Goal: Transaction & Acquisition: Purchase product/service

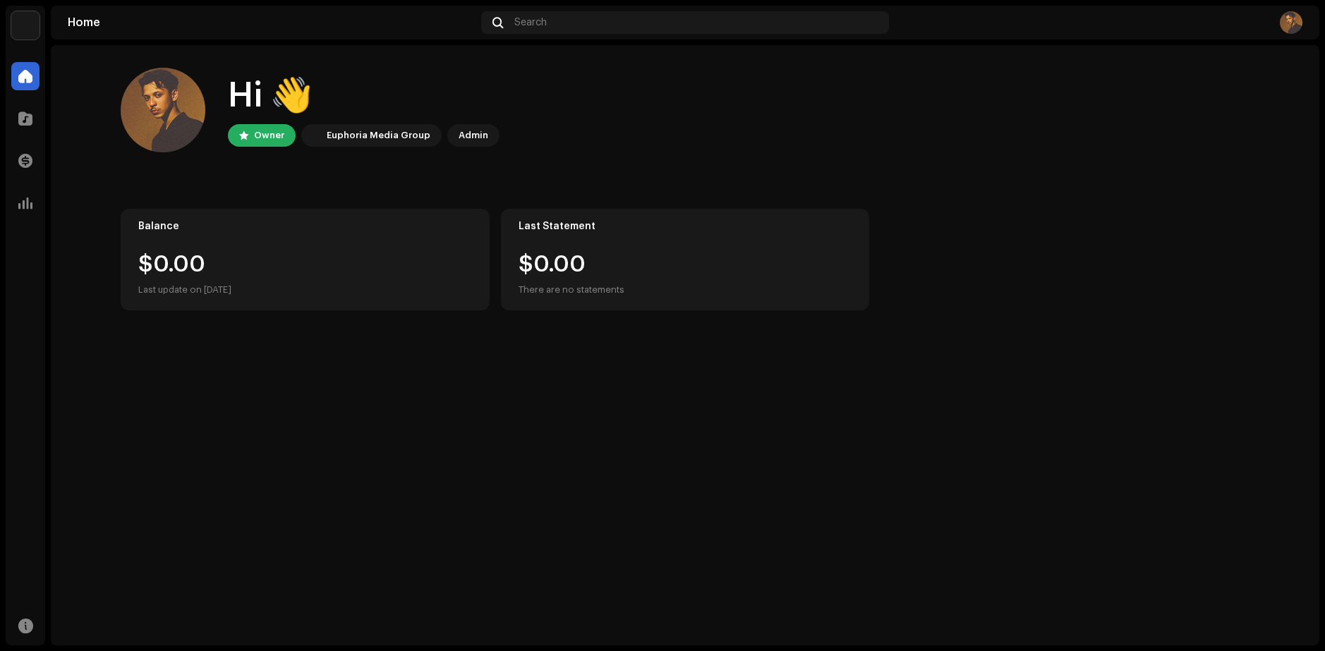
click at [1284, 30] on img at bounding box center [1291, 22] width 23 height 23
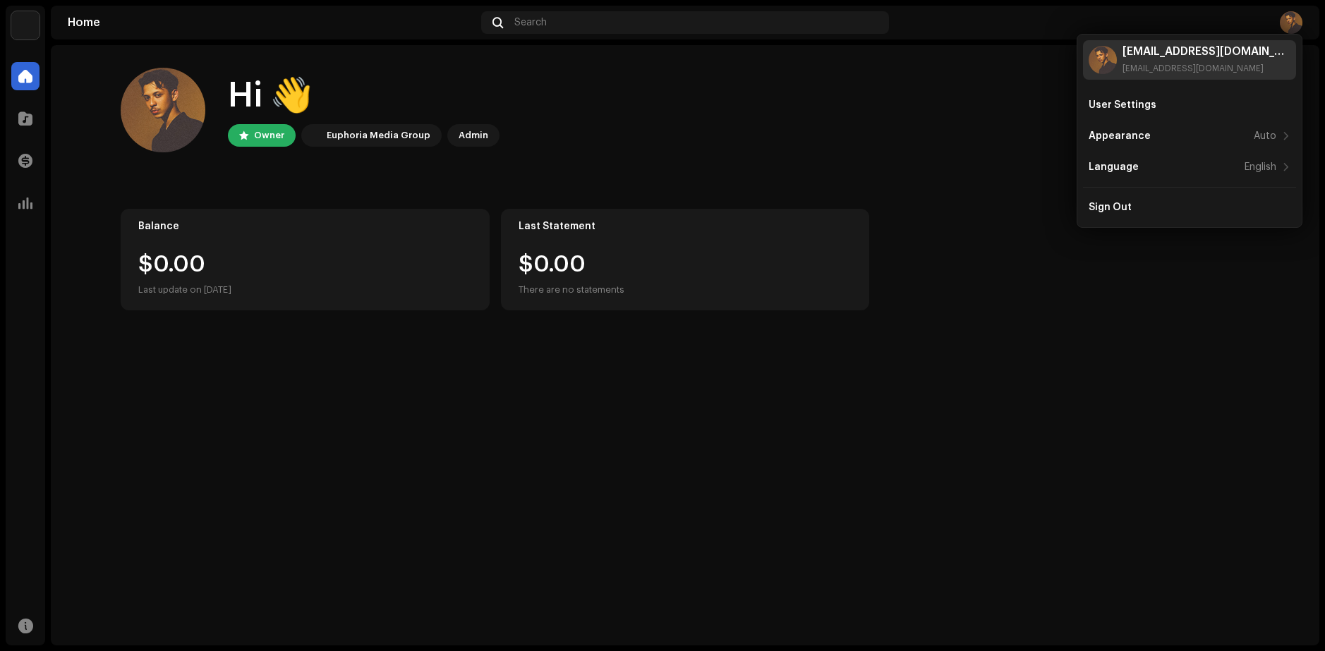
click at [1107, 64] on img at bounding box center [1103, 60] width 28 height 28
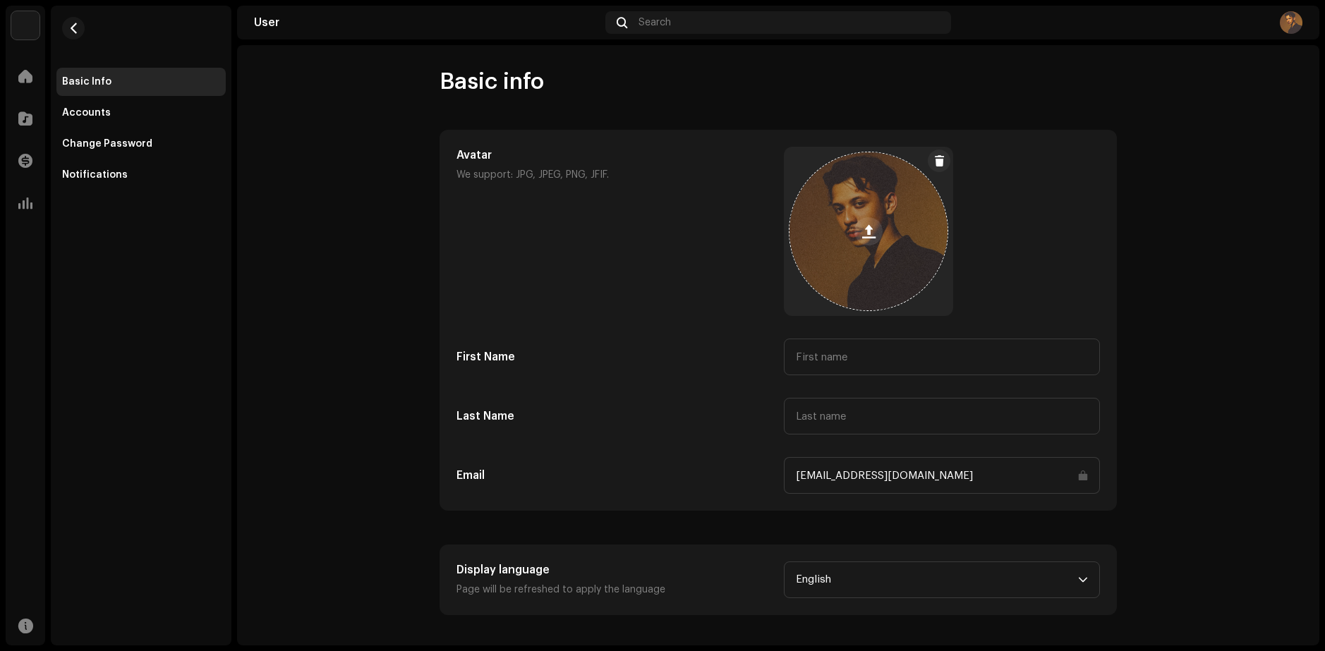
click at [861, 241] on button at bounding box center [869, 231] width 28 height 28
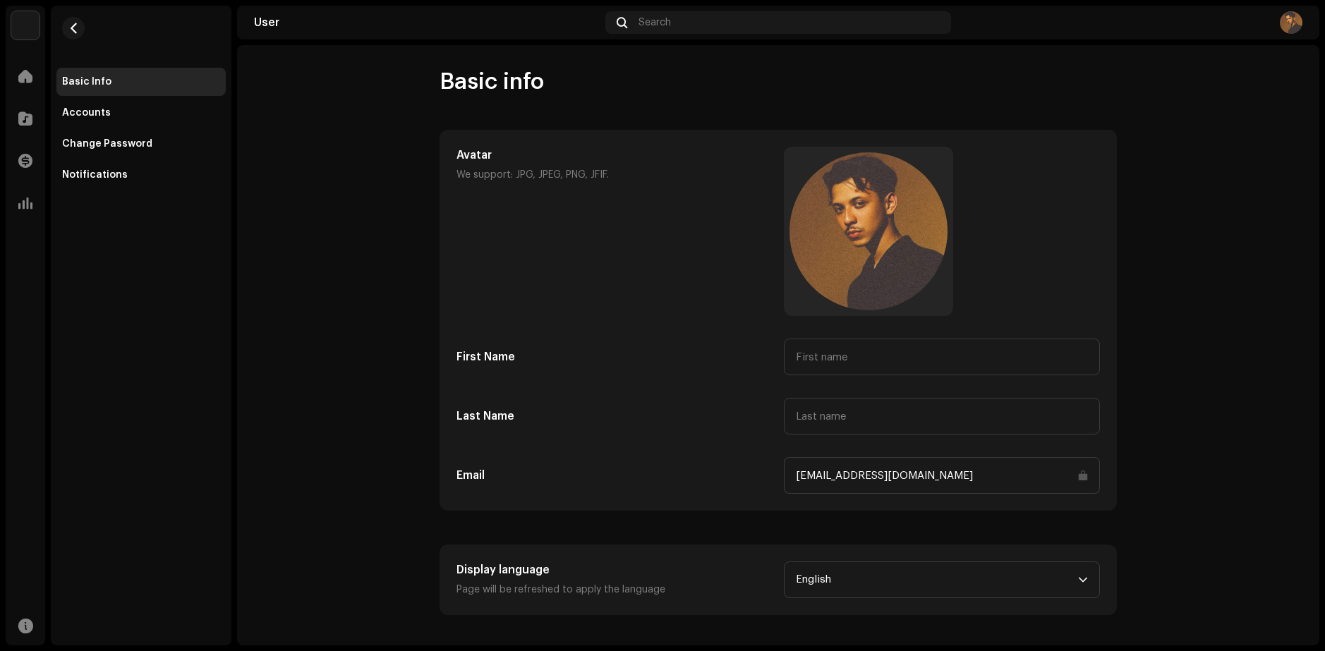
click at [1147, 299] on user-basic-info "Basic info Avatar We support: JPG, JPEG, PNG, JFIF. First Name Last Name Email …" at bounding box center [778, 342] width 1083 height 548
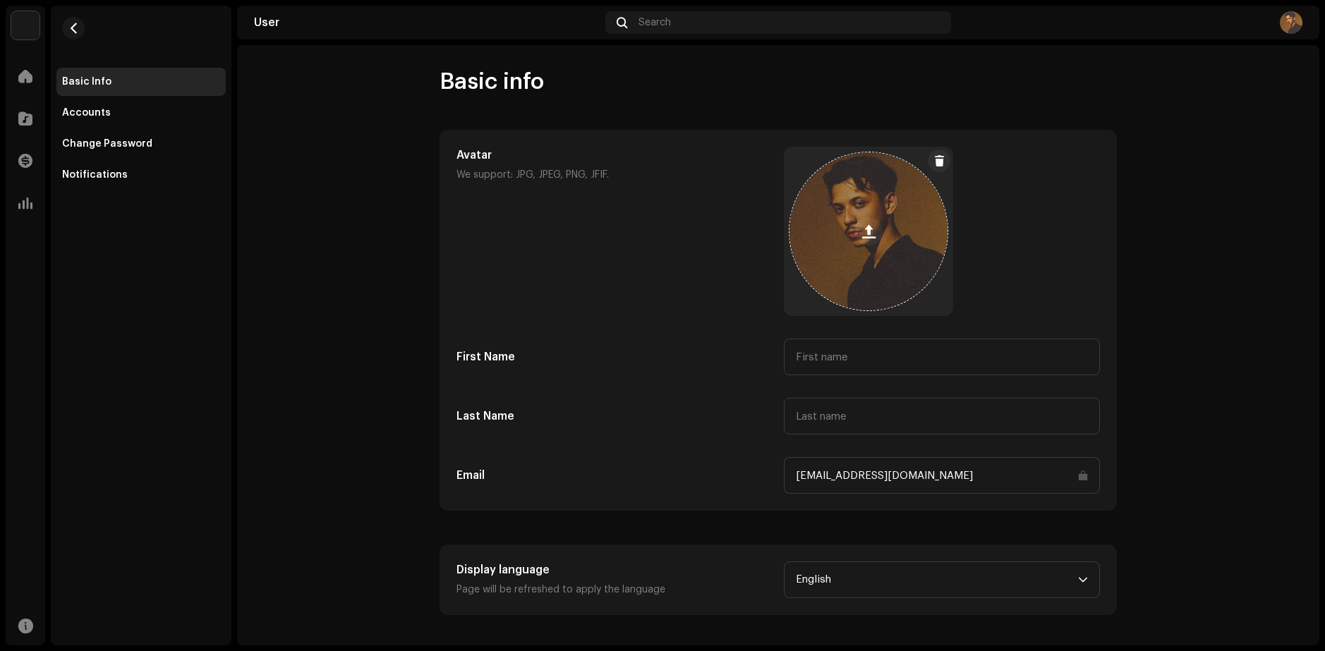
click at [841, 251] on div at bounding box center [869, 231] width 158 height 158
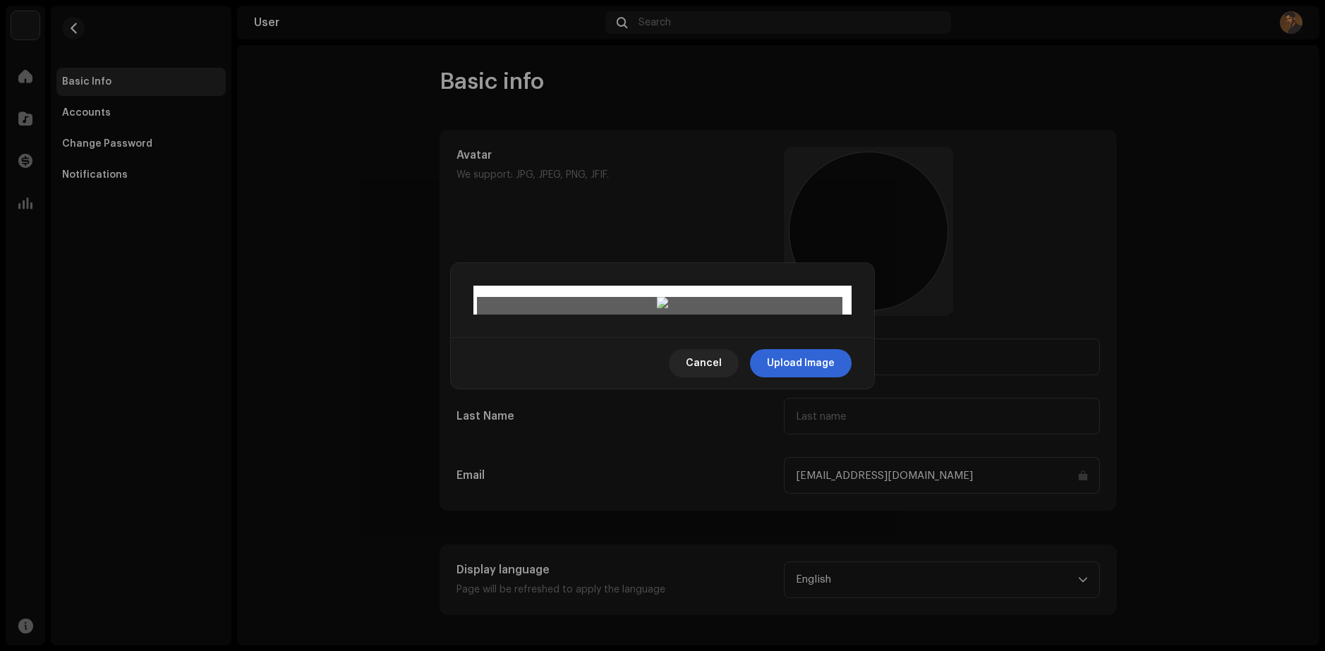
drag, startPoint x: 718, startPoint y: 386, endPoint x: 718, endPoint y: 407, distance: 21.2
click at [718, 419] on div at bounding box center [663, 602] width 366 height 366
drag, startPoint x: 785, startPoint y: 306, endPoint x: 780, endPoint y: 326, distance: 21.2
click at [780, 437] on div at bounding box center [663, 620] width 366 height 366
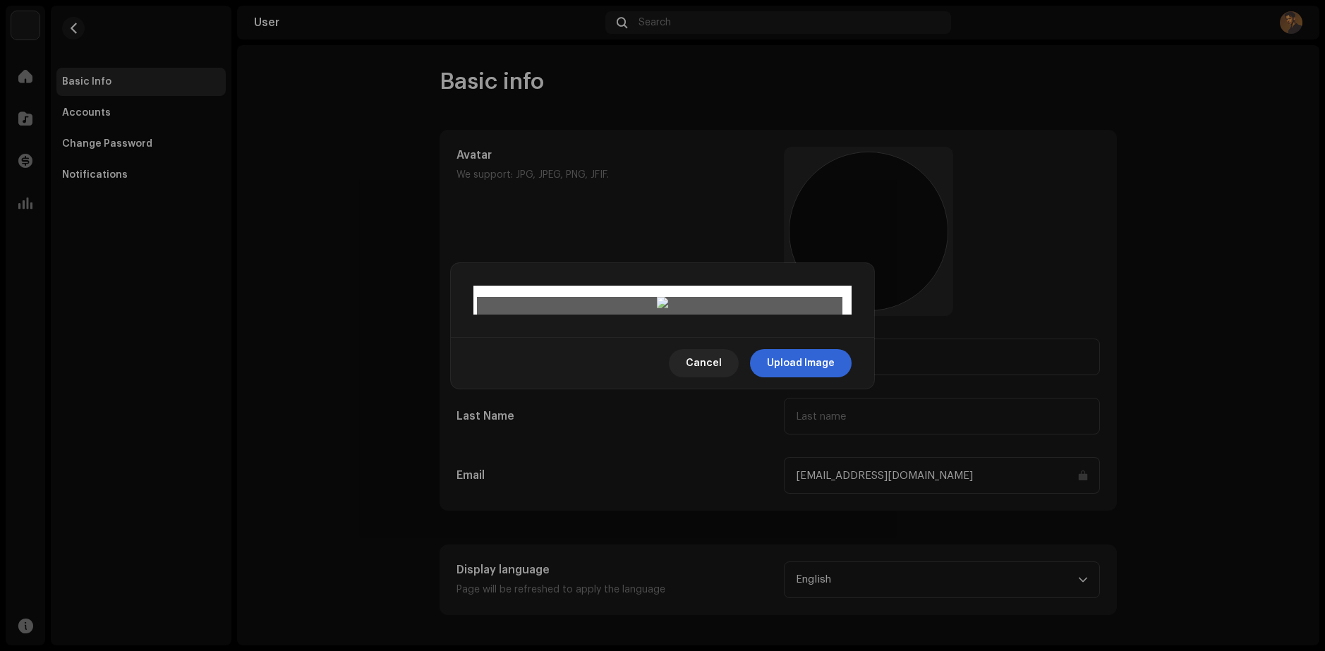
drag, startPoint x: 721, startPoint y: 411, endPoint x: 720, endPoint y: 421, distance: 10.0
click at [720, 447] on div at bounding box center [663, 630] width 366 height 366
drag, startPoint x: 734, startPoint y: 450, endPoint x: 734, endPoint y: 431, distance: 18.3
click at [734, 431] on div at bounding box center [663, 611] width 366 height 366
click at [810, 378] on span "Upload Image" at bounding box center [801, 363] width 68 height 28
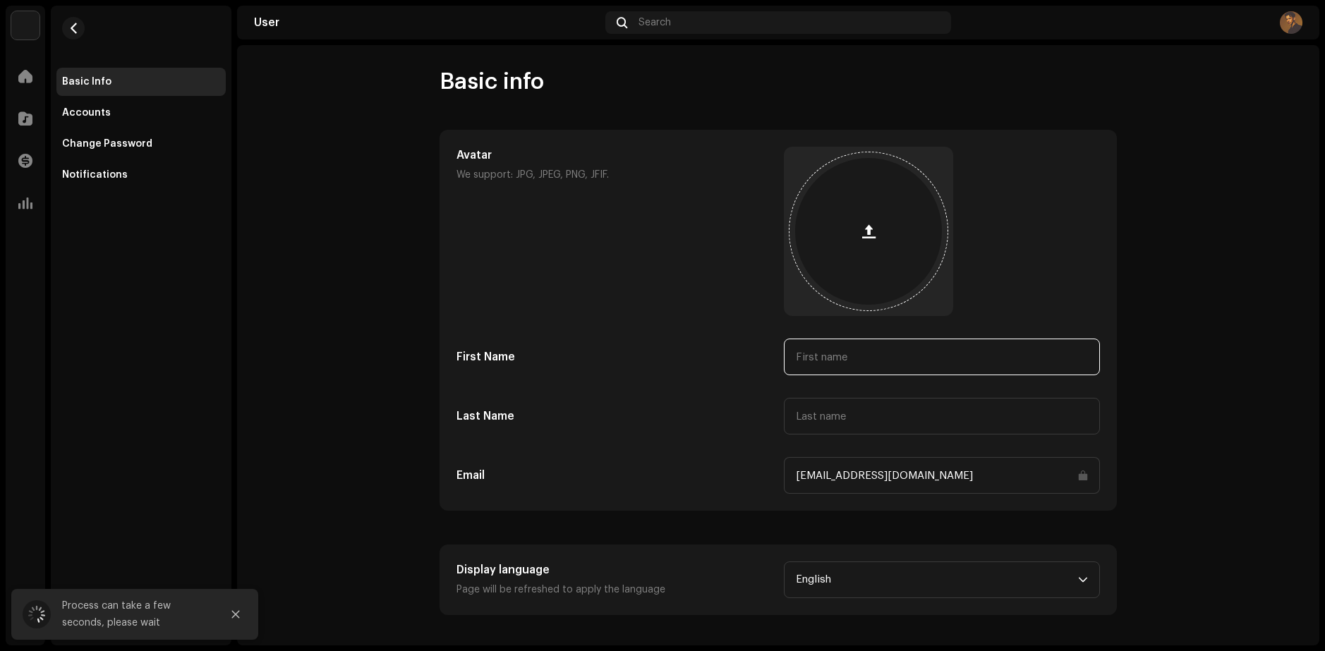
click at [839, 359] on input "text" at bounding box center [942, 357] width 316 height 37
type input "Pe"
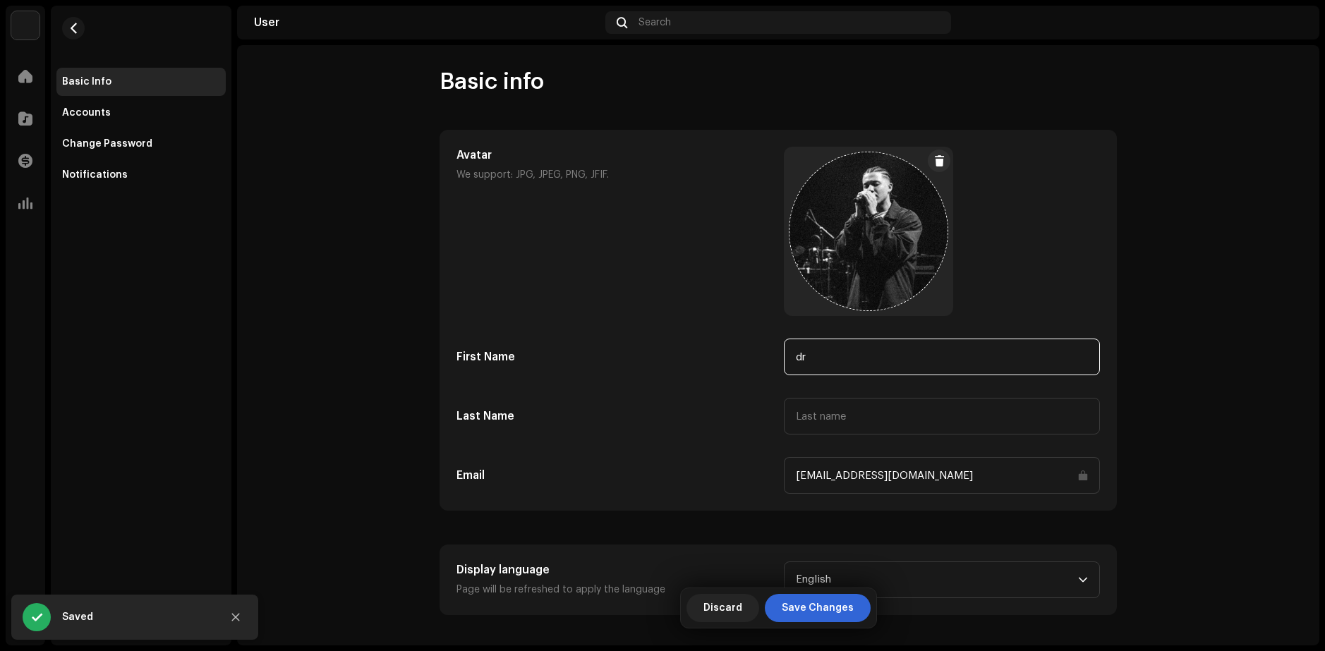
type input "d"
type input "[PERSON_NAME]"
click at [821, 406] on input "text" at bounding box center [942, 416] width 316 height 37
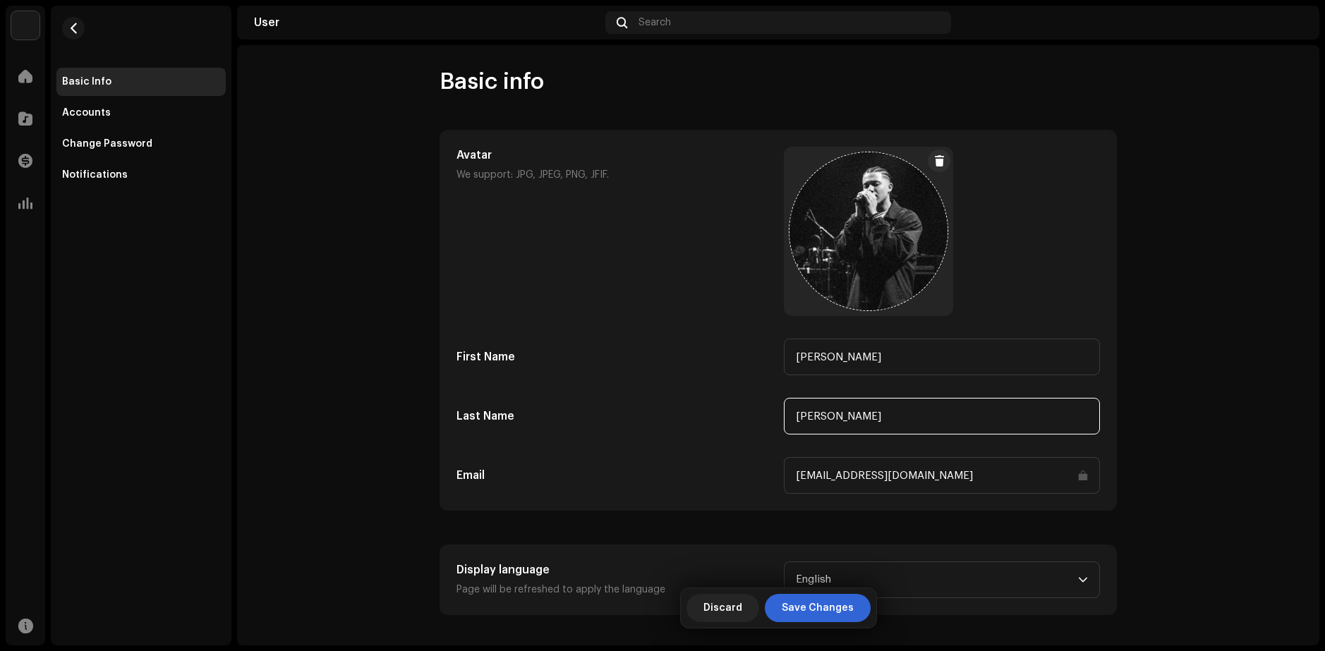
type input "[PERSON_NAME]"
click at [723, 385] on div "Avatar We support: JPG, JPEG, PNG, JFIF. First Name [PERSON_NAME] Last Name [PE…" at bounding box center [779, 320] width 644 height 347
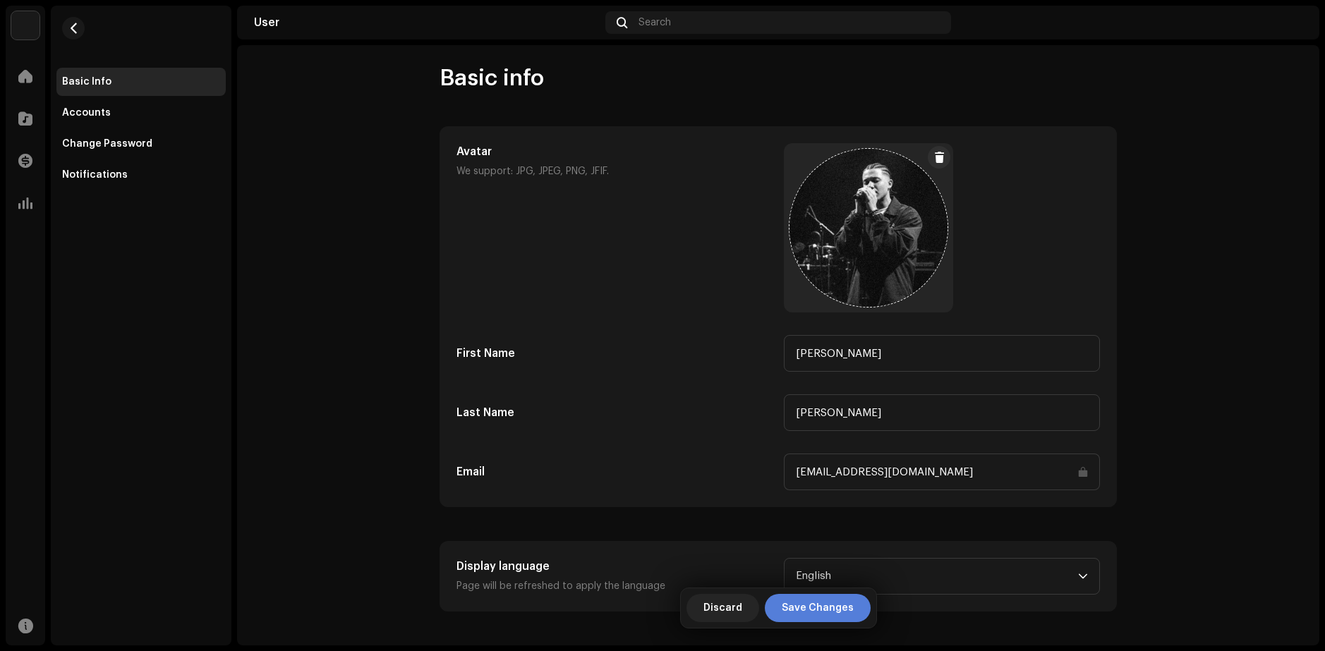
click at [797, 603] on span "Save Changes" at bounding box center [818, 608] width 72 height 28
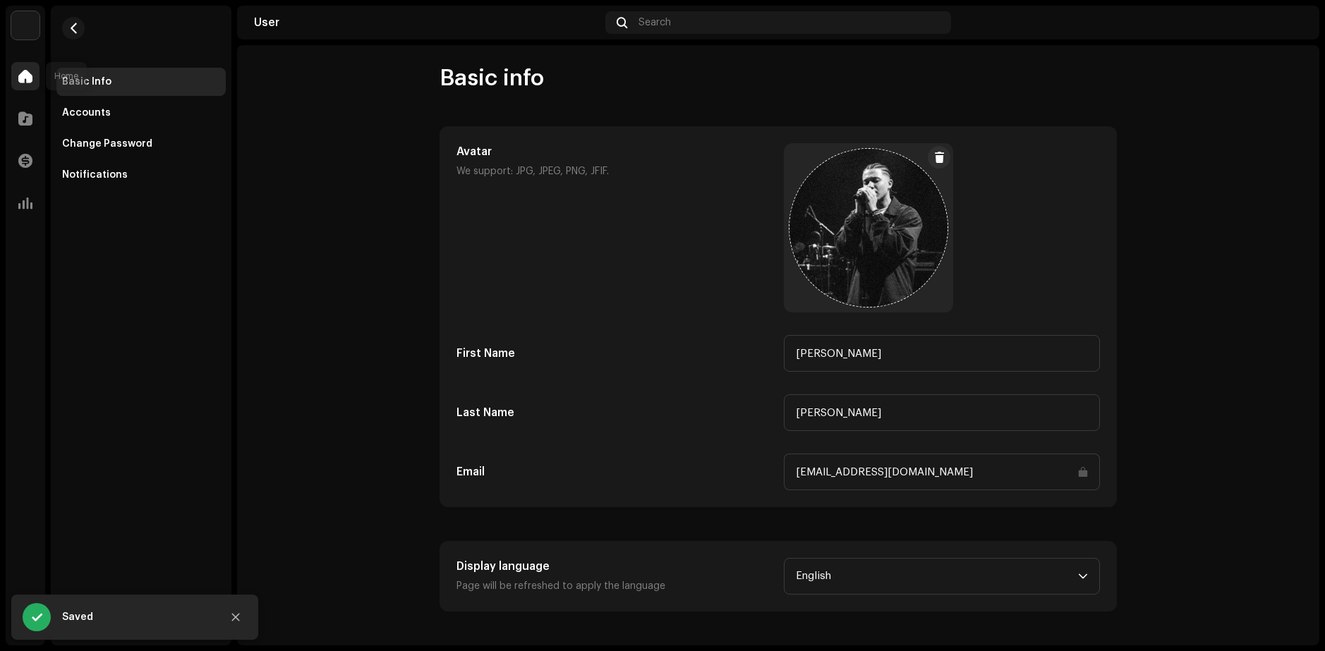
click at [30, 83] on div at bounding box center [25, 76] width 28 height 28
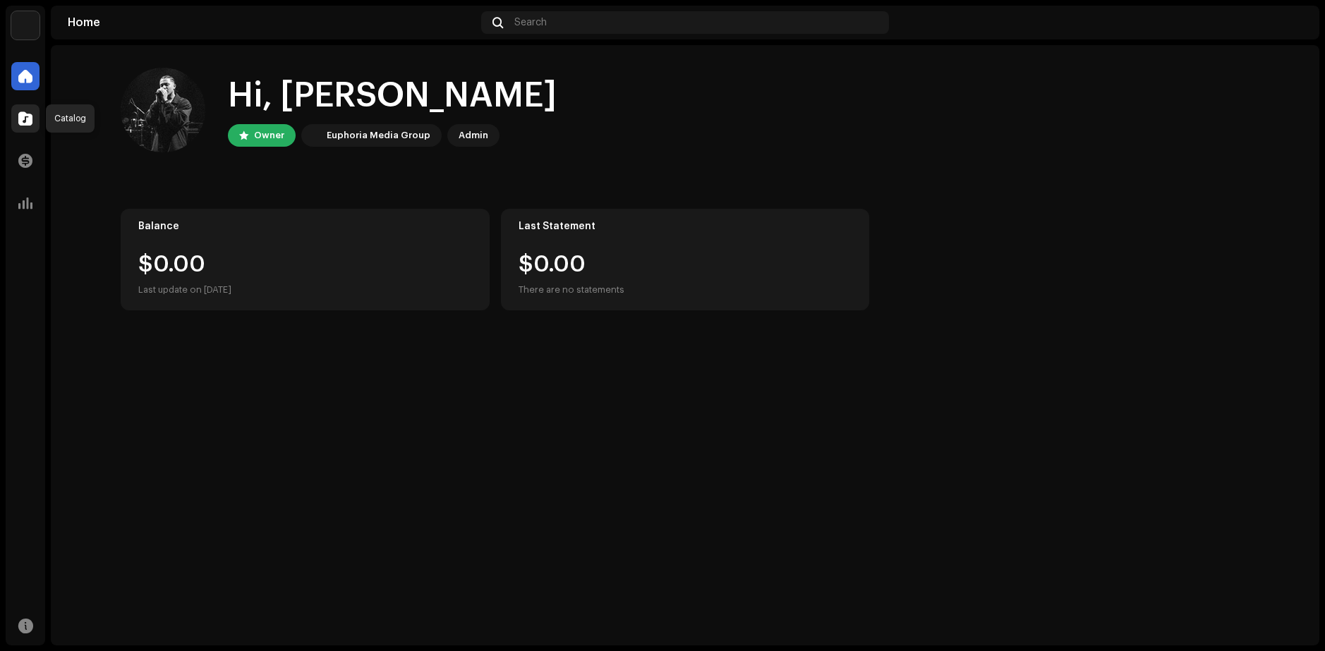
click at [26, 124] on span at bounding box center [25, 118] width 14 height 11
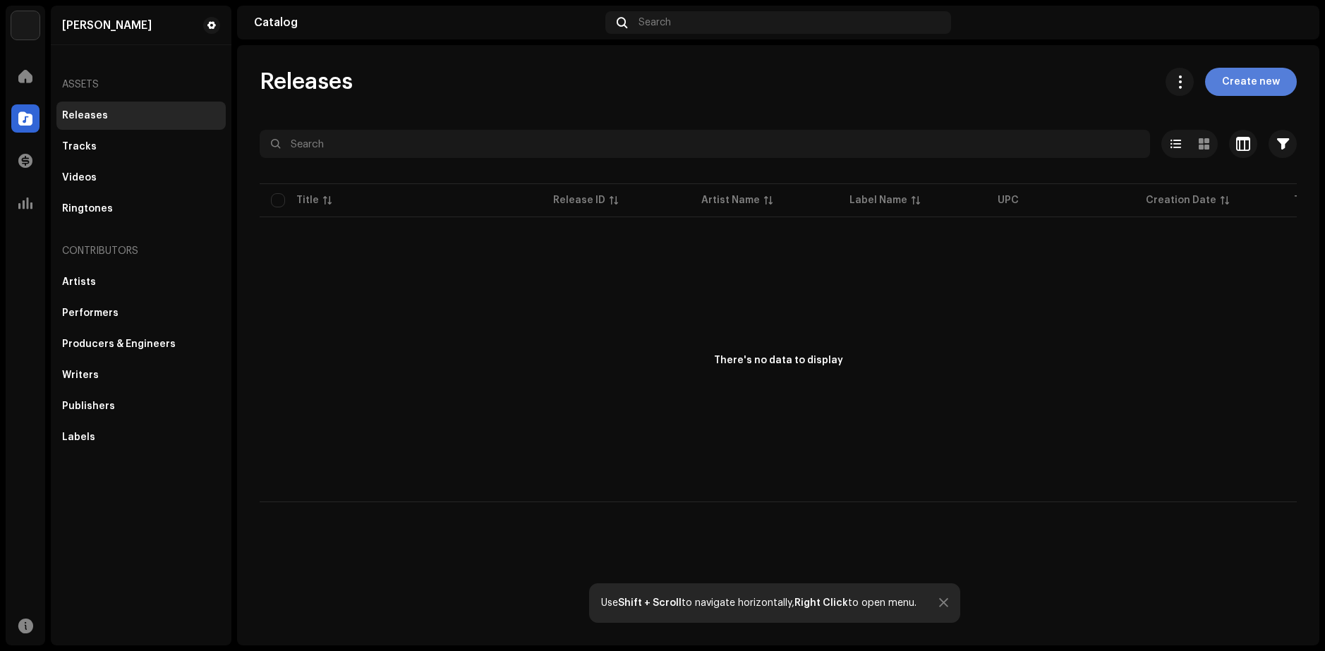
click at [1232, 84] on span "Create new" at bounding box center [1251, 82] width 58 height 28
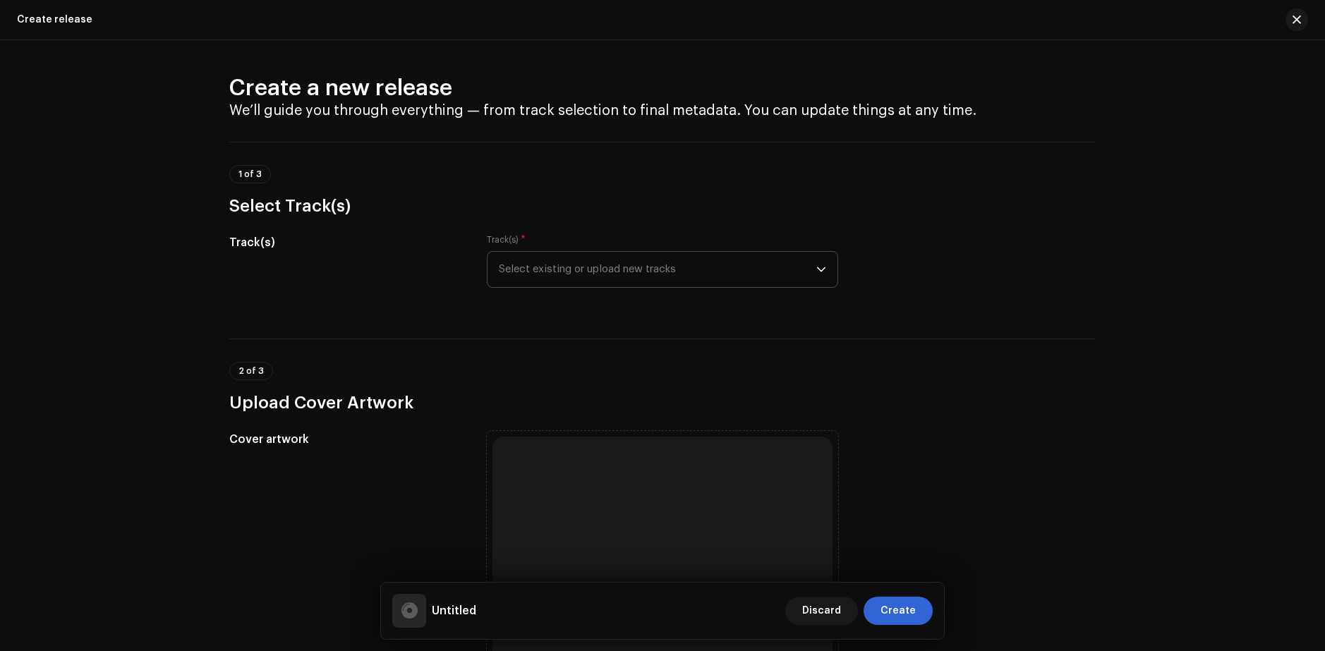
click at [603, 273] on span "Select existing or upload new tracks" at bounding box center [658, 269] width 318 height 35
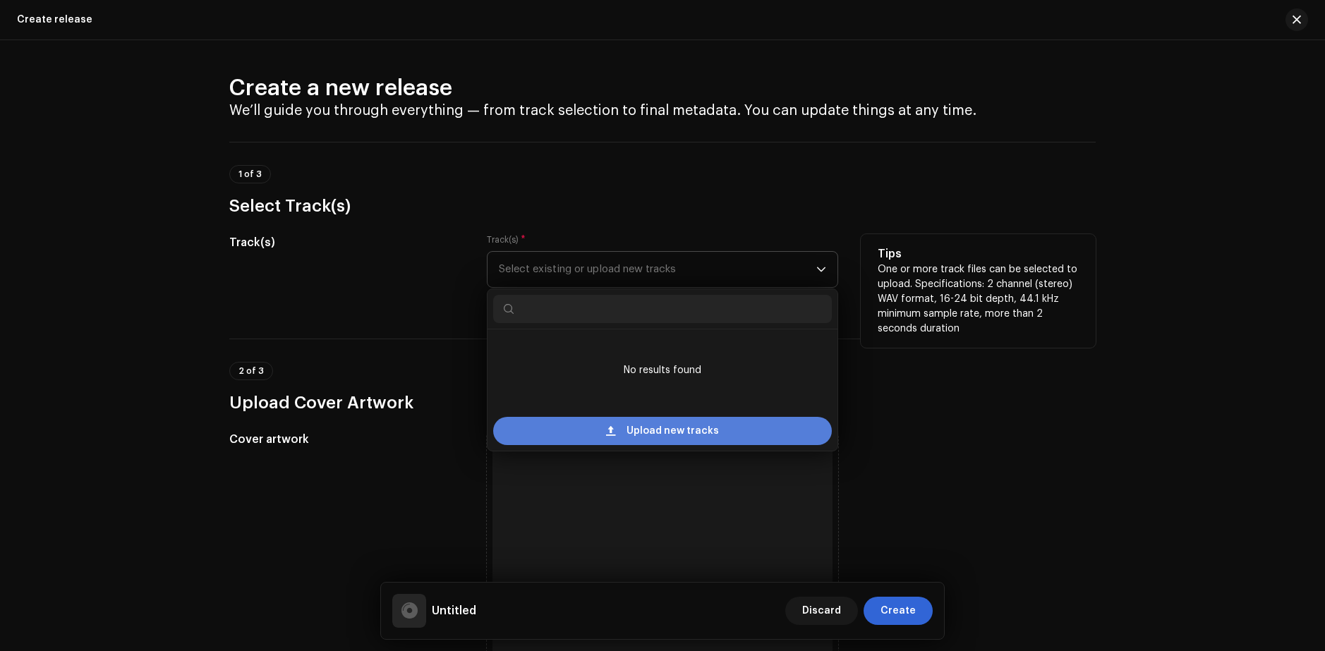
click at [674, 433] on span "Upload new tracks" at bounding box center [673, 431] width 92 height 28
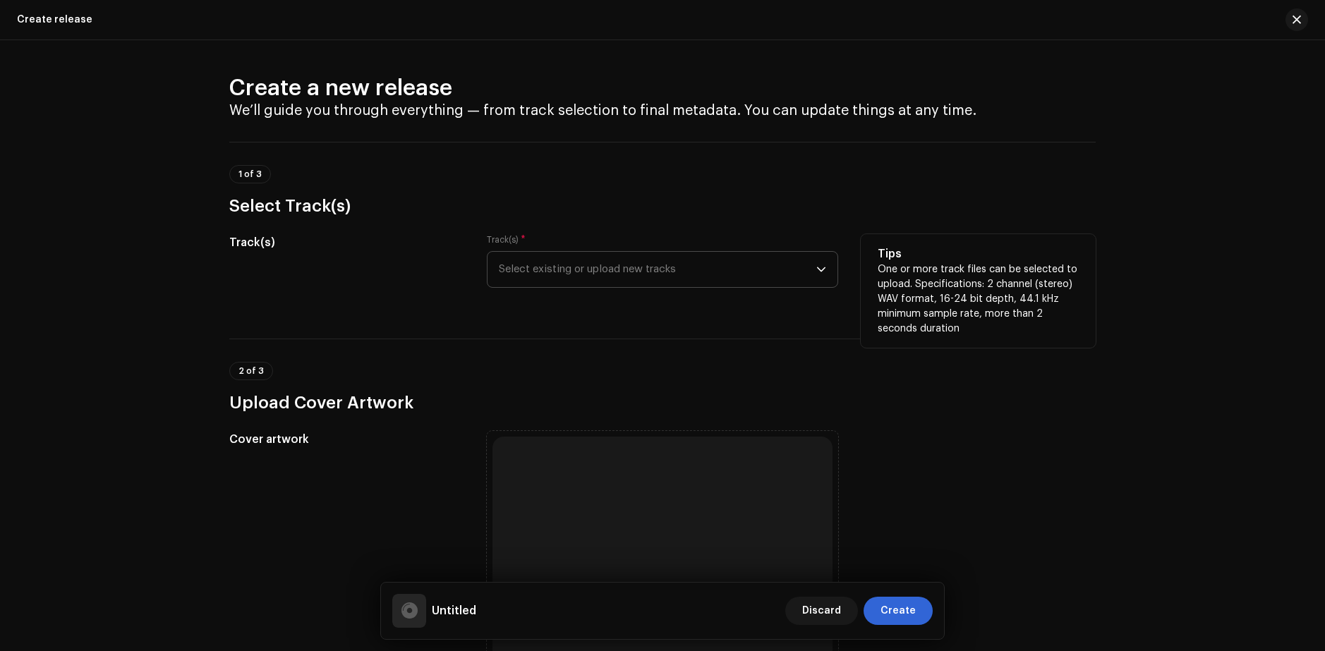
click at [428, 240] on h5 "Track(s)" at bounding box center [346, 242] width 235 height 17
click at [558, 271] on span "Select existing or upload new tracks" at bounding box center [658, 269] width 318 height 35
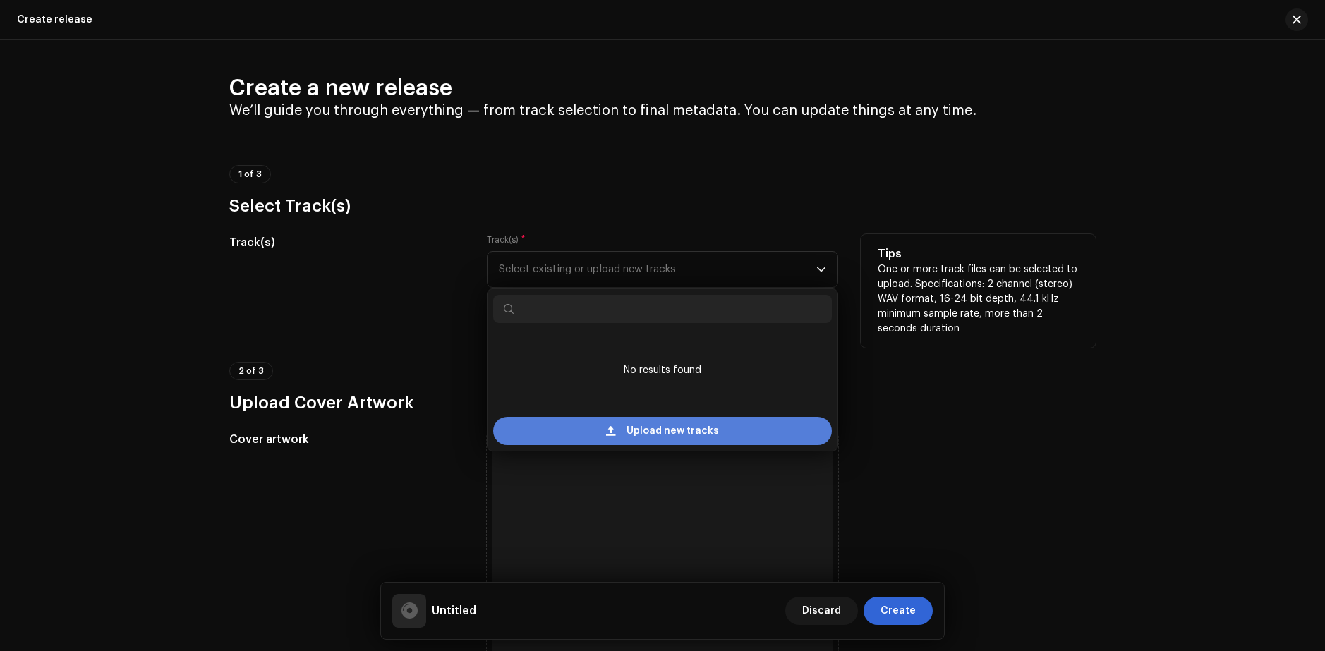
click at [589, 420] on div "Upload new tracks" at bounding box center [662, 431] width 339 height 28
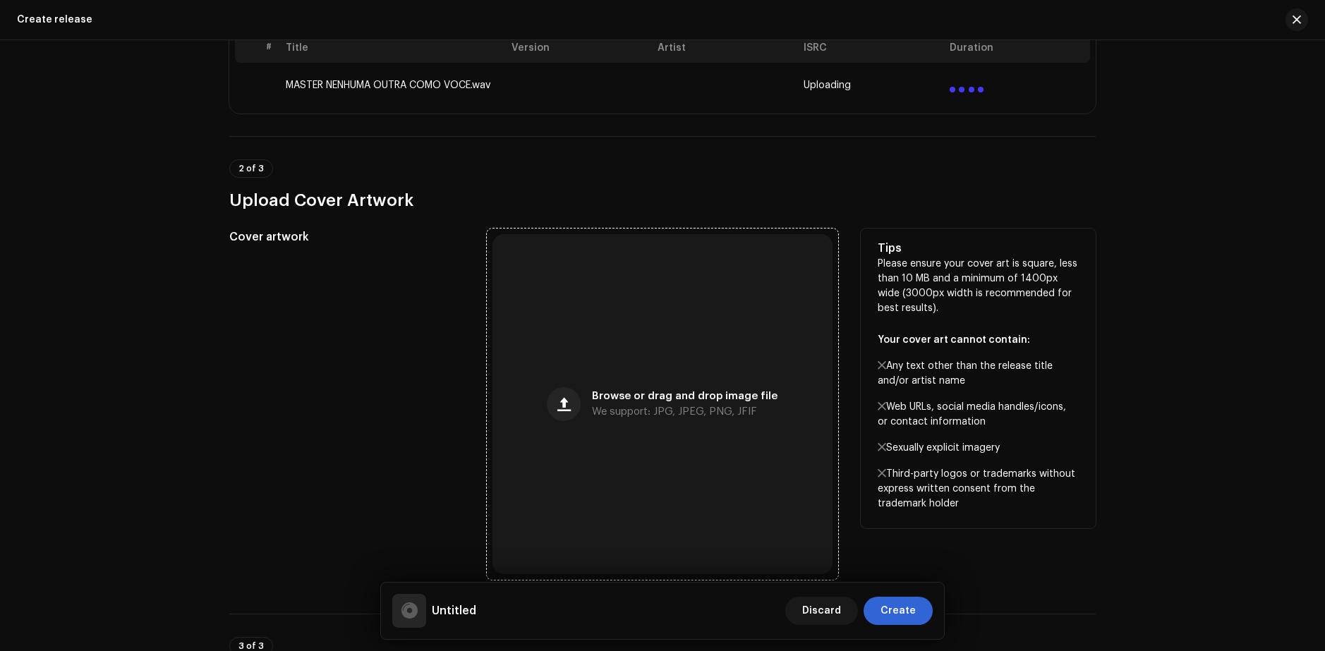
scroll to position [423, 0]
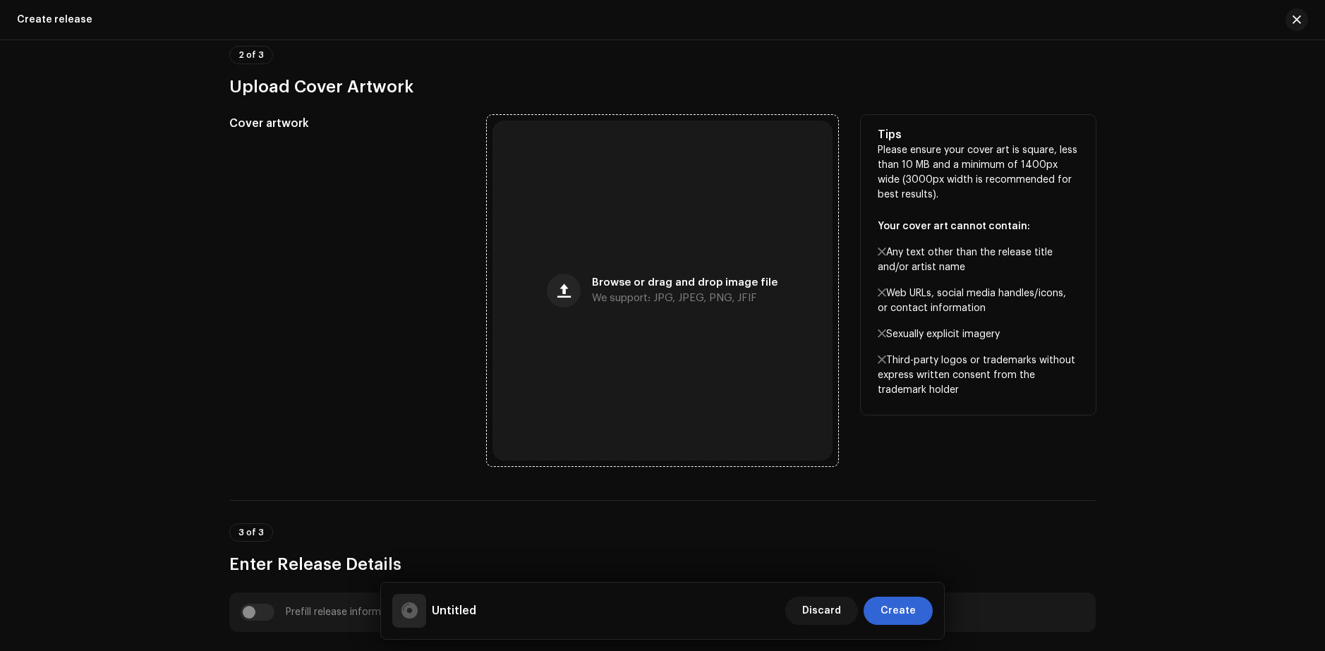
click at [631, 375] on div "Browse or drag and drop image file We support: JPG, JPEG, PNG, JFIF" at bounding box center [663, 291] width 340 height 340
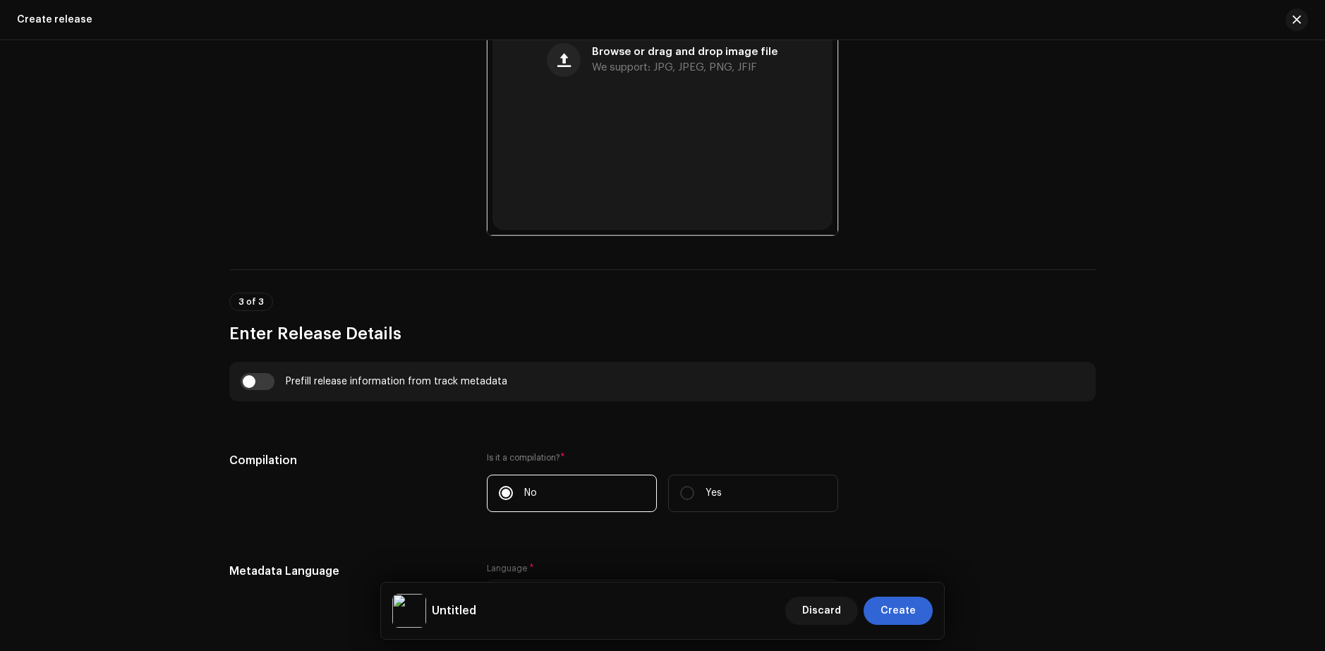
scroll to position [833, 0]
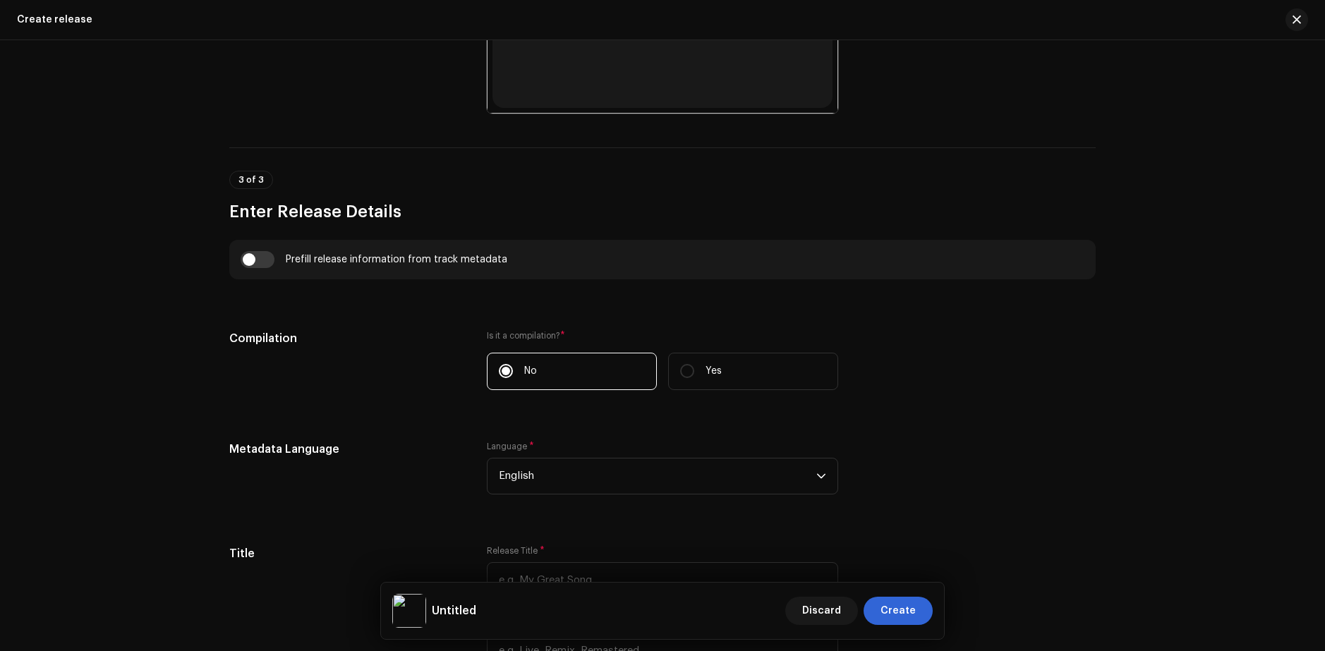
drag, startPoint x: 877, startPoint y: 313, endPoint x: 764, endPoint y: 320, distance: 113.1
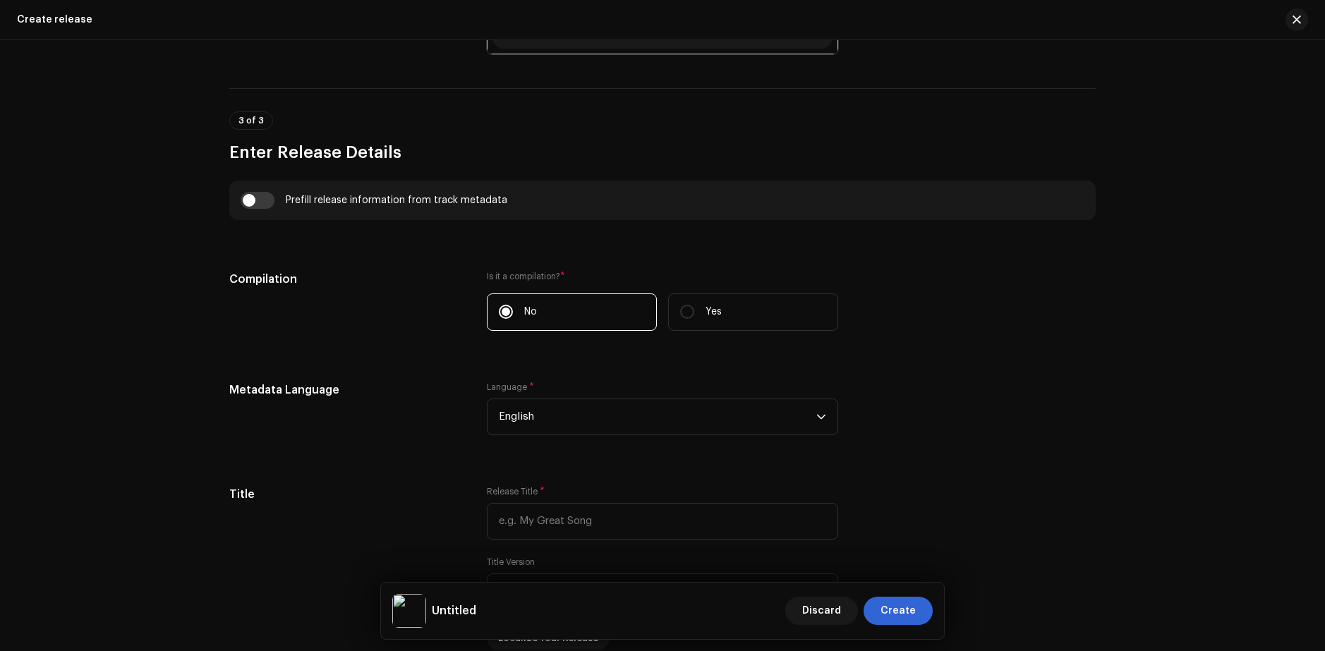
scroll to position [904, 0]
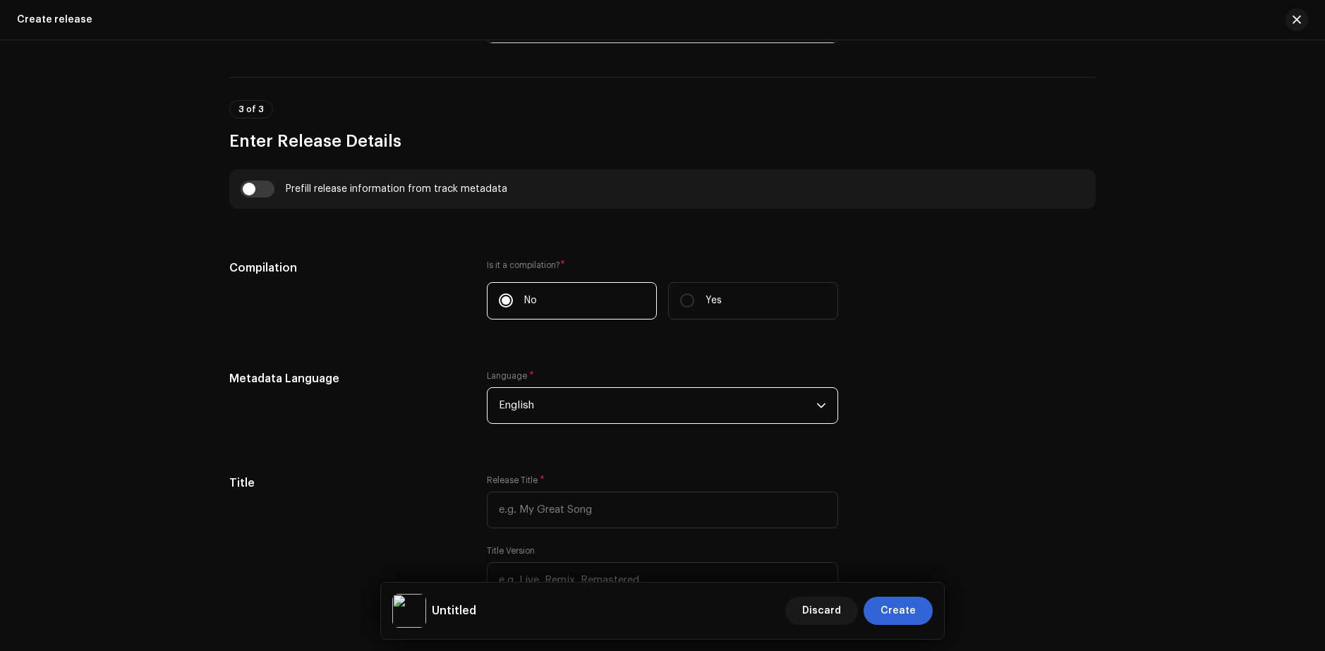
click at [533, 404] on span "English" at bounding box center [658, 405] width 318 height 35
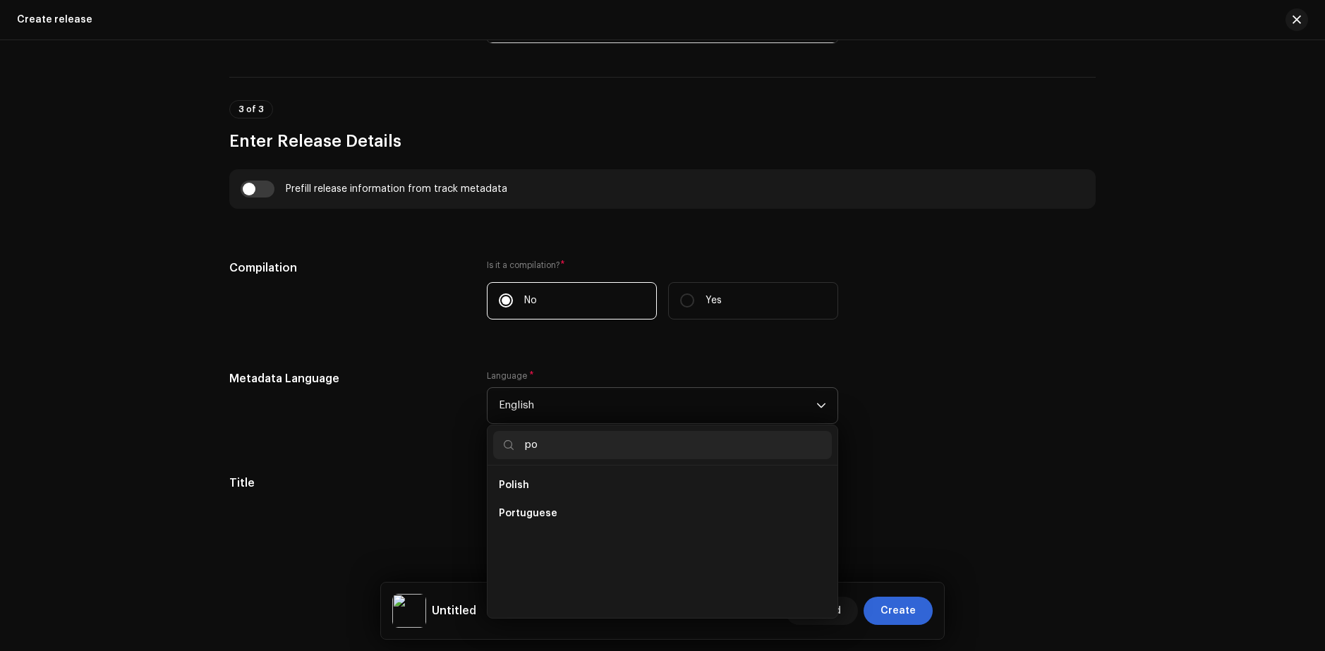
scroll to position [0, 0]
type input "po"
click at [540, 512] on span "Portuguese" at bounding box center [528, 514] width 59 height 14
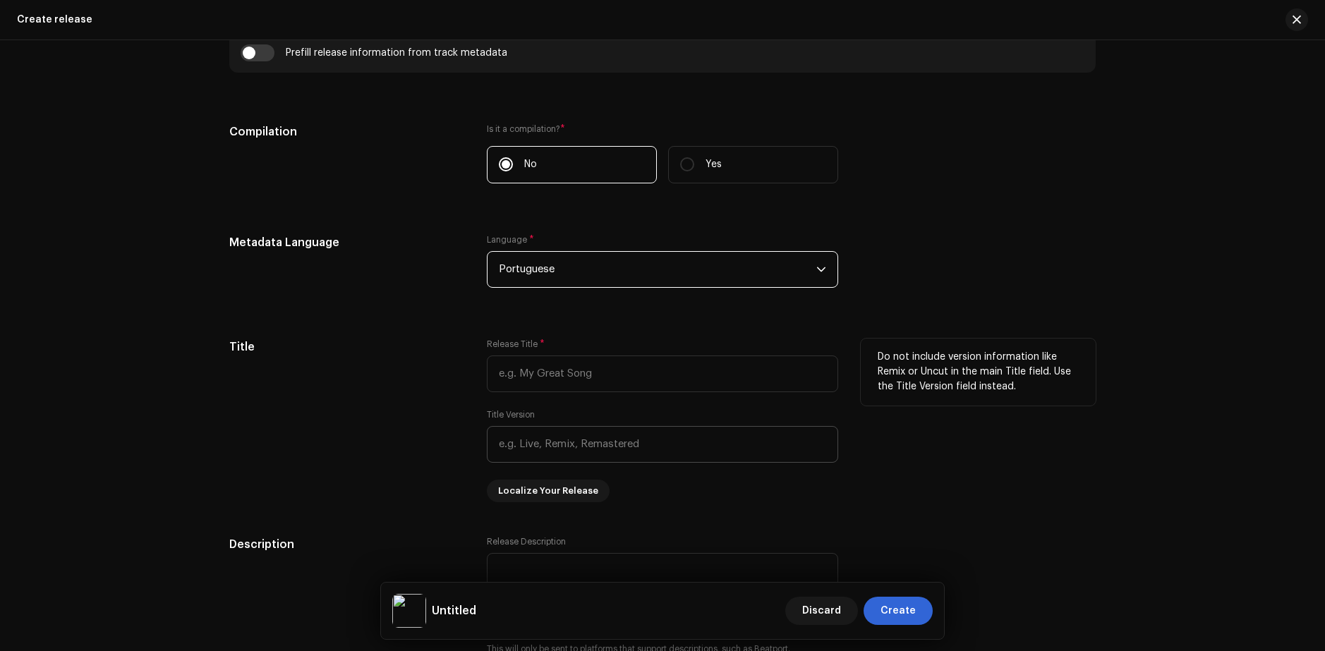
scroll to position [1045, 0]
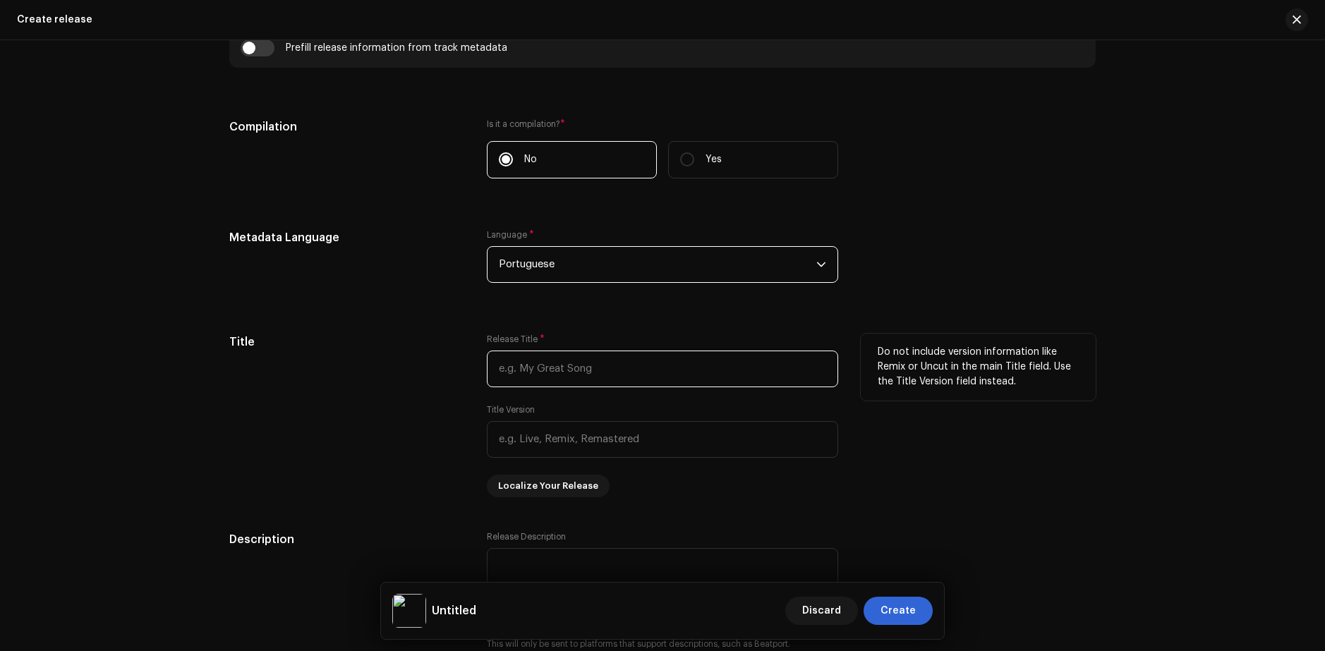
click at [706, 375] on input "text" at bounding box center [662, 369] width 351 height 37
type input "Nenhuma Outra Como Você"
click at [856, 426] on div "Title Release Title * Nenhuma Outra Como Você Title Version Localize Your Relea…" at bounding box center [662, 416] width 867 height 164
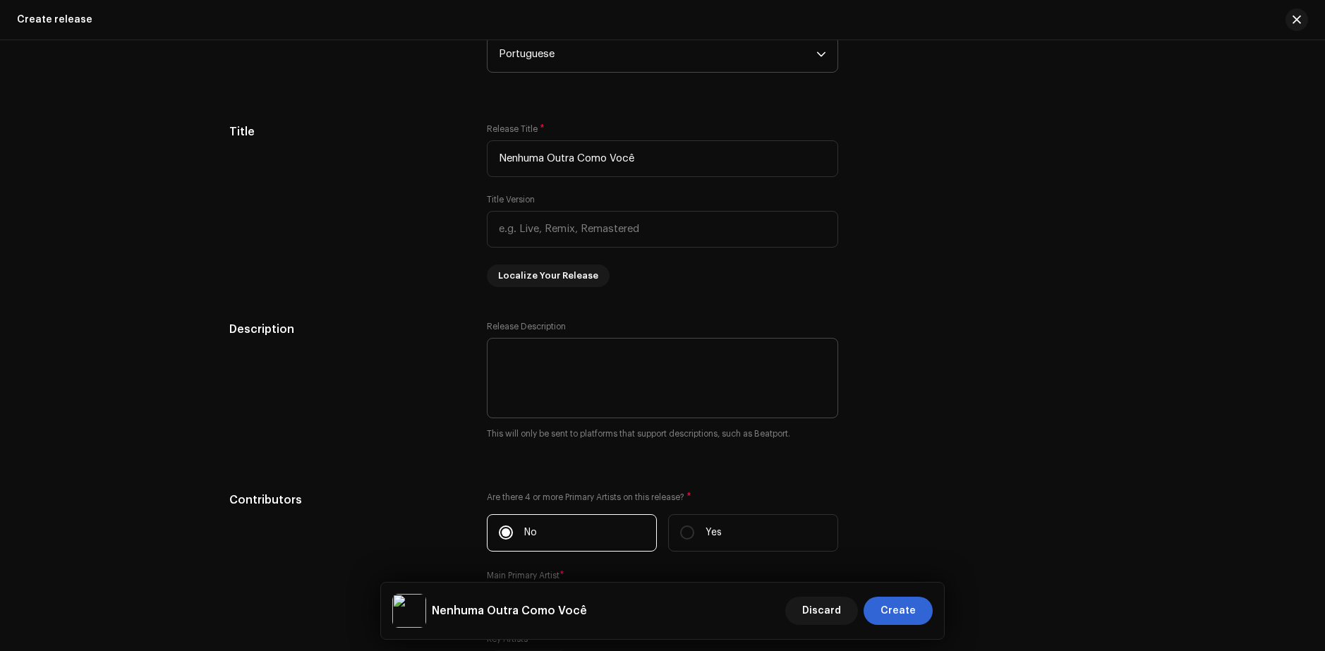
scroll to position [1327, 0]
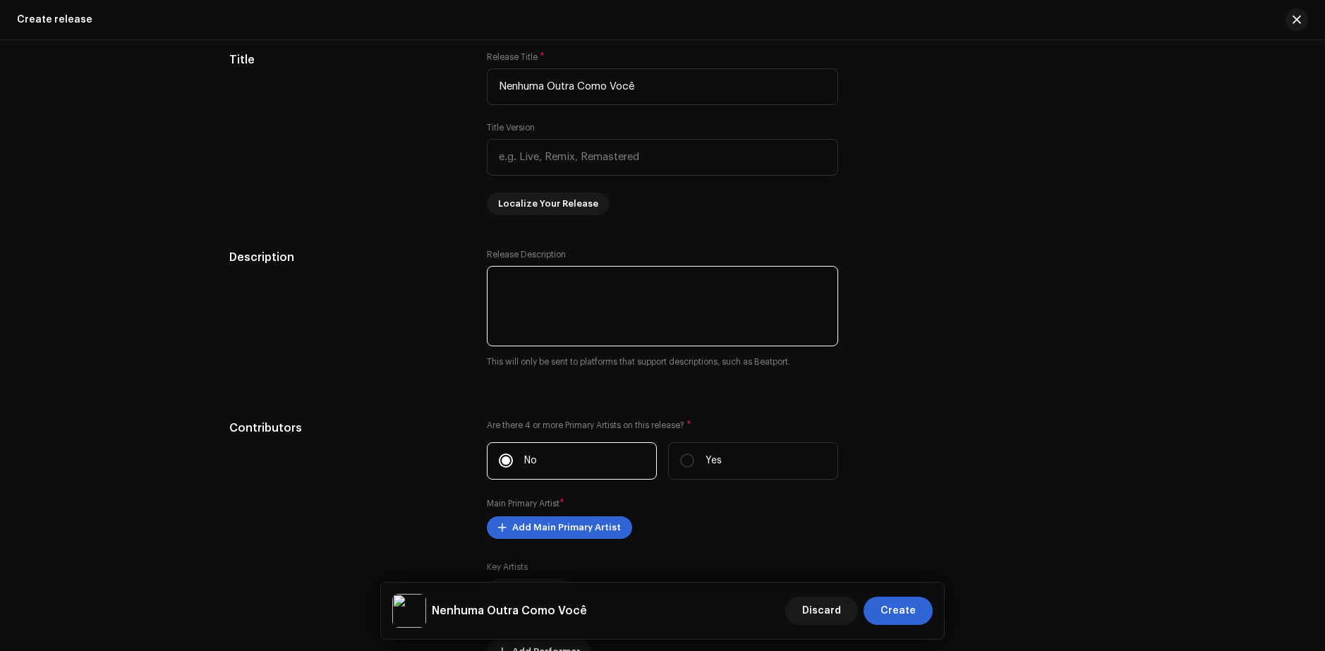
click at [548, 296] on textarea at bounding box center [662, 306] width 351 height 80
paste textarea "“Nenhuma Outra Como Você” é uma pop ballad emocional que mistura nostalgia e de…"
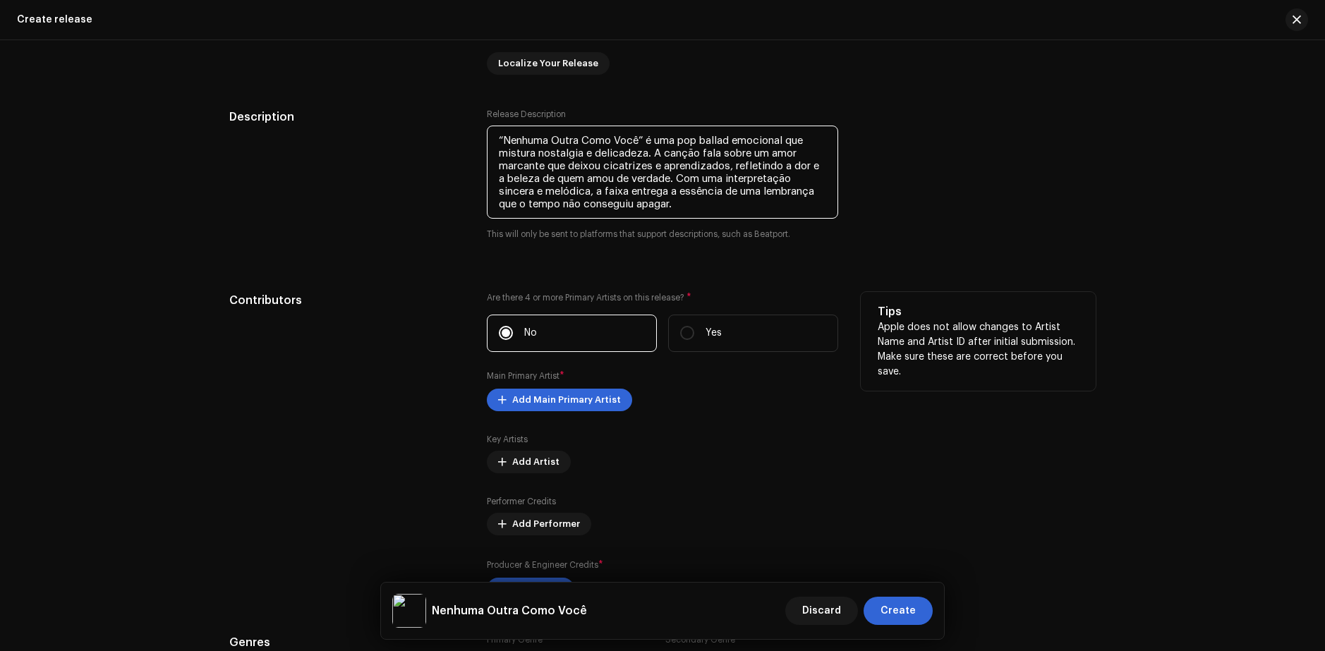
scroll to position [1469, 0]
type textarea "“Nenhuma Outra Como Você” é uma pop ballad emocional que mistura nostalgia e de…"
click at [544, 404] on span "Add Main Primary Artist" at bounding box center [566, 399] width 109 height 28
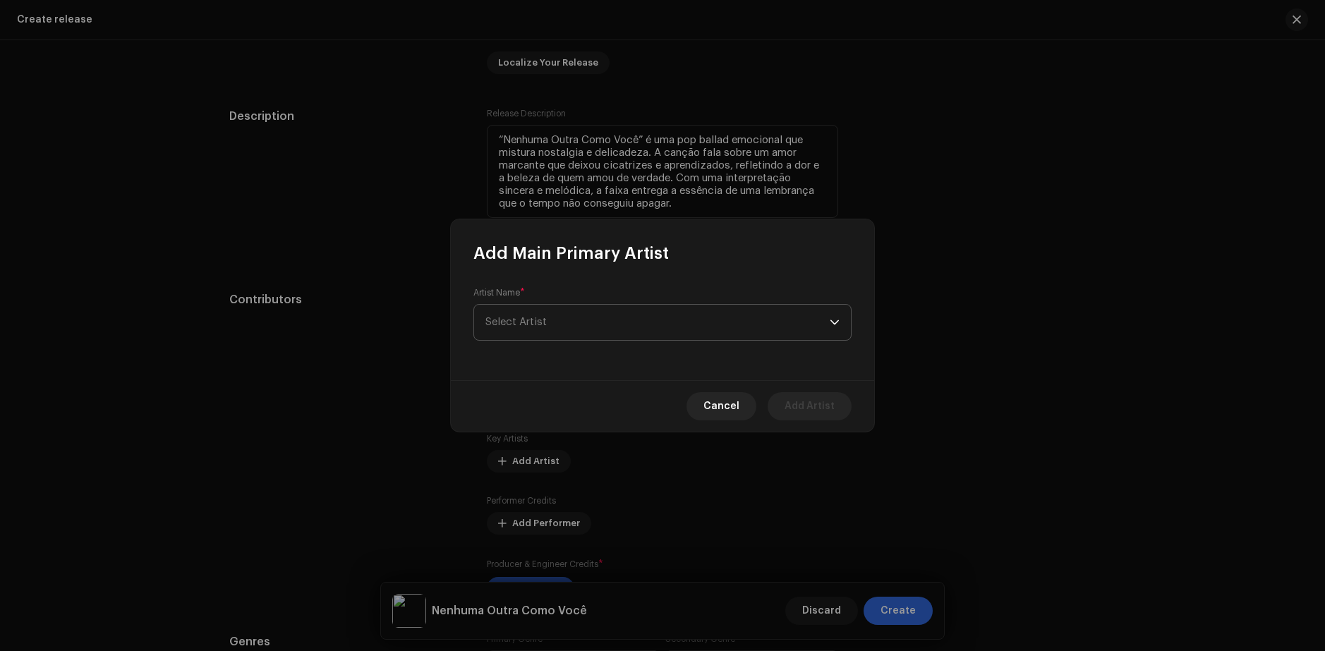
click at [531, 332] on span "Select Artist" at bounding box center [658, 322] width 344 height 35
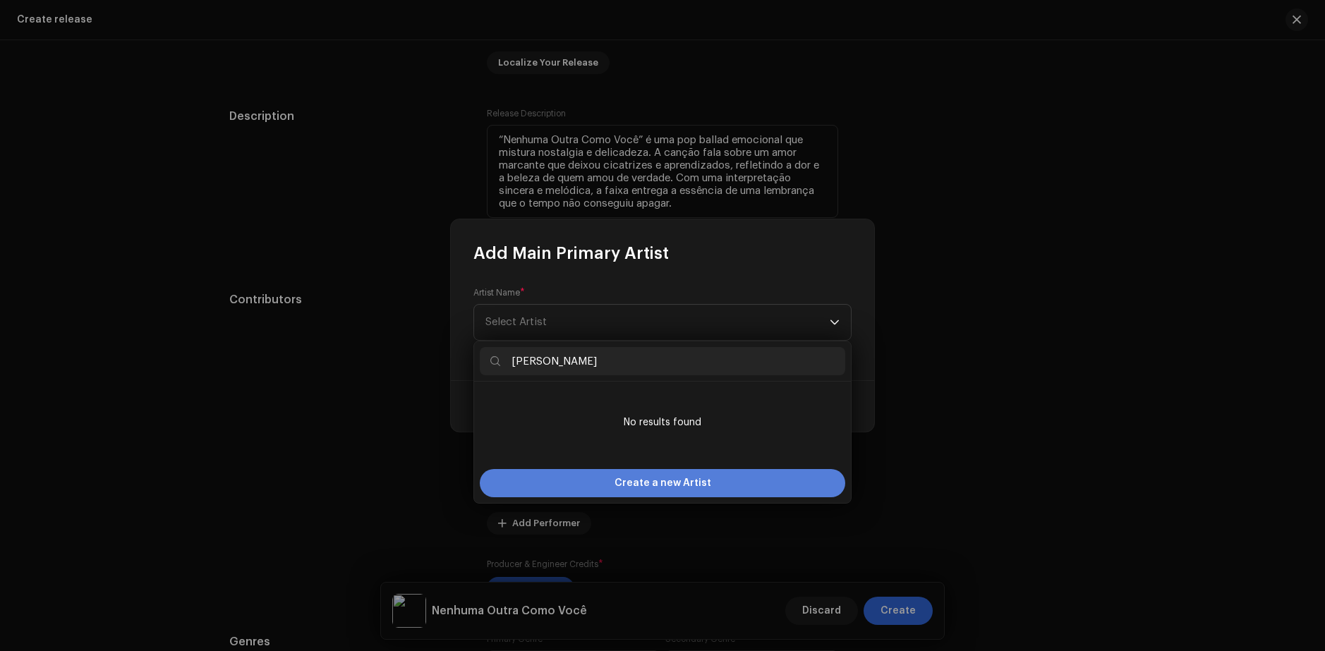
type input "[PERSON_NAME]"
click at [648, 481] on span "Create a new Artist" at bounding box center [663, 483] width 97 height 28
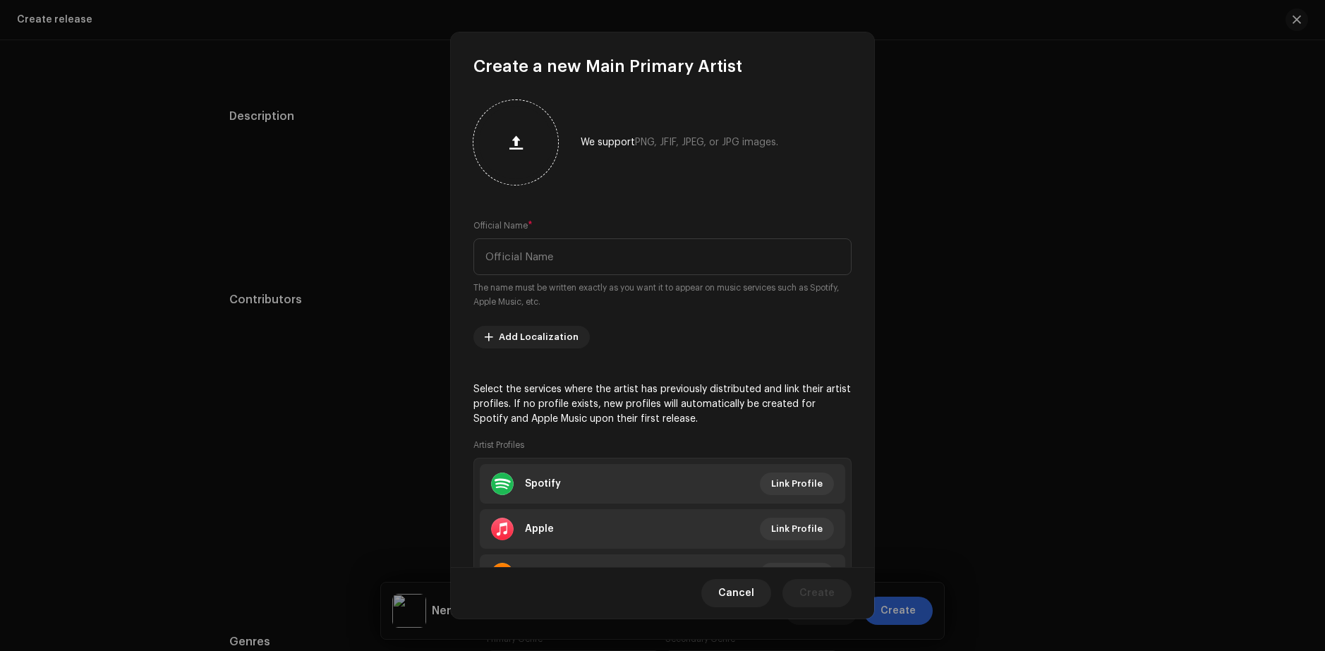
click at [524, 157] on button "button" at bounding box center [516, 143] width 34 height 34
click at [531, 270] on input "text" at bounding box center [663, 257] width 378 height 37
type input "[PERSON_NAME]"
click at [615, 299] on small "The name must be written exactly as you want it to appear on music services suc…" at bounding box center [663, 295] width 378 height 28
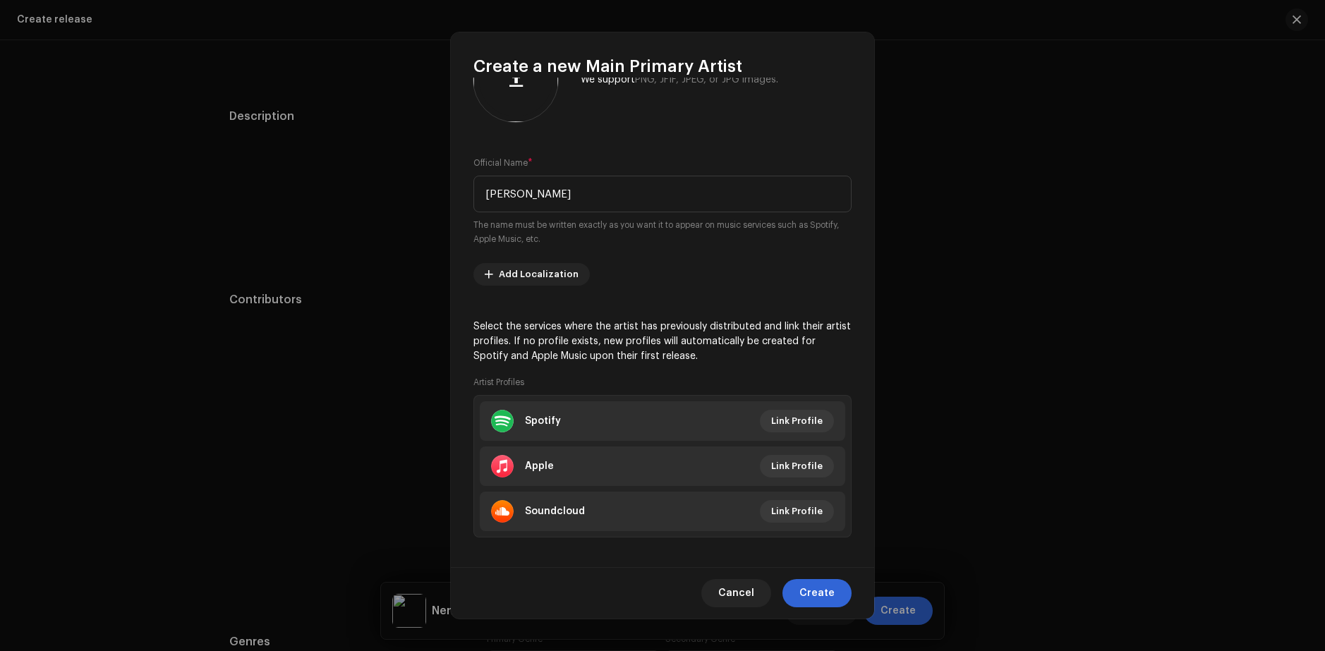
scroll to position [73, 0]
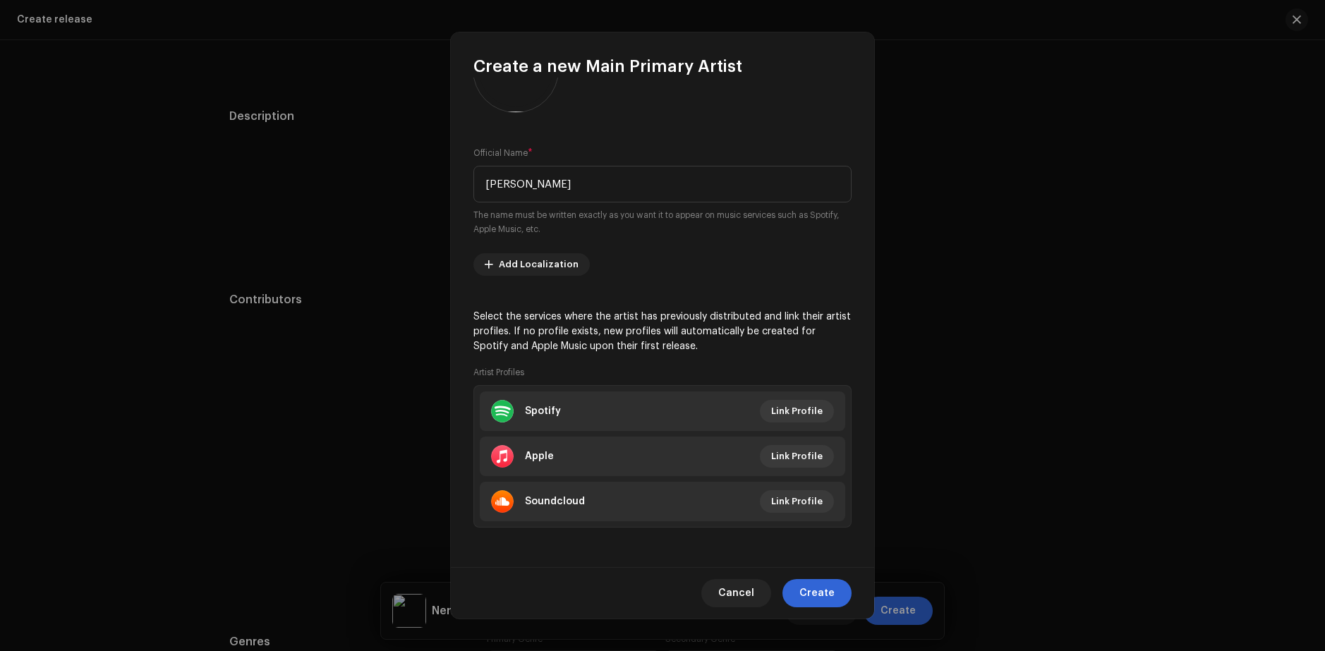
click at [610, 336] on p "Select the services where the artist has previously distributed and link their …" at bounding box center [663, 332] width 378 height 44
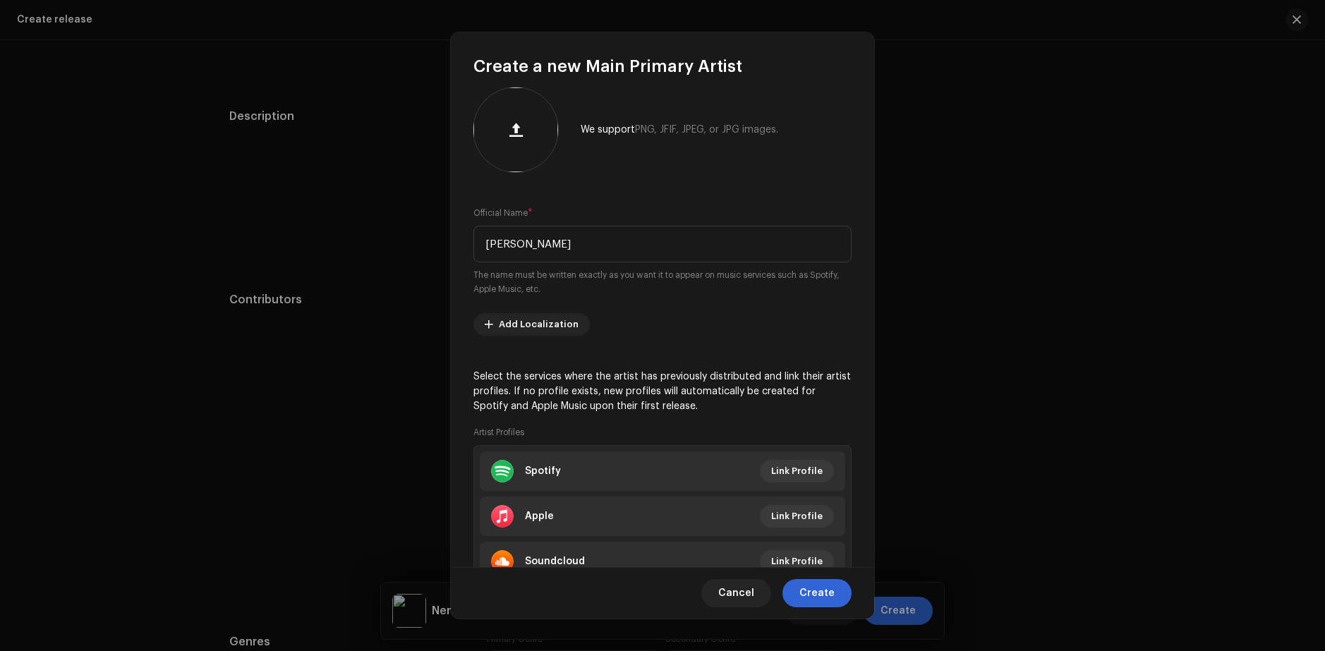
scroll to position [0, 0]
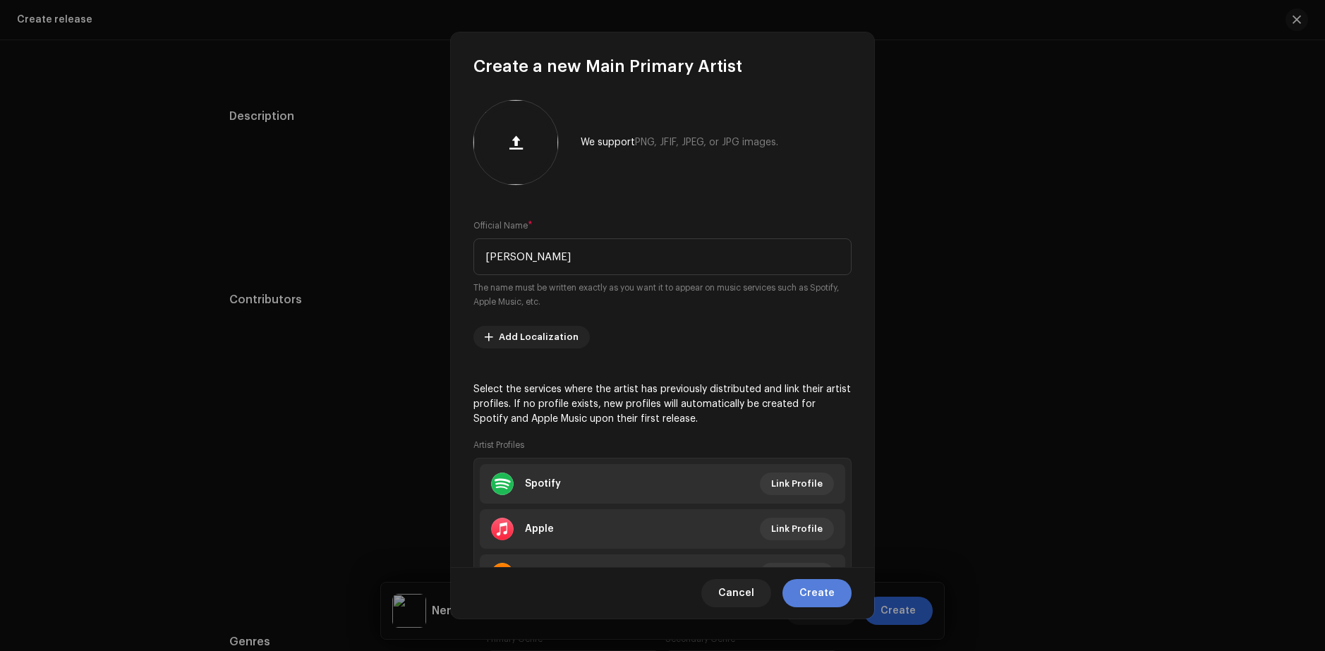
click at [819, 596] on span "Create" at bounding box center [817, 593] width 35 height 28
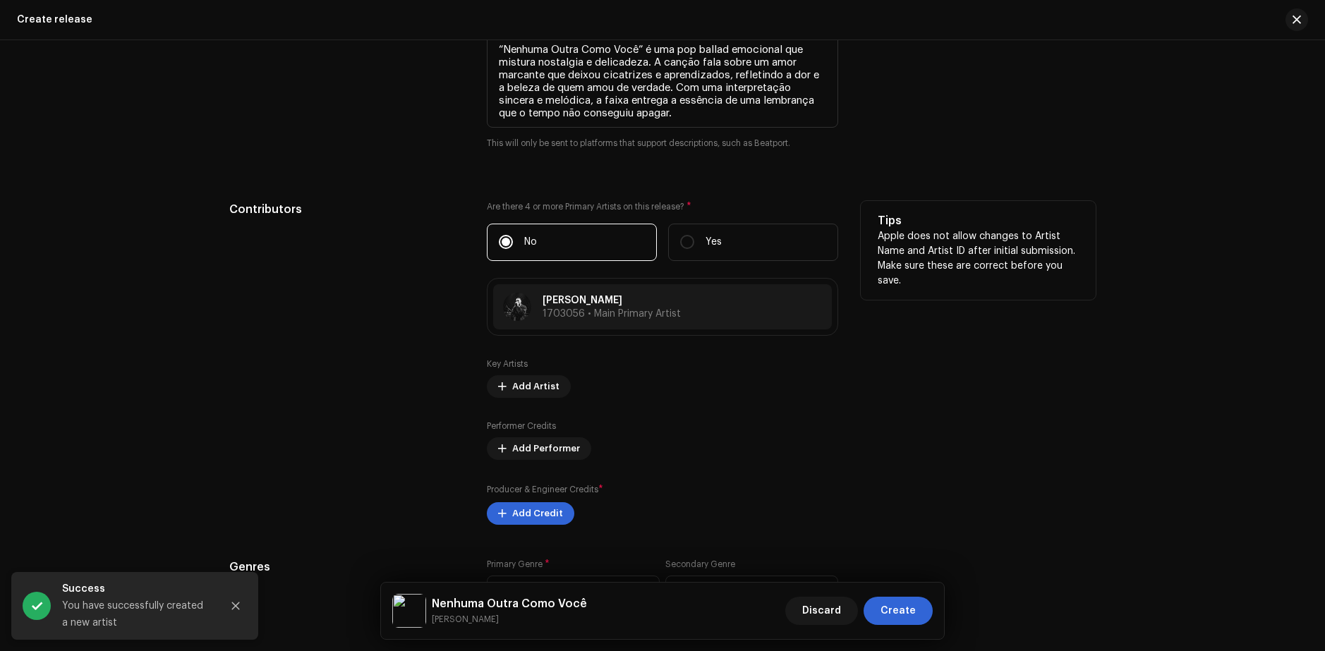
scroll to position [1610, 0]
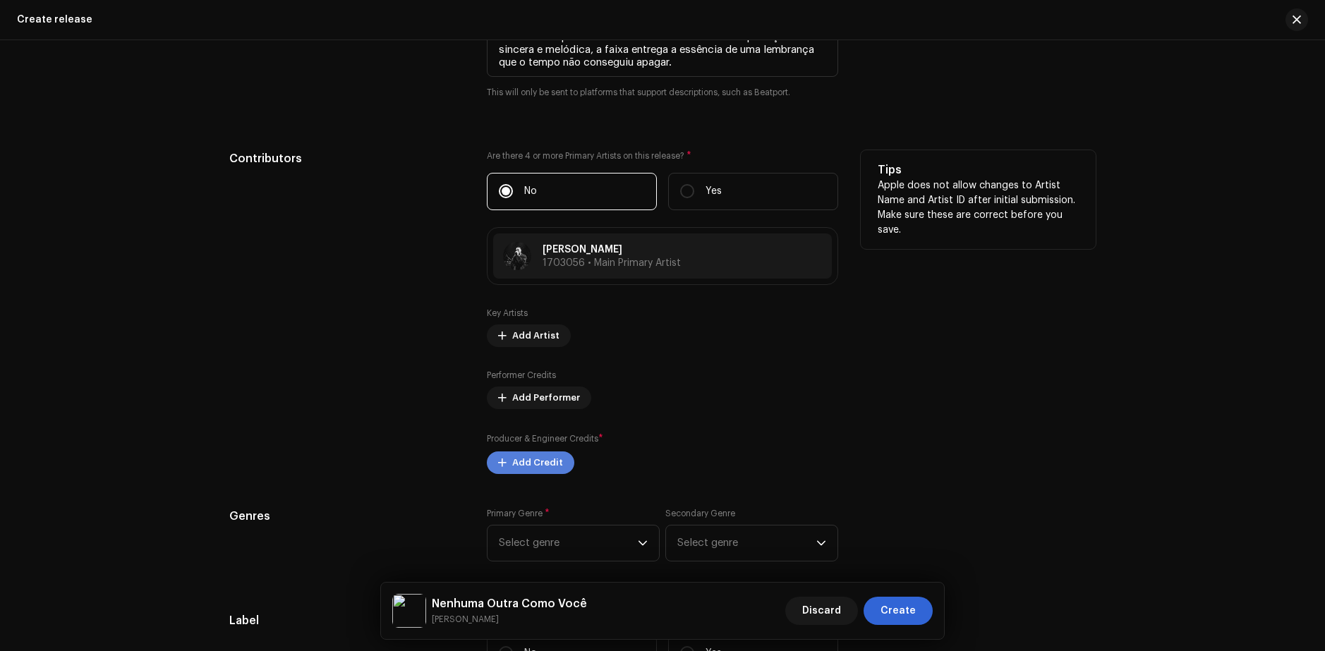
click at [514, 465] on span "Add Credit" at bounding box center [537, 463] width 51 height 28
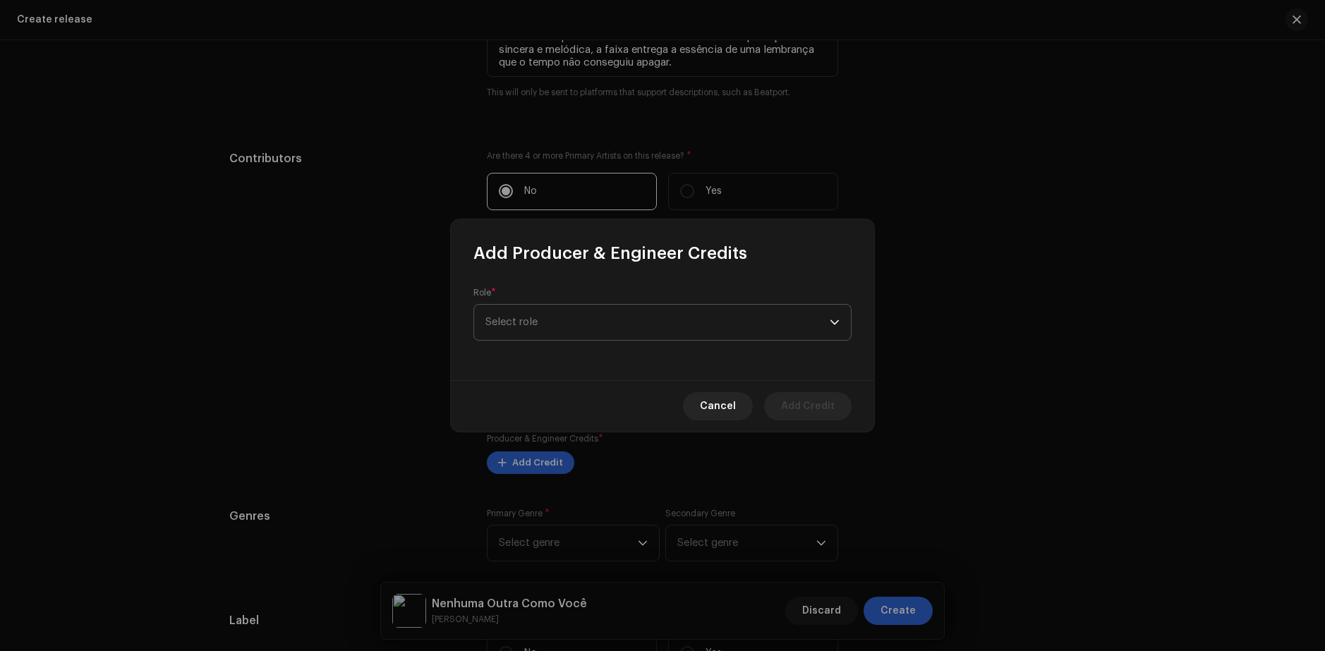
click at [538, 334] on span "Select role" at bounding box center [658, 322] width 344 height 35
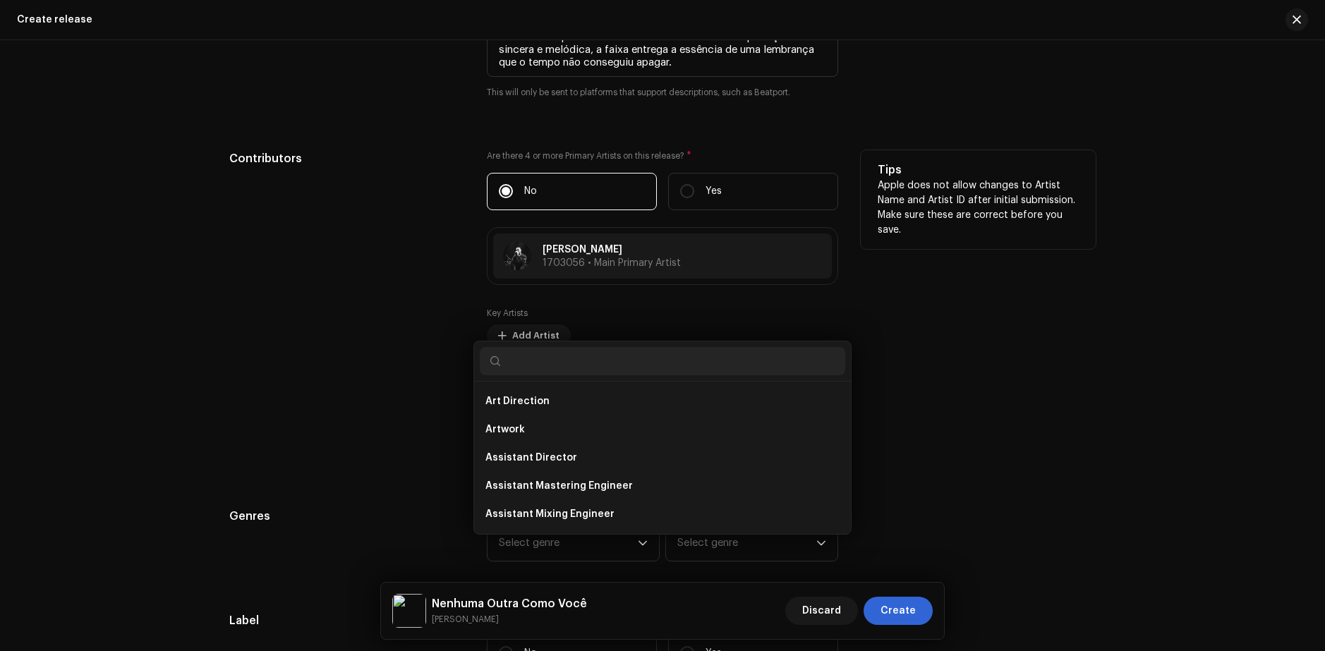
click at [447, 320] on div "Add Producer & Engineer Credits Role * Select role Cancel Add Credit" at bounding box center [662, 325] width 1325 height 651
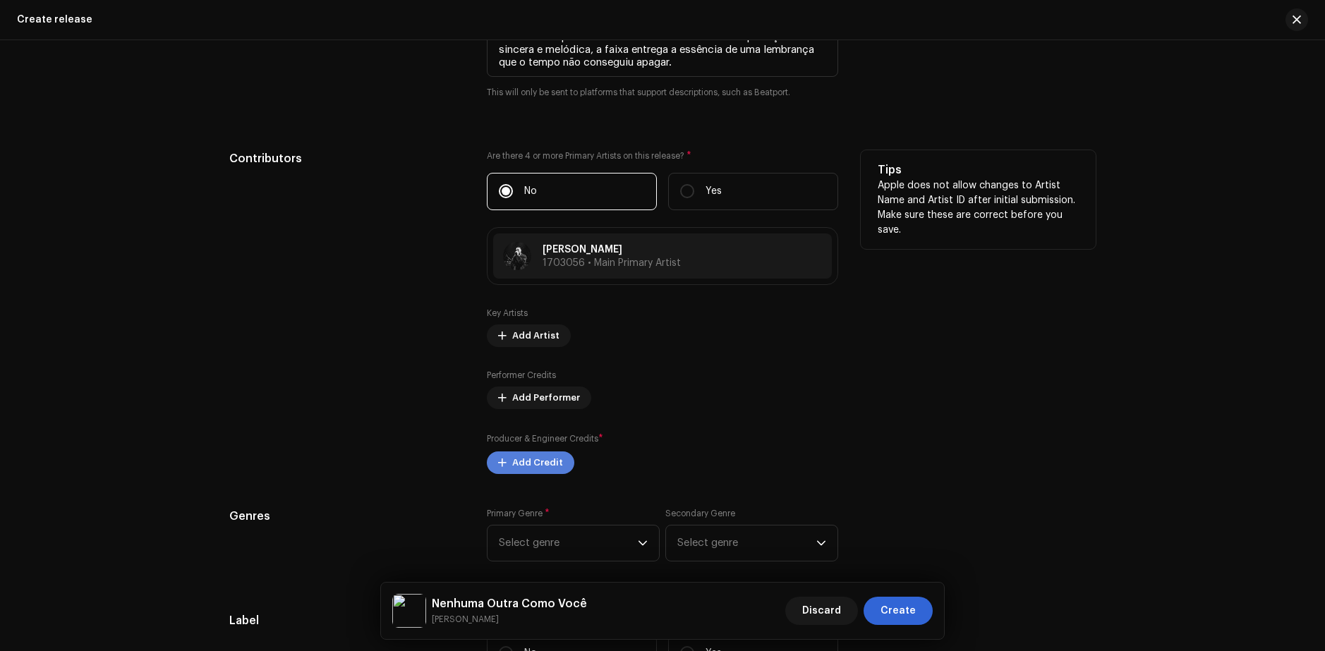
click at [549, 468] on span "Add Credit" at bounding box center [537, 463] width 51 height 28
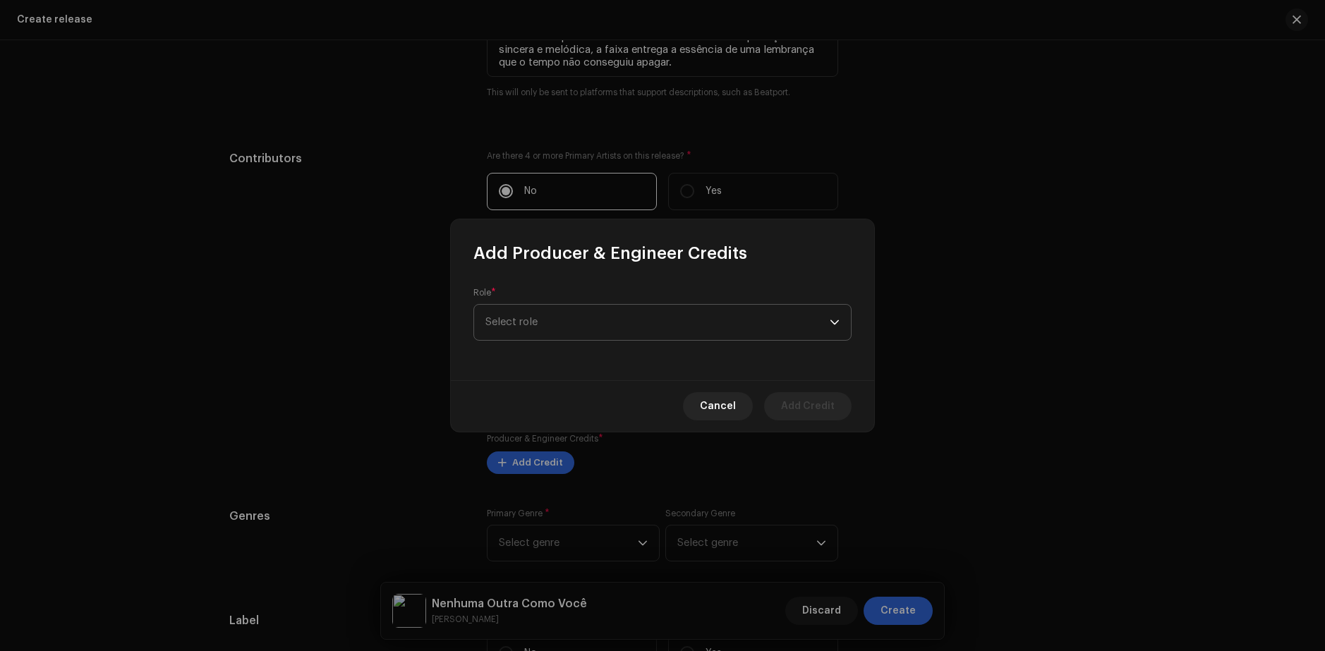
click at [535, 327] on span "Select role" at bounding box center [658, 322] width 344 height 35
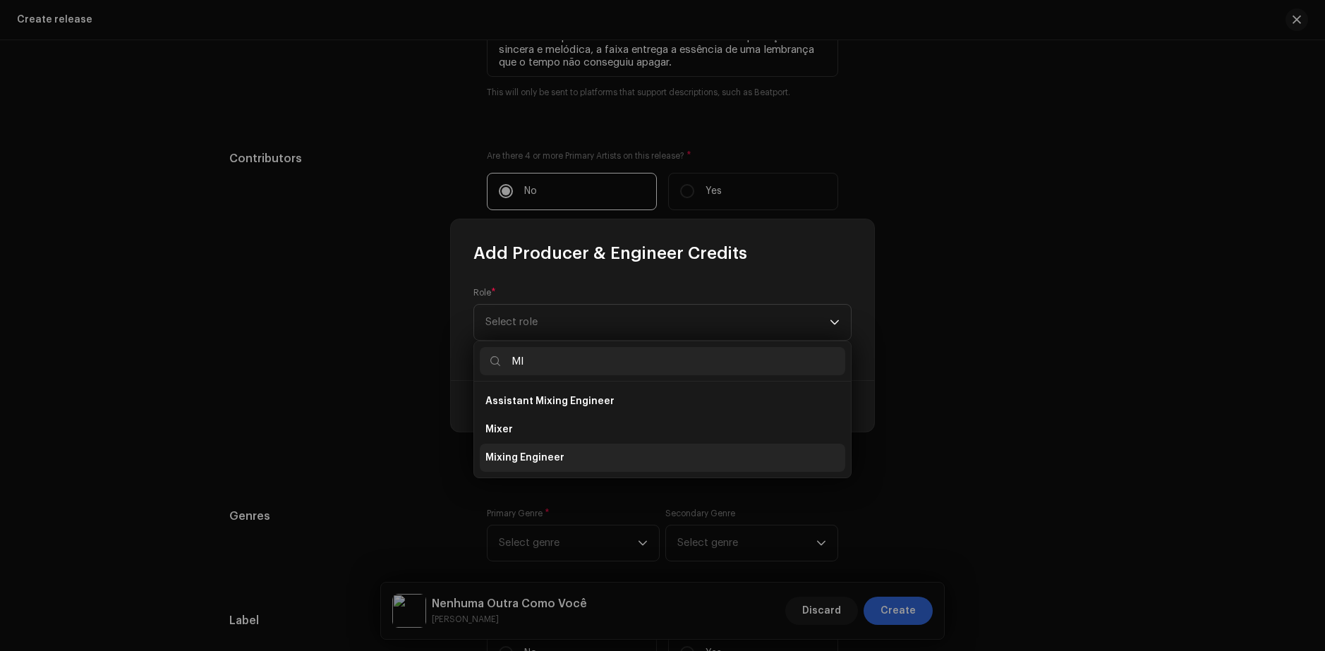
type input "MI"
click at [553, 457] on span "Mixing Engineer" at bounding box center [525, 458] width 79 height 14
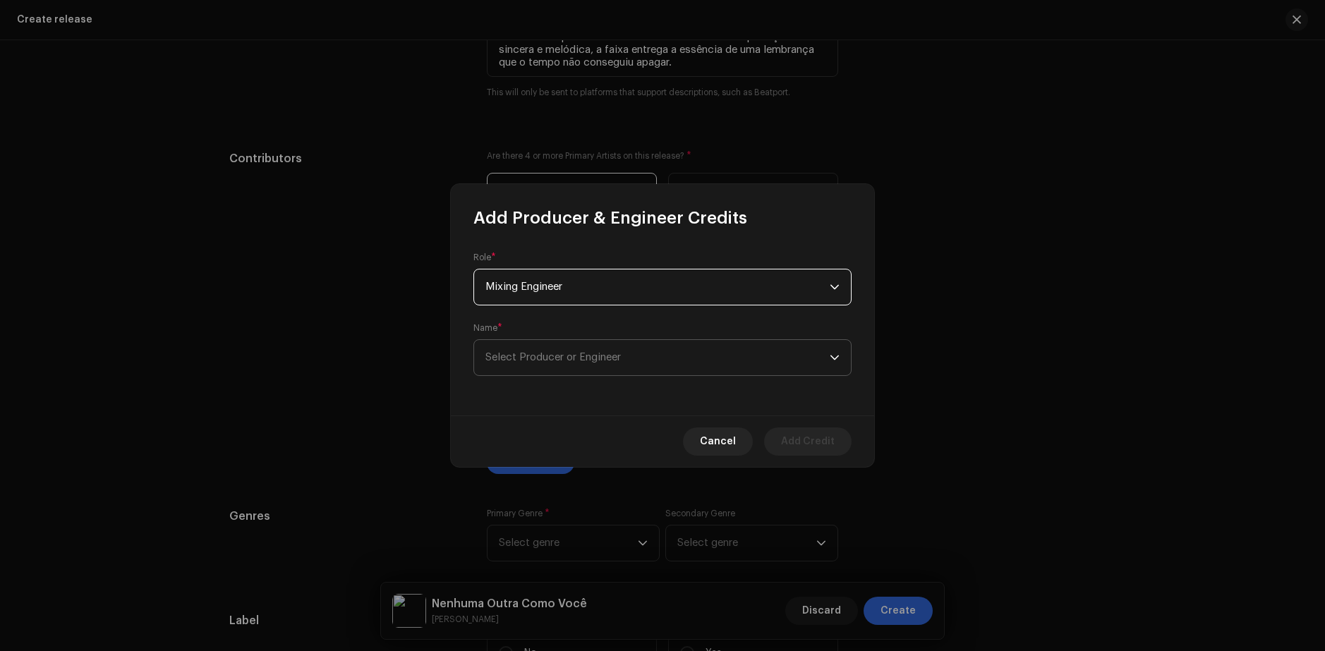
click at [555, 356] on span "Select Producer or Engineer" at bounding box center [554, 357] width 136 height 11
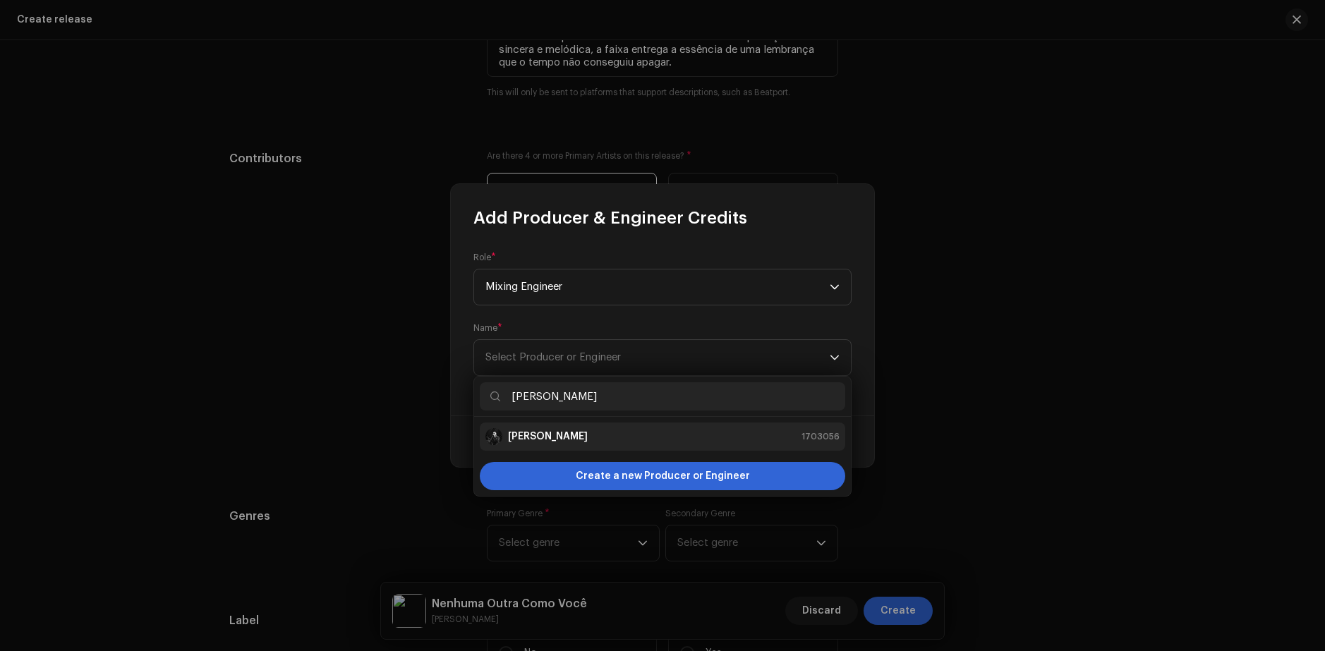
type input "[PERSON_NAME]"
click at [562, 433] on strong "[PERSON_NAME]" at bounding box center [548, 437] width 80 height 14
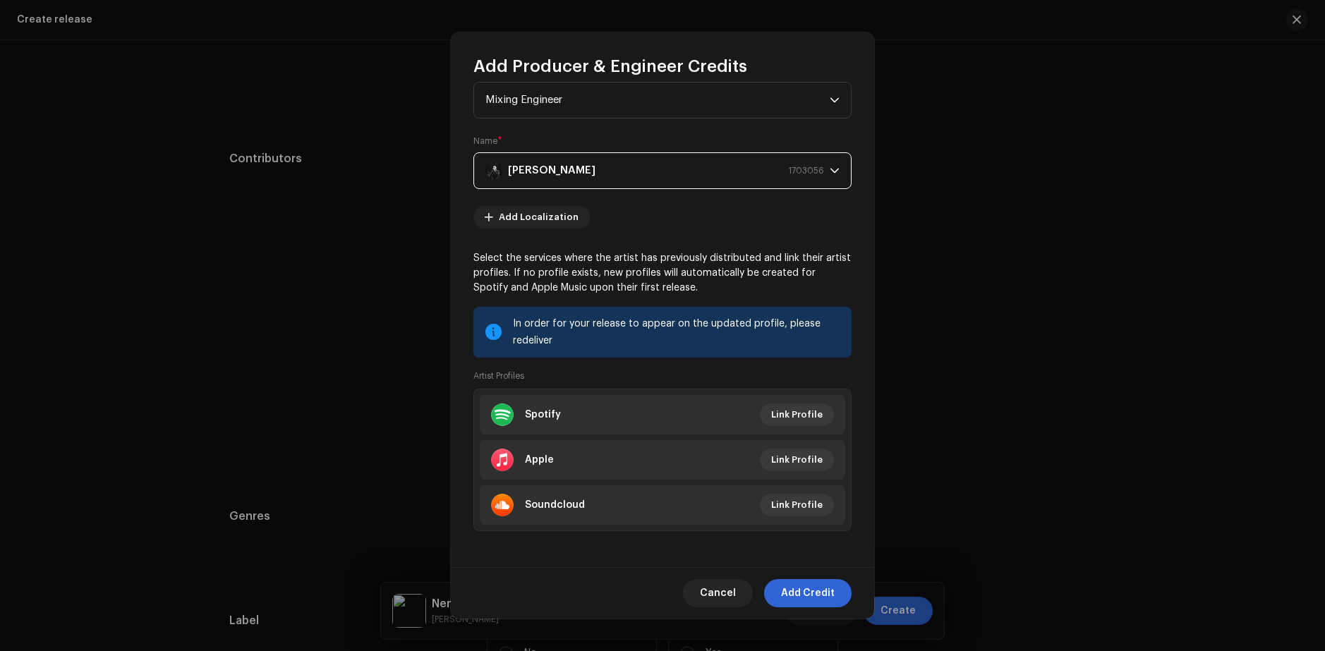
scroll to position [39, 0]
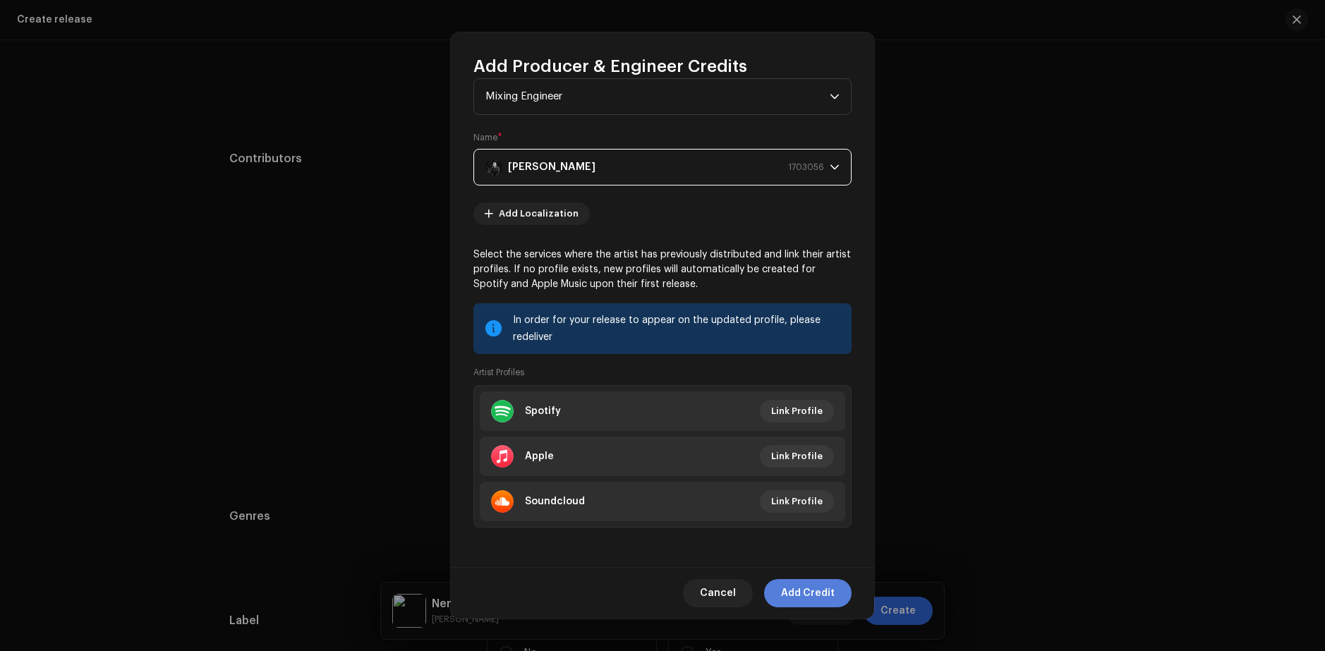
click at [804, 590] on span "Add Credit" at bounding box center [808, 593] width 54 height 28
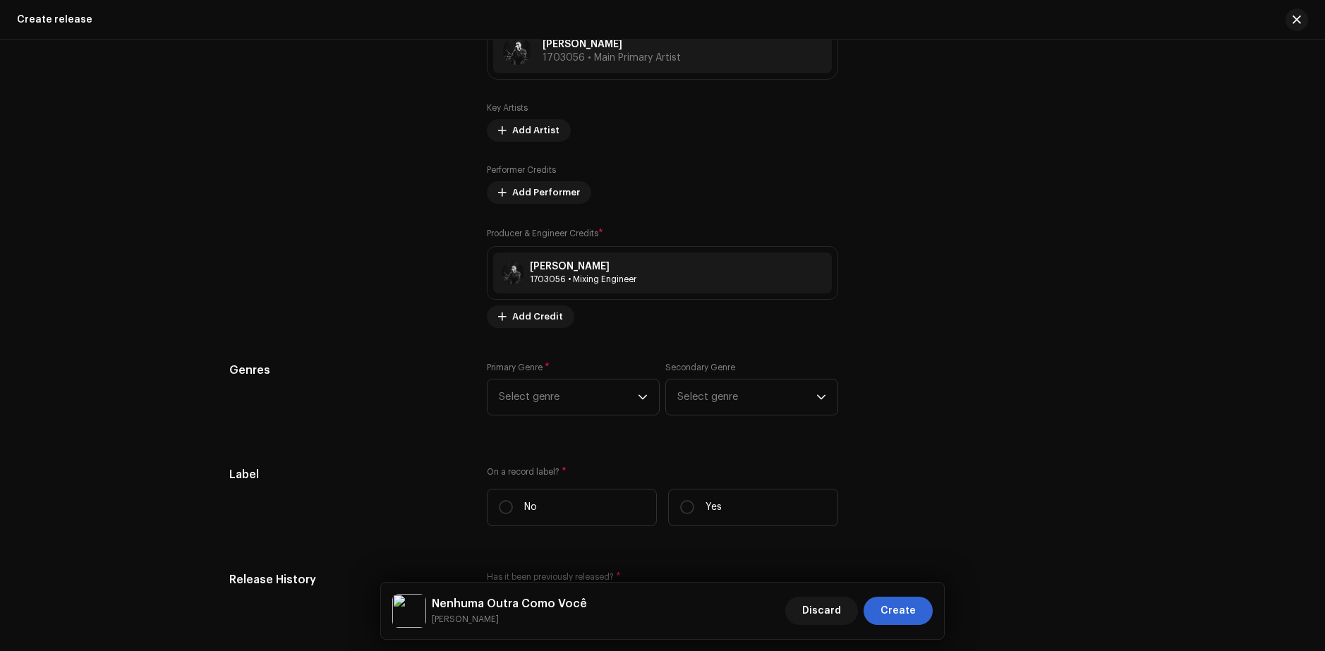
scroll to position [1822, 0]
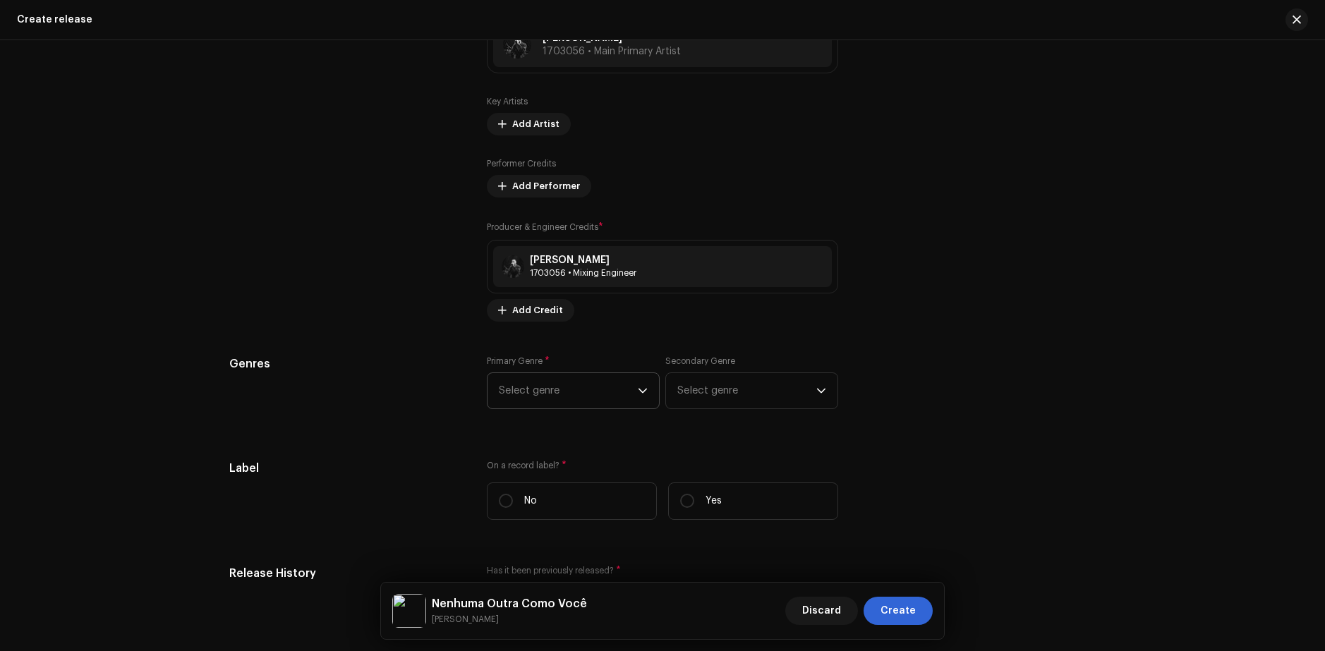
click at [553, 380] on span "Select genre" at bounding box center [568, 390] width 139 height 35
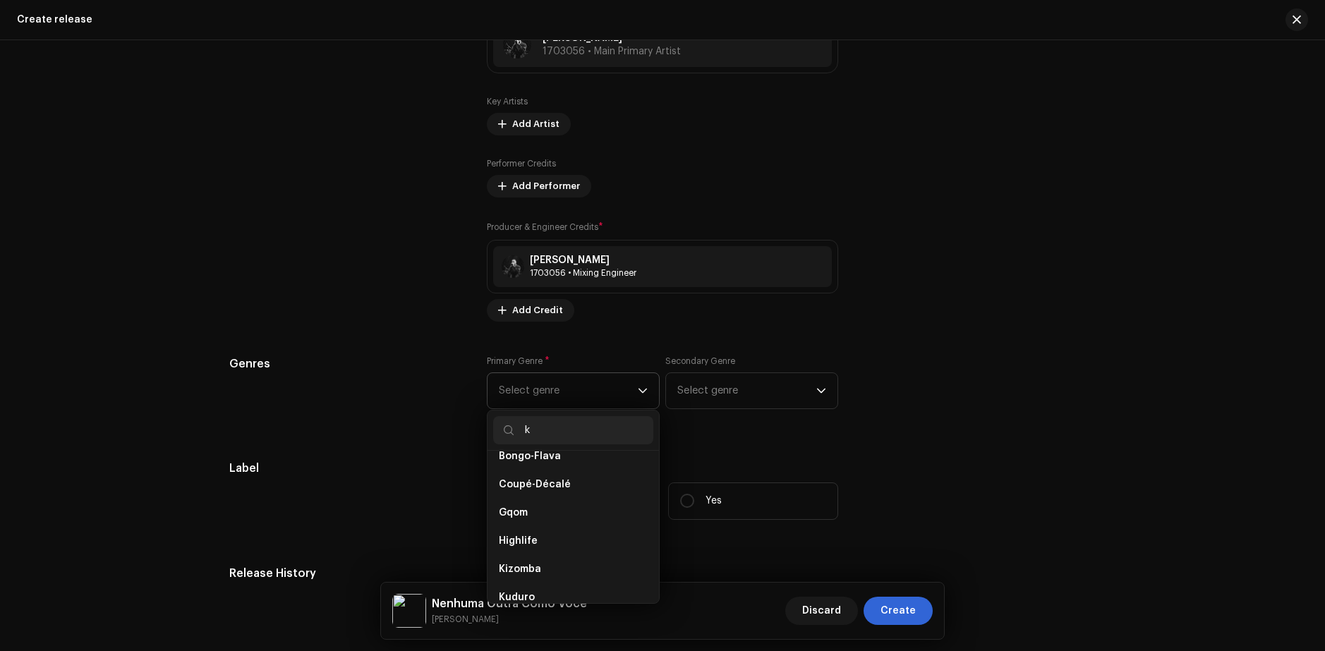
scroll to position [0, 0]
type input "kor"
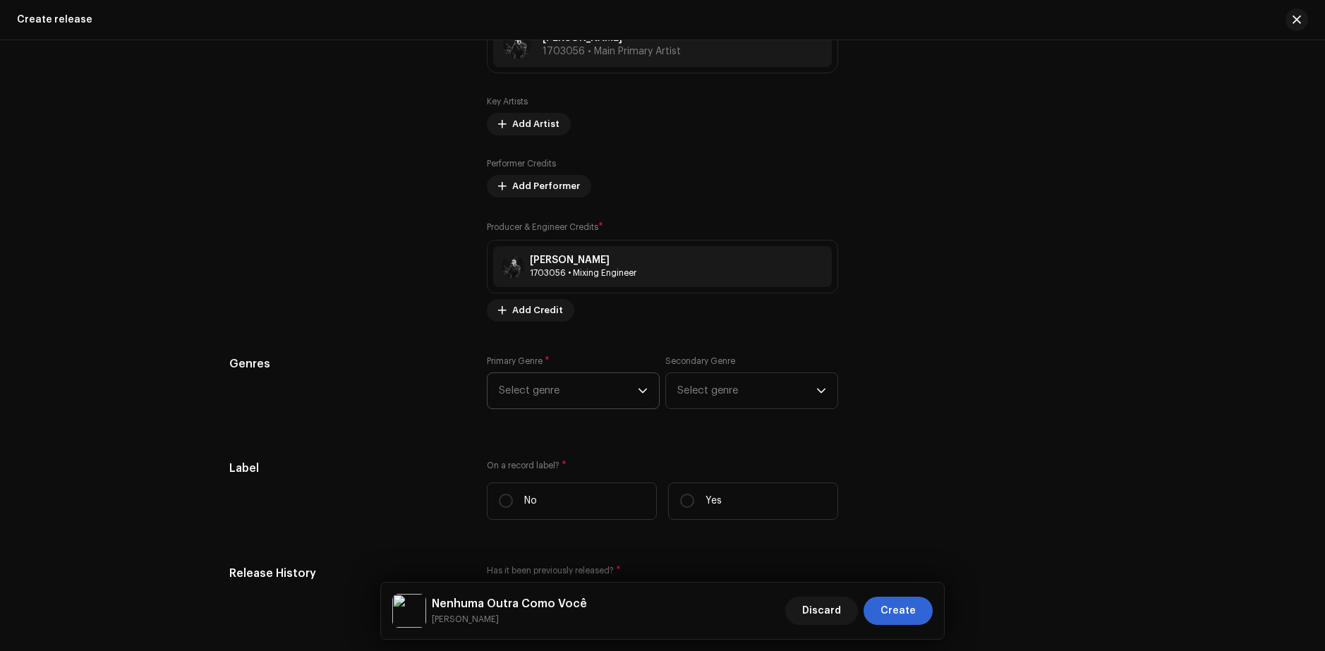
scroll to position [1892, 0]
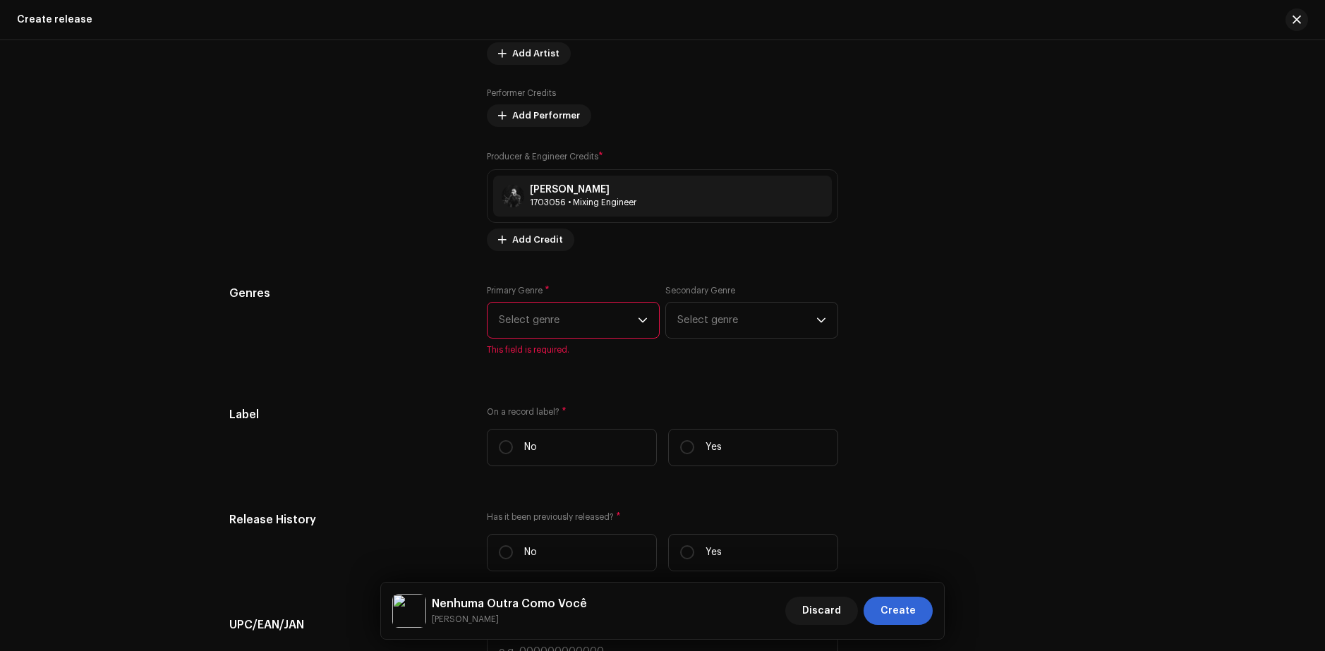
click at [575, 323] on span "Select genre" at bounding box center [568, 320] width 139 height 35
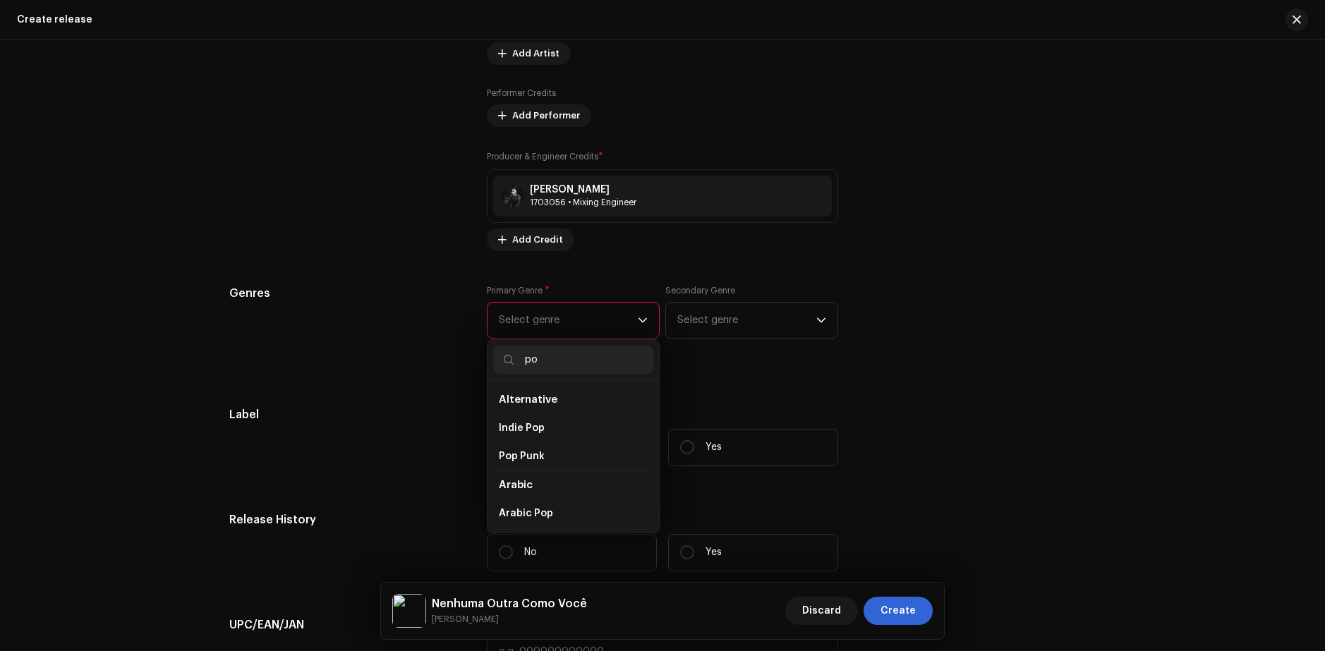
type input "p"
type input "Kor"
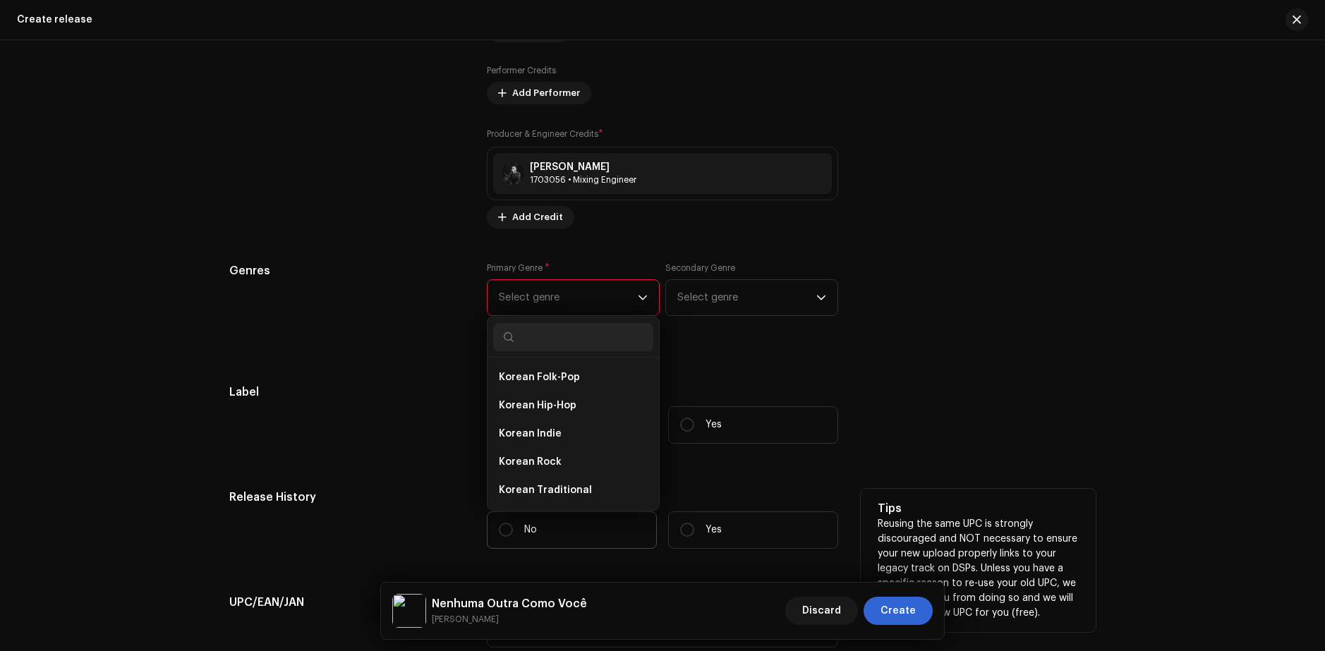
scroll to position [1963, 0]
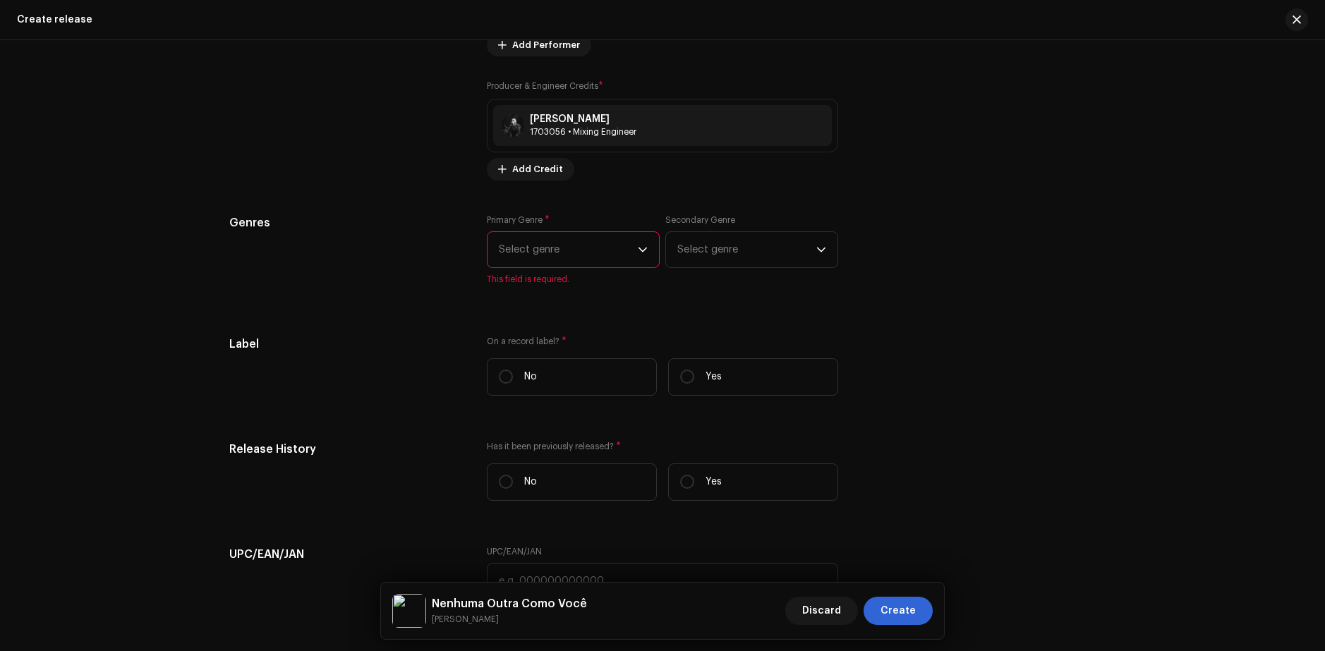
click at [562, 247] on span "Select genre" at bounding box center [568, 249] width 139 height 35
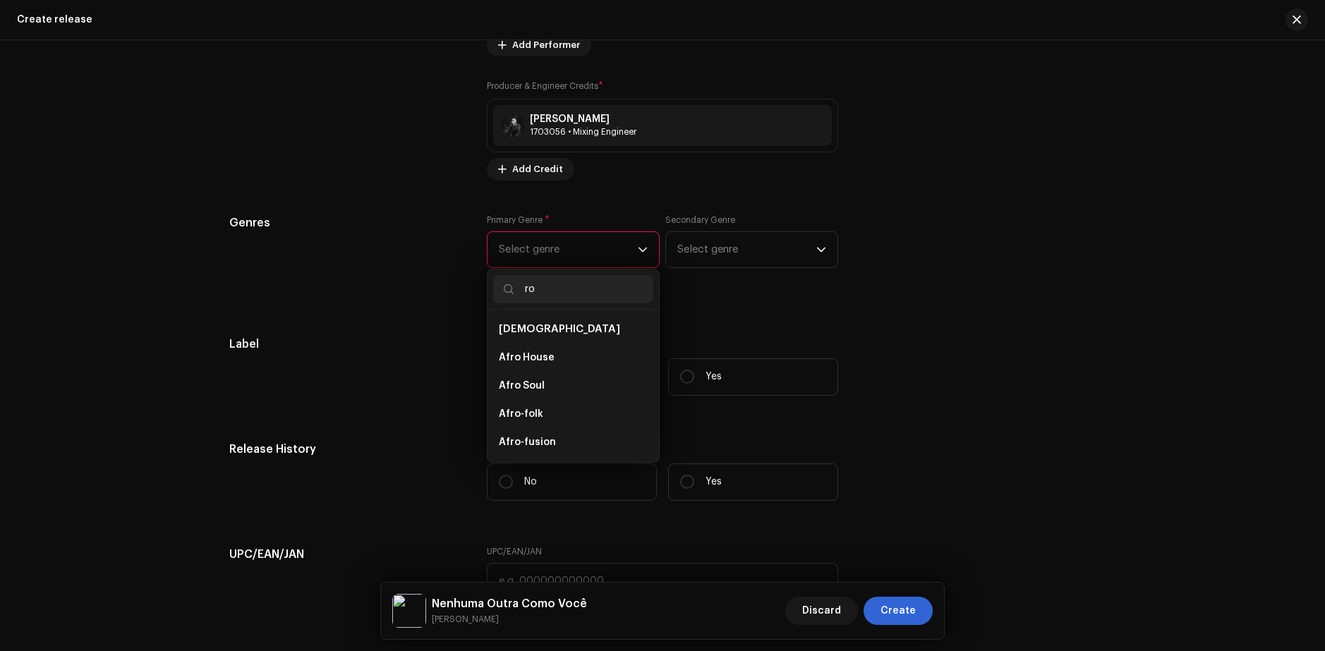
type input "r"
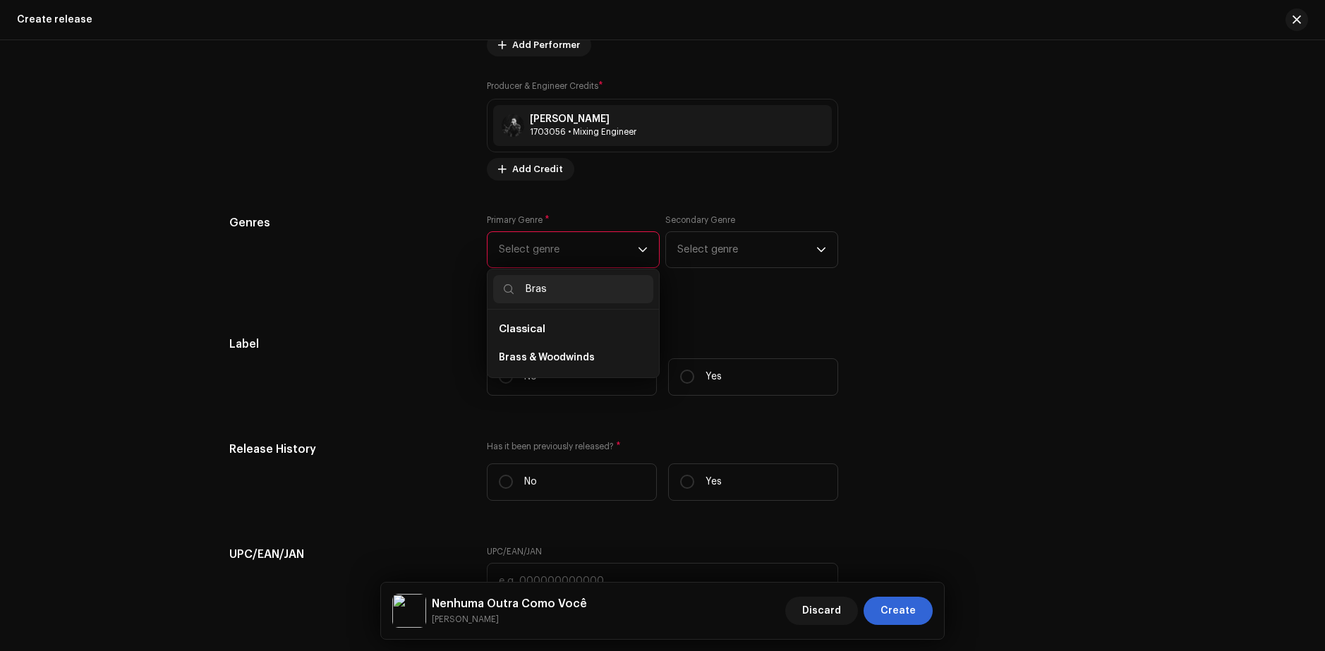
type input "Bra"
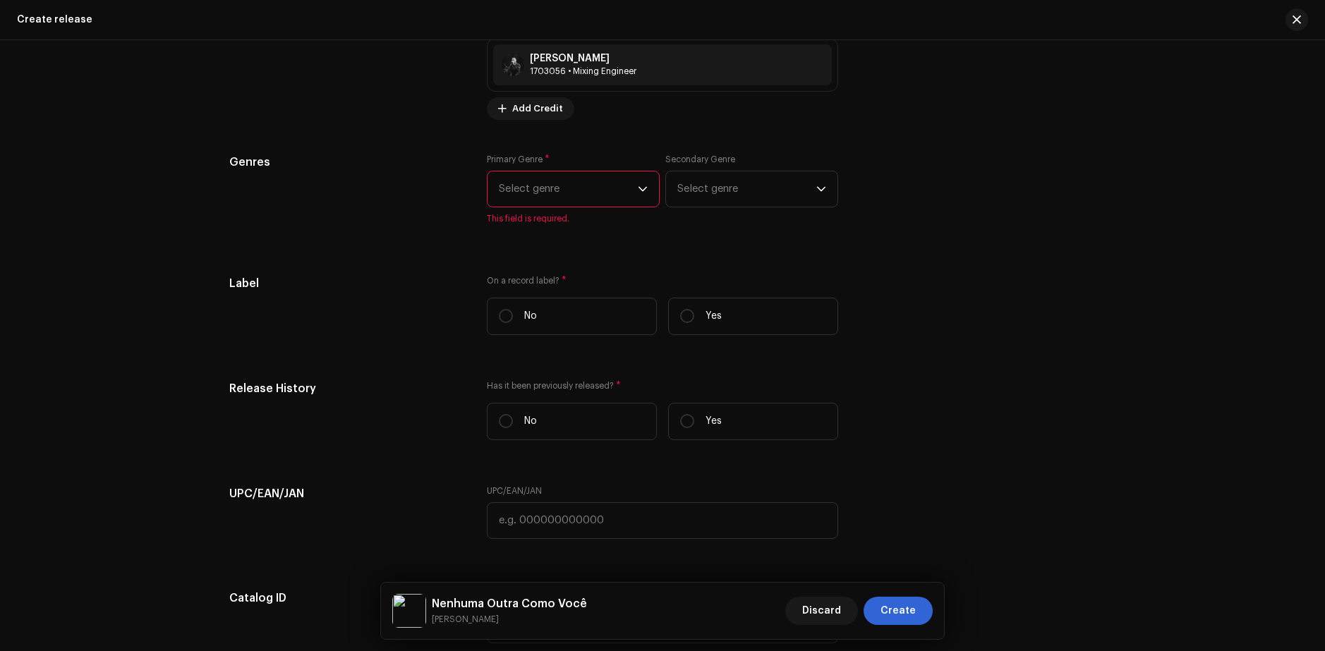
scroll to position [2033, 0]
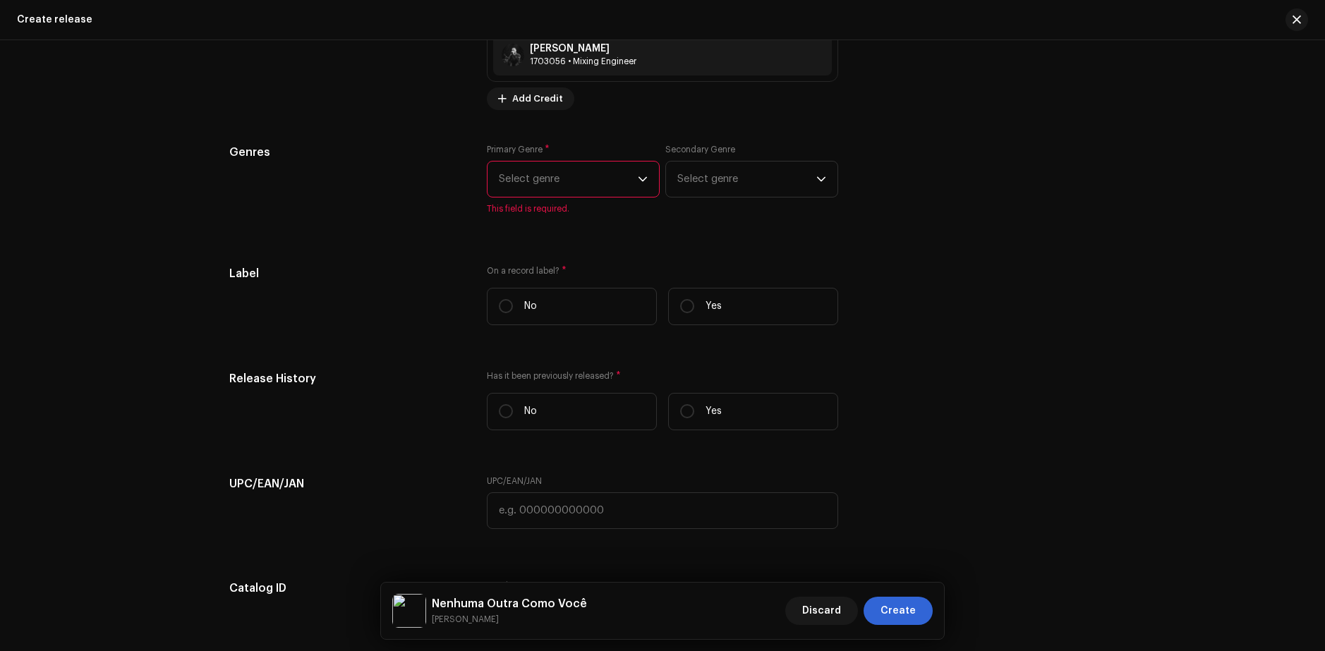
click at [546, 180] on span "Select genre" at bounding box center [568, 179] width 139 height 35
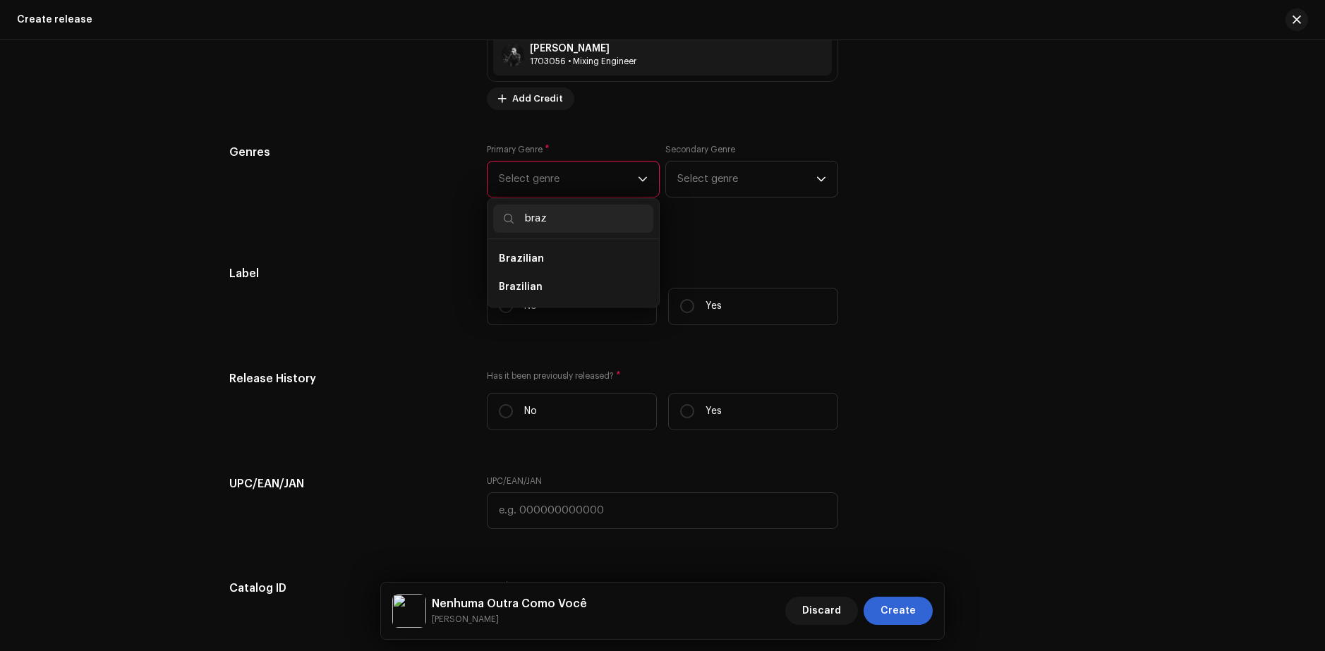
type input "braz"
click at [525, 258] on span "Brazilian" at bounding box center [521, 258] width 45 height 11
click at [513, 264] on li "Brazilian" at bounding box center [573, 259] width 160 height 28
click at [537, 287] on li "Brazilian" at bounding box center [573, 287] width 160 height 28
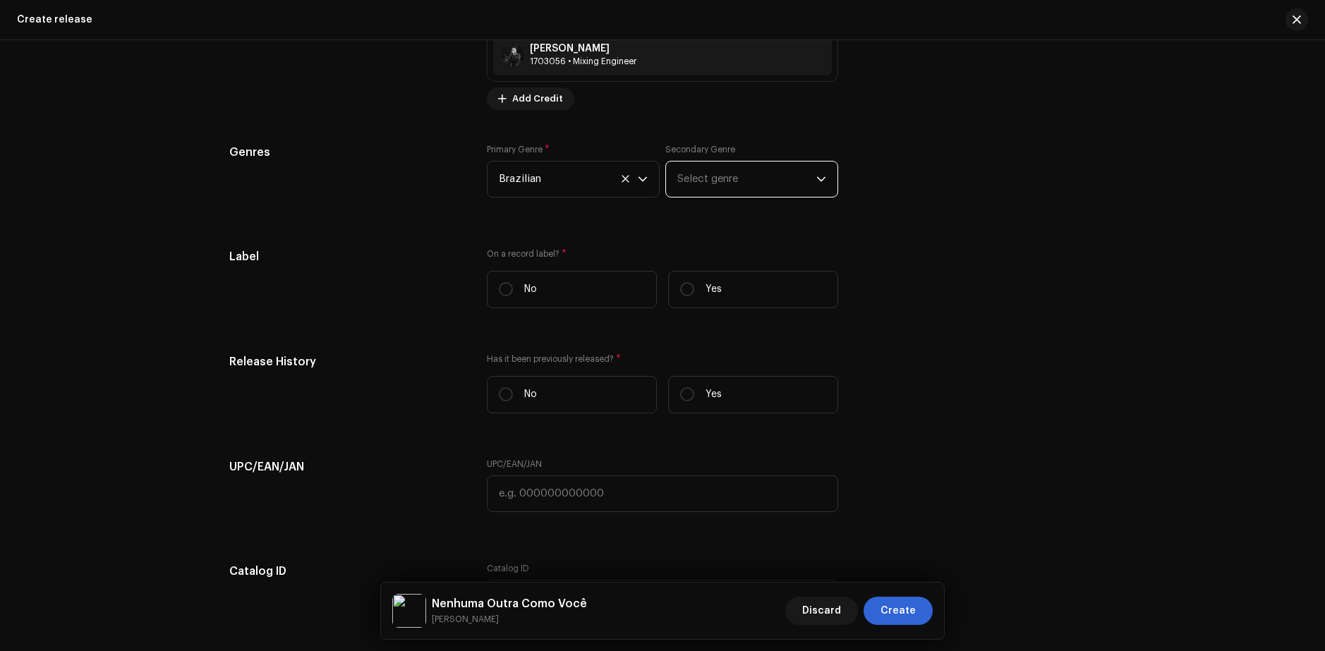
click at [714, 177] on span "Select genre" at bounding box center [747, 179] width 139 height 35
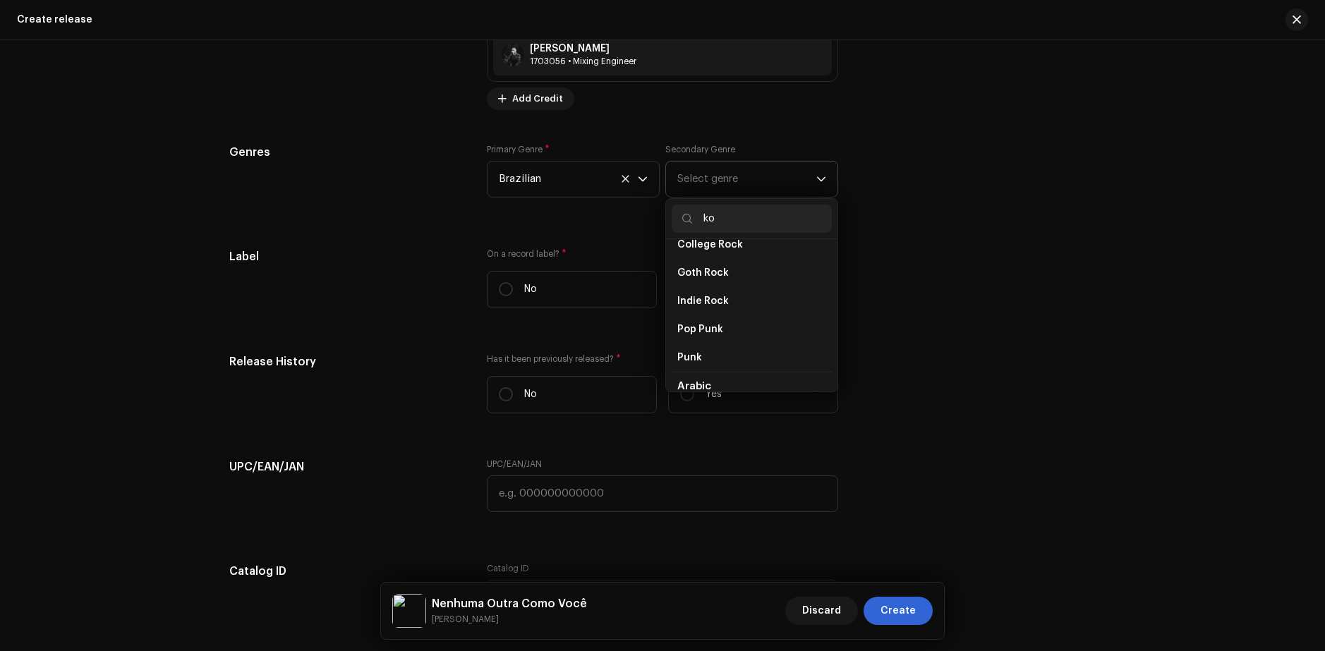
scroll to position [171, 0]
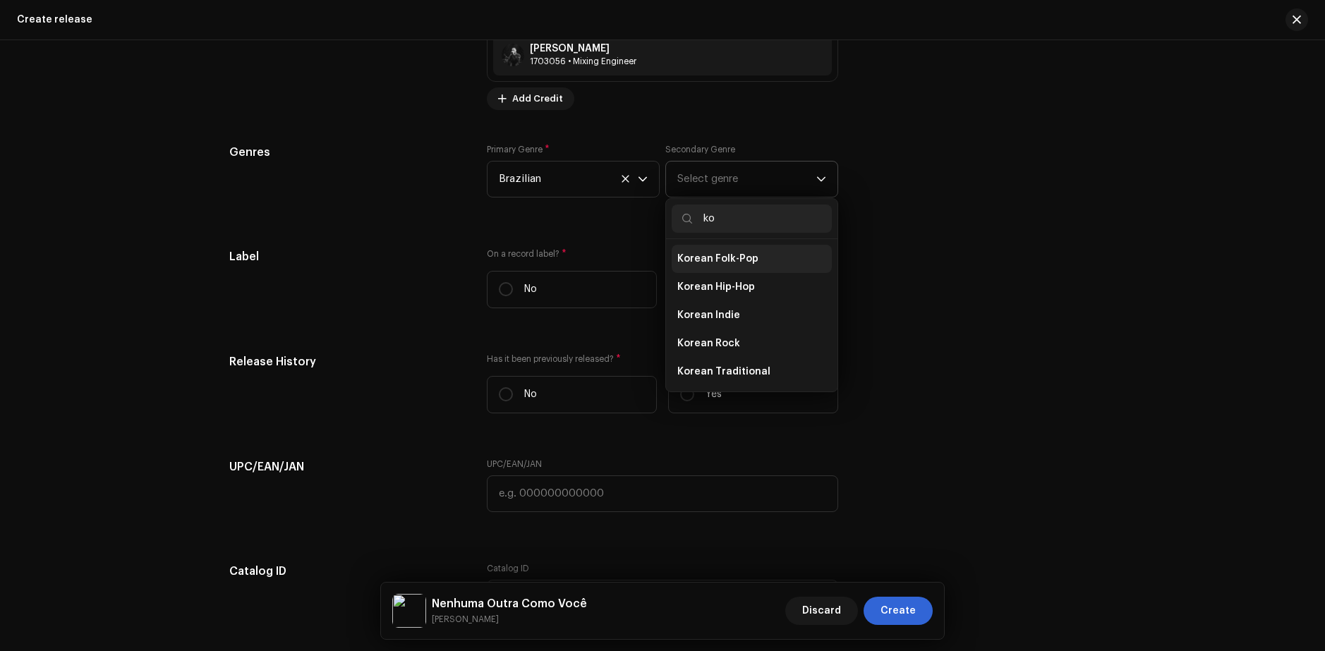
type input "ko"
click at [782, 260] on li "Korean Folk-Pop" at bounding box center [752, 259] width 160 height 28
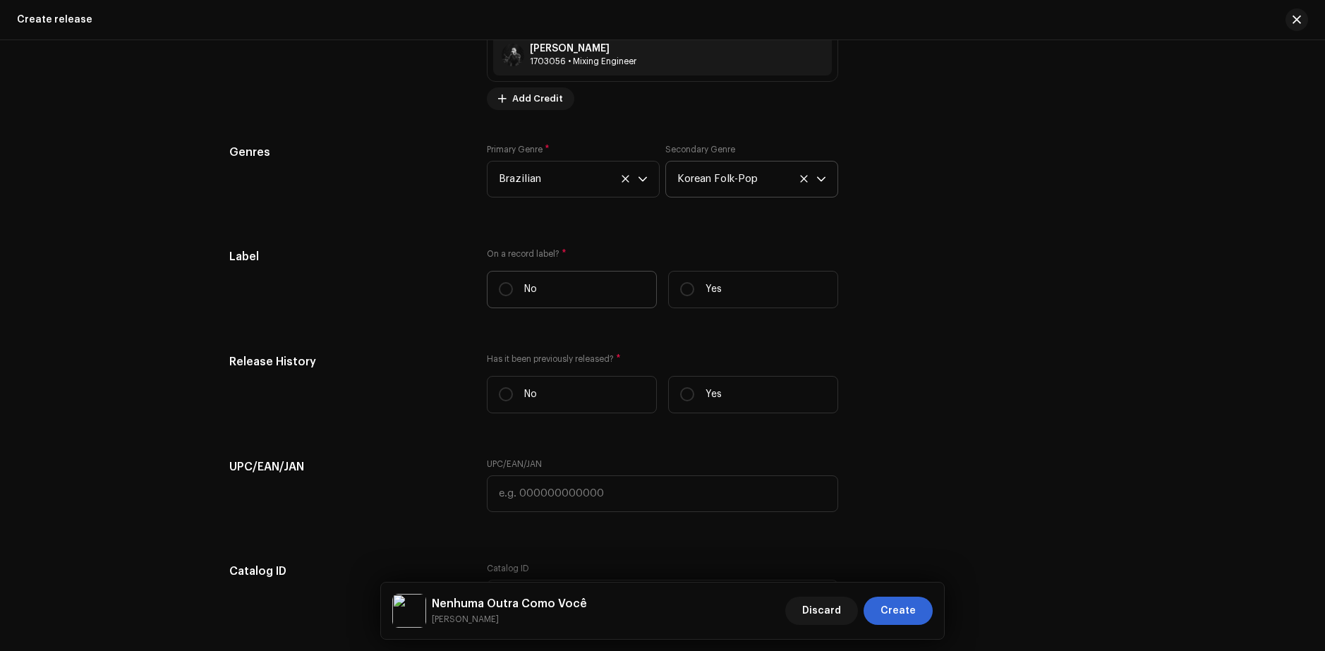
click at [516, 286] on label "No" at bounding box center [572, 289] width 170 height 37
click at [513, 286] on input "No" at bounding box center [506, 289] width 14 height 14
radio input "true"
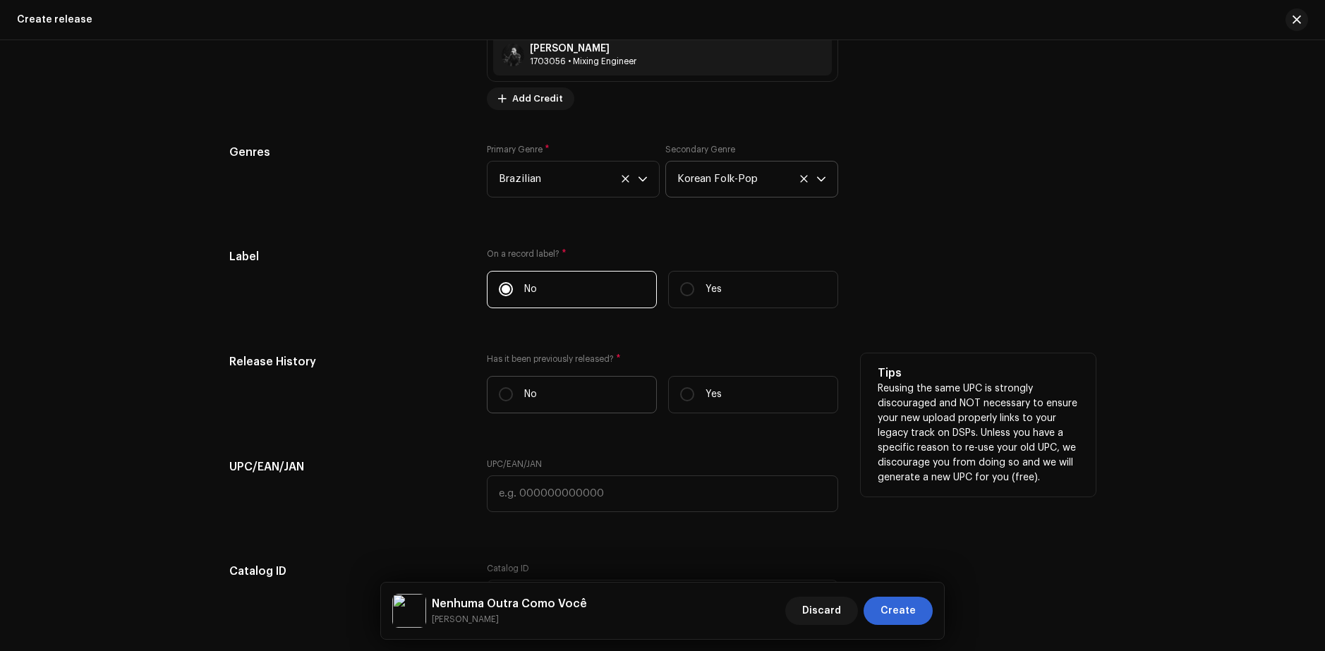
click at [560, 409] on label "No" at bounding box center [572, 394] width 170 height 37
click at [513, 402] on input "No" at bounding box center [506, 394] width 14 height 14
radio input "true"
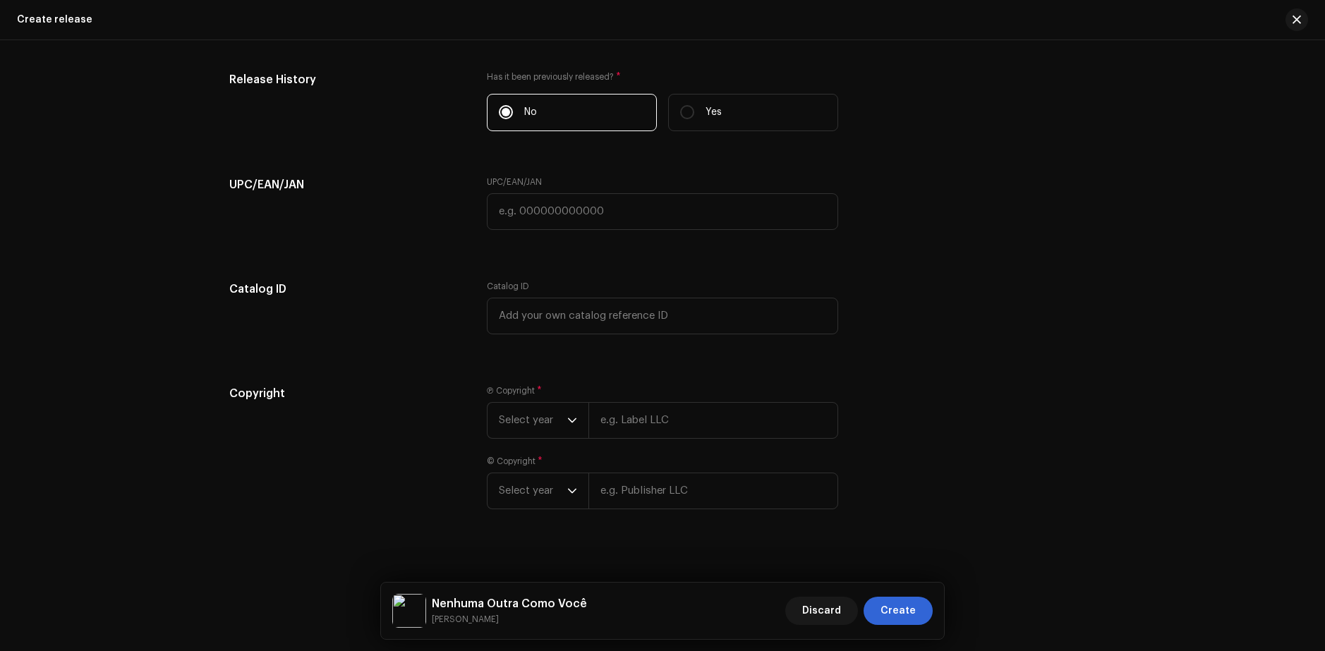
scroll to position [2326, 0]
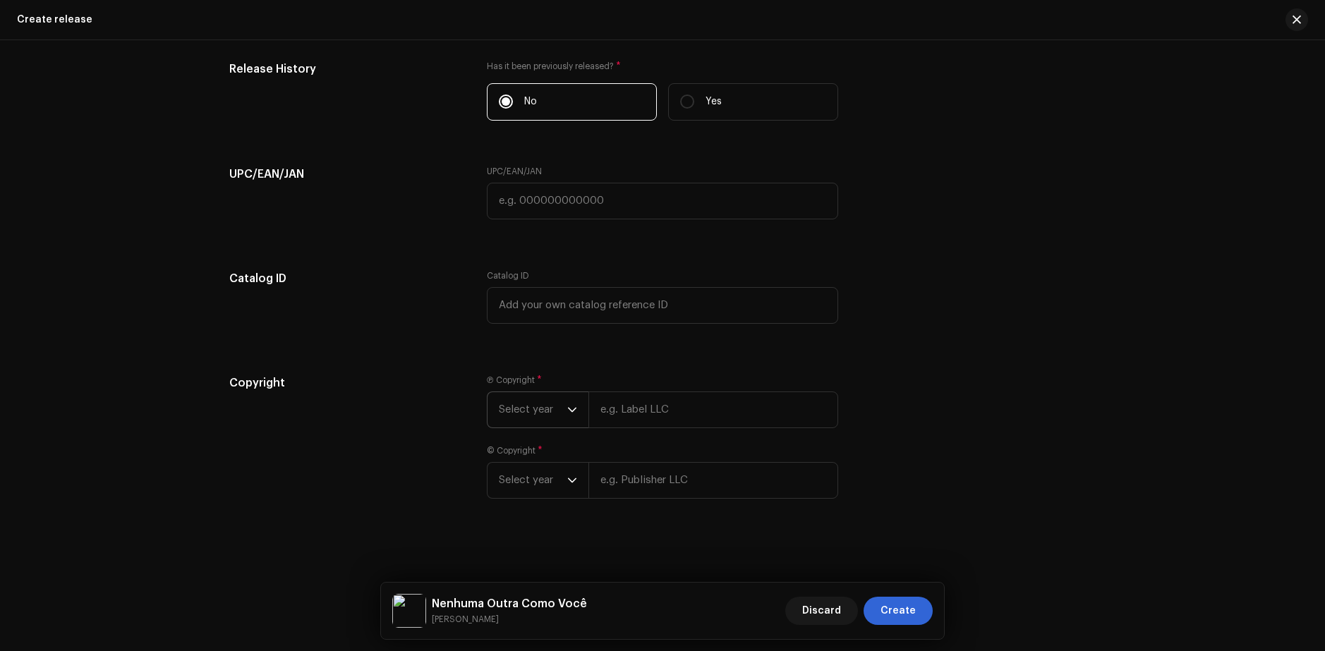
click at [531, 418] on span "Select year" at bounding box center [533, 409] width 68 height 35
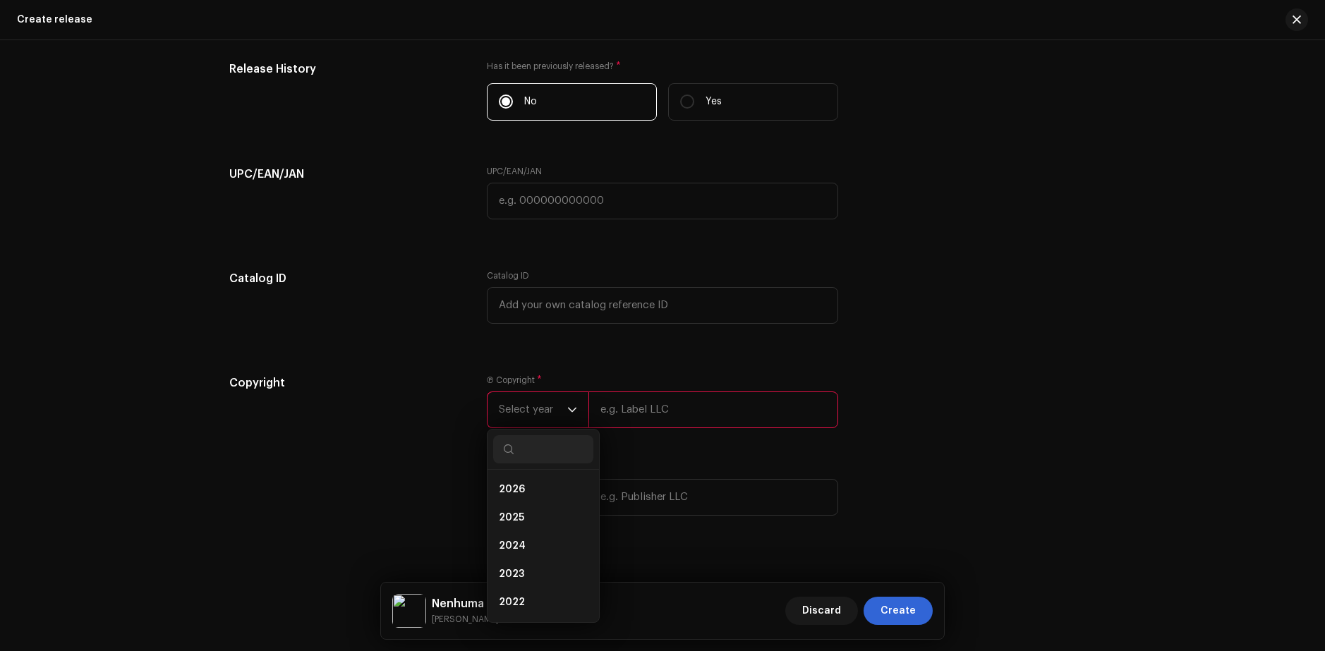
click at [682, 439] on span "This field is required." at bounding box center [662, 439] width 351 height 11
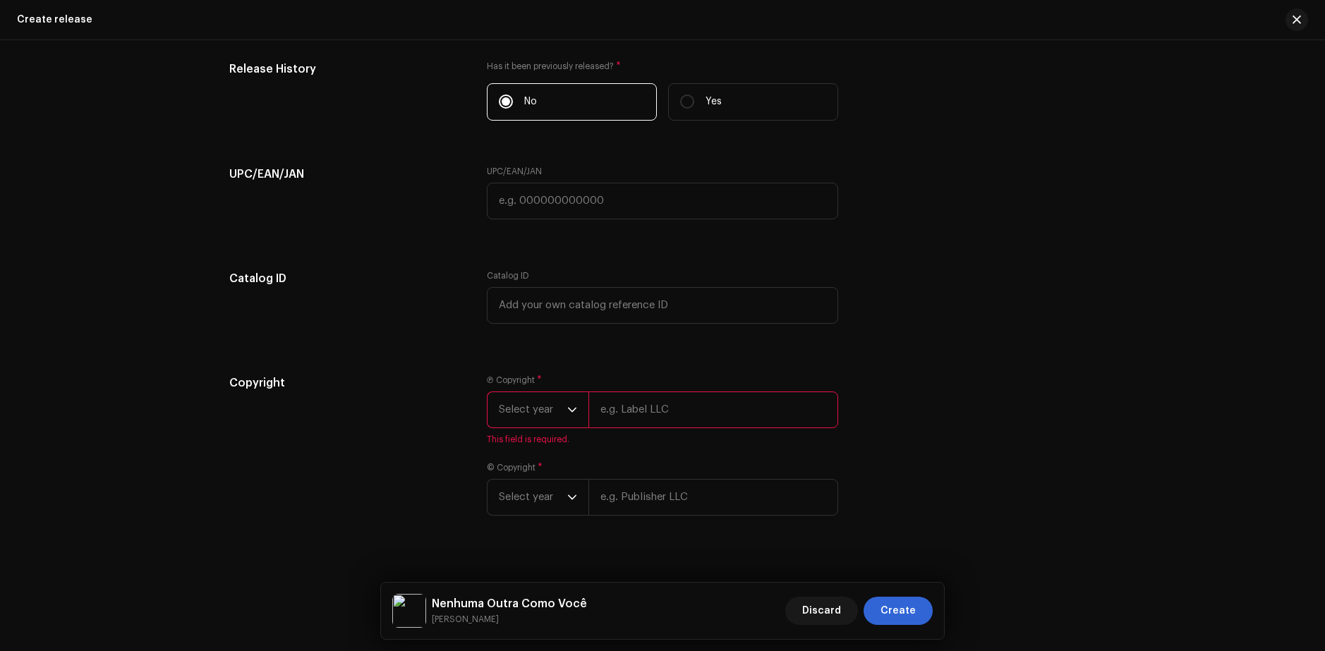
click at [1157, 164] on div "Create a new release We’ll guide you through everything — from track selection …" at bounding box center [662, 345] width 1325 height 611
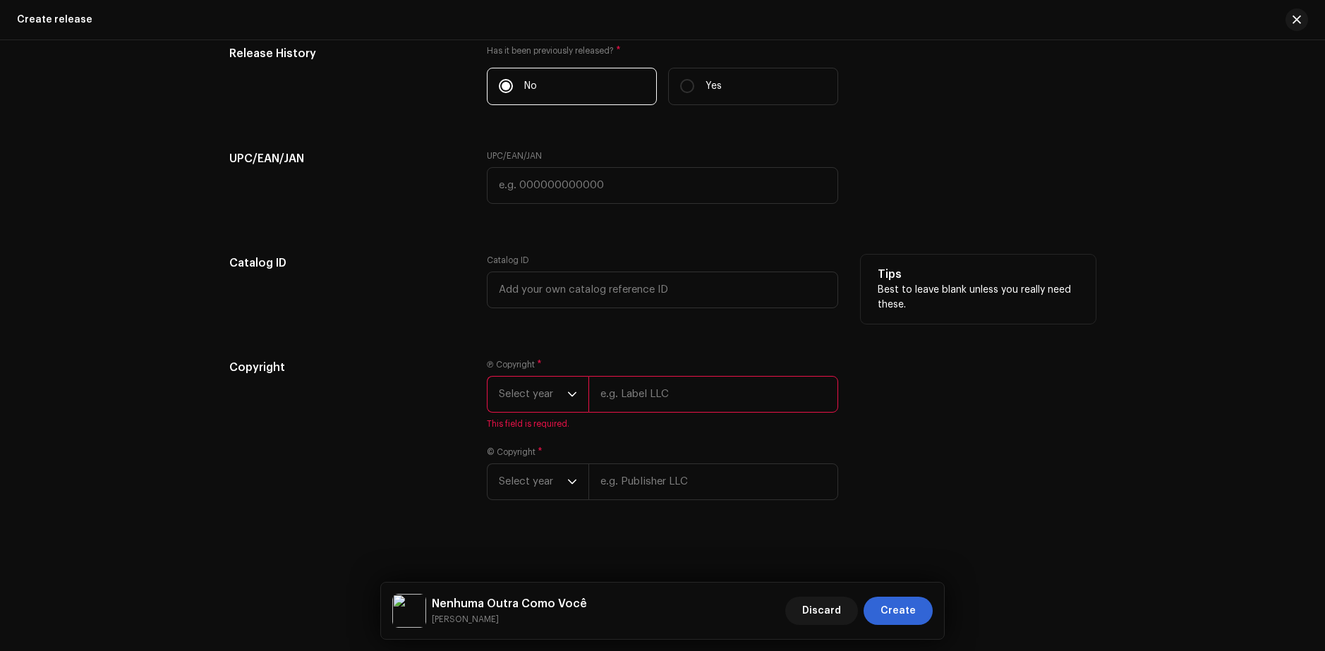
scroll to position [2343, 0]
click at [557, 384] on span "Select year" at bounding box center [533, 392] width 68 height 35
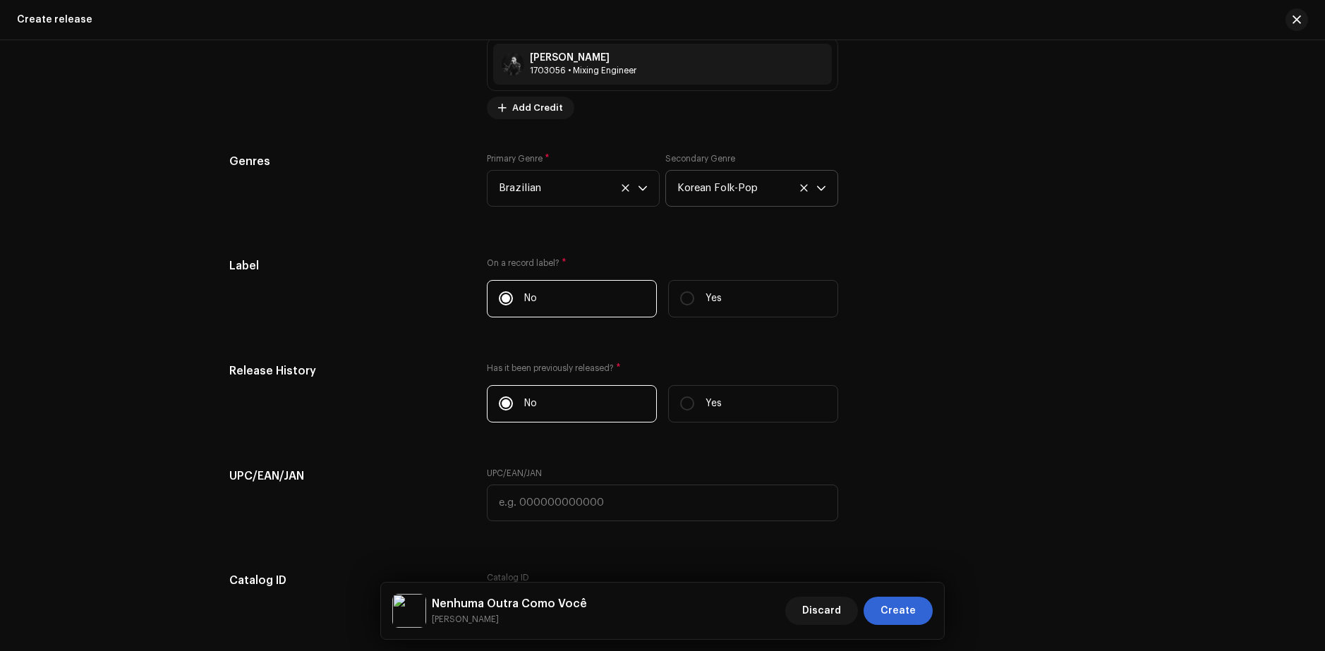
scroll to position [2272, 0]
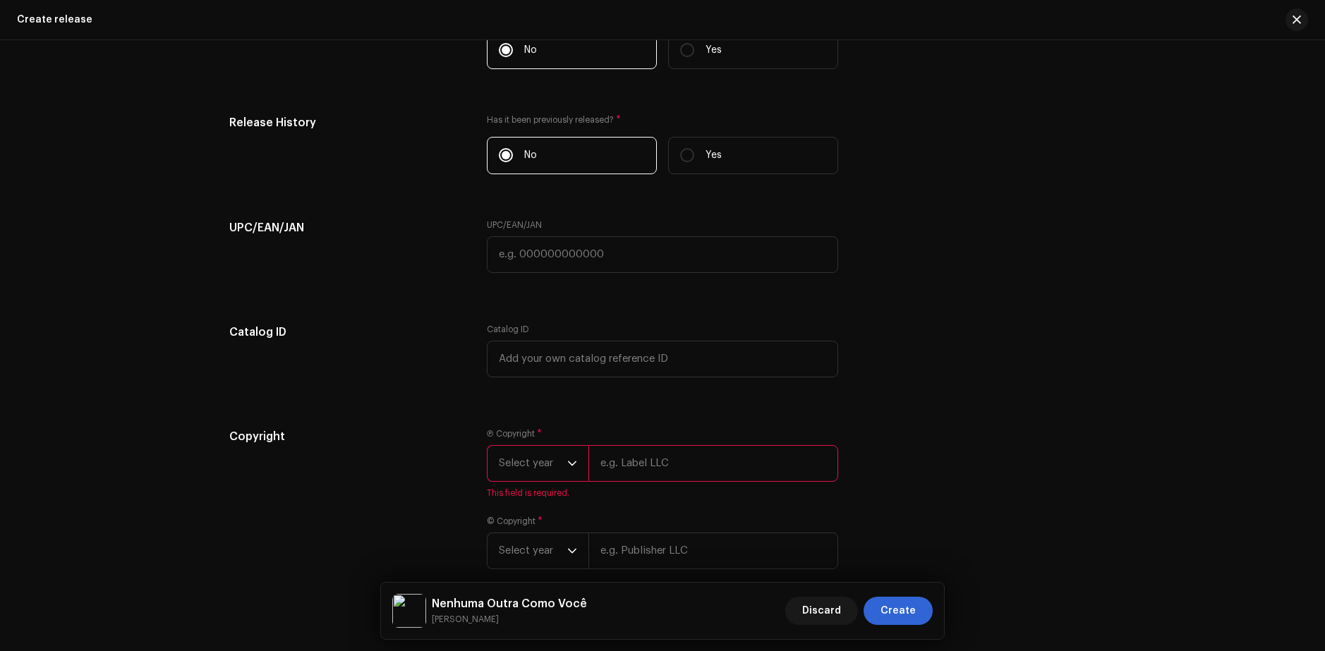
click at [548, 456] on span "Select year" at bounding box center [533, 463] width 68 height 35
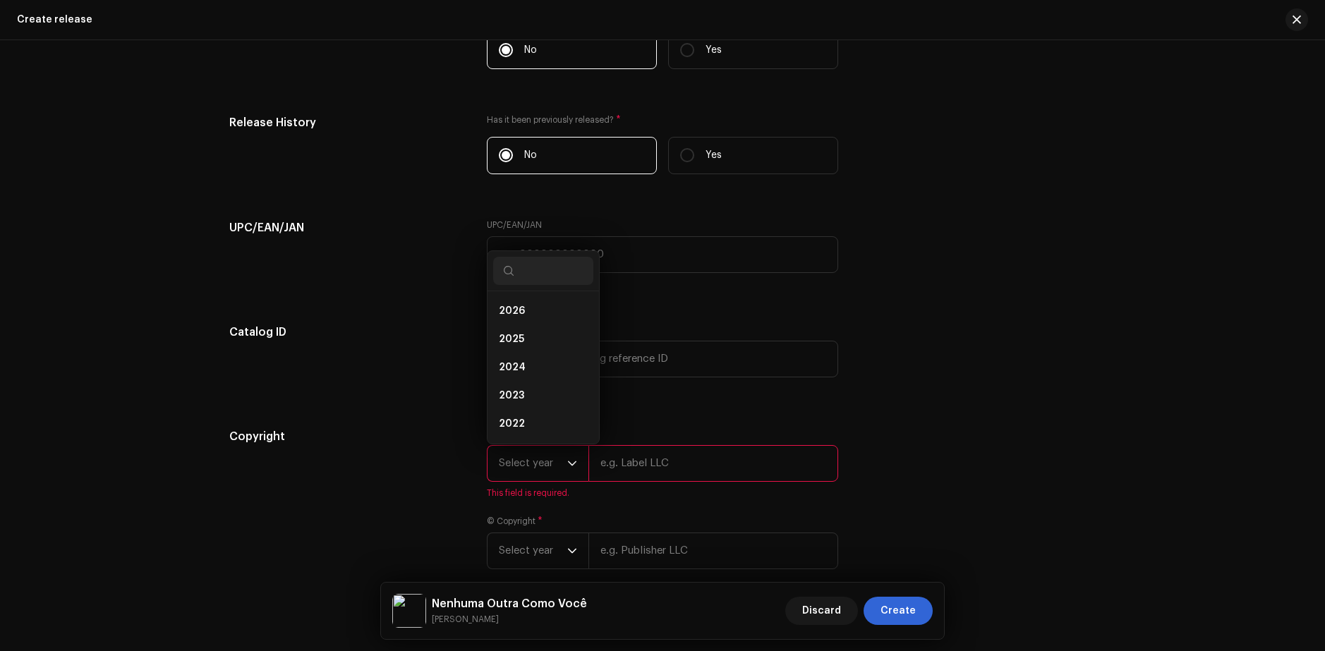
scroll to position [23, 0]
click at [519, 348] on span "2024" at bounding box center [512, 345] width 27 height 14
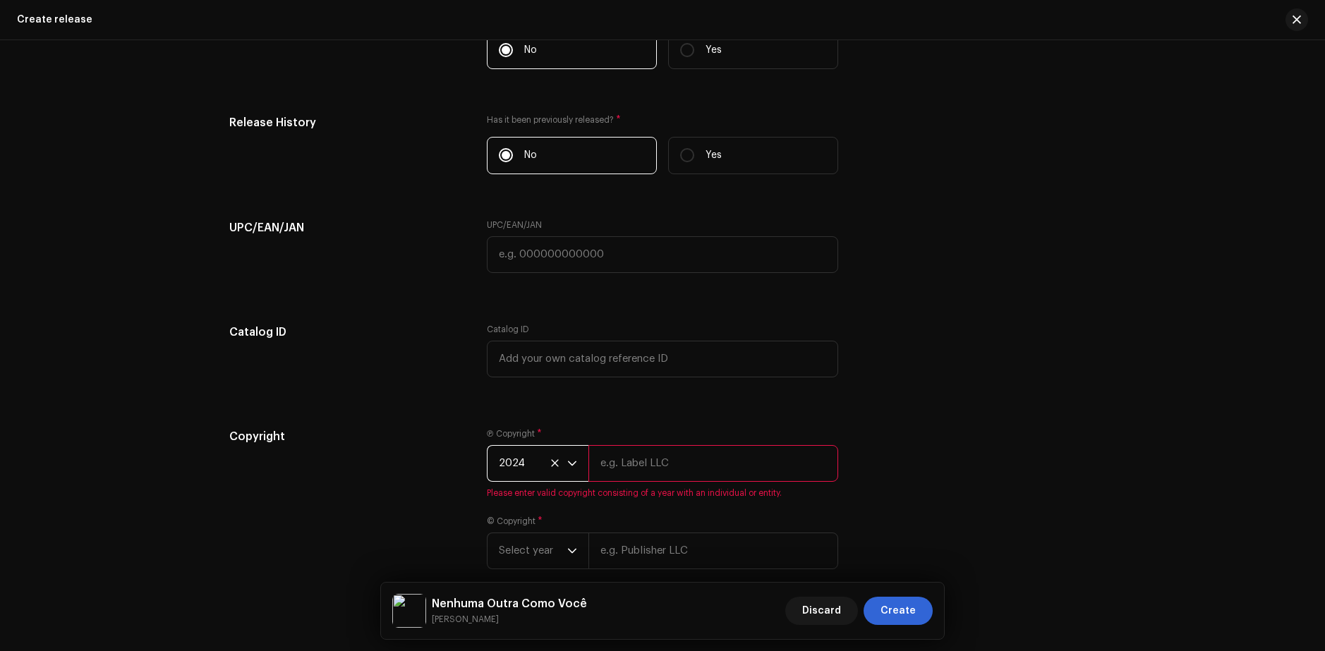
click at [523, 459] on span "2024" at bounding box center [533, 463] width 68 height 35
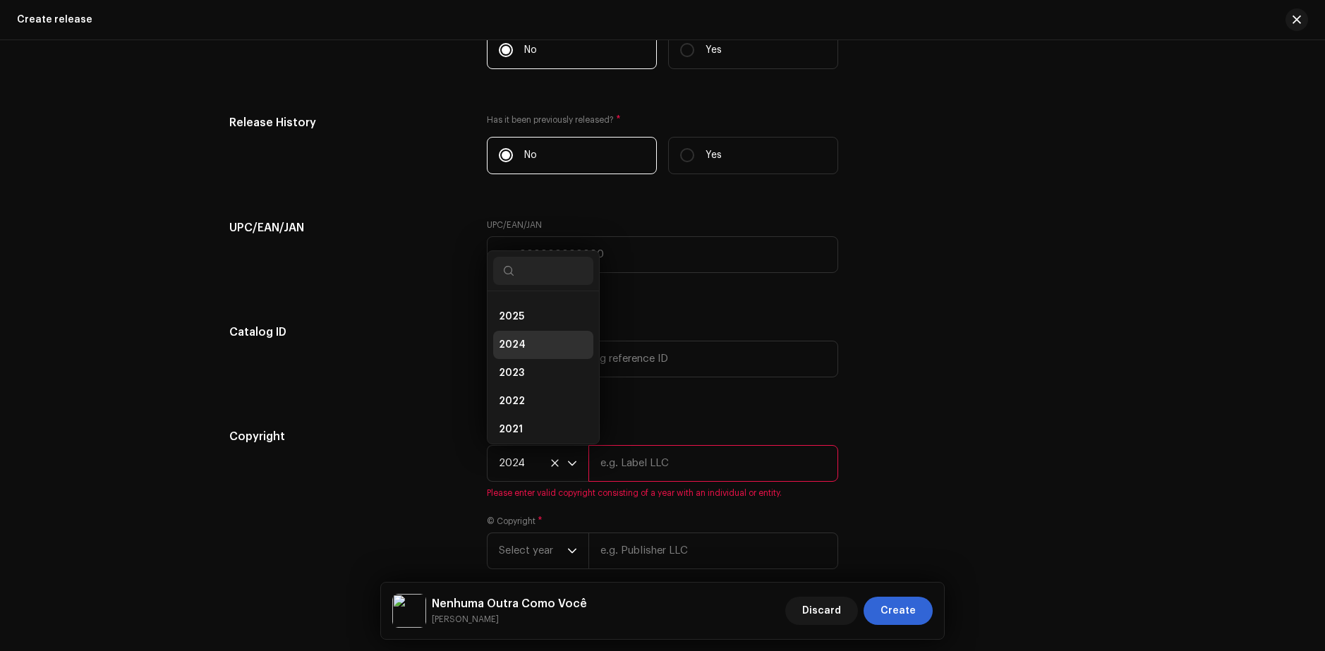
click at [534, 321] on li "2025" at bounding box center [543, 317] width 100 height 28
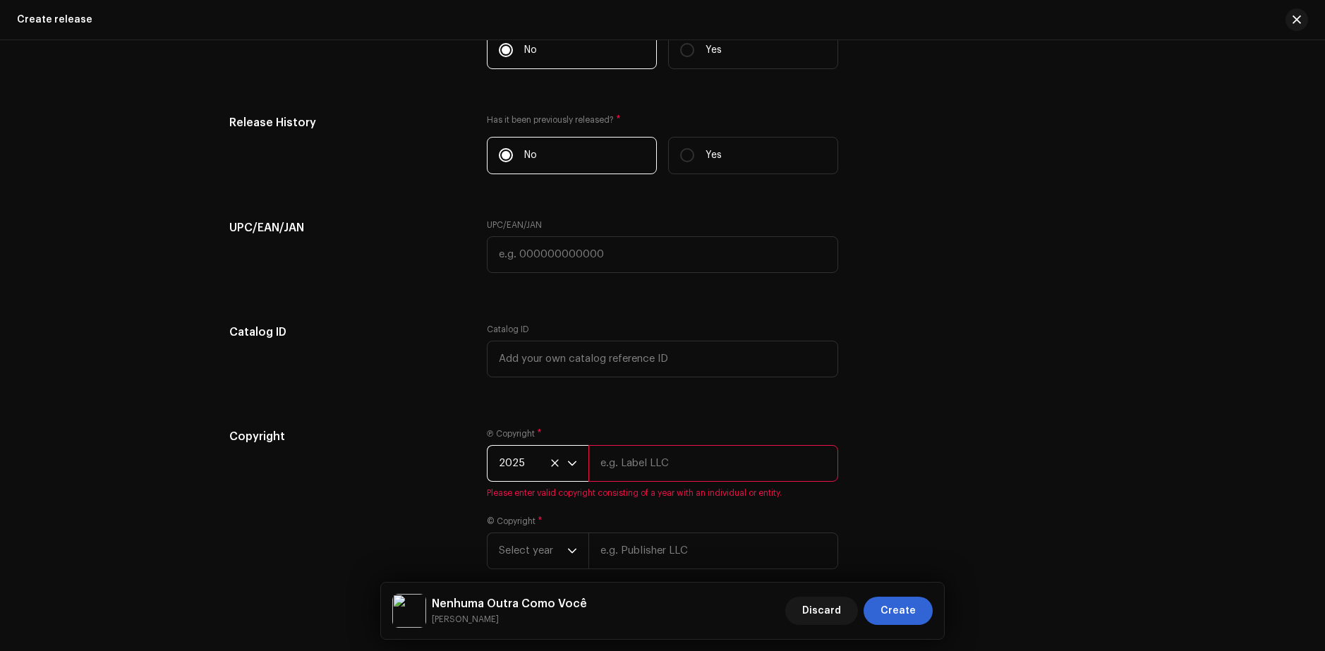
click at [636, 464] on input "text" at bounding box center [714, 463] width 250 height 37
type input "[PERSON_NAME]"
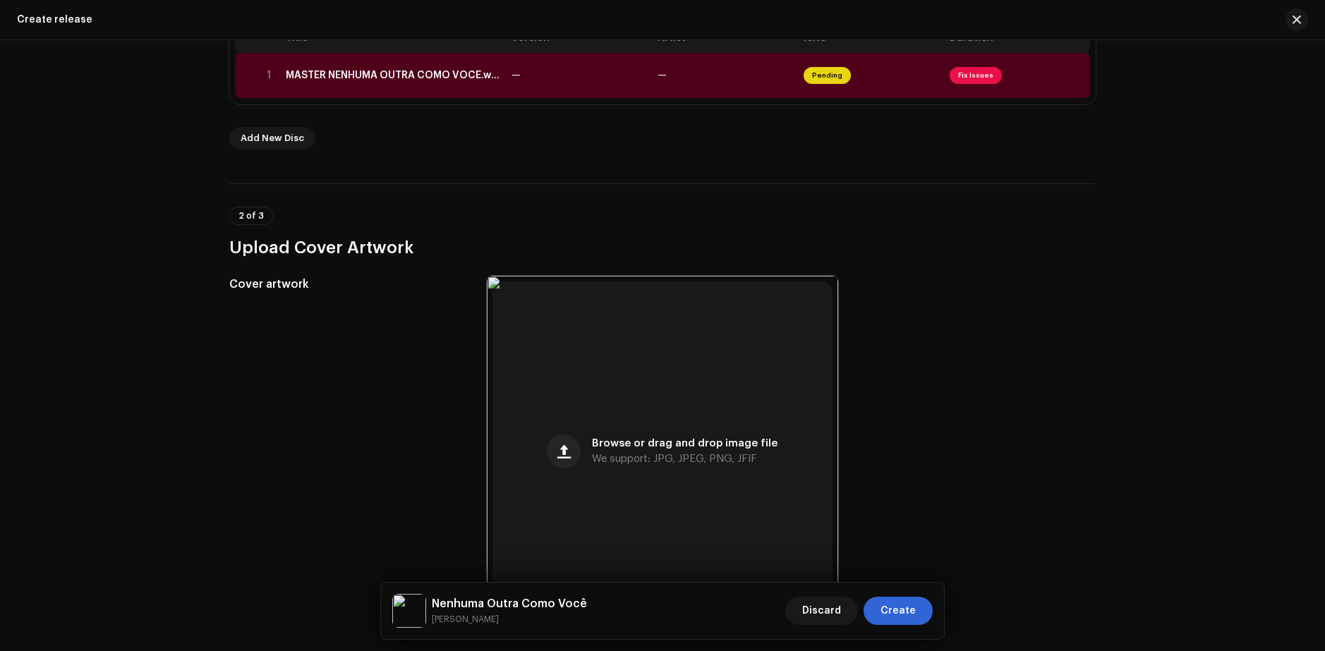
scroll to position [0, 0]
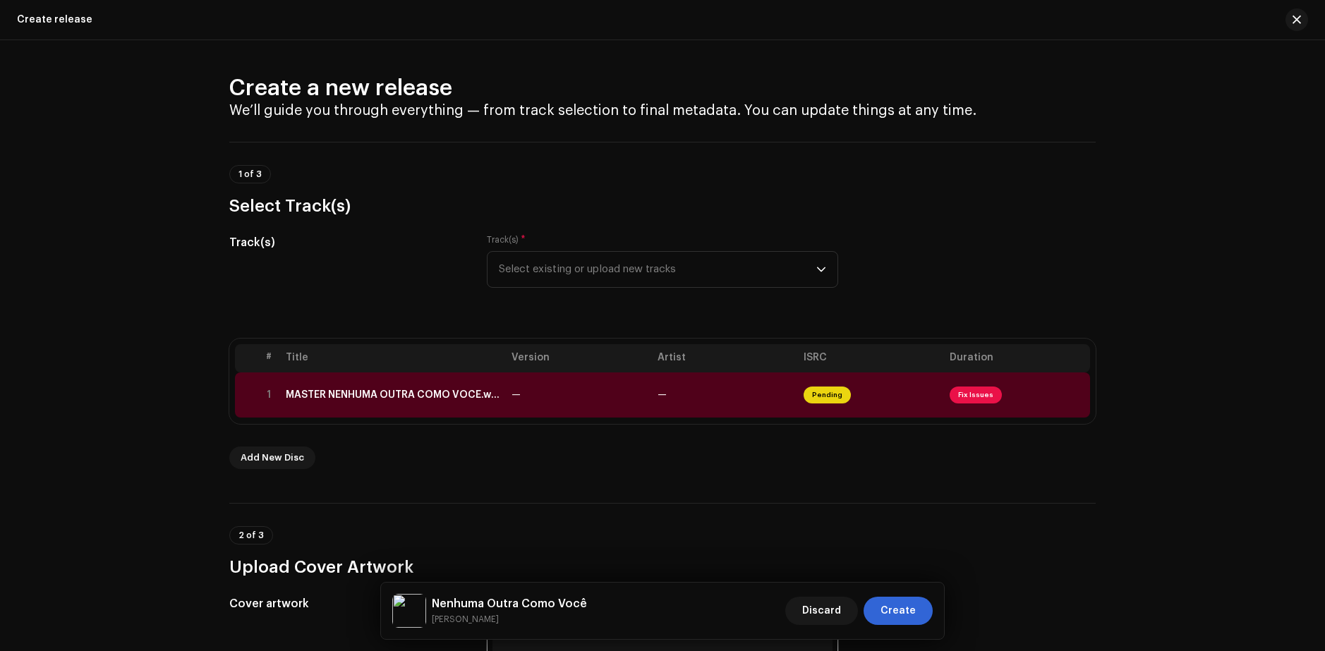
click at [1294, 323] on div "Create a new release We’ll guide you through everything — from track selection …" at bounding box center [662, 345] width 1325 height 611
click at [978, 395] on span "Fix Issues" at bounding box center [976, 395] width 52 height 17
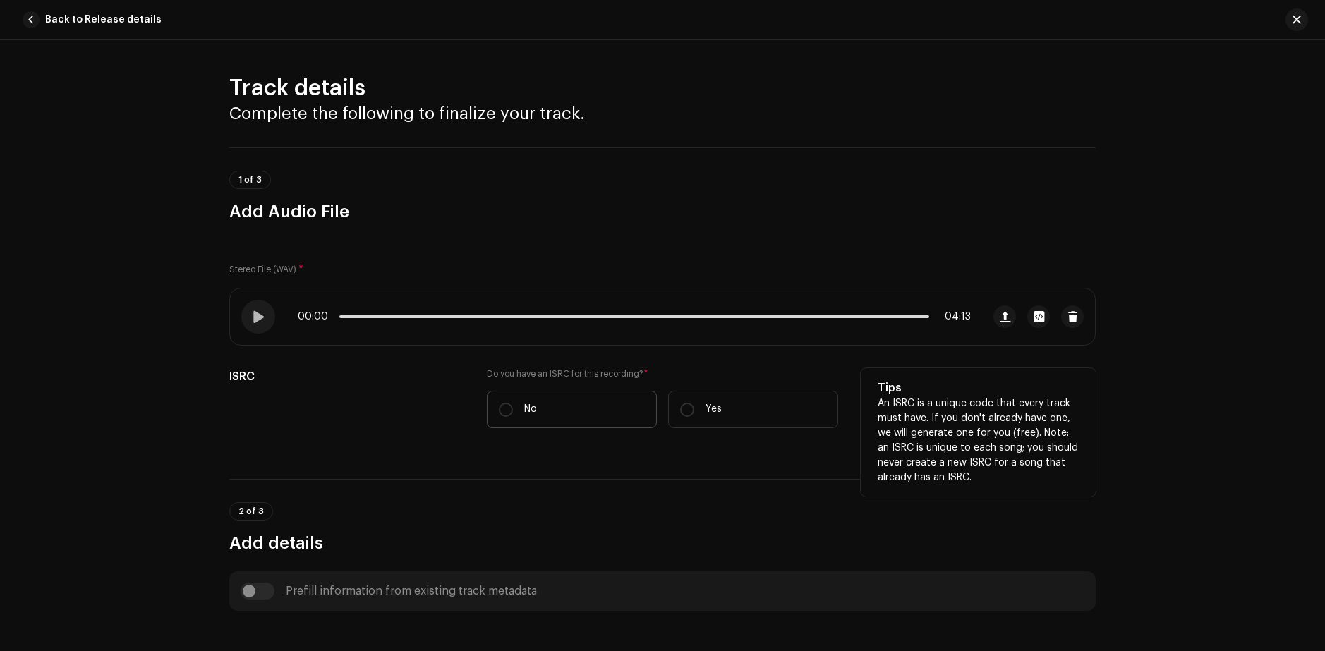
click at [555, 409] on label "No" at bounding box center [572, 409] width 170 height 37
click at [513, 409] on input "No" at bounding box center [506, 410] width 14 height 14
radio input "true"
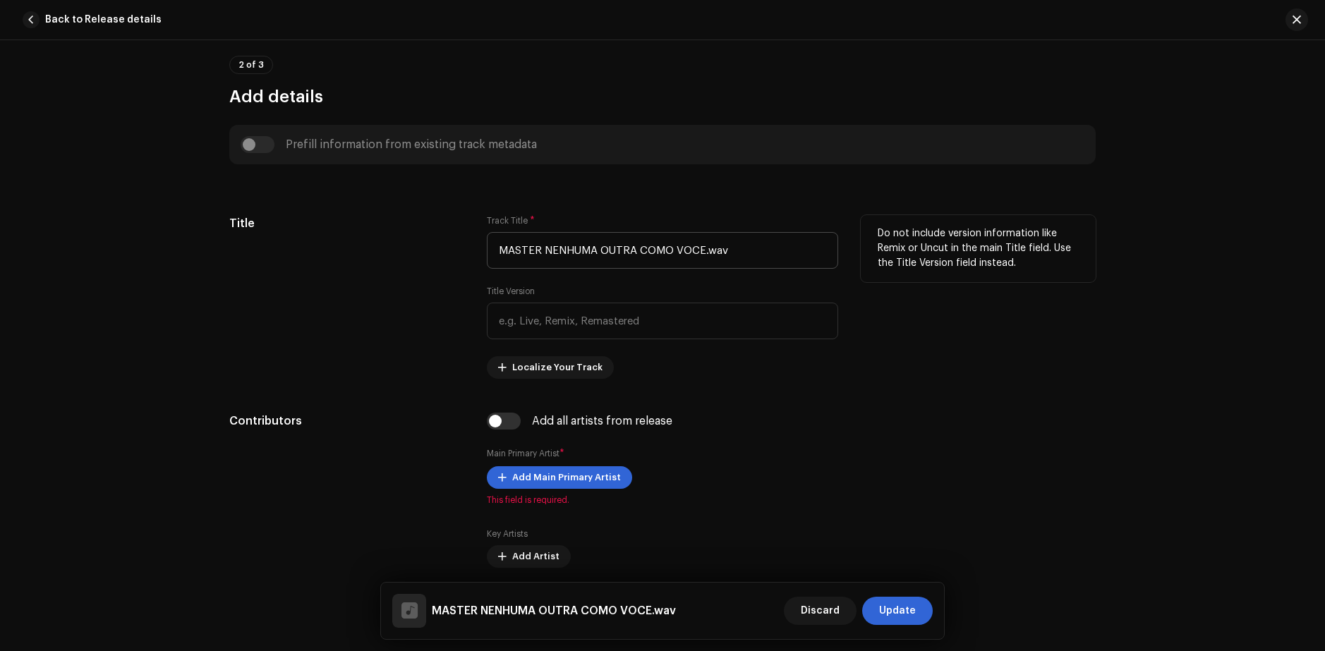
scroll to position [494, 0]
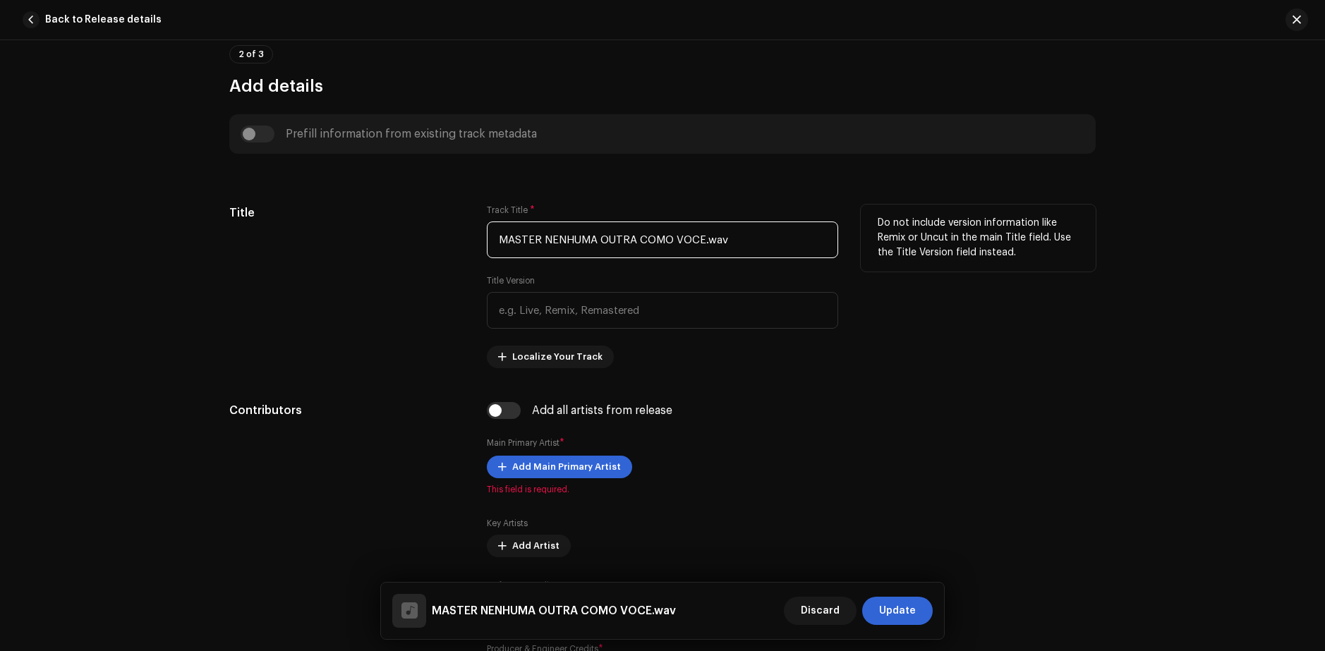
drag, startPoint x: 731, startPoint y: 253, endPoint x: 465, endPoint y: 251, distance: 266.1
click at [465, 251] on div "Title Track Title * MASTER NENHUMA OUTRA COMO VOCE.wav Title Version Localize Y…" at bounding box center [662, 287] width 867 height 164
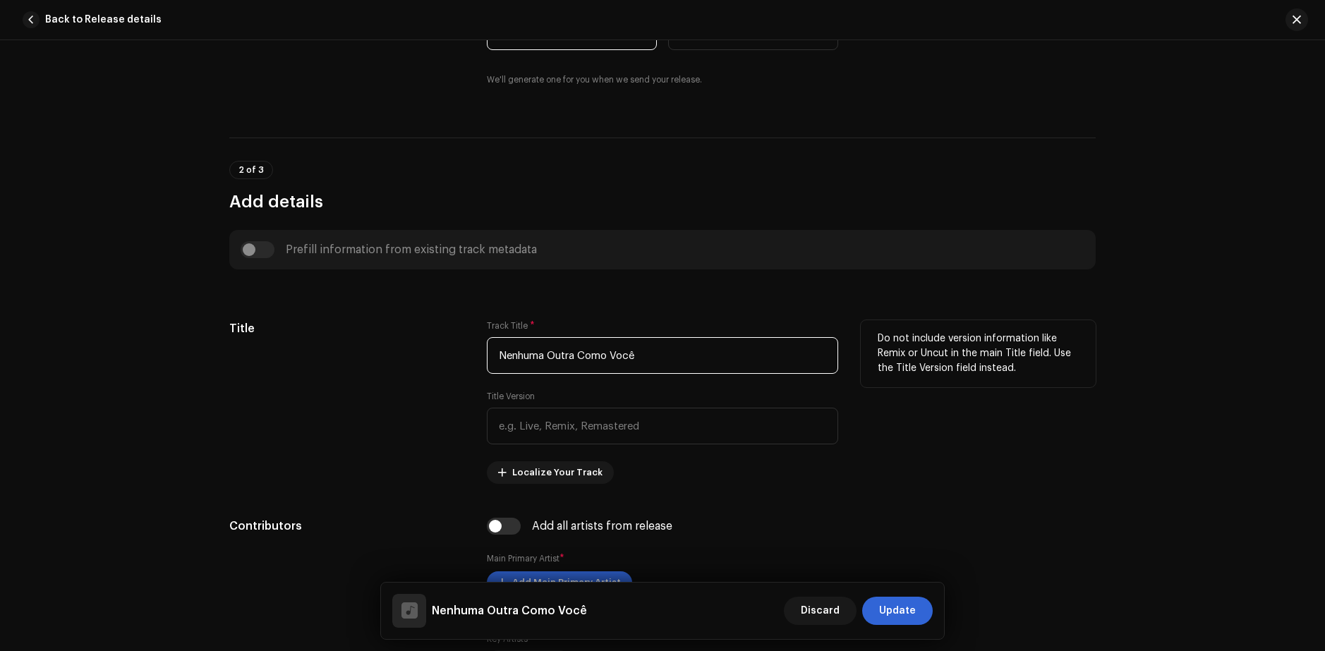
scroll to position [635, 0]
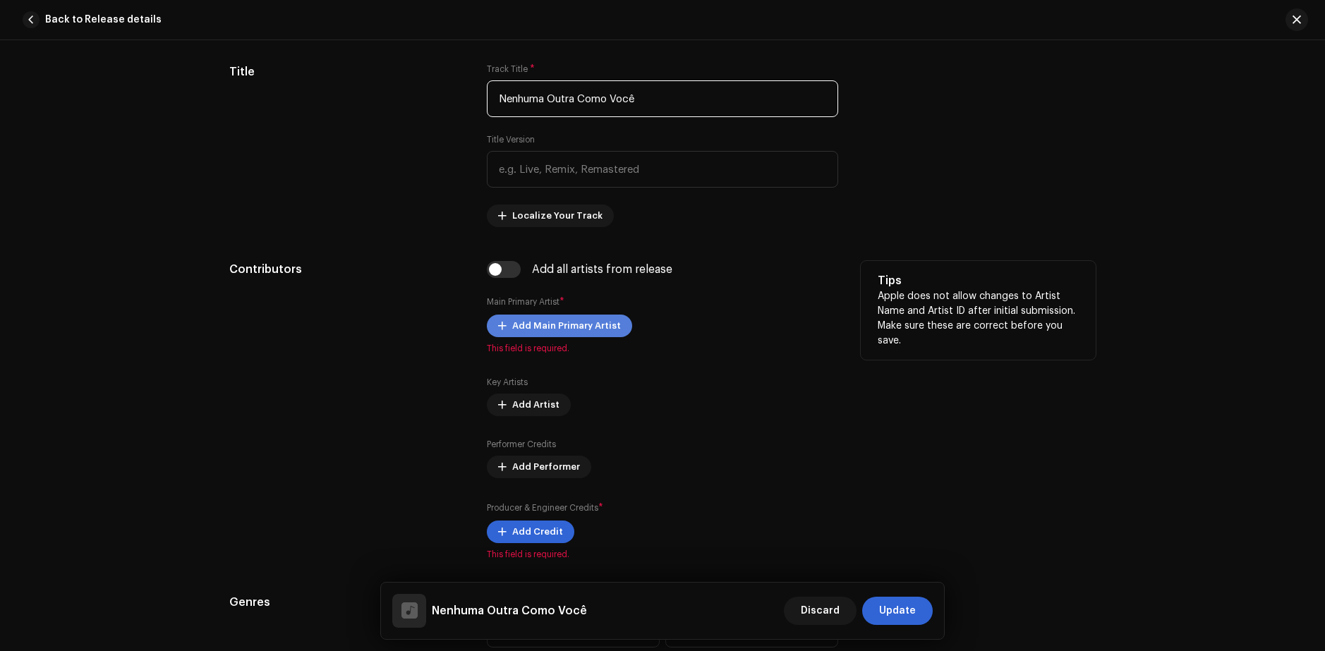
type input "Nenhuma Outra Como Você"
click at [555, 329] on span "Add Main Primary Artist" at bounding box center [566, 326] width 109 height 28
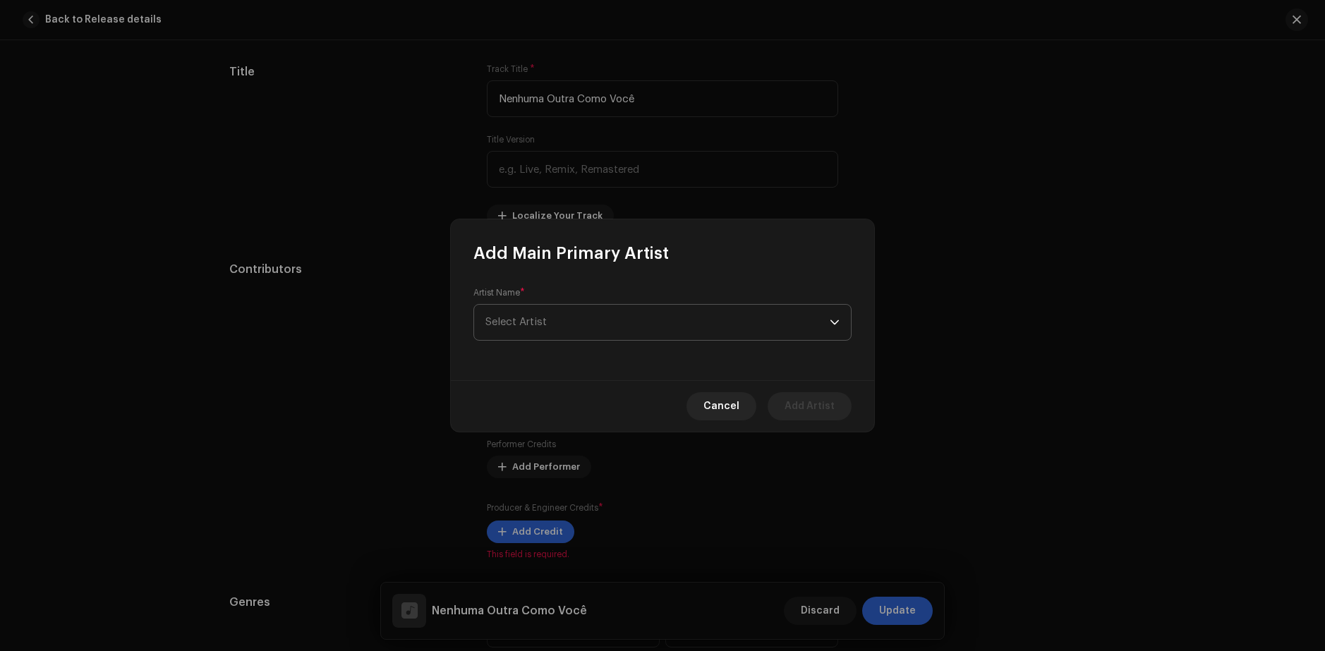
click at [552, 327] on span "Select Artist" at bounding box center [658, 322] width 344 height 35
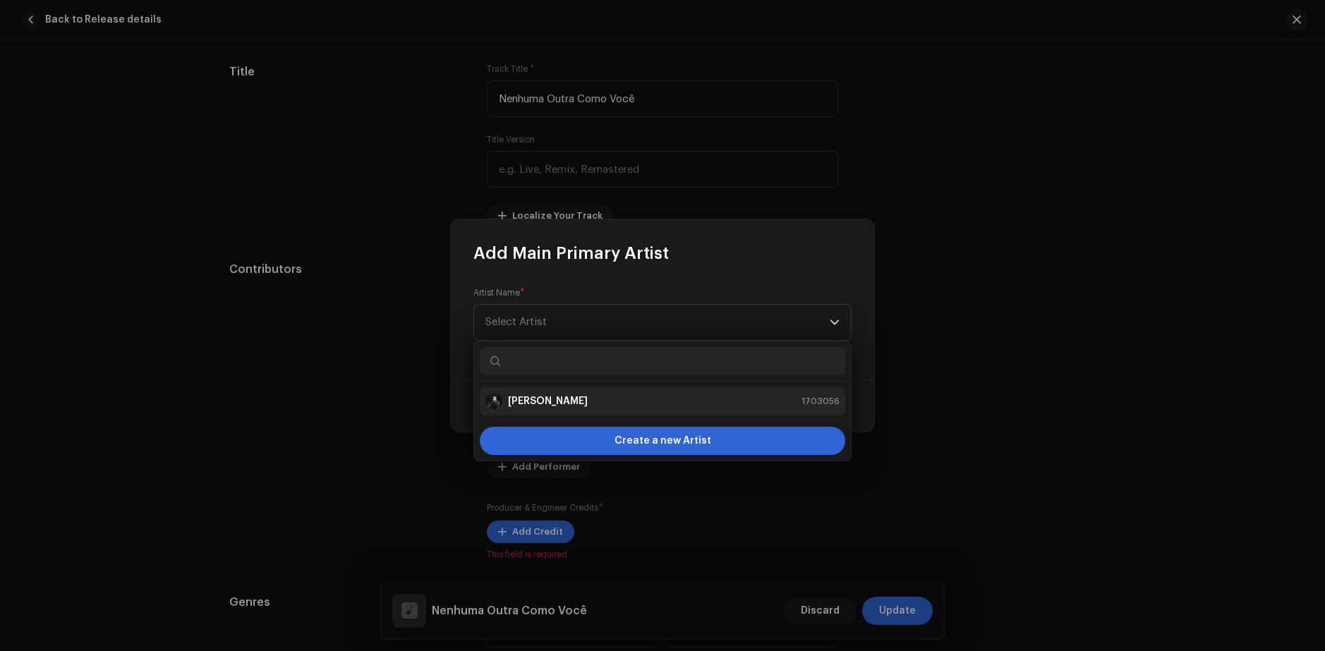
click at [565, 399] on strong "[PERSON_NAME]" at bounding box center [548, 402] width 80 height 14
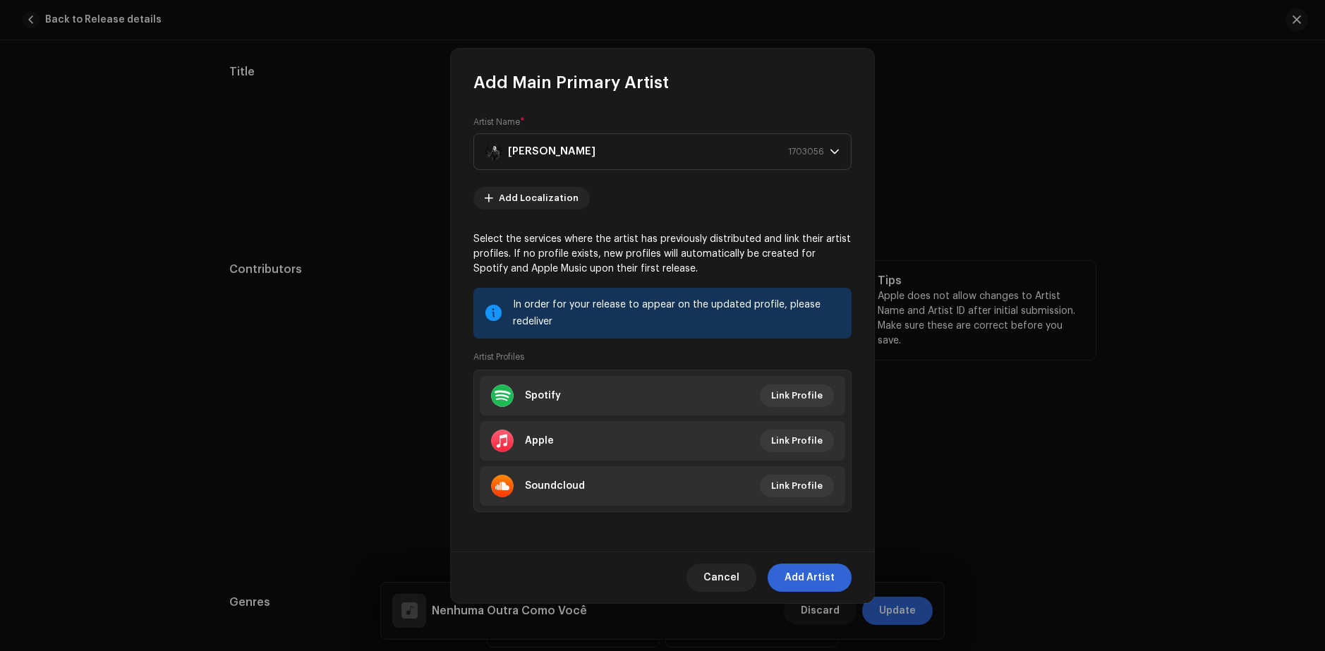
click at [807, 570] on span "Add Artist" at bounding box center [810, 578] width 50 height 28
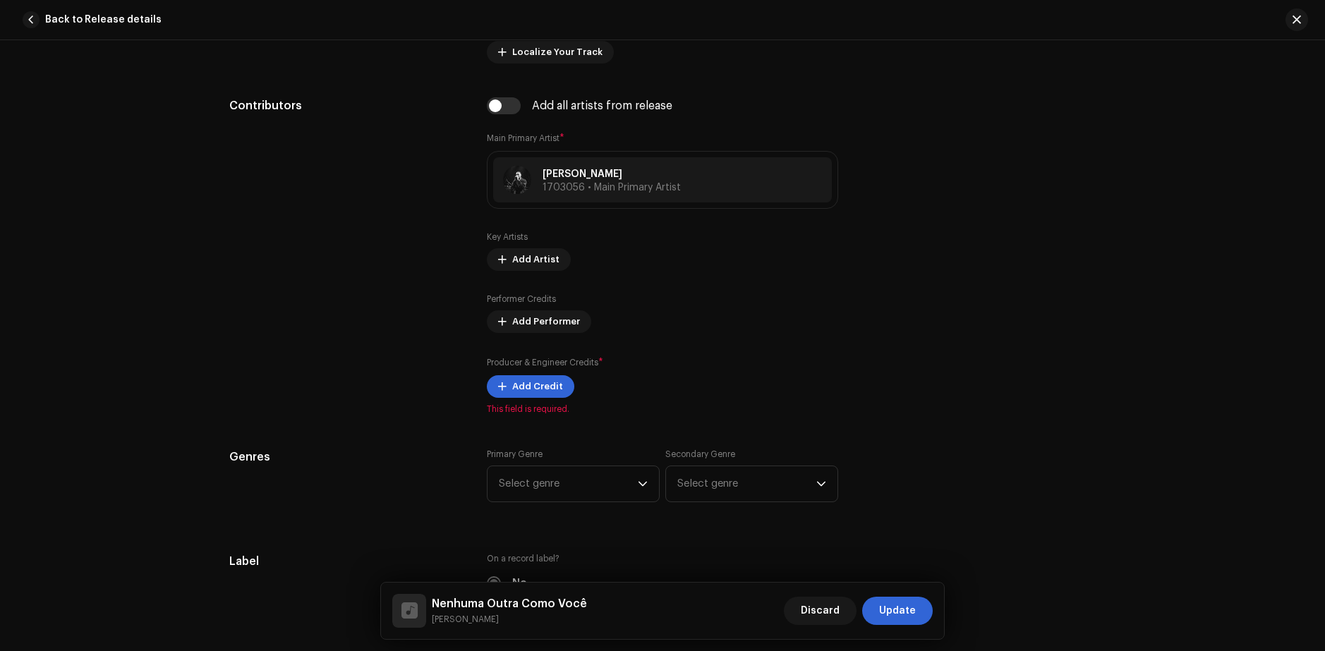
scroll to position [847, 0]
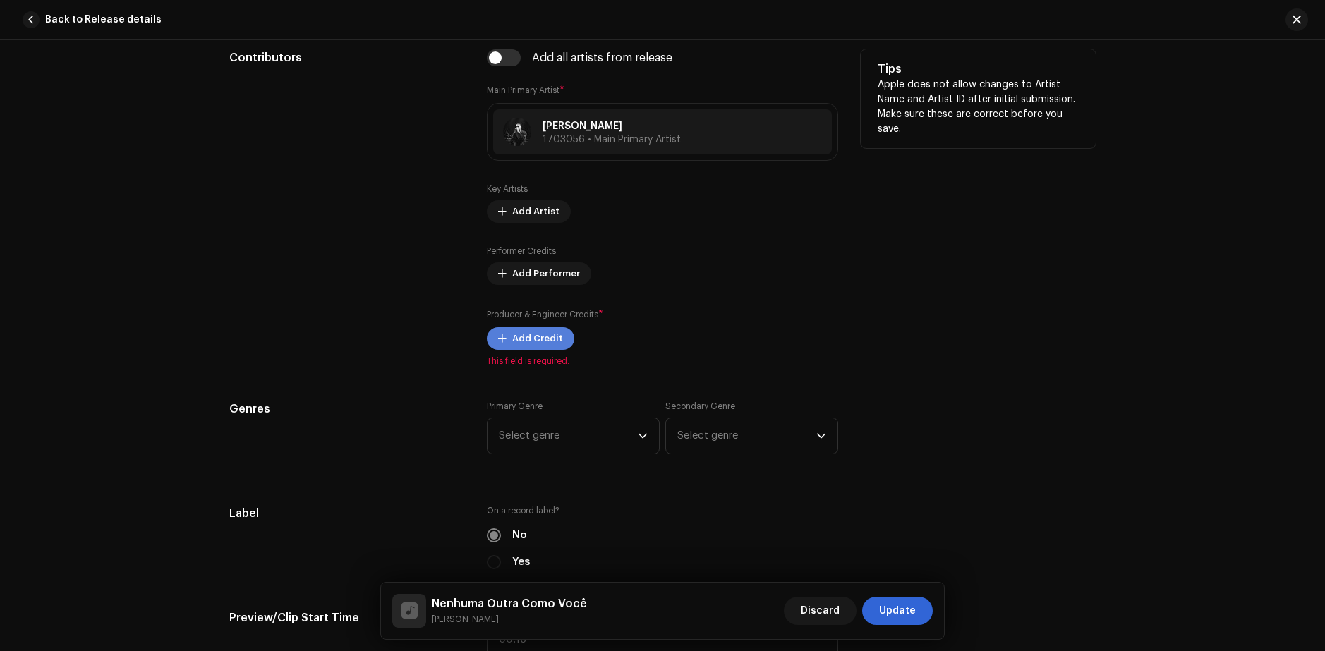
click at [527, 344] on span "Add Credit" at bounding box center [537, 339] width 51 height 28
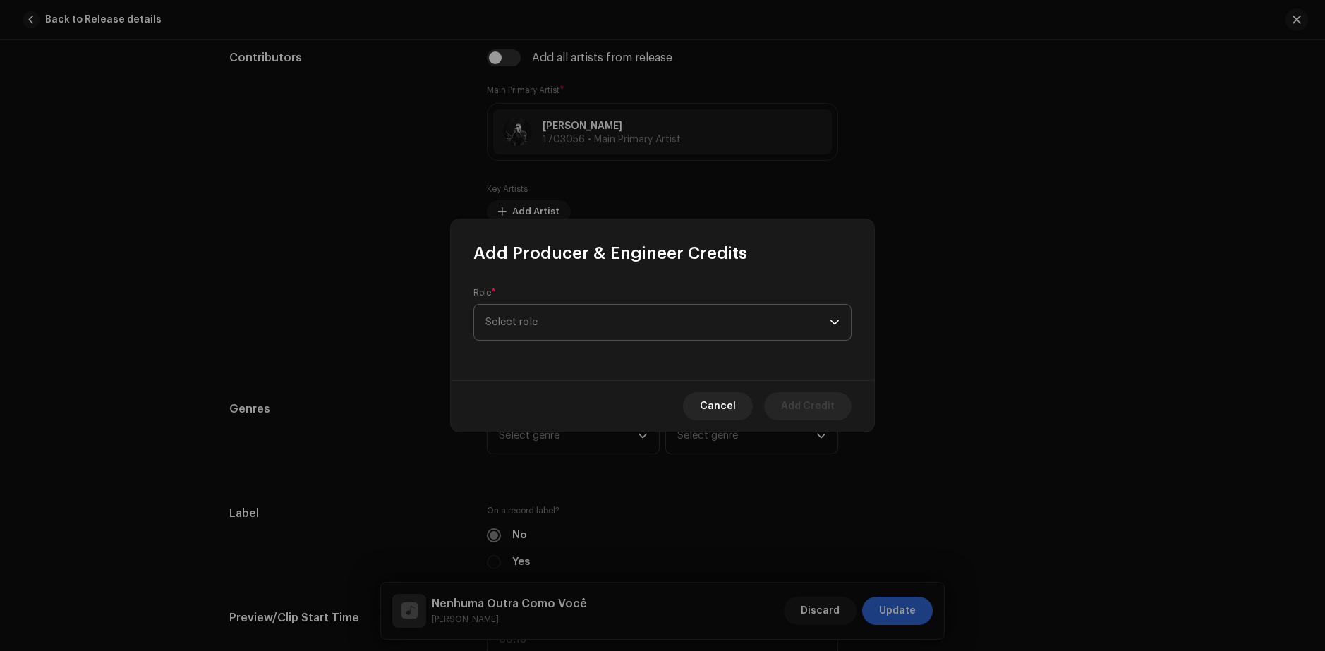
click at [600, 327] on span "Select role" at bounding box center [658, 322] width 344 height 35
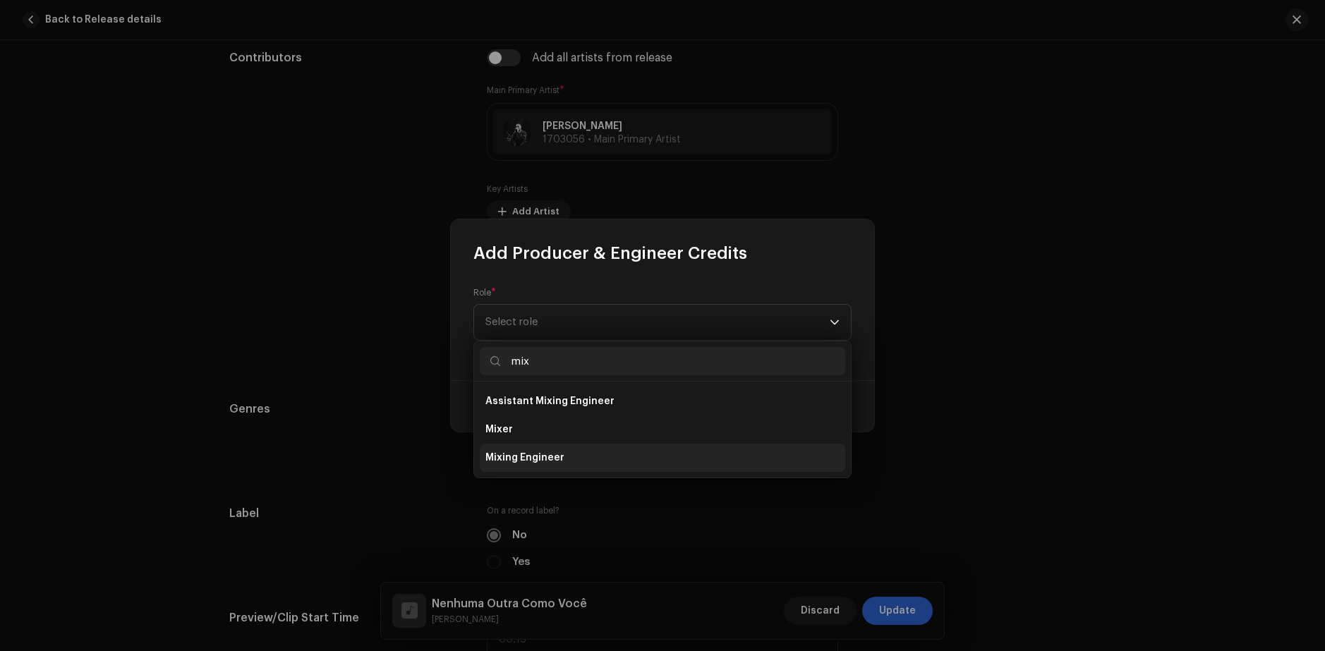
type input "mix"
click at [553, 460] on span "Mixing Engineer" at bounding box center [525, 458] width 79 height 14
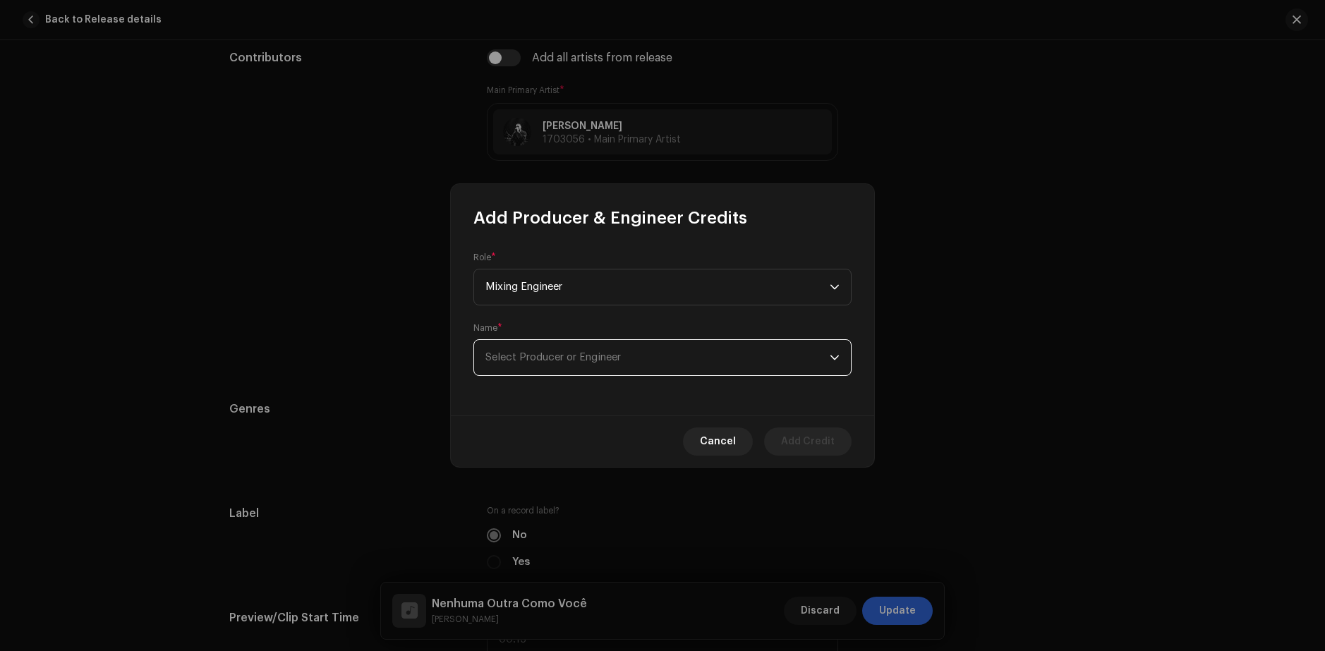
click at [593, 359] on span "Select Producer or Engineer" at bounding box center [554, 357] width 136 height 11
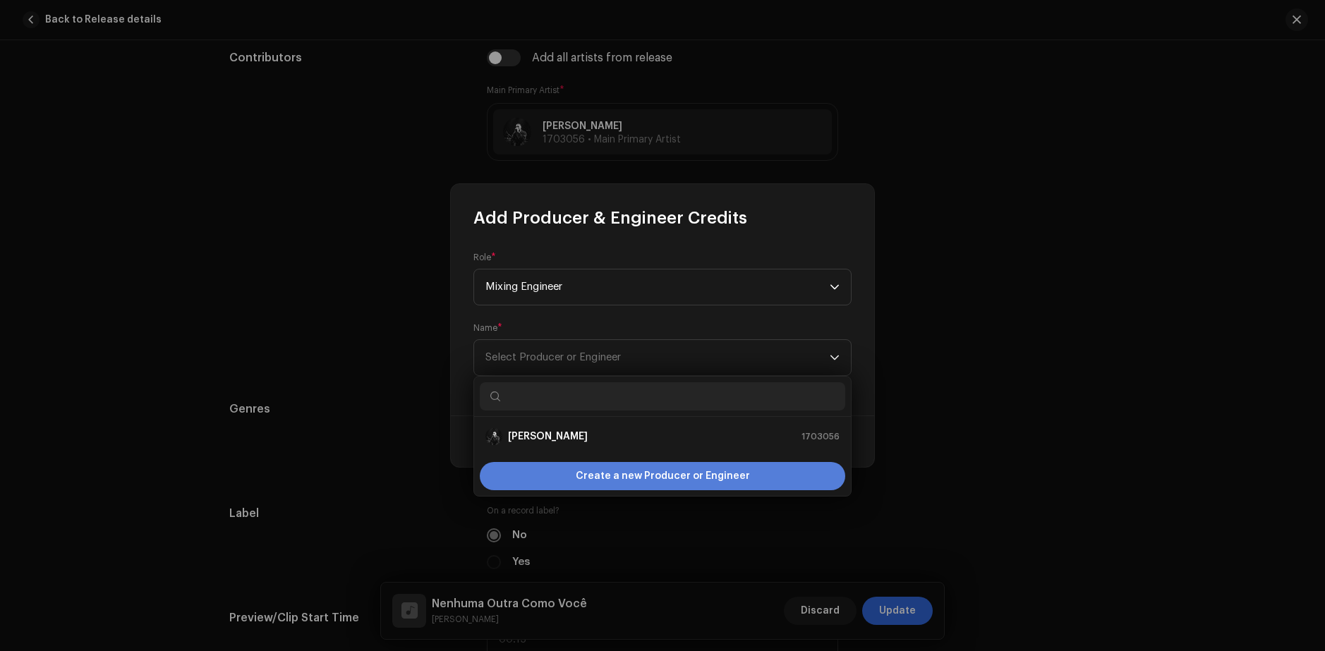
drag, startPoint x: 535, startPoint y: 426, endPoint x: 600, endPoint y: 452, distance: 69.7
click at [536, 427] on li "[PERSON_NAME] 1703056" at bounding box center [663, 437] width 366 height 28
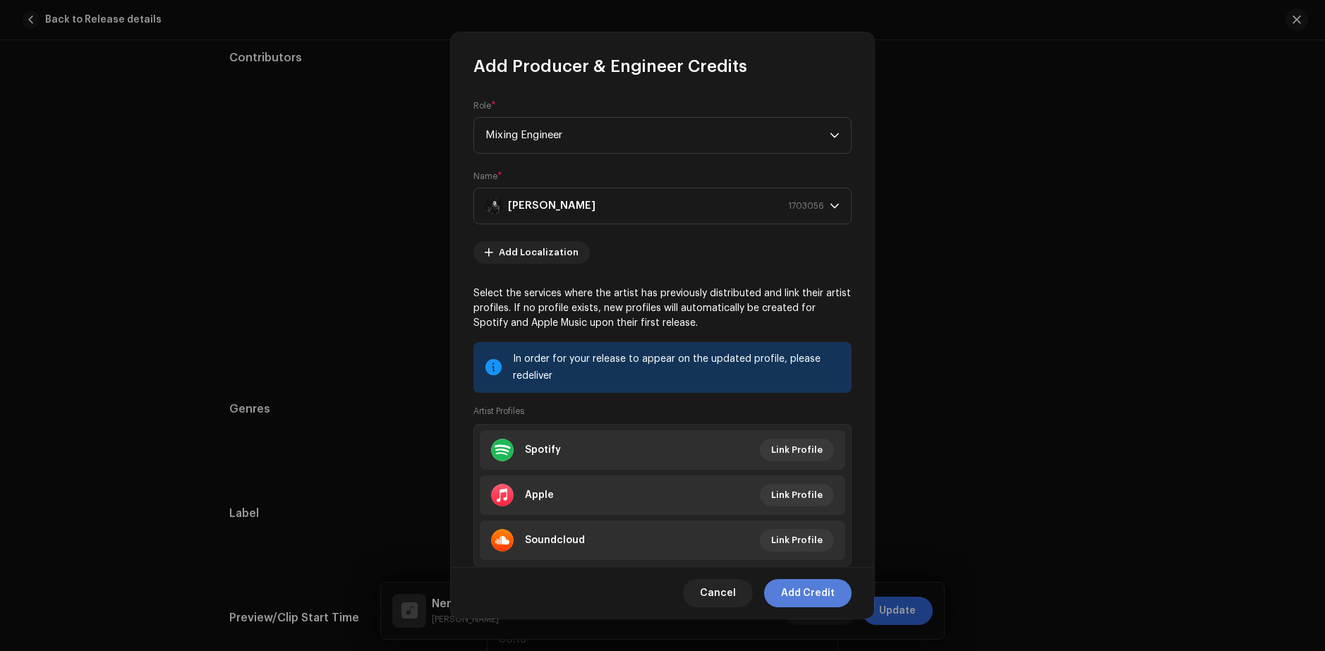
click at [804, 594] on span "Add Credit" at bounding box center [808, 593] width 54 height 28
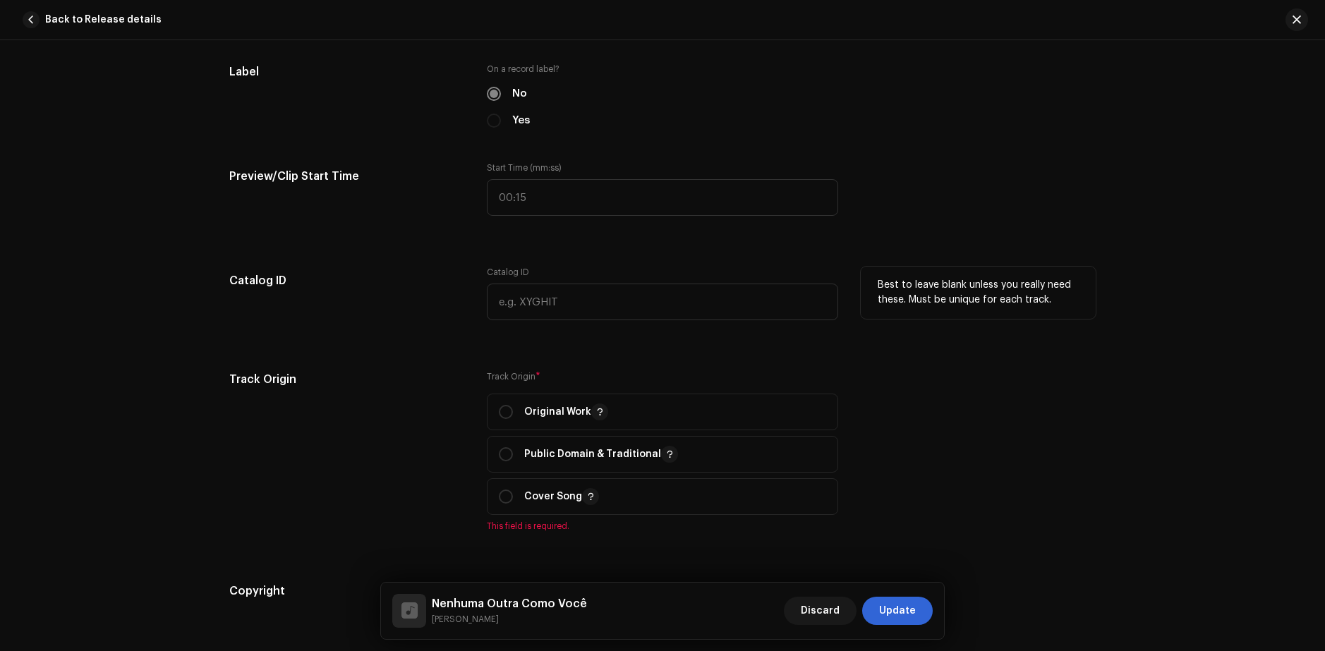
scroll to position [1341, 0]
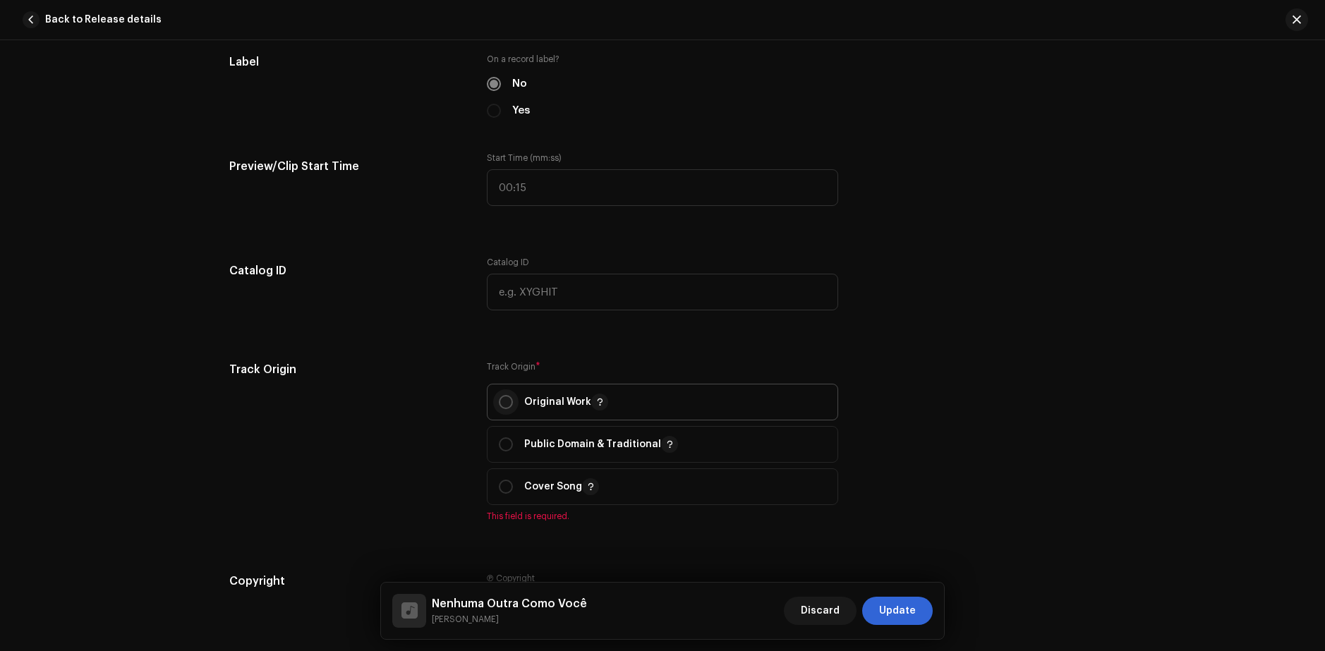
click at [510, 404] on input "radio" at bounding box center [506, 402] width 14 height 14
radio input "true"
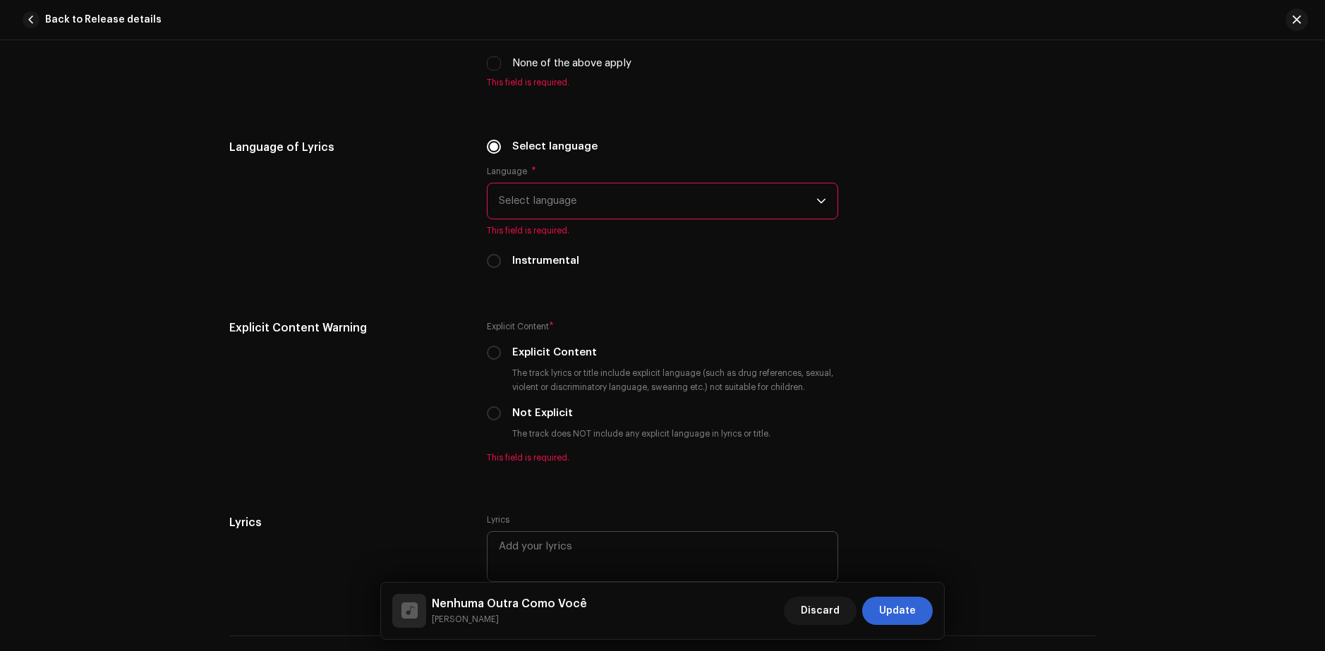
scroll to position [2117, 0]
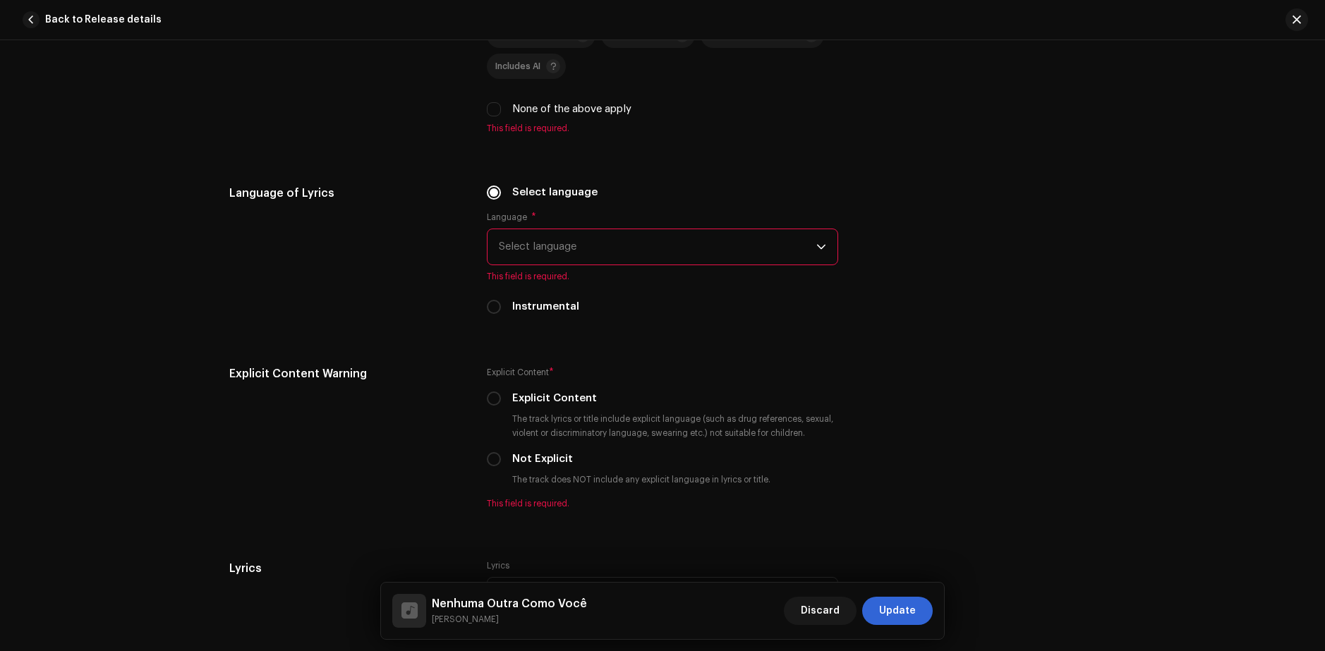
click at [626, 252] on span "Select language" at bounding box center [658, 246] width 318 height 35
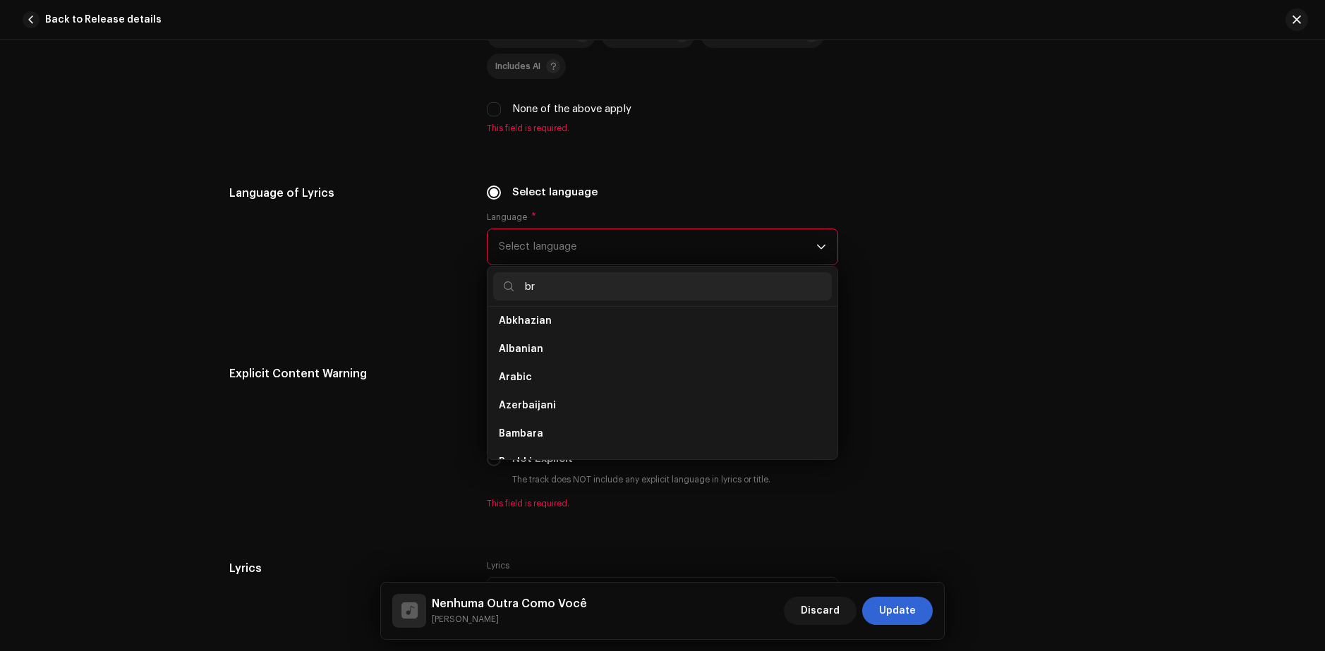
scroll to position [0, 0]
type input "b"
type input "por"
click at [622, 320] on li "Portuguese" at bounding box center [662, 327] width 339 height 28
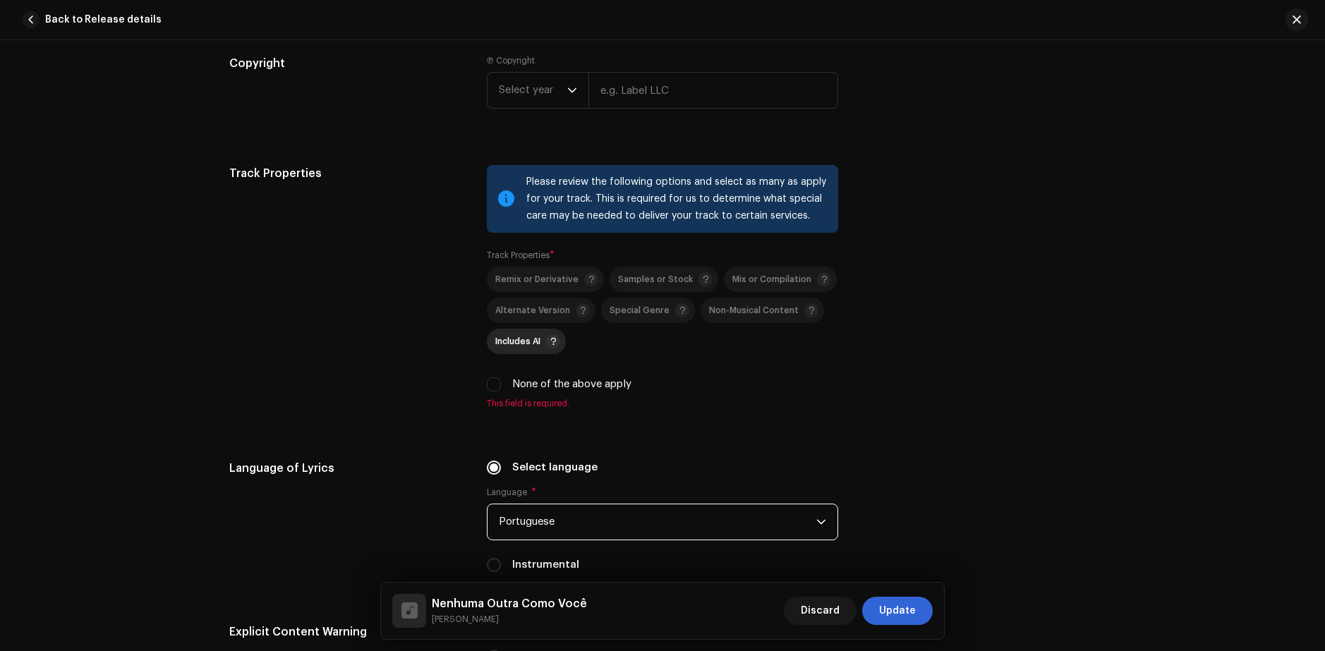
scroll to position [1835, 0]
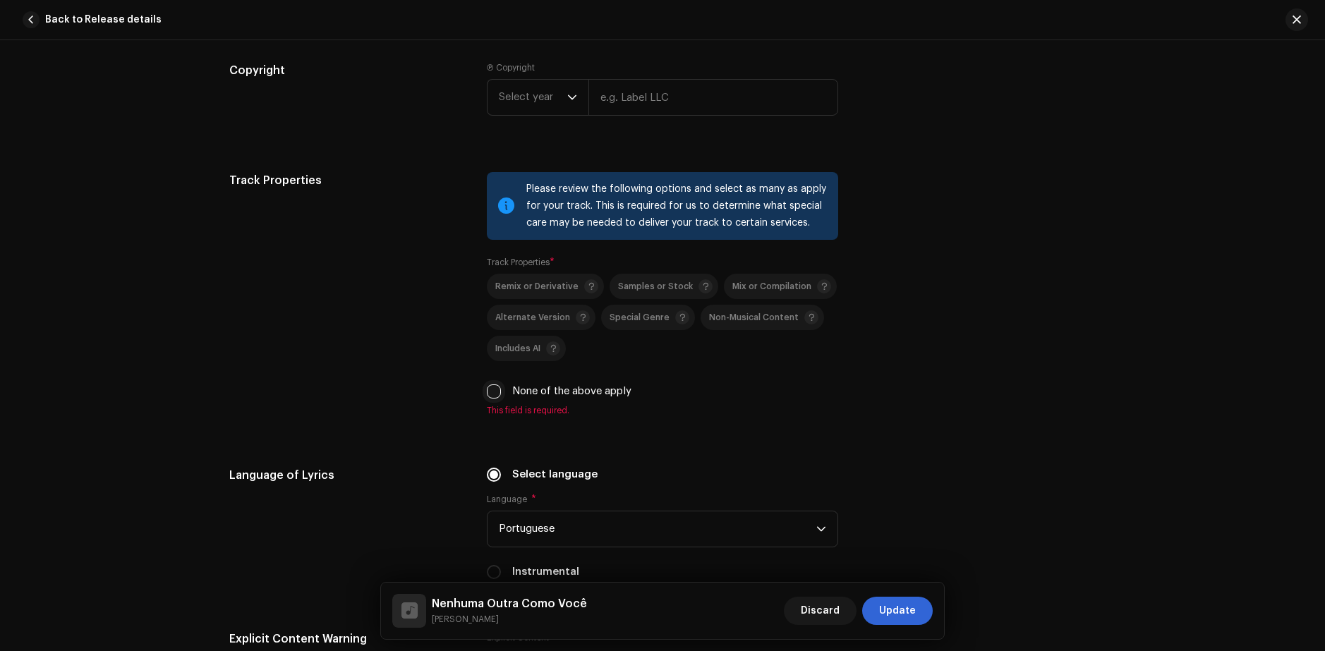
click at [498, 392] on input "None of the above apply" at bounding box center [494, 392] width 14 height 14
checkbox input "true"
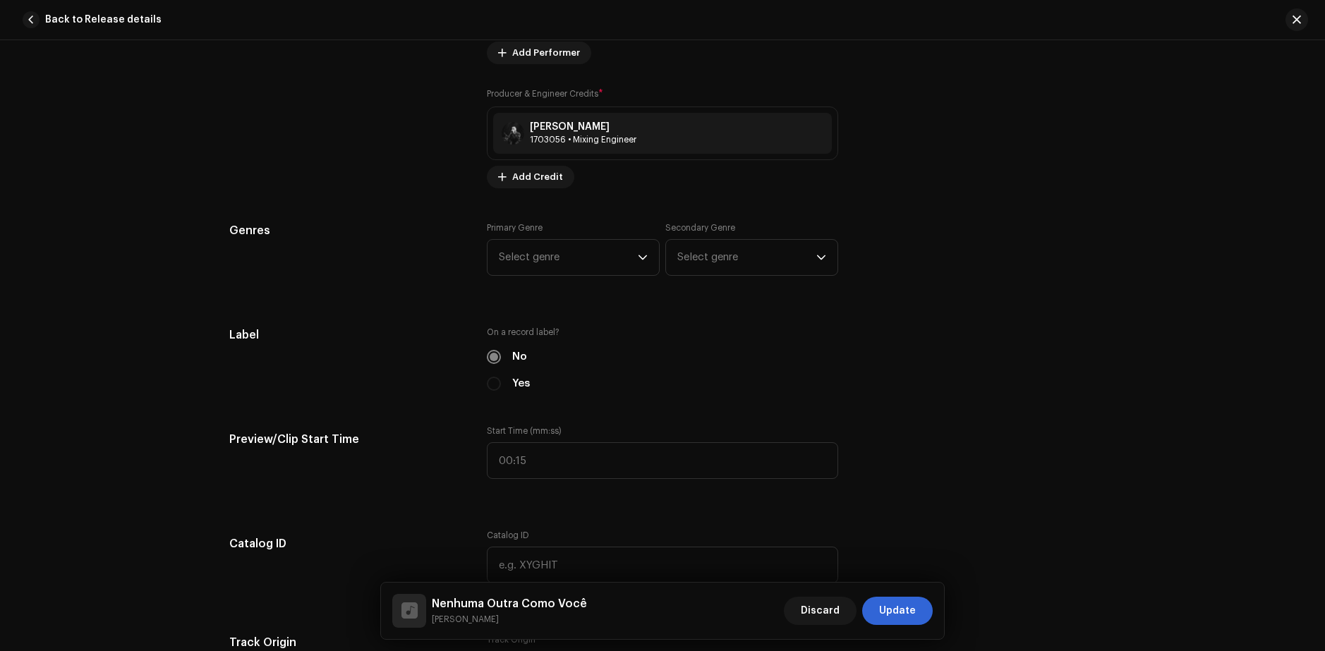
scroll to position [1059, 0]
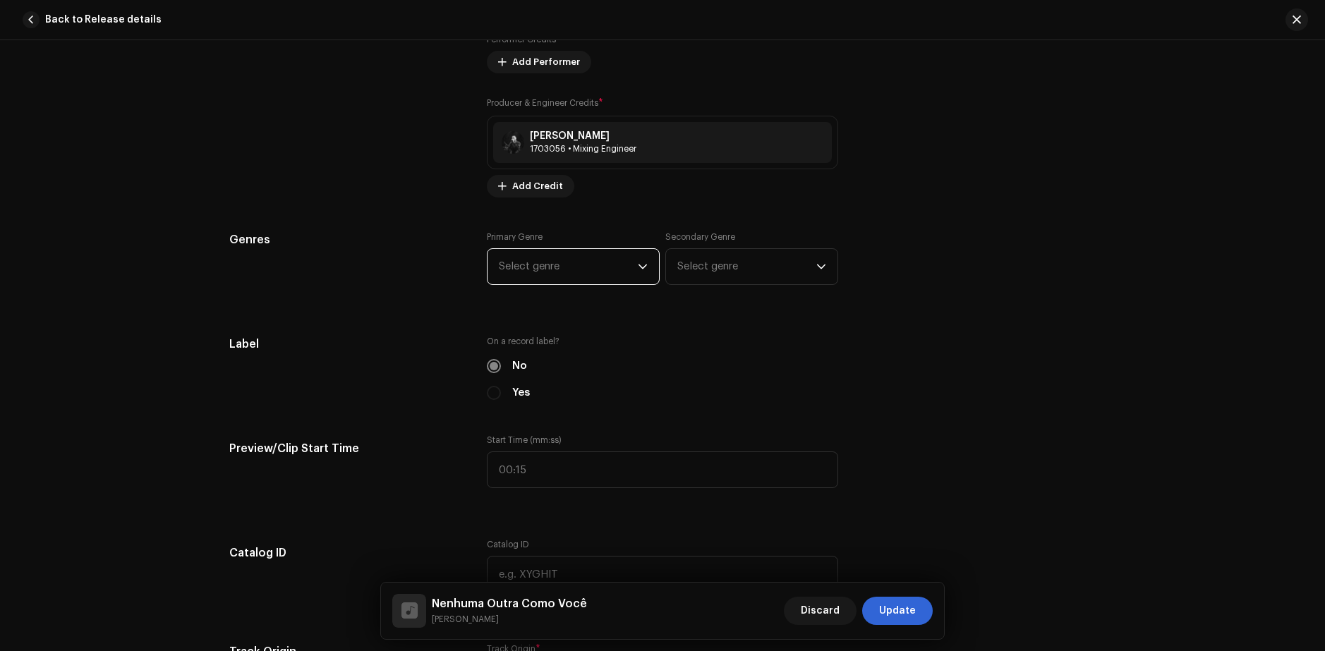
click at [562, 254] on span "Select genre" at bounding box center [568, 266] width 139 height 35
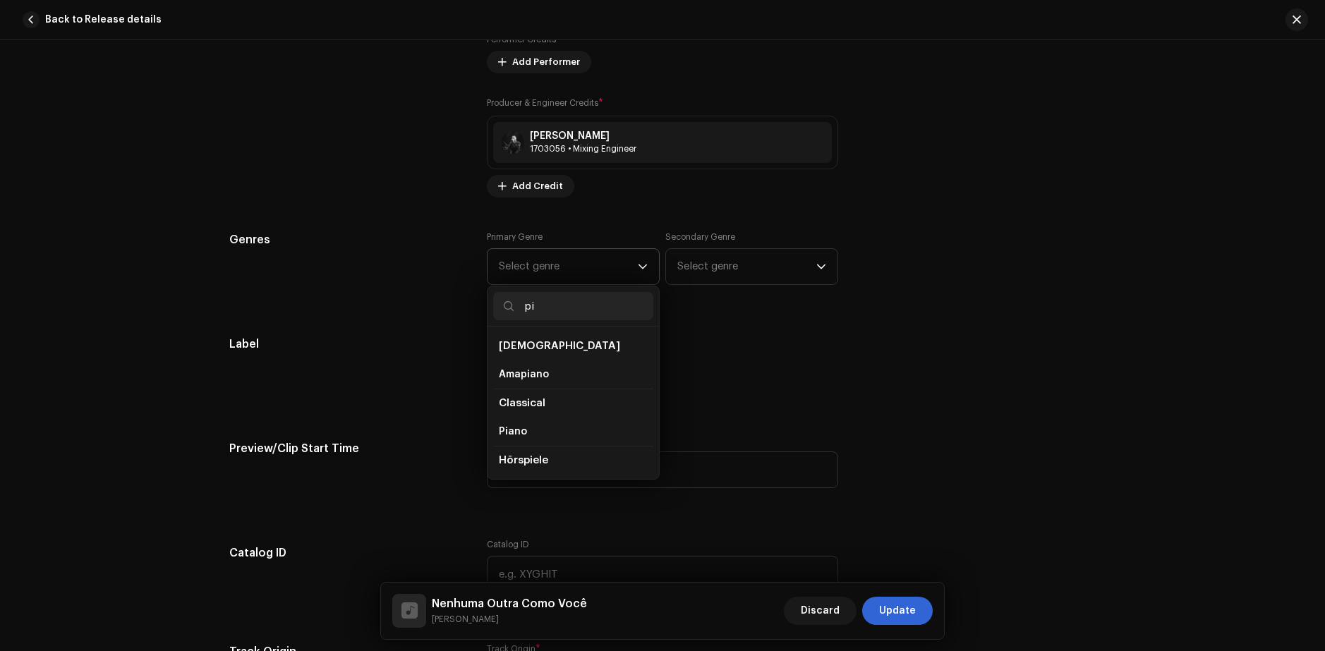
type input "p"
type input "acoustic"
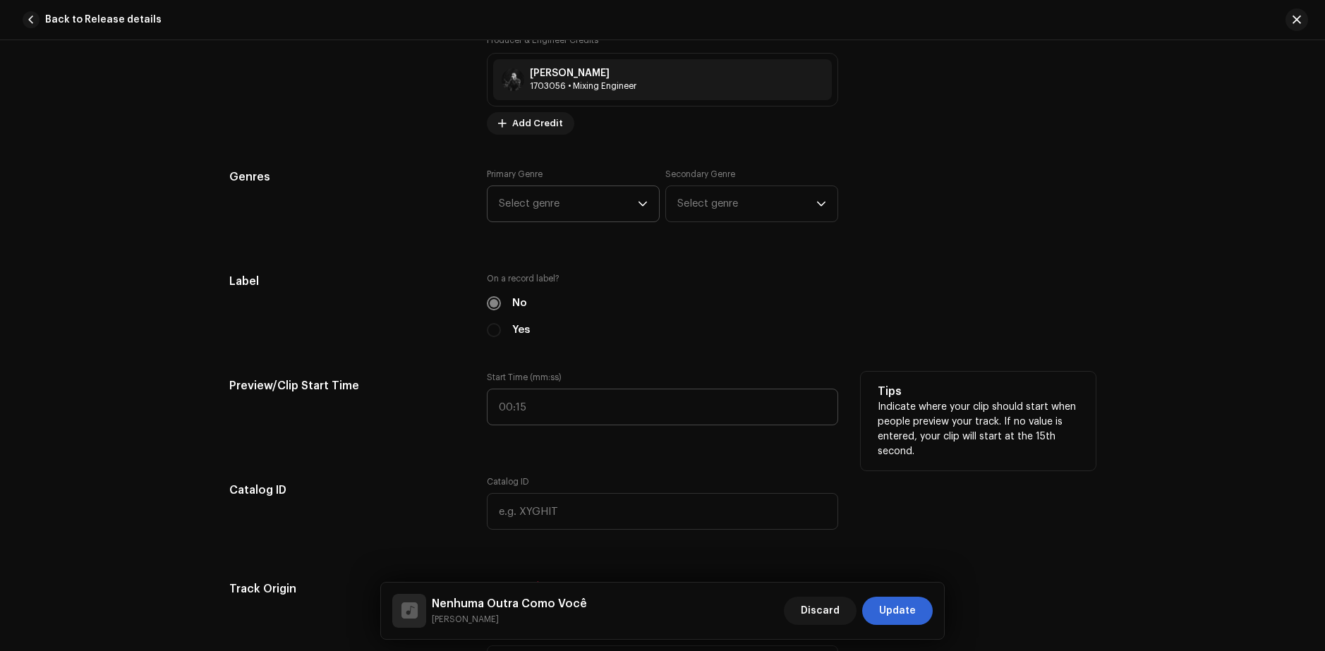
scroll to position [1129, 0]
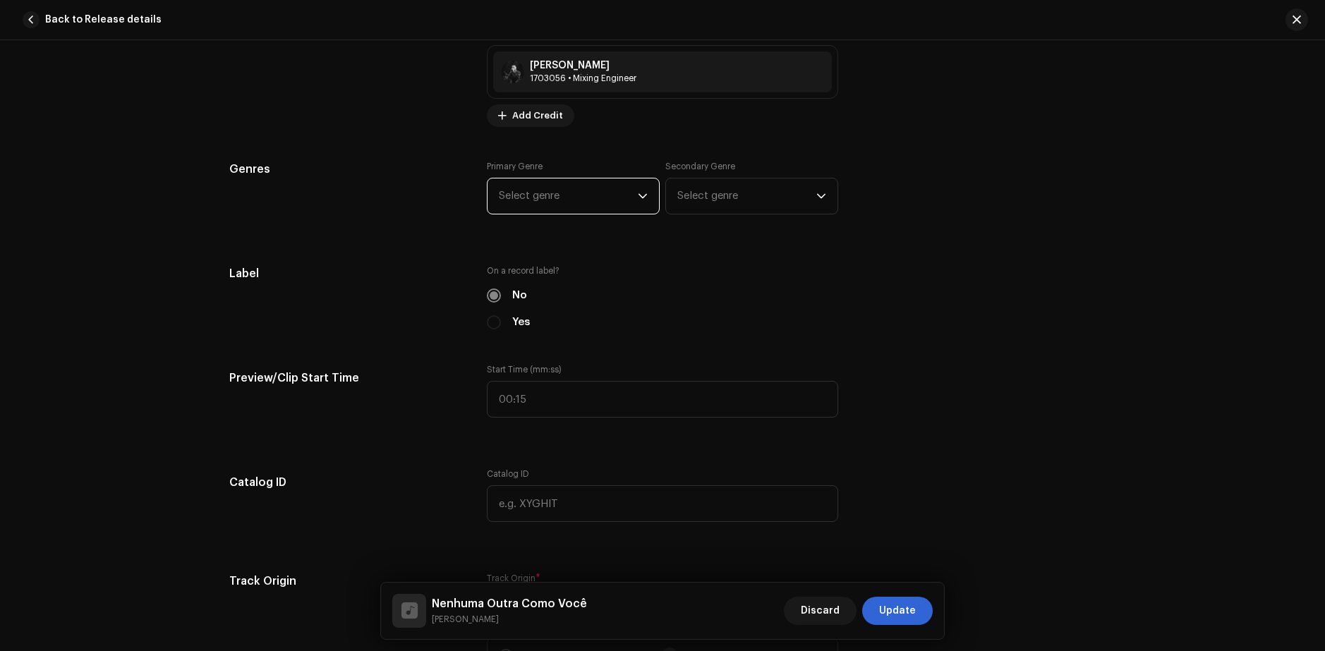
click at [588, 205] on span "Select genre" at bounding box center [568, 196] width 139 height 35
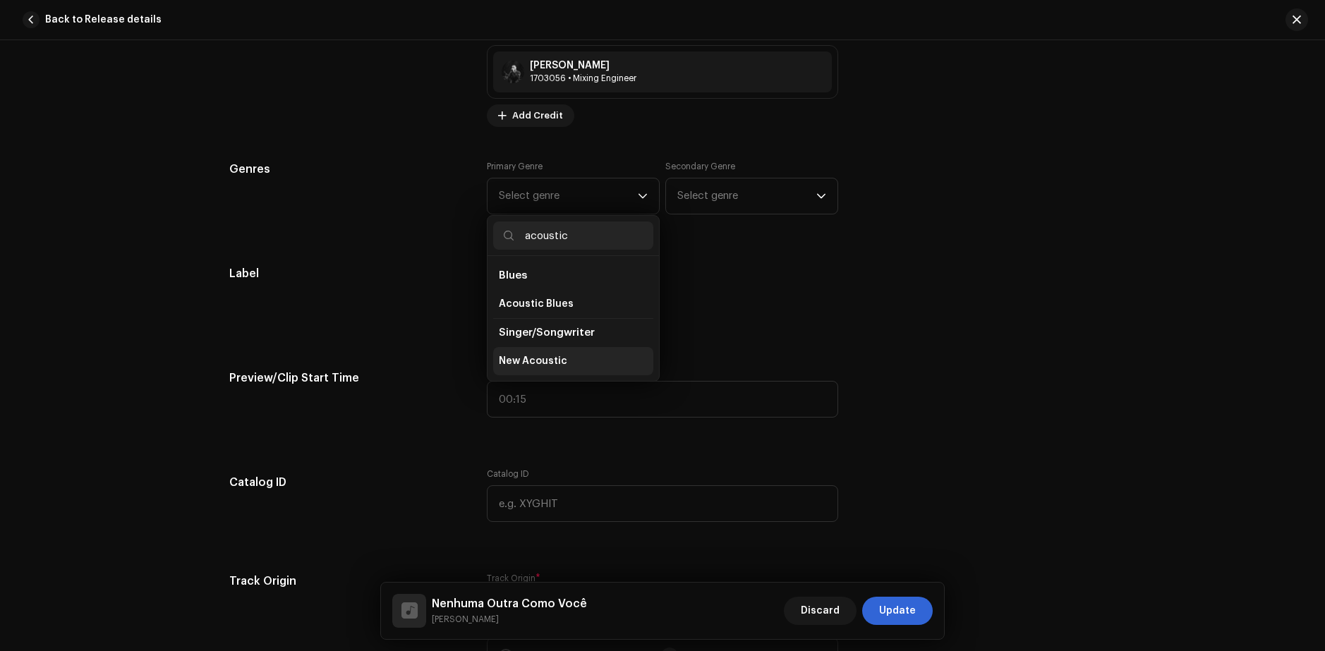
type input "acoustic"
click at [562, 359] on li "New Acoustic" at bounding box center [573, 361] width 160 height 28
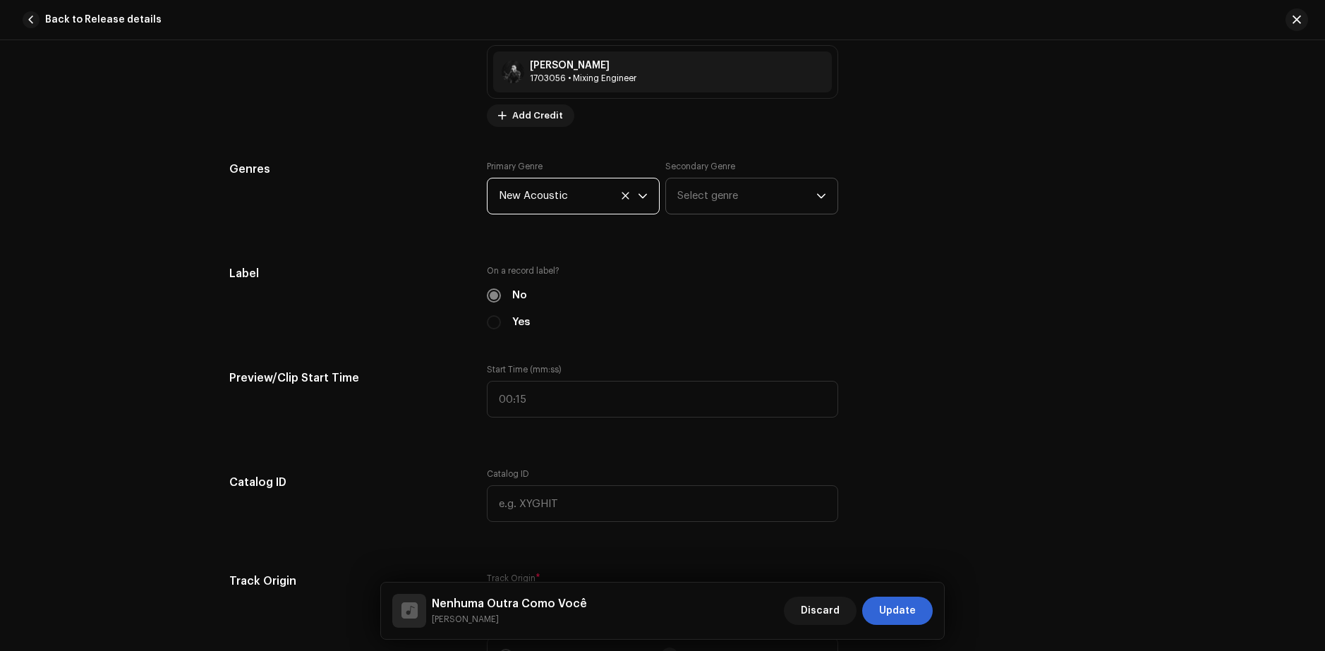
click at [747, 197] on span "Select genre" at bounding box center [747, 196] width 139 height 35
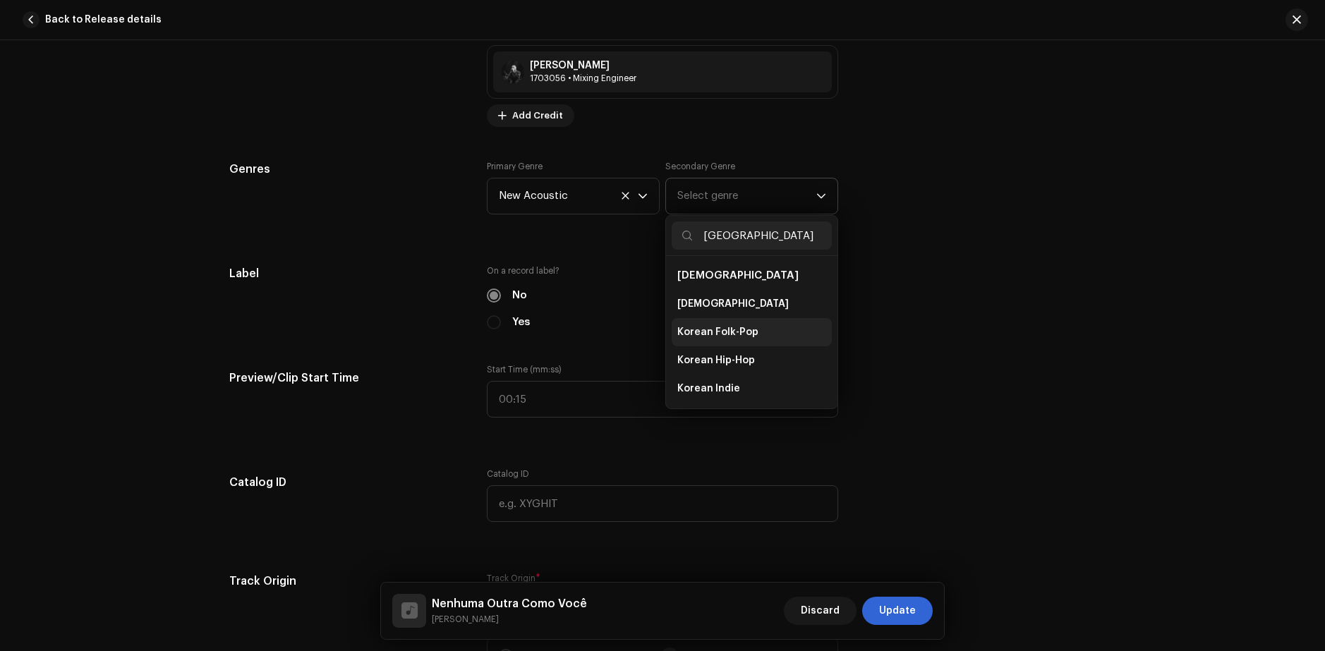
type input "[GEOGRAPHIC_DATA]"
click at [718, 332] on span "Korean Folk-Pop" at bounding box center [718, 332] width 81 height 14
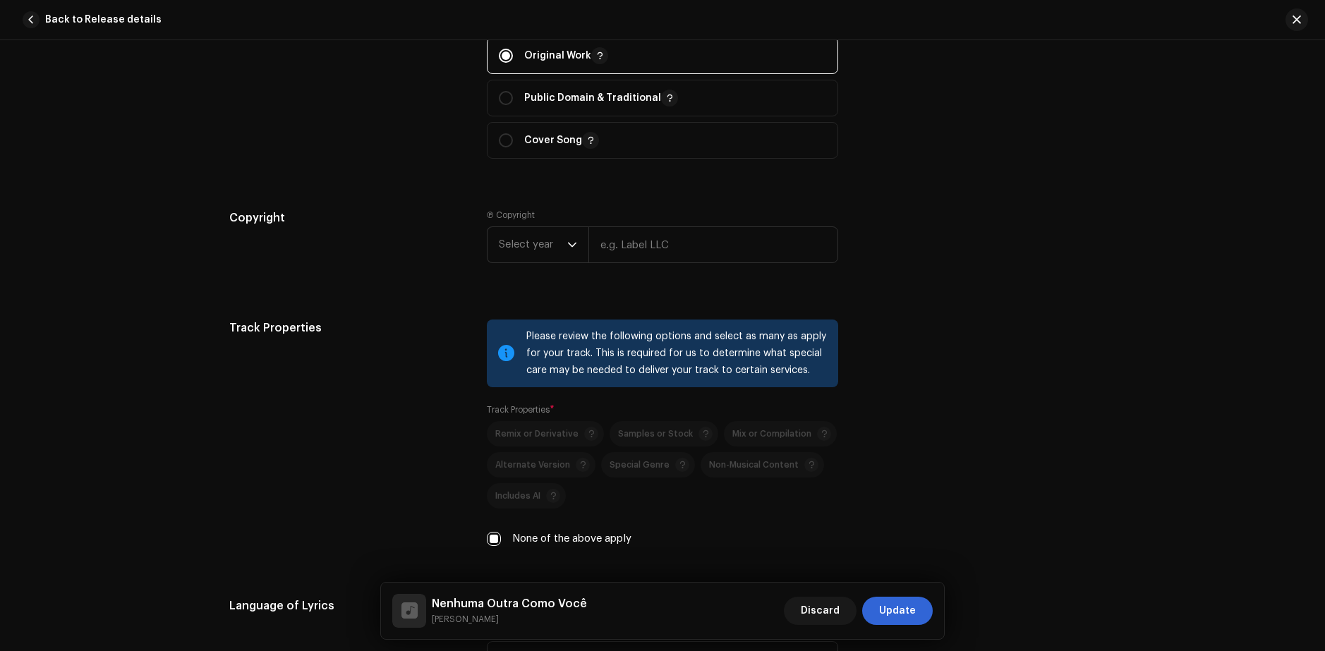
scroll to position [1694, 0]
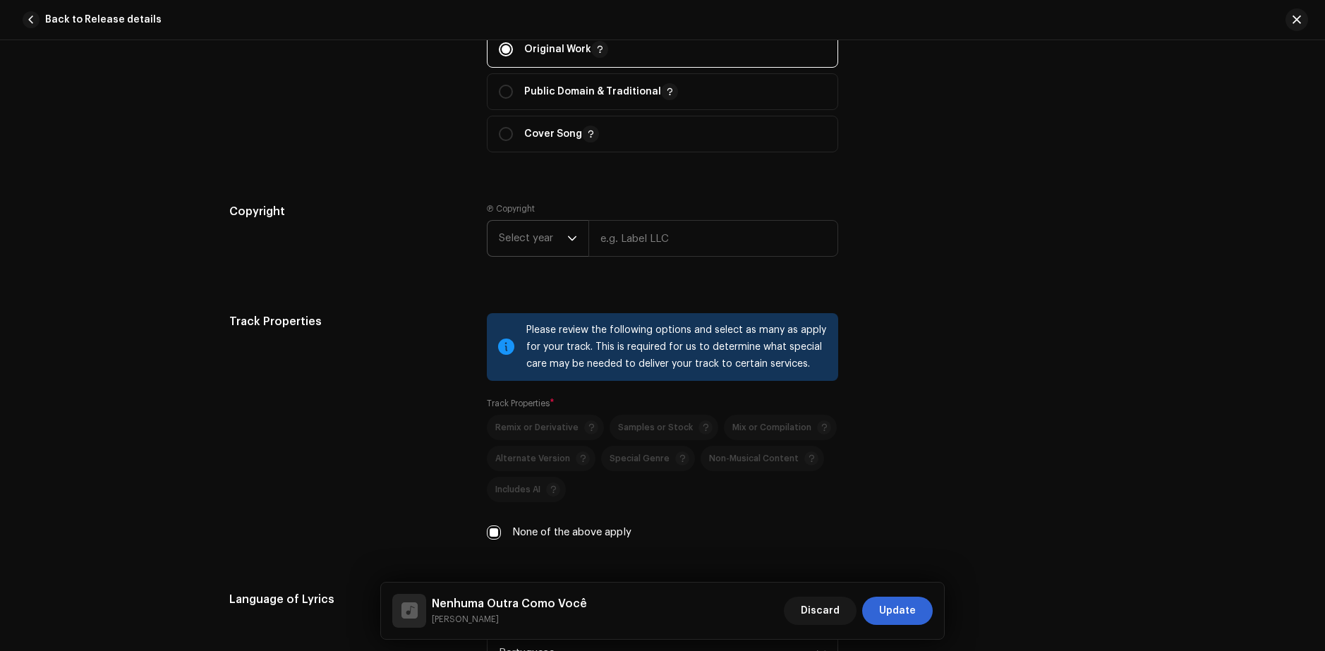
drag, startPoint x: 522, startPoint y: 232, endPoint x: 556, endPoint y: 256, distance: 41.5
click at [523, 233] on span "Select year" at bounding box center [533, 238] width 68 height 35
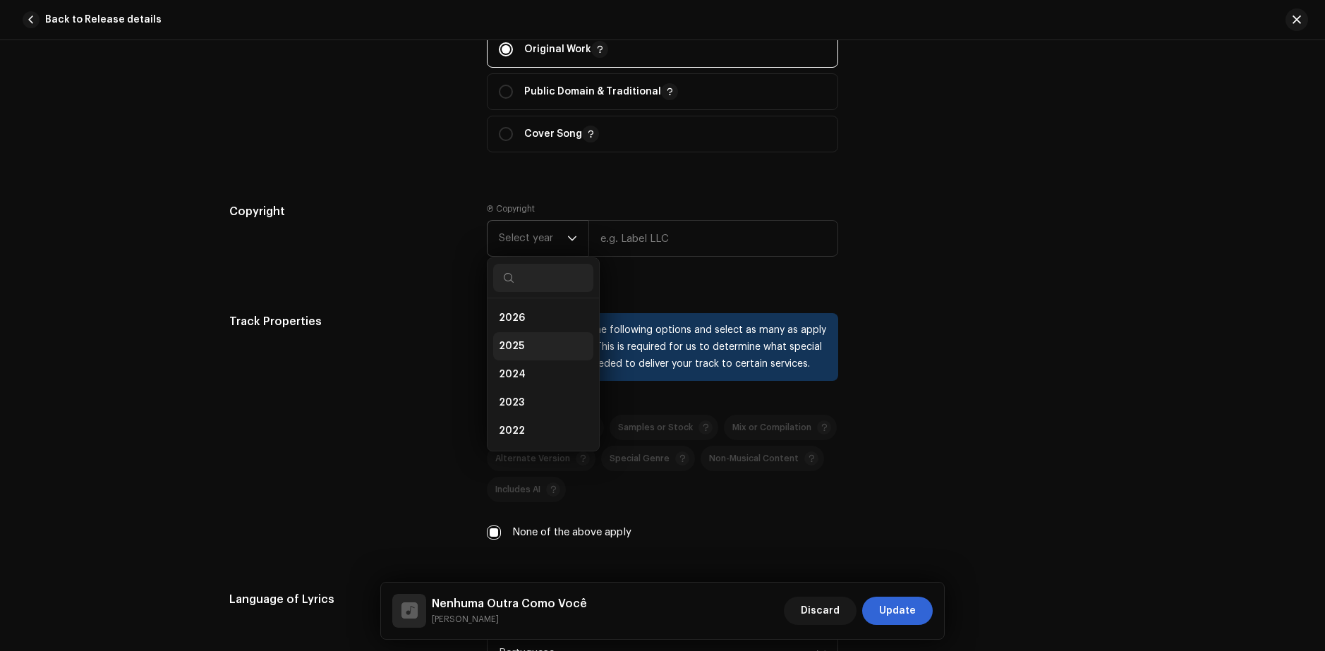
click at [535, 346] on li "2025" at bounding box center [543, 346] width 100 height 28
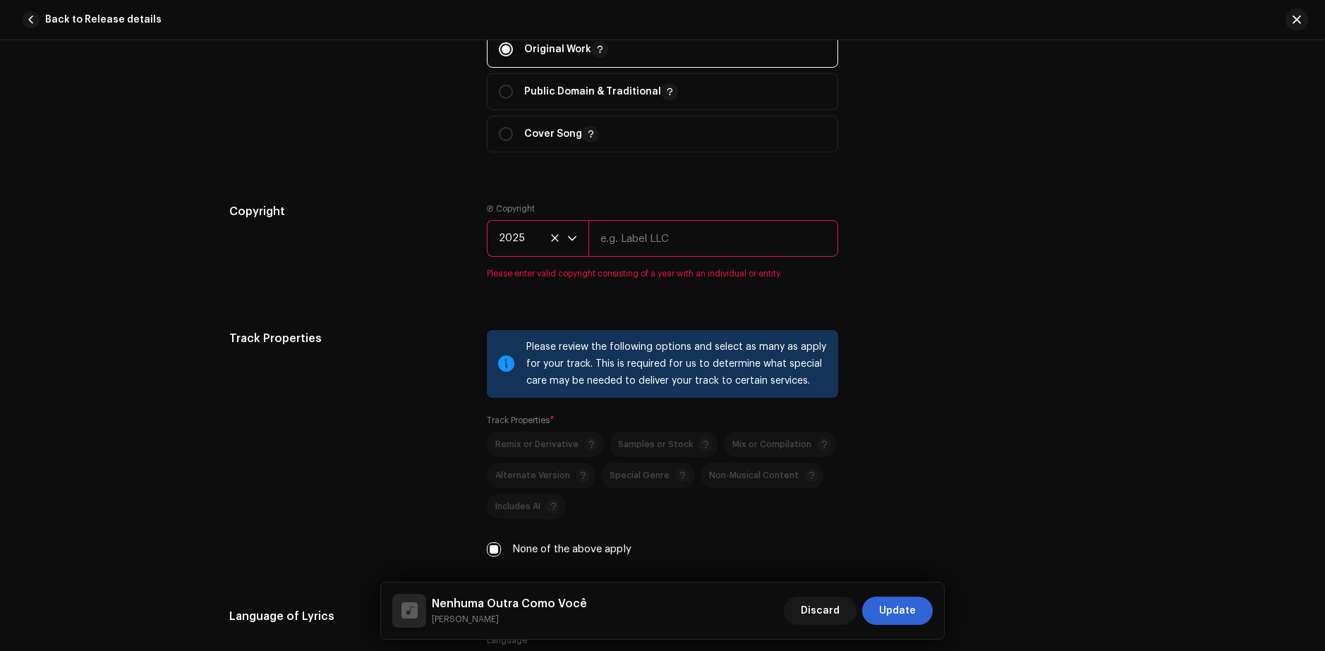
click at [673, 247] on input "text" at bounding box center [714, 238] width 250 height 37
type input "[PERSON_NAME]"
click at [903, 331] on div "Track Properties Please review the following options and select as many as appl…" at bounding box center [662, 452] width 867 height 244
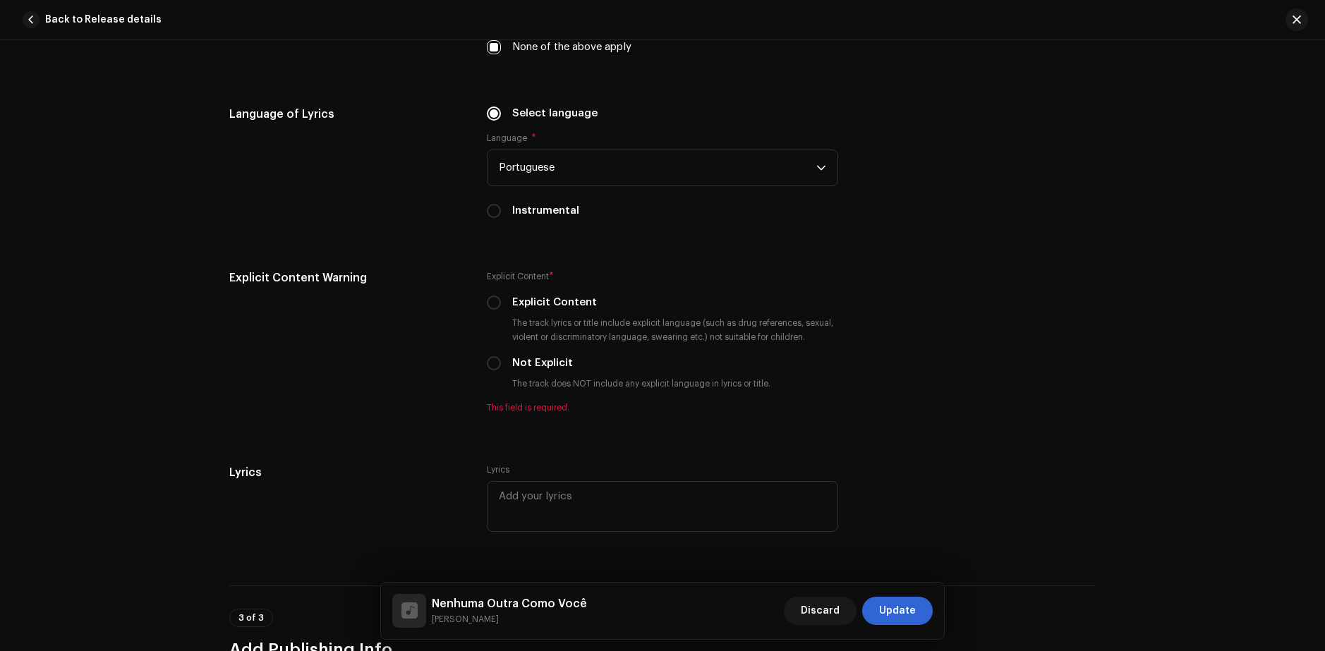
scroll to position [2188, 0]
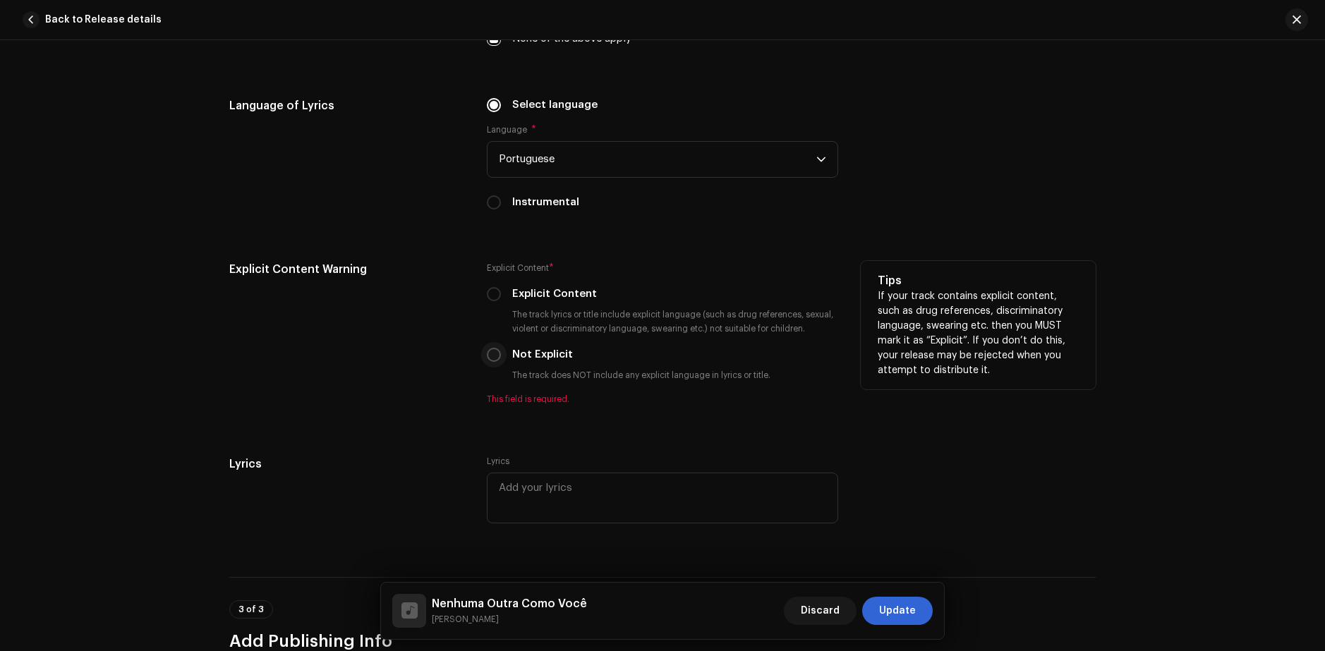
click at [487, 356] on input "Not Explicit" at bounding box center [494, 355] width 14 height 14
radio input "true"
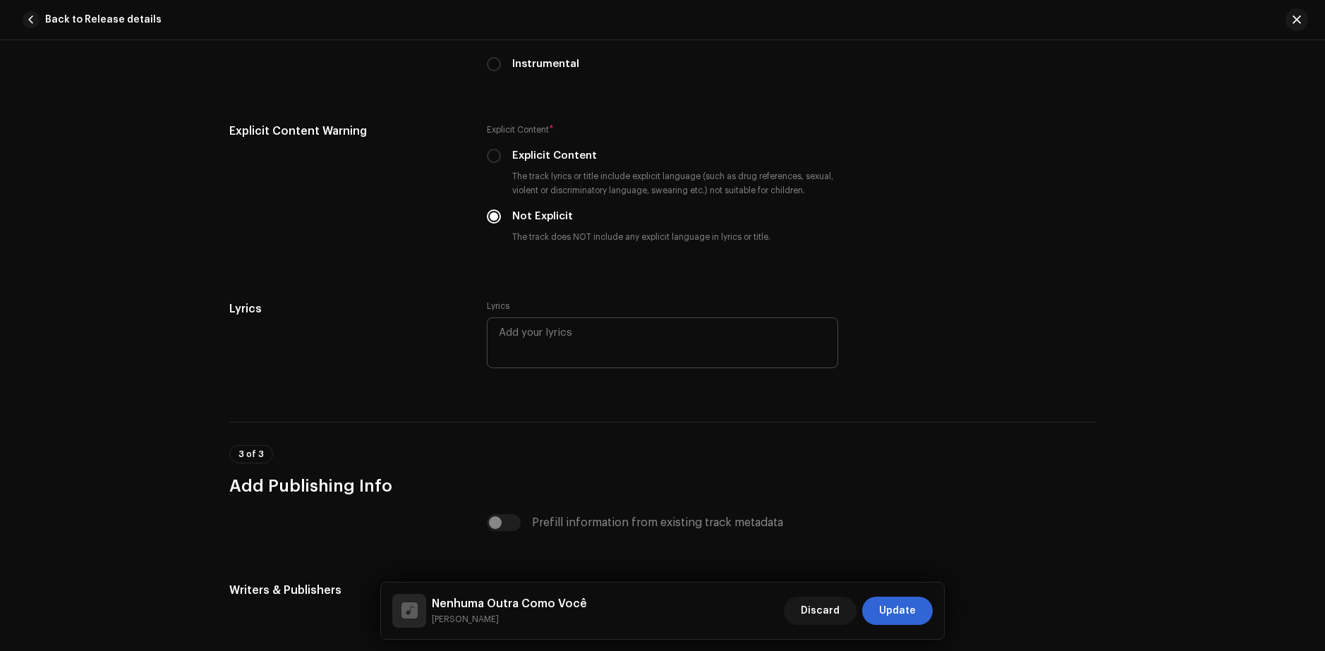
scroll to position [2329, 0]
click at [591, 341] on textarea at bounding box center [662, 340] width 351 height 51
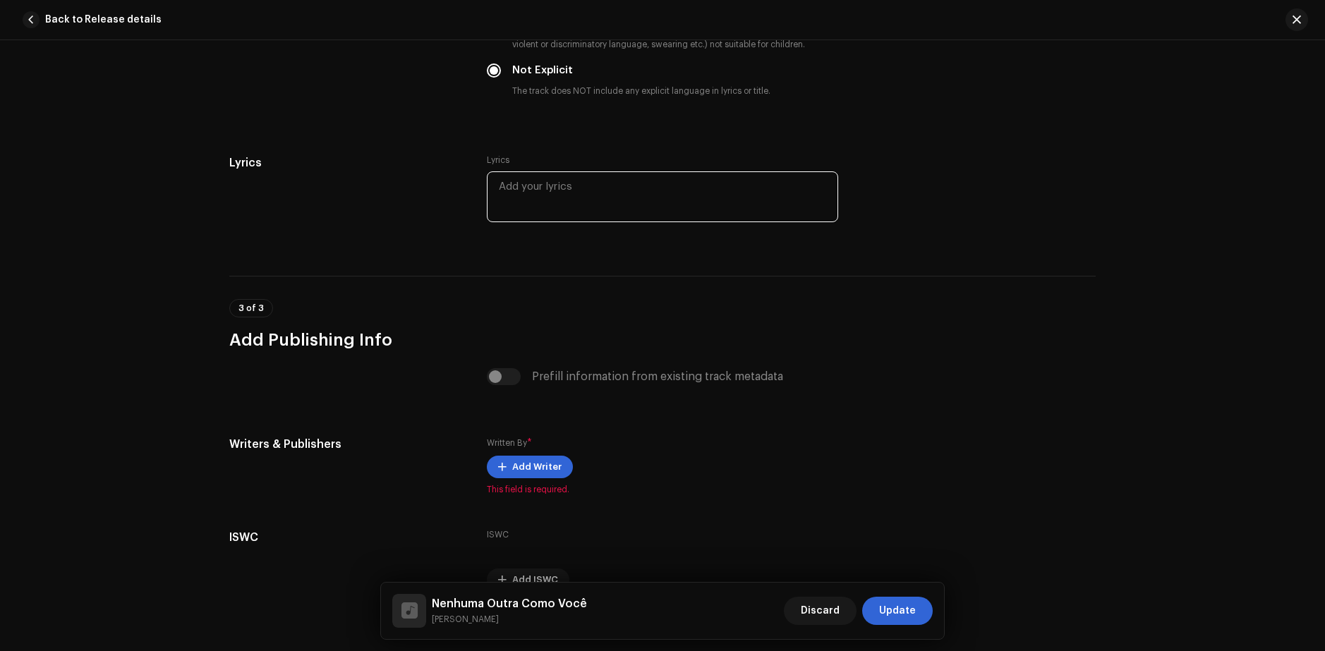
scroll to position [2541, 0]
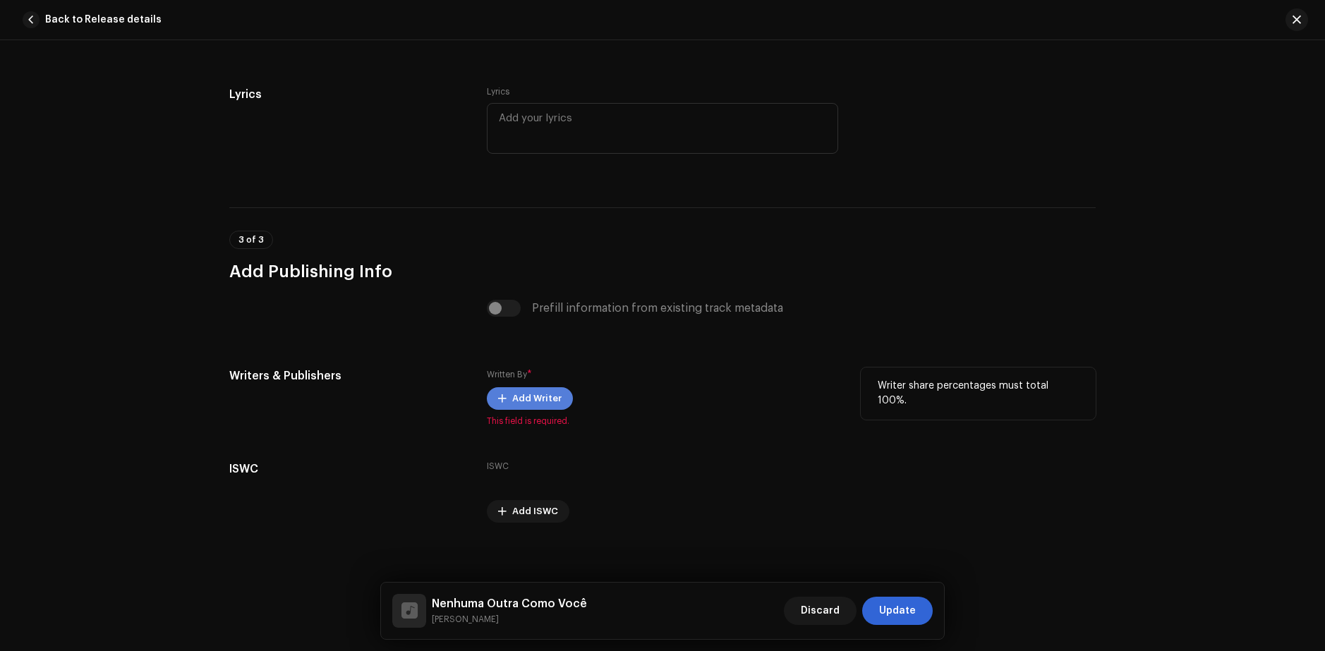
click at [555, 403] on span "Add Writer" at bounding box center [536, 399] width 49 height 28
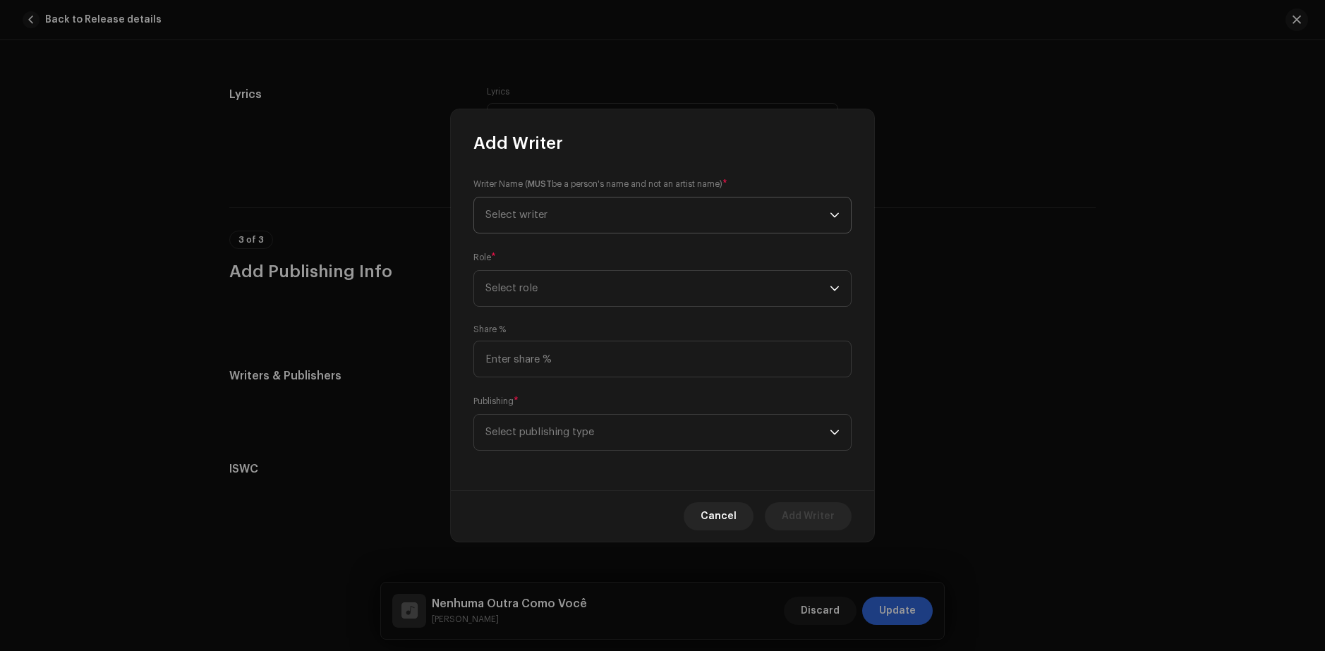
click at [593, 212] on span "Select writer" at bounding box center [658, 215] width 344 height 35
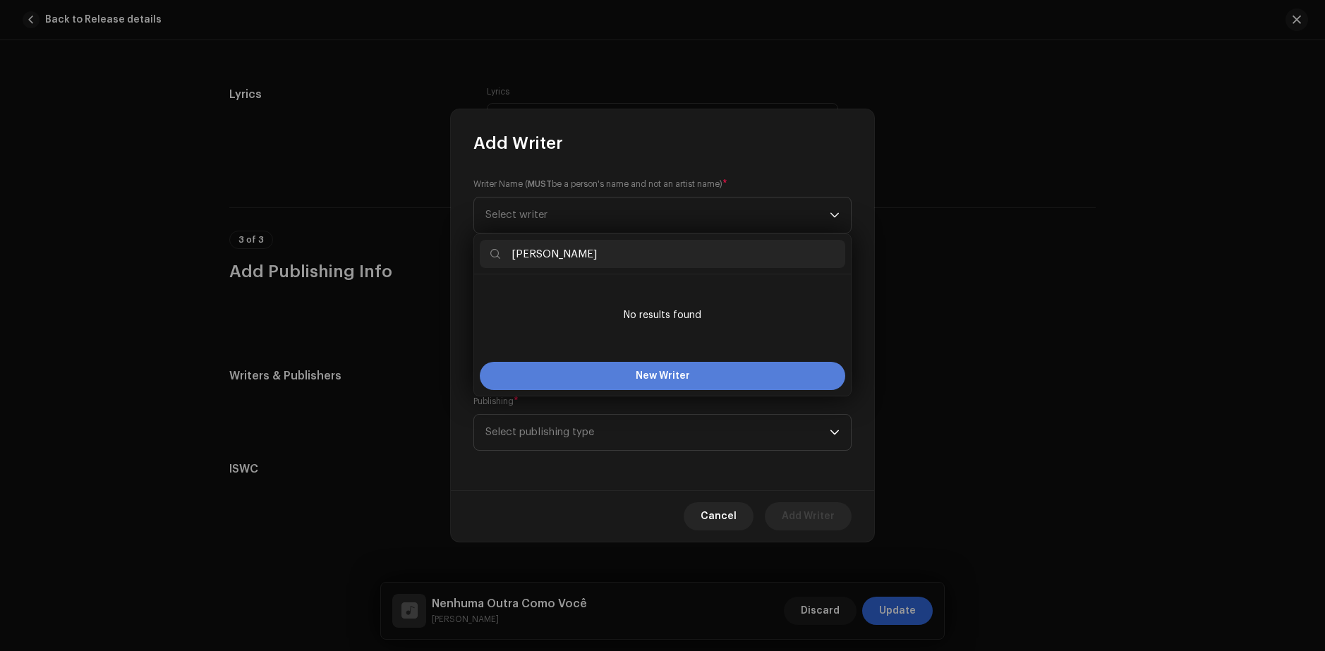
type input "[PERSON_NAME]"
click at [665, 371] on span "New Writer" at bounding box center [663, 376] width 54 height 10
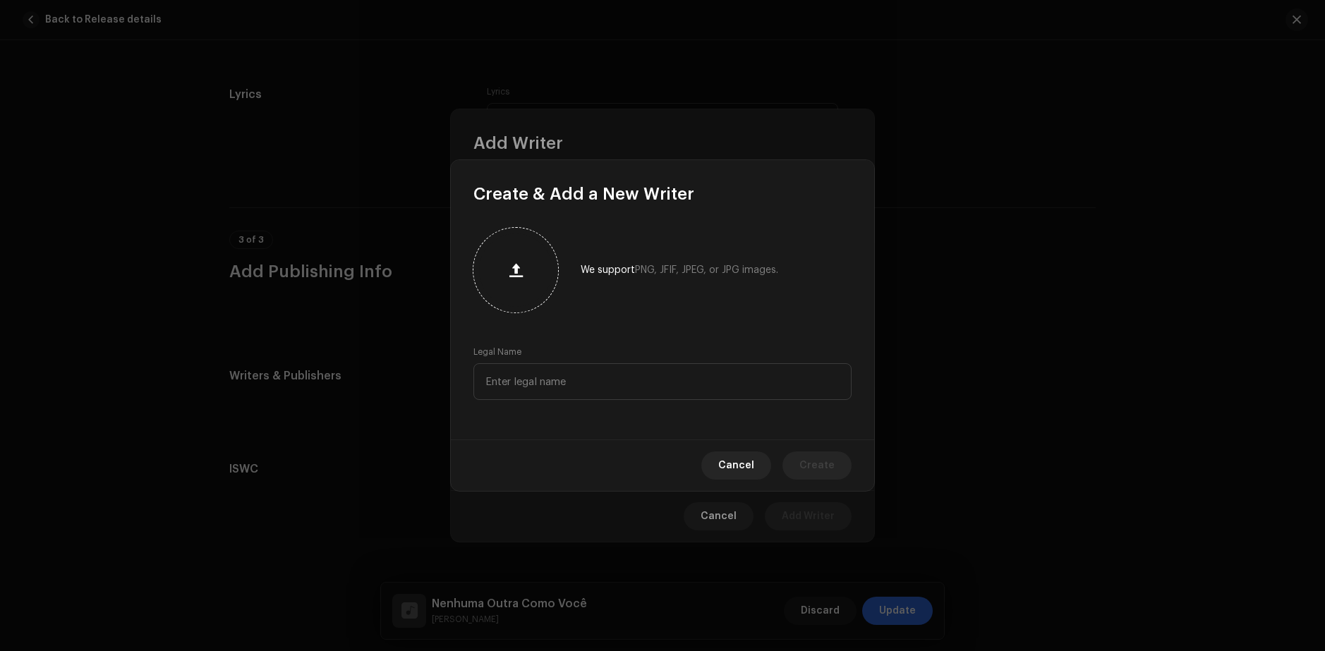
click at [519, 284] on button "button" at bounding box center [516, 270] width 34 height 34
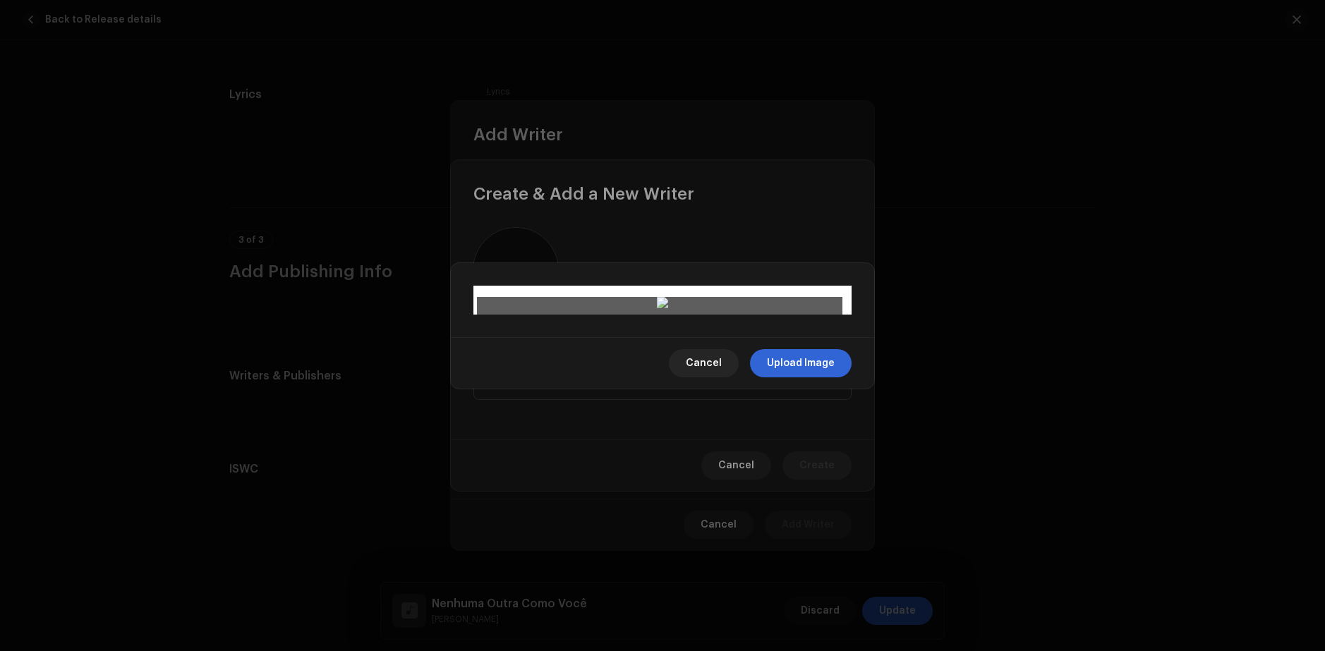
drag, startPoint x: 699, startPoint y: 447, endPoint x: 701, endPoint y: 486, distance: 39.5
click at [701, 486] on div at bounding box center [663, 615] width 366 height 366
click at [790, 378] on span "Upload Image" at bounding box center [801, 363] width 68 height 28
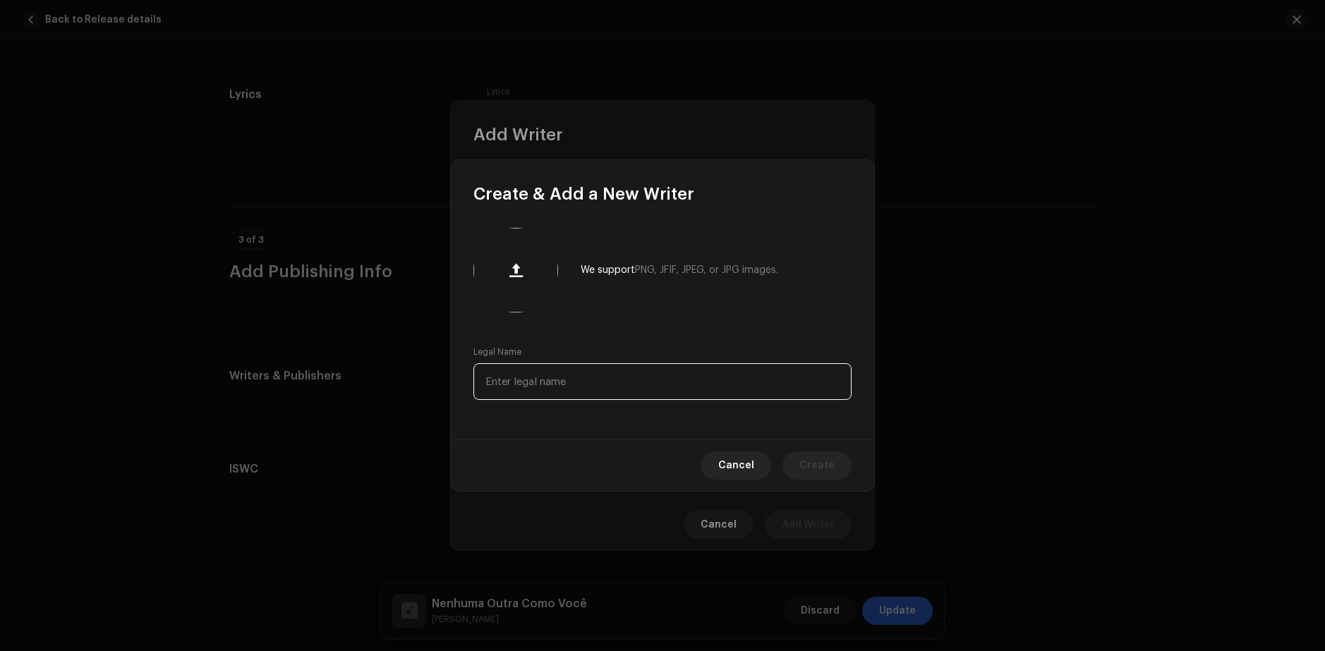
click at [558, 382] on input "text" at bounding box center [663, 381] width 378 height 37
type input "[PERSON_NAME] [PERSON_NAME]"
click at [818, 474] on span "Create" at bounding box center [817, 466] width 35 height 28
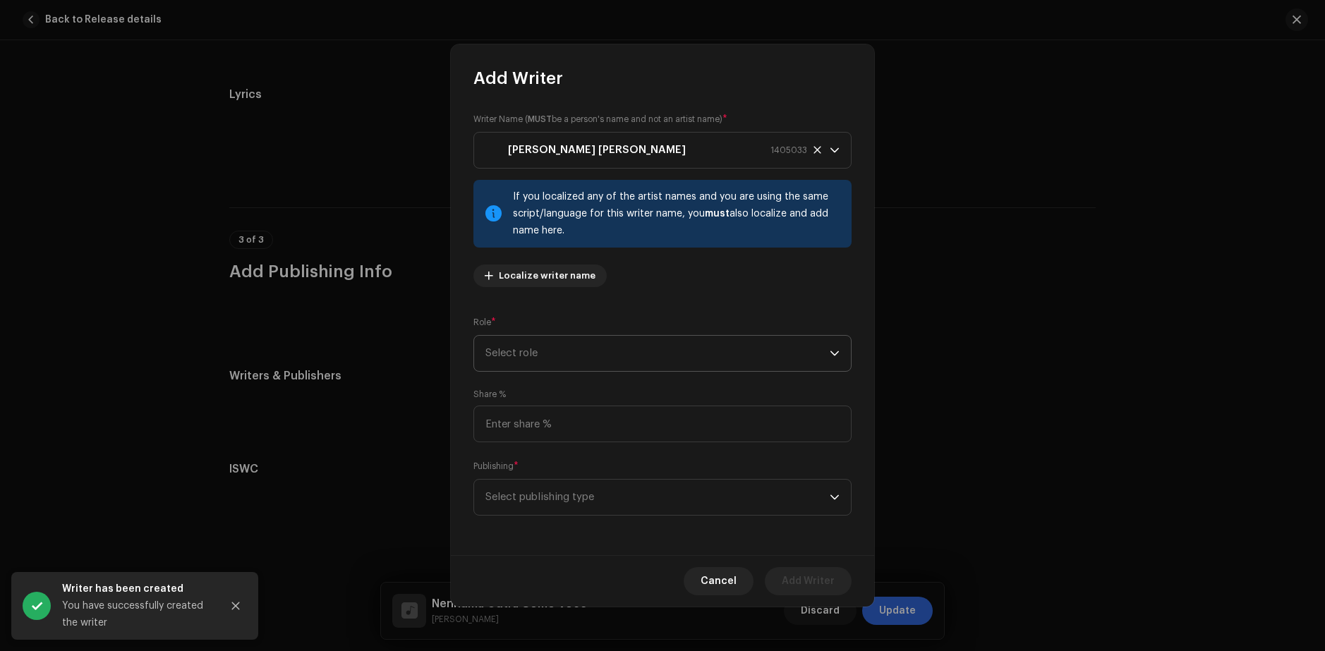
click at [571, 354] on span "Select role" at bounding box center [658, 353] width 344 height 35
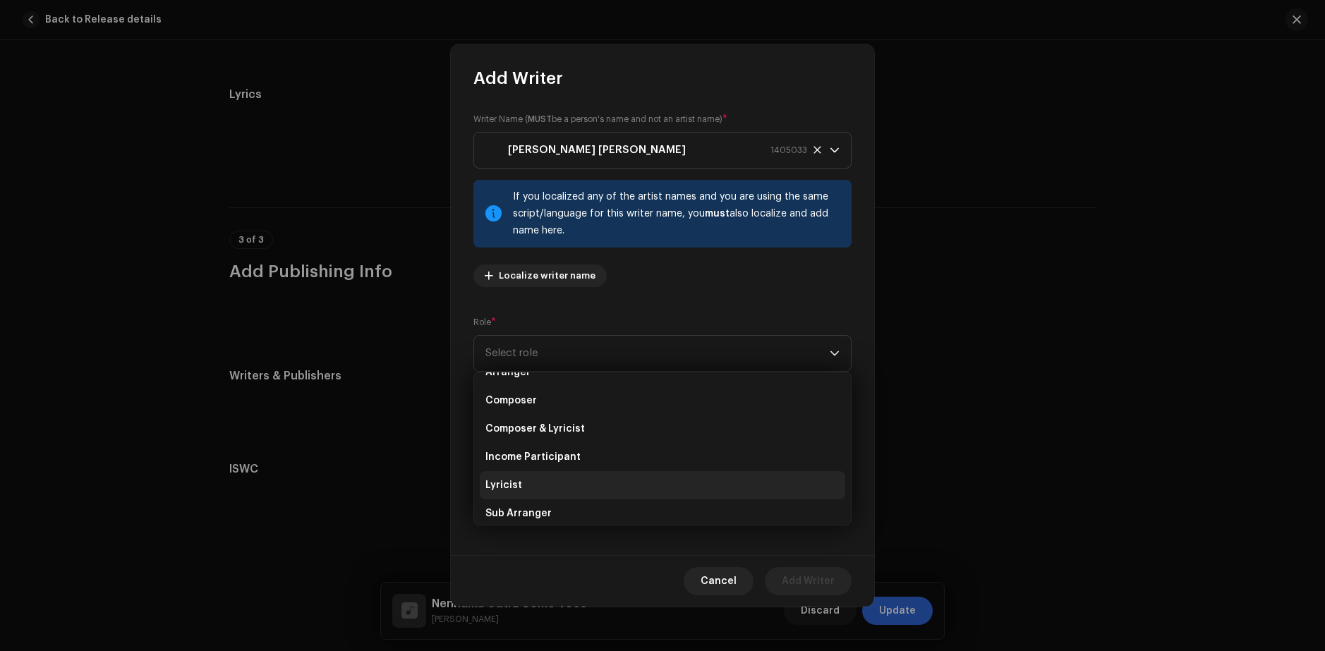
scroll to position [0, 0]
click at [567, 478] on span "Composer & Lyricist" at bounding box center [536, 477] width 100 height 14
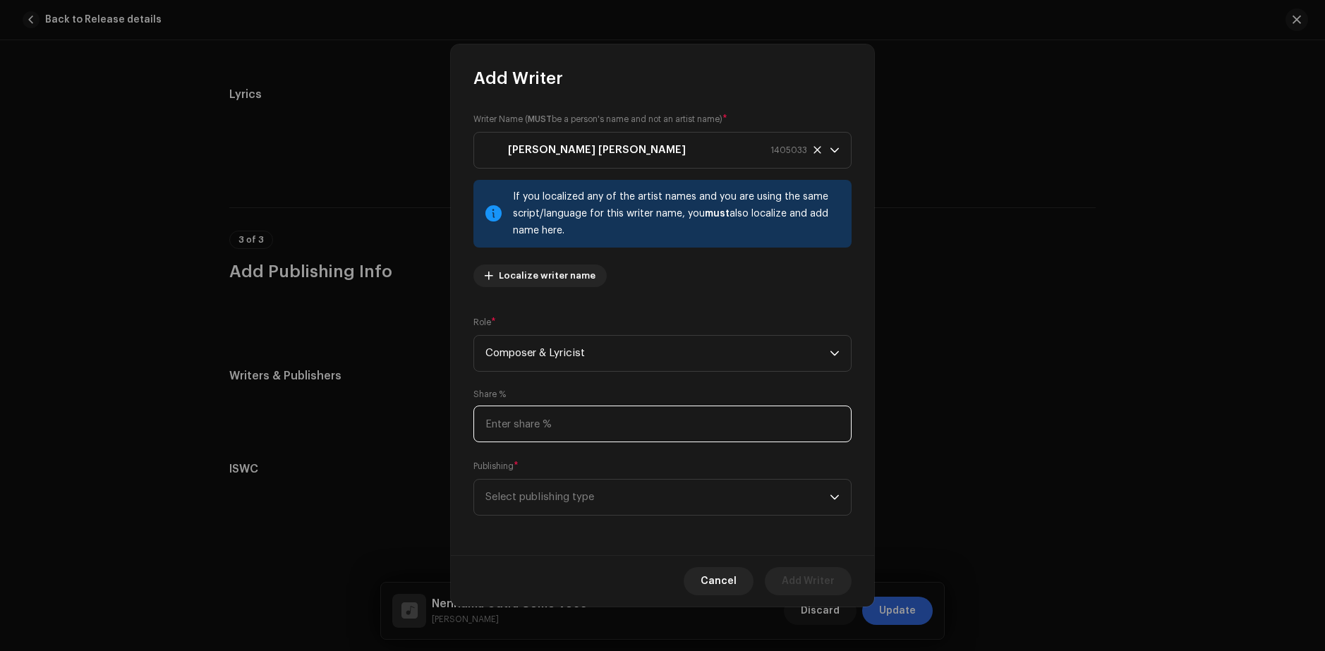
click at [553, 433] on input at bounding box center [663, 424] width 378 height 37
click at [574, 498] on span "Select publishing type" at bounding box center [658, 497] width 344 height 35
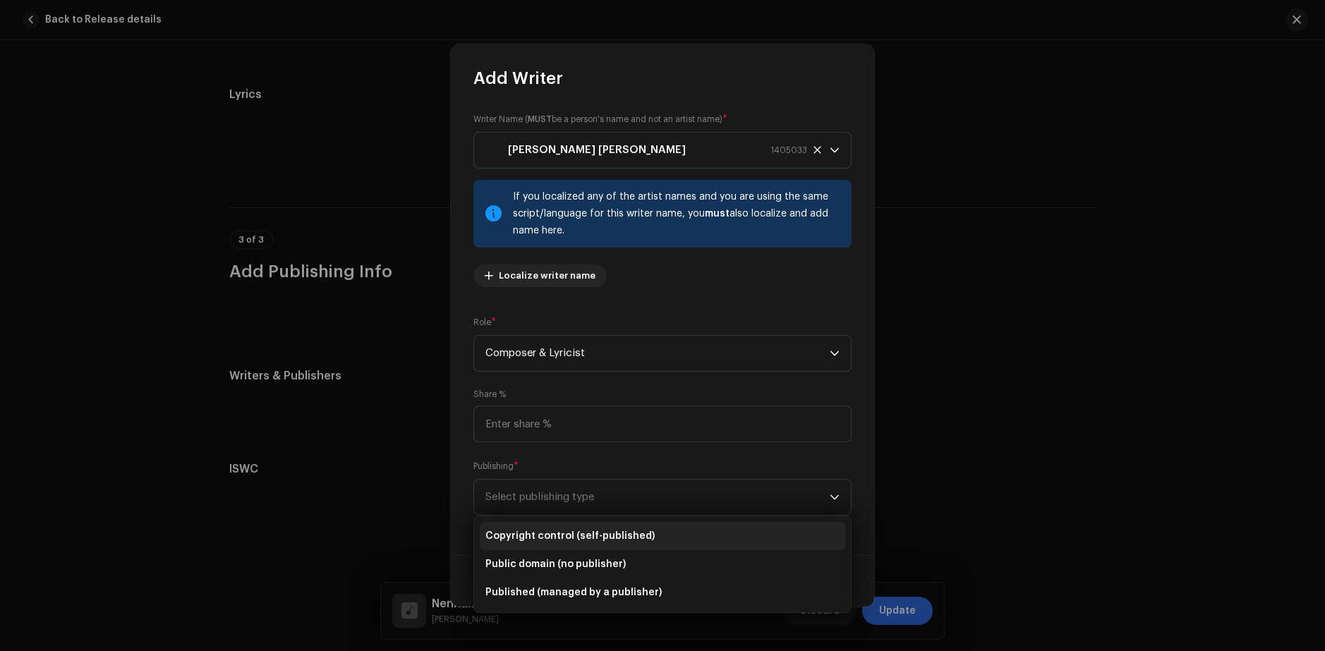
click at [616, 534] on span "Copyright control (self-published)" at bounding box center [570, 536] width 169 height 14
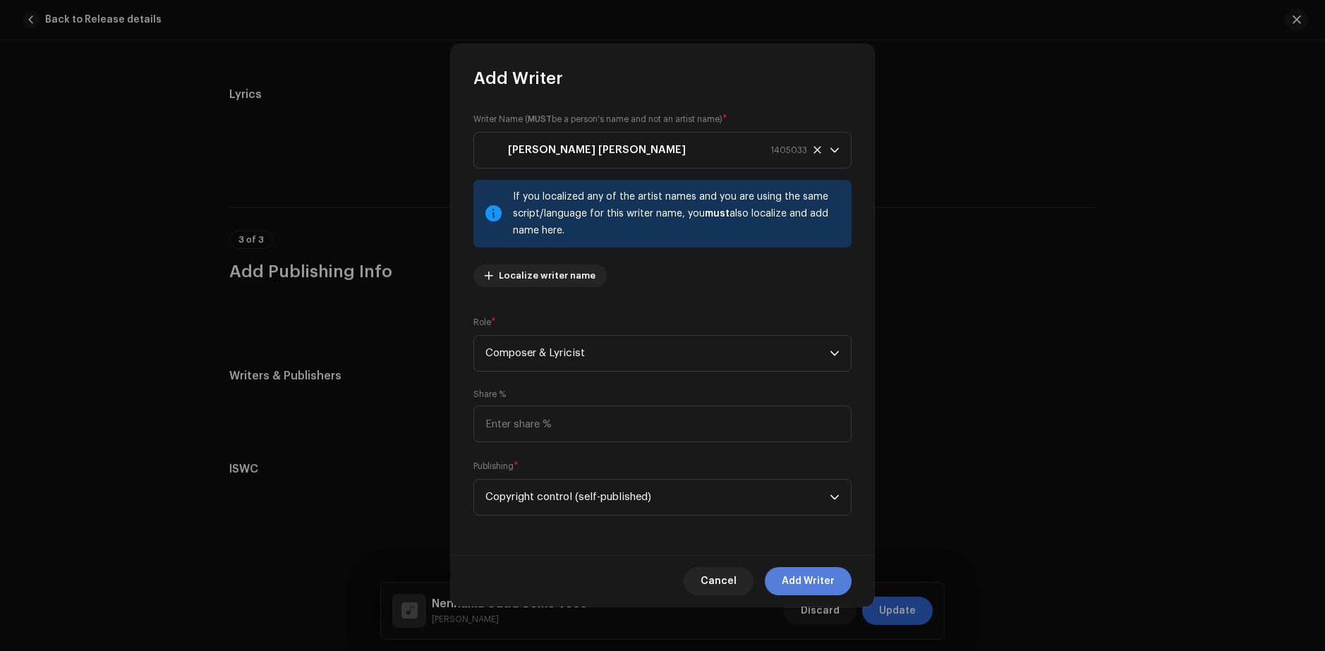
click at [817, 583] on span "Add Writer" at bounding box center [808, 581] width 53 height 28
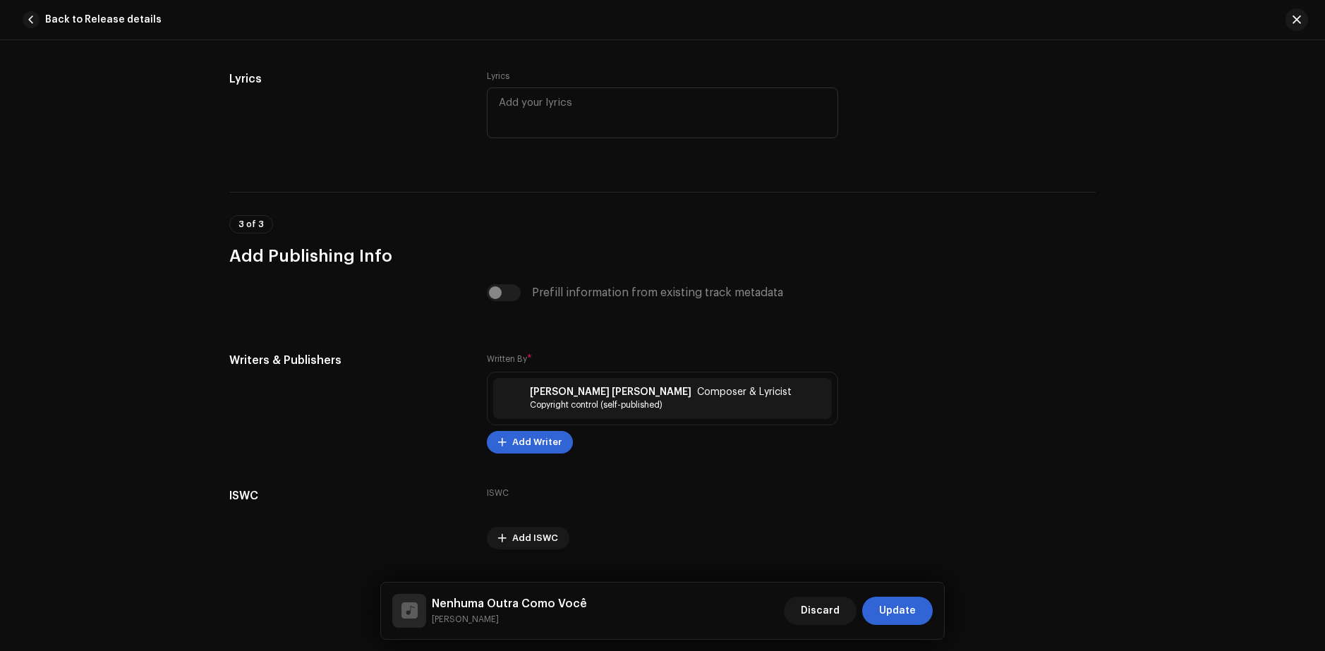
scroll to position [2590, 0]
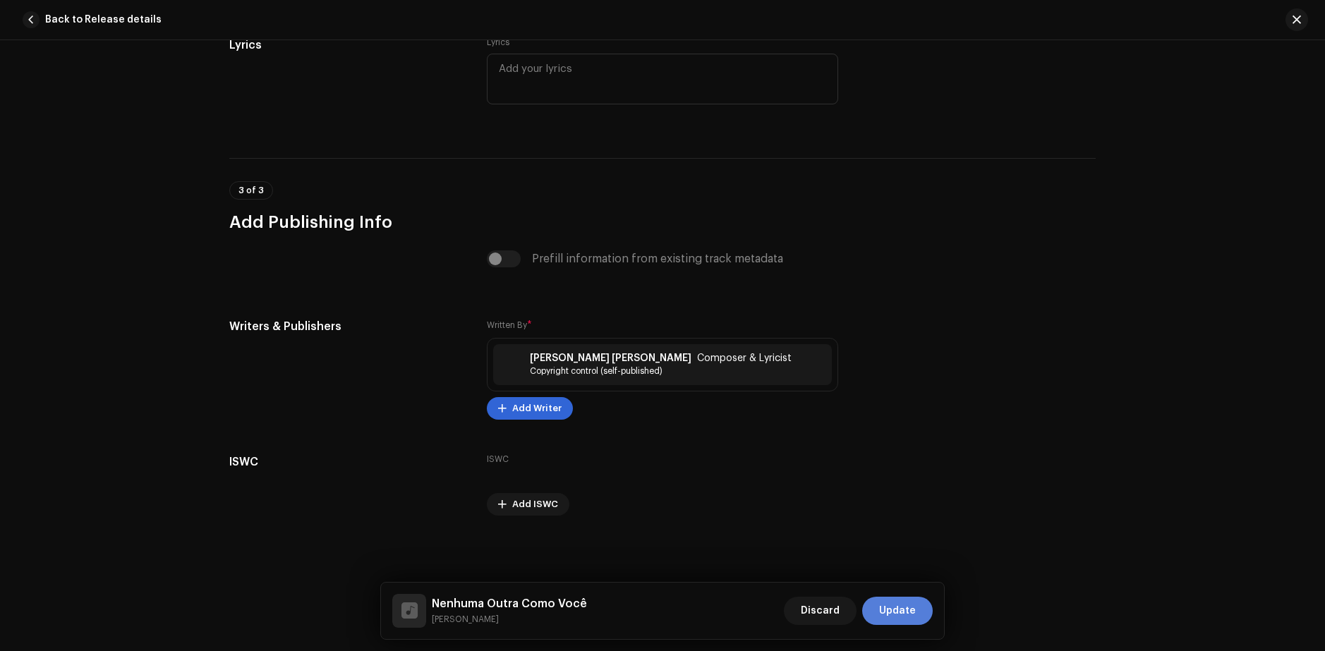
click at [909, 608] on span "Update" at bounding box center [897, 611] width 37 height 28
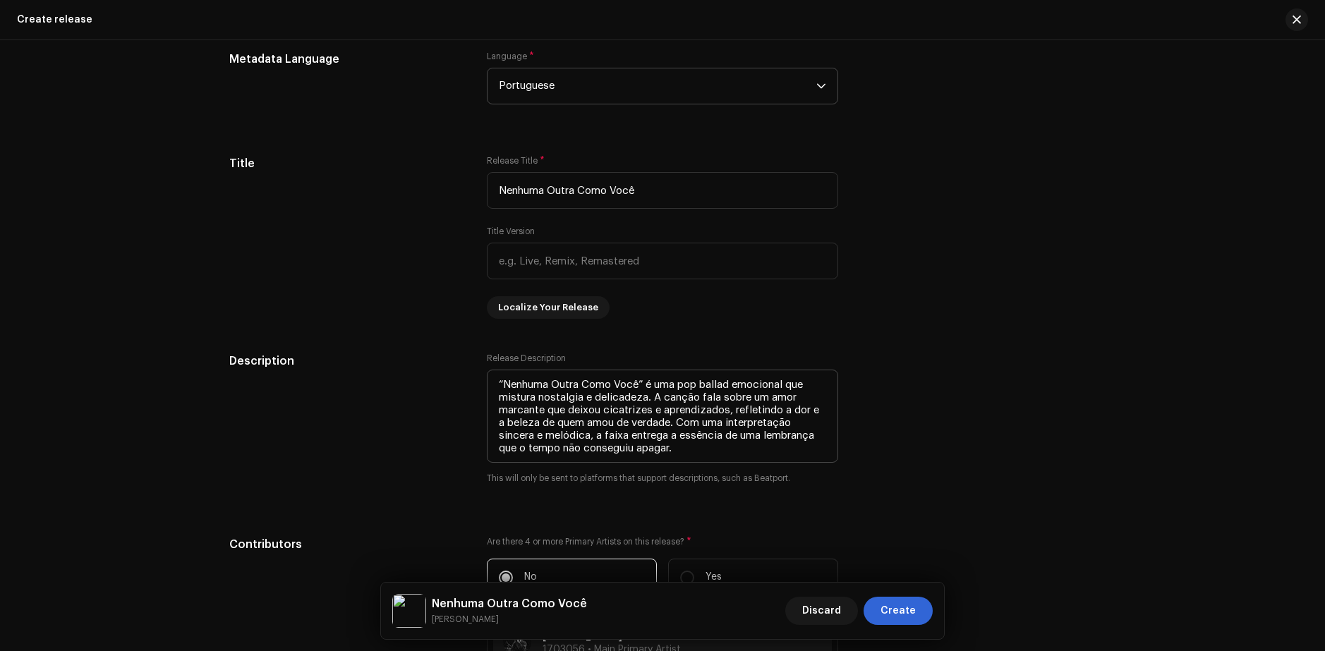
scroll to position [1270, 0]
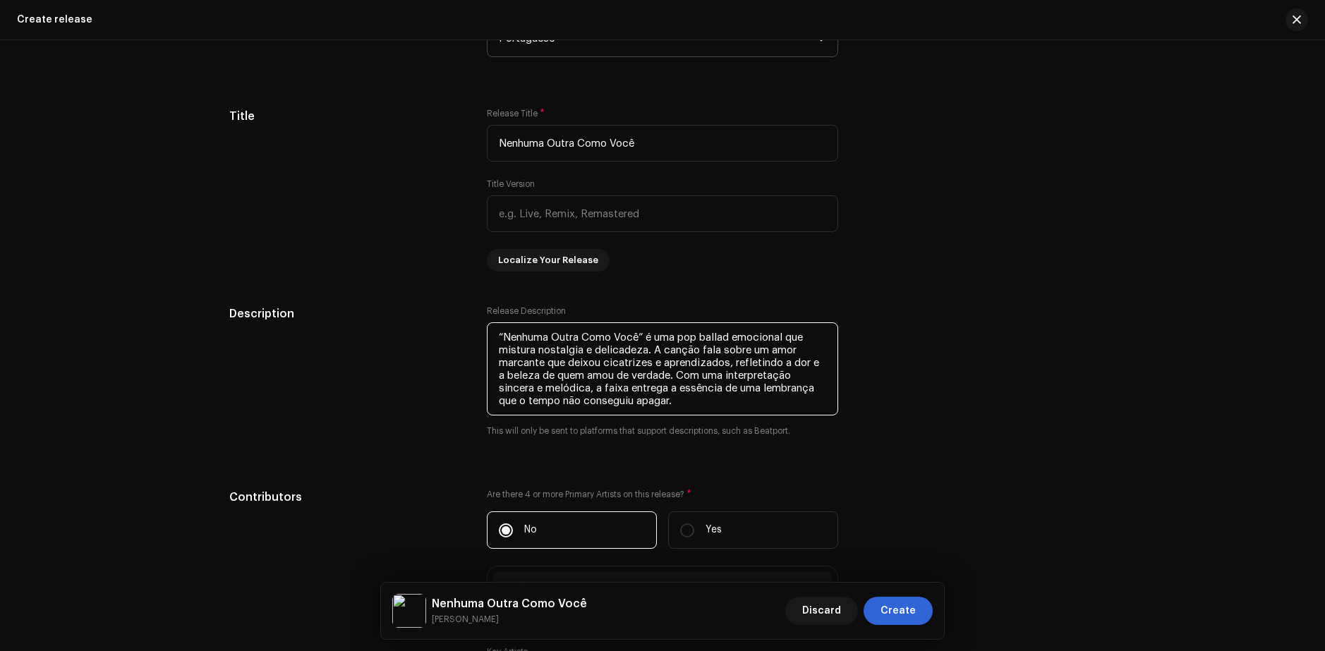
click at [565, 351] on textarea at bounding box center [662, 369] width 351 height 93
click at [678, 356] on textarea at bounding box center [662, 369] width 351 height 93
click at [731, 372] on textarea at bounding box center [662, 369] width 351 height 93
click at [693, 408] on textarea at bounding box center [662, 369] width 351 height 93
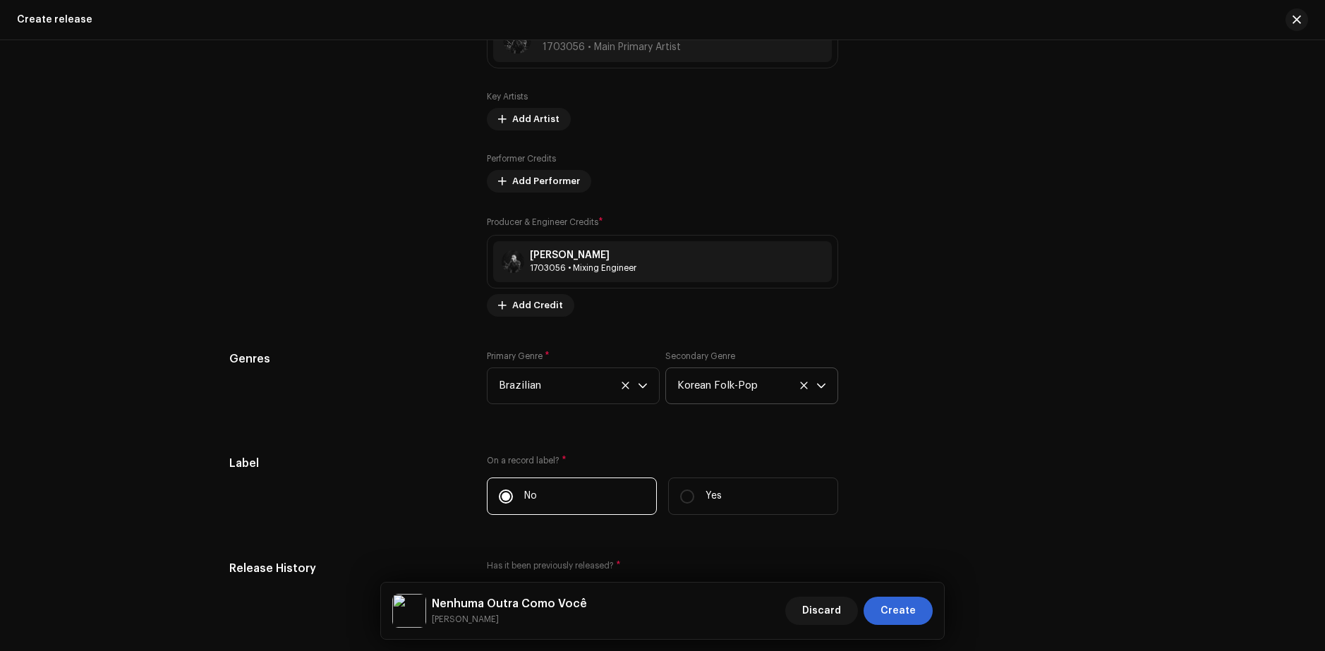
scroll to position [1835, 0]
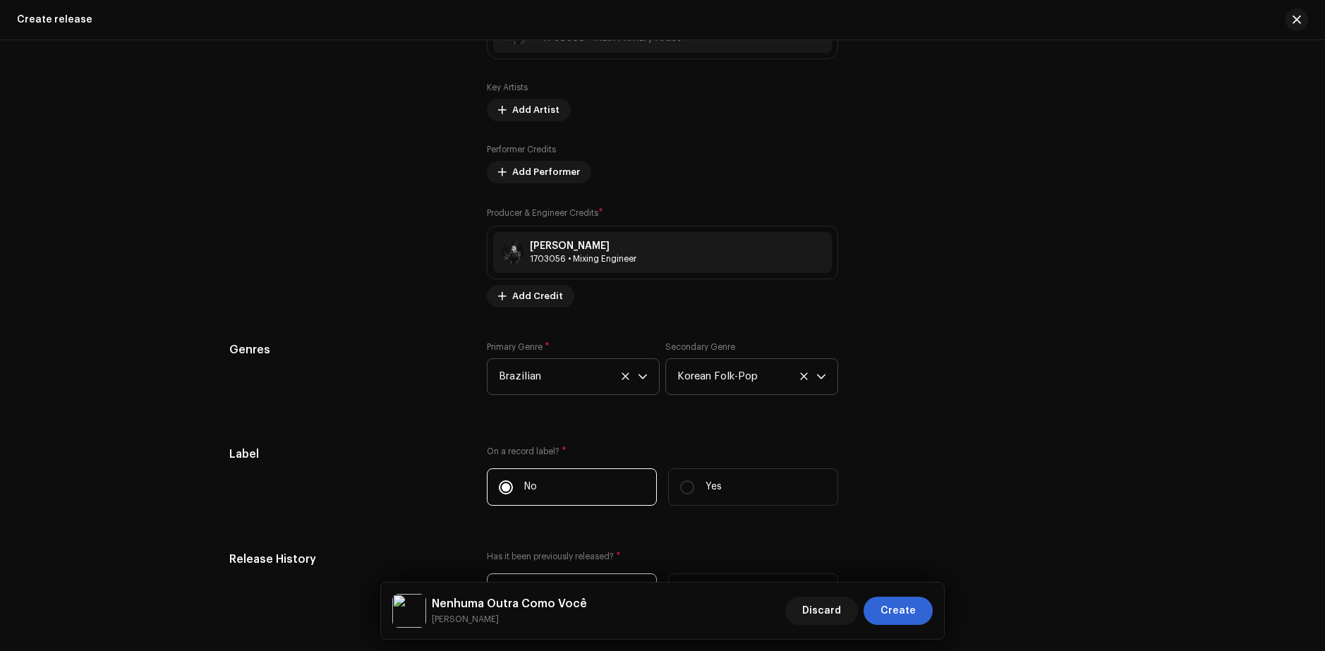
click at [625, 378] on icon at bounding box center [625, 376] width 9 height 9
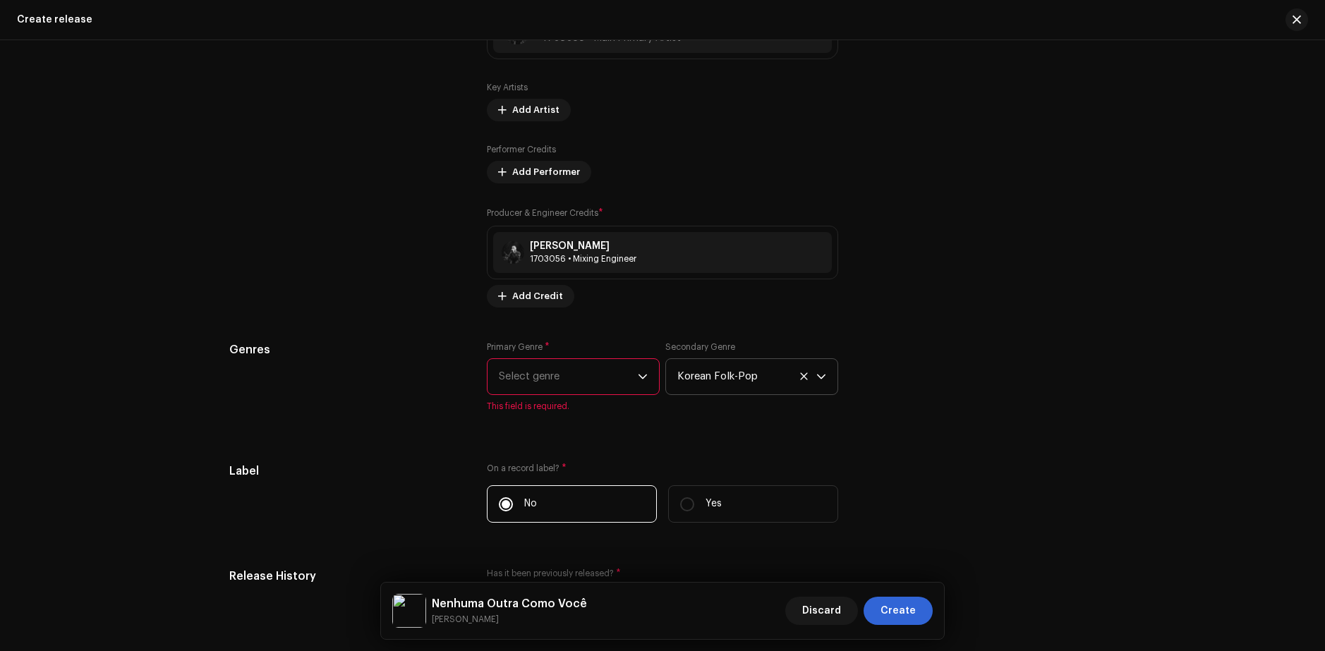
click at [578, 373] on span "Select genre" at bounding box center [568, 376] width 139 height 35
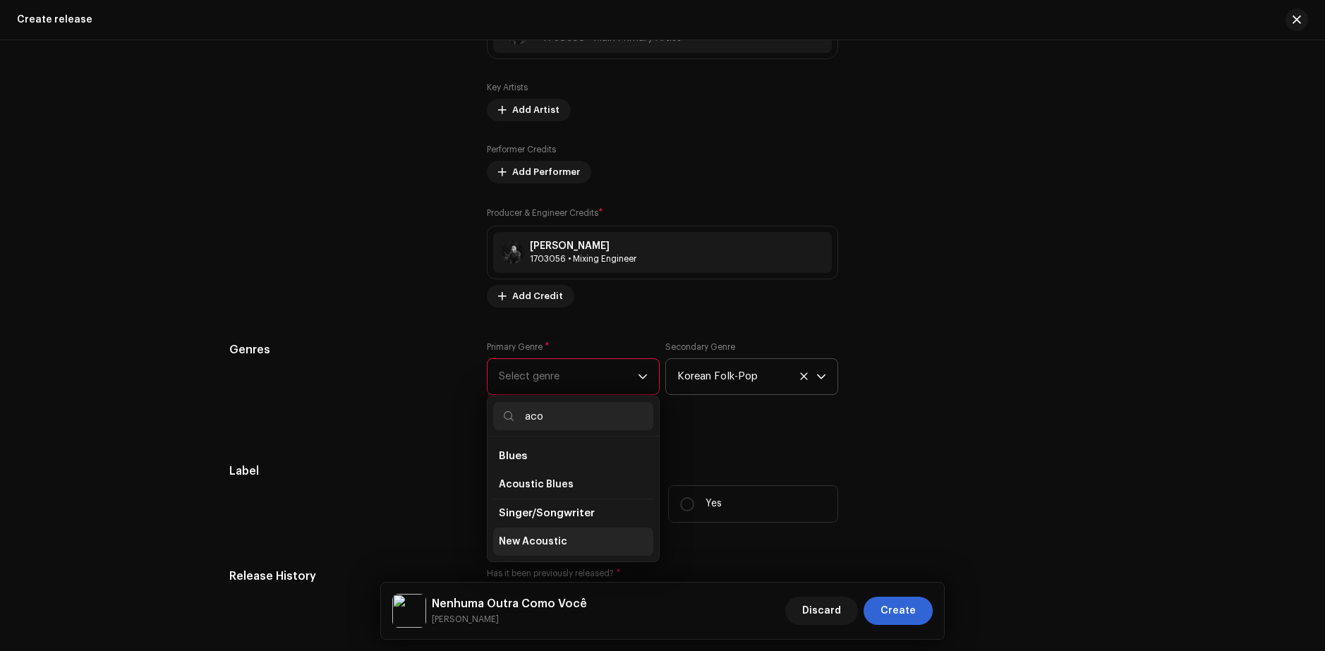
type input "aco"
click at [538, 533] on li "New Acoustic" at bounding box center [573, 542] width 160 height 28
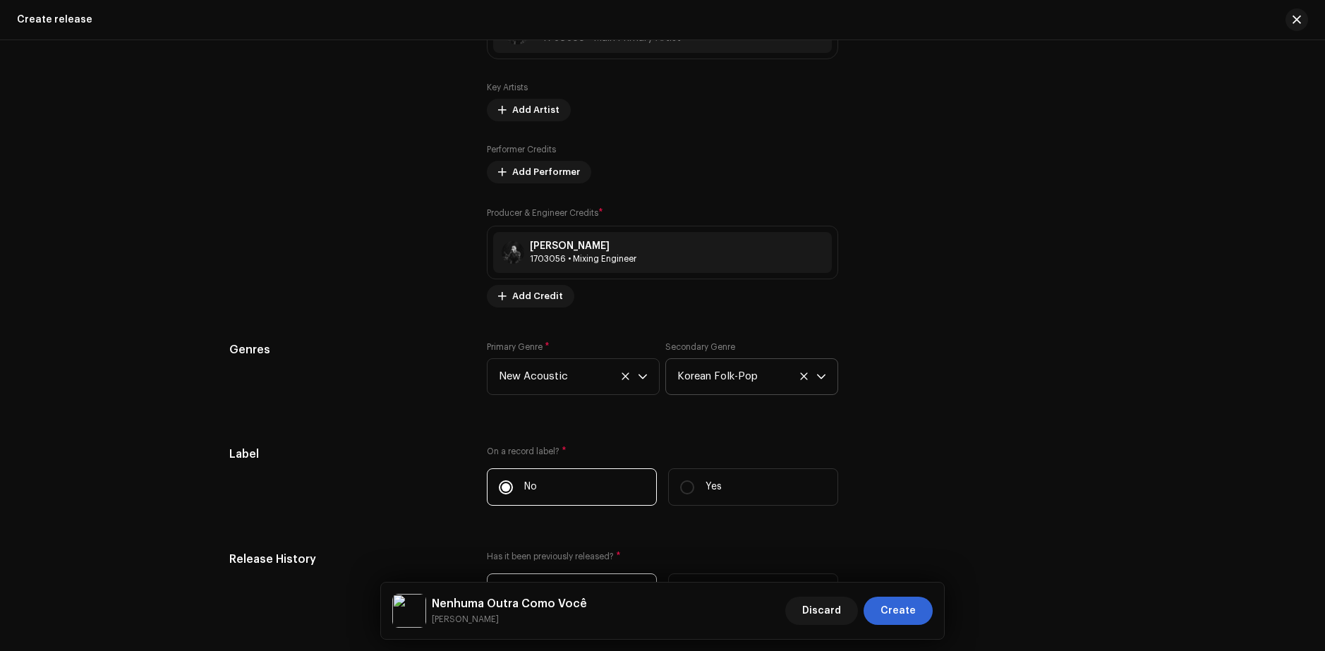
click at [809, 422] on div "Prefill release information from track metadata Compilation Is it a compilation…" at bounding box center [662, 122] width 867 height 1769
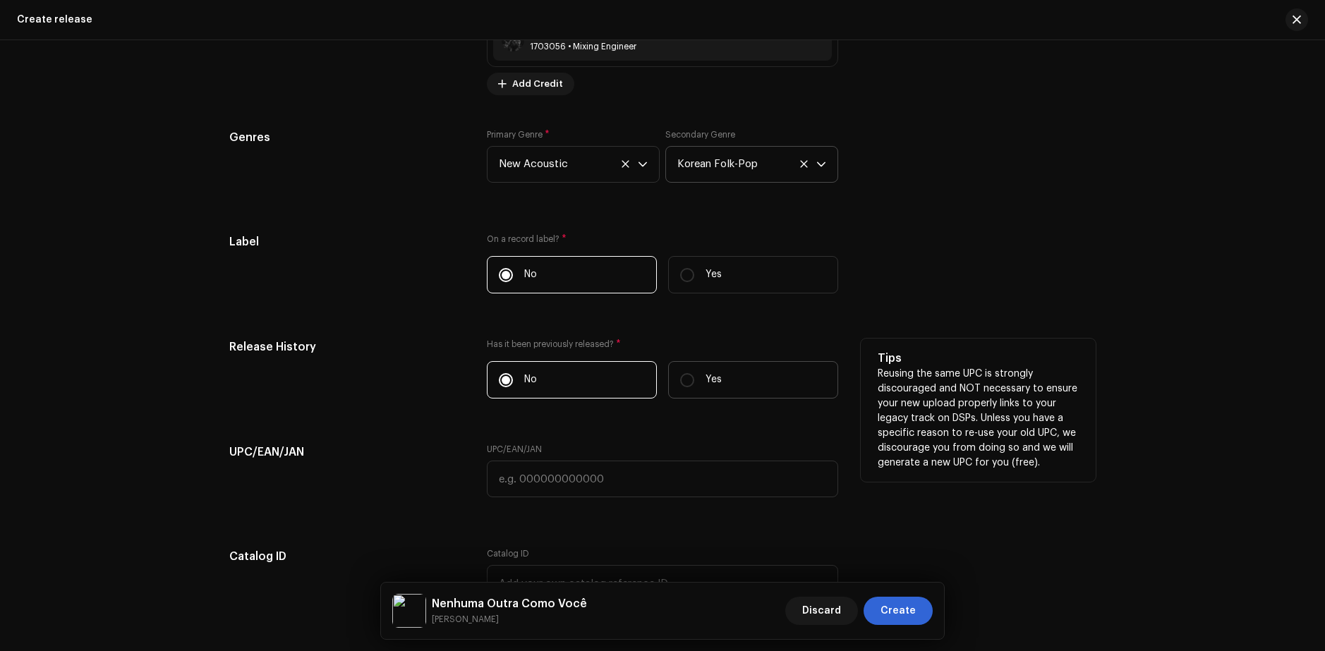
scroll to position [2117, 0]
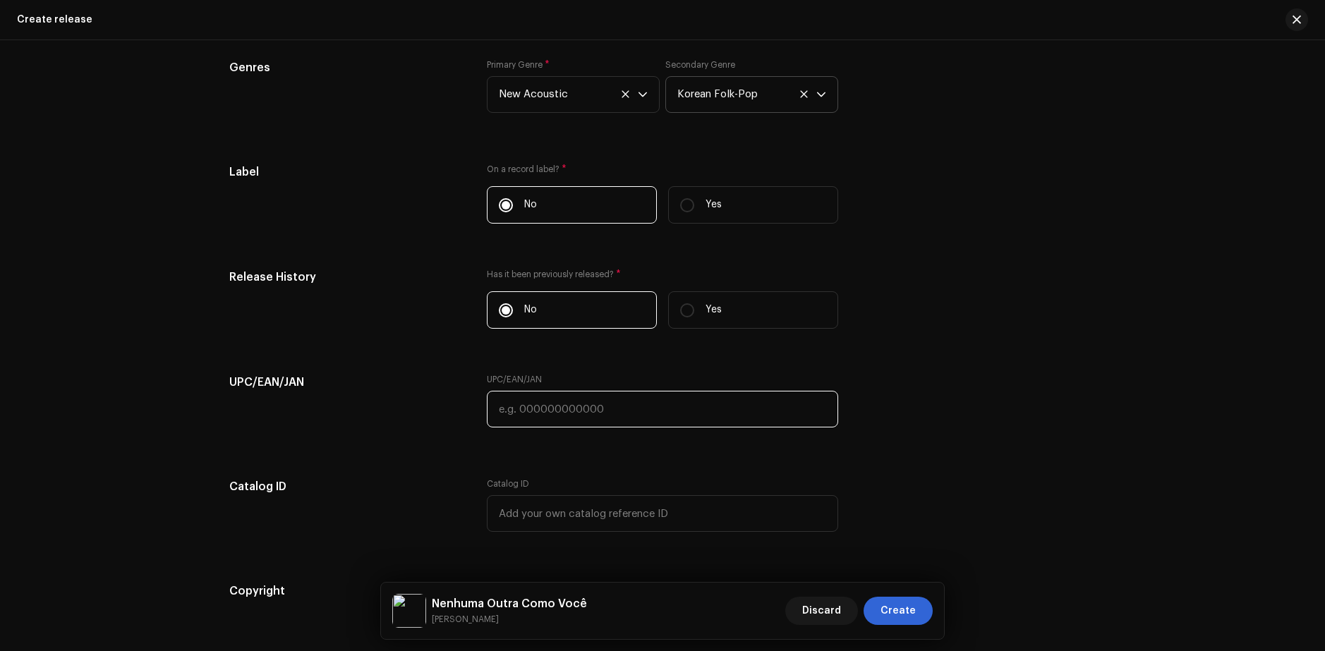
click at [538, 409] on input "text" at bounding box center [662, 409] width 351 height 37
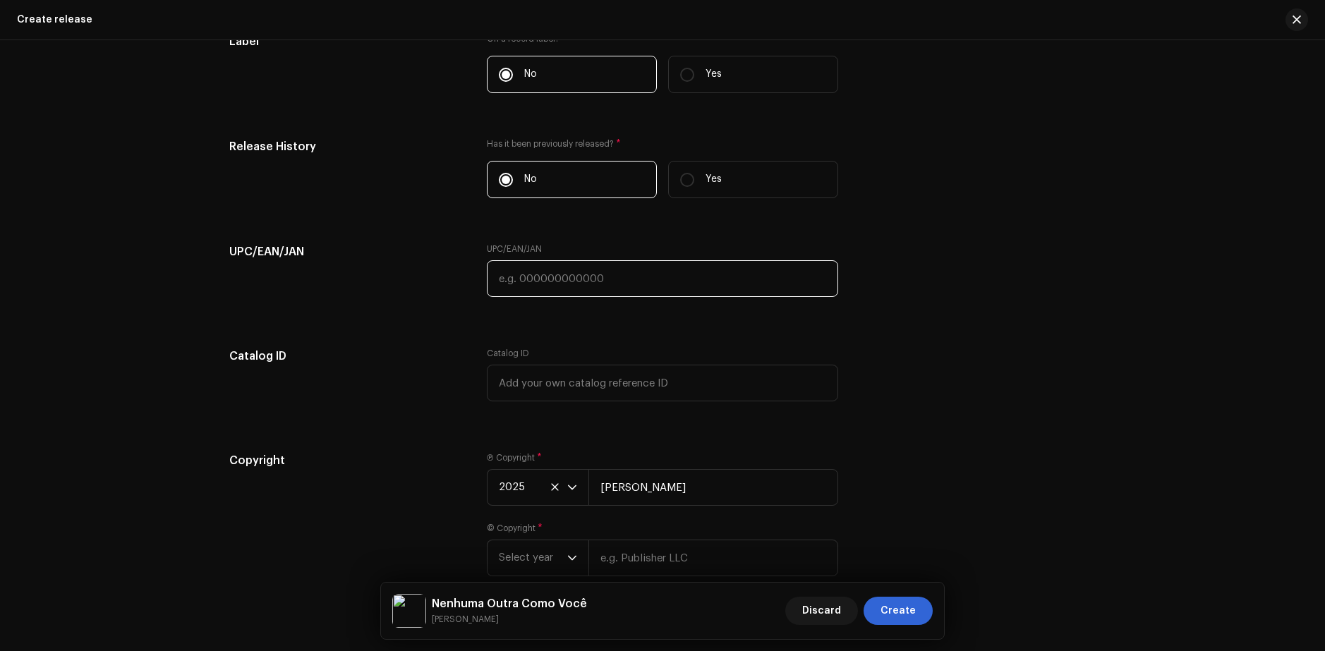
scroll to position [2258, 0]
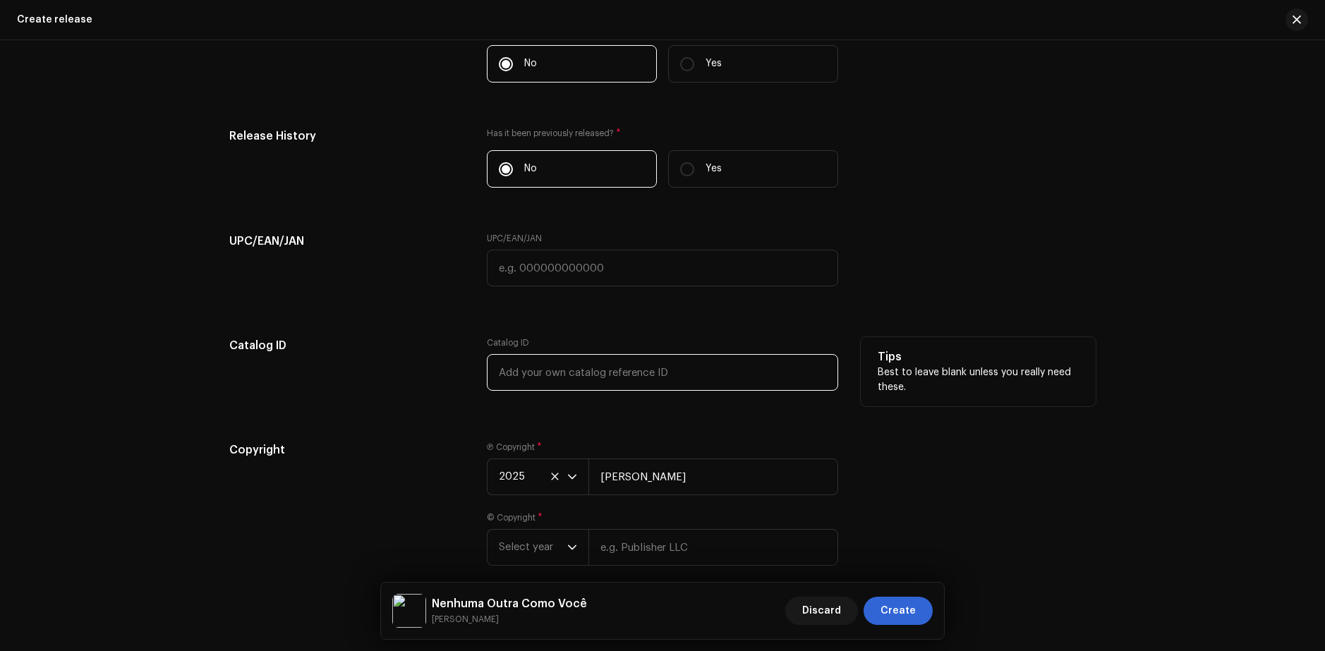
click at [600, 383] on input "text" at bounding box center [662, 372] width 351 height 37
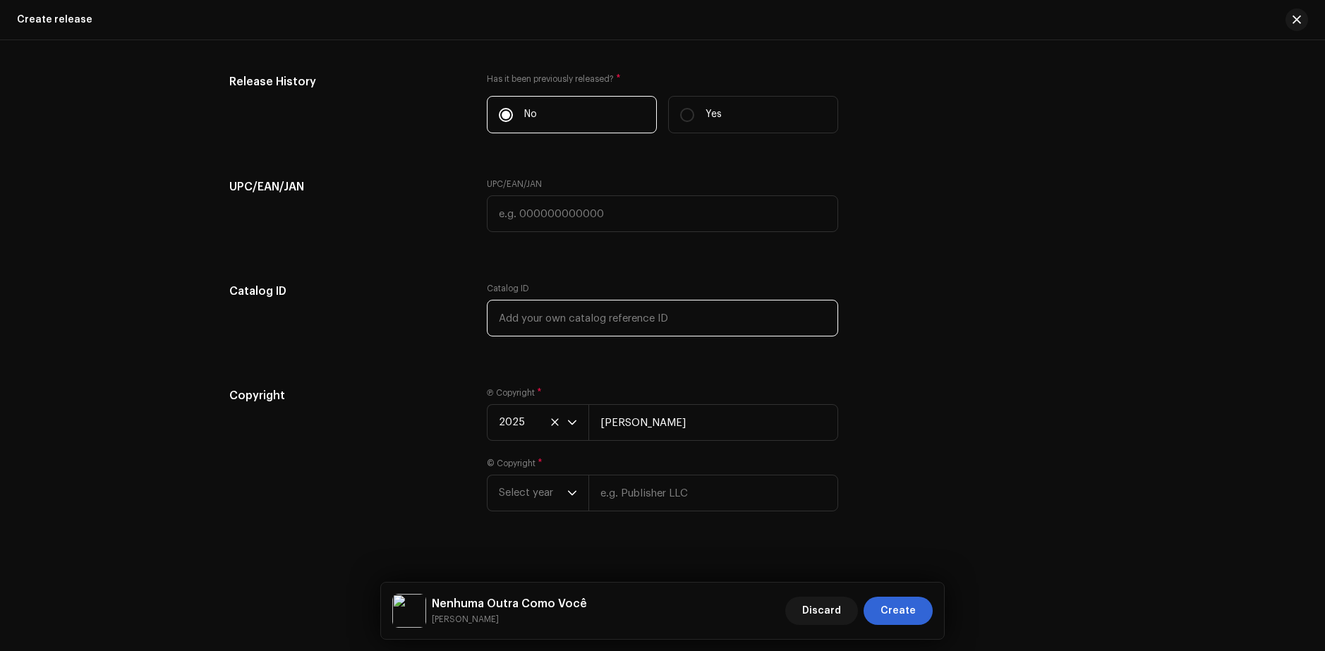
scroll to position [2325, 0]
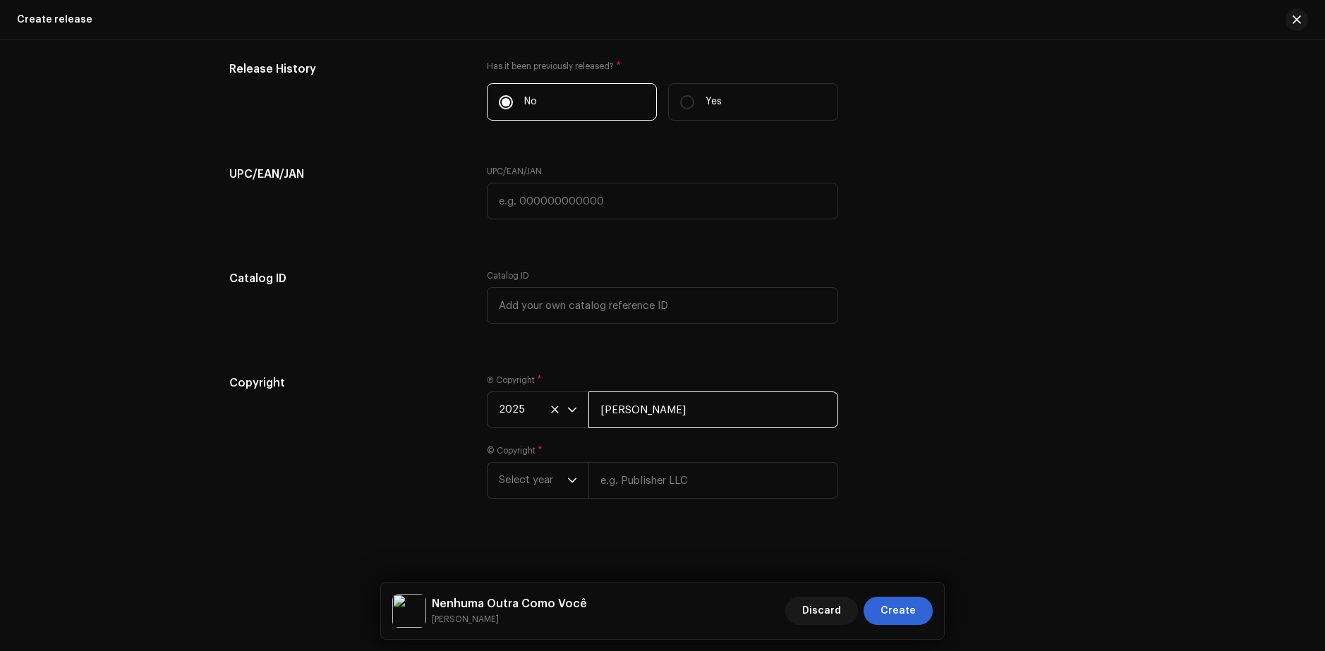
click at [646, 414] on input "[PERSON_NAME]" at bounding box center [714, 410] width 250 height 37
type input "[PERSON_NAME]"
click at [540, 529] on div "Create a new release We’ll guide you through everything — from track selection …" at bounding box center [662, 345] width 1325 height 611
click at [509, 475] on span "Select year" at bounding box center [533, 480] width 68 height 35
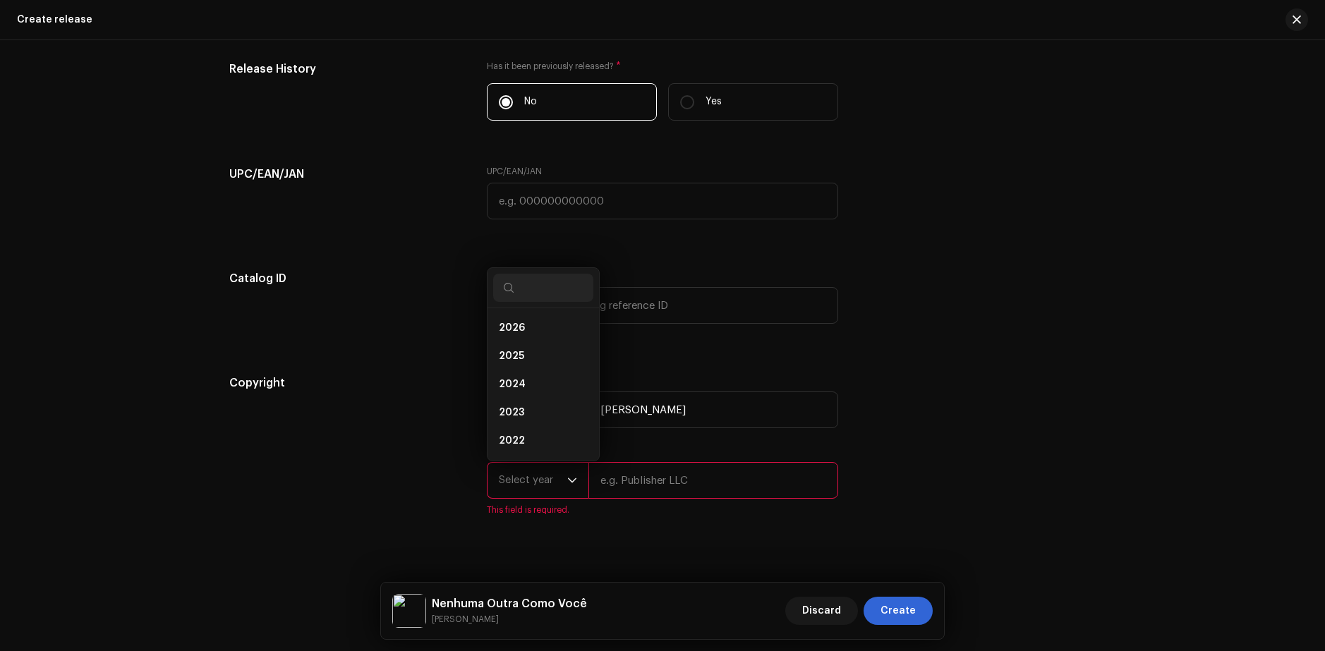
drag, startPoint x: 379, startPoint y: 445, endPoint x: 450, endPoint y: 487, distance: 81.9
click at [387, 452] on div "Copyright" at bounding box center [346, 454] width 235 height 158
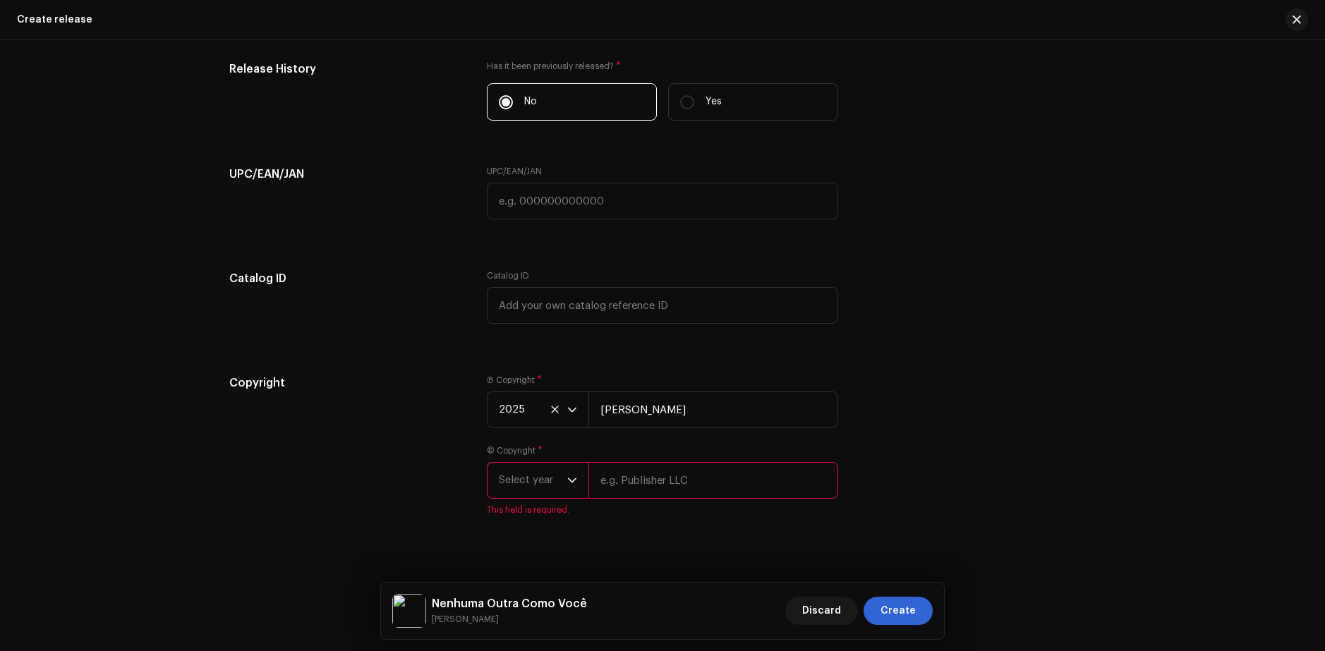
click at [527, 468] on span "Select year" at bounding box center [533, 480] width 68 height 35
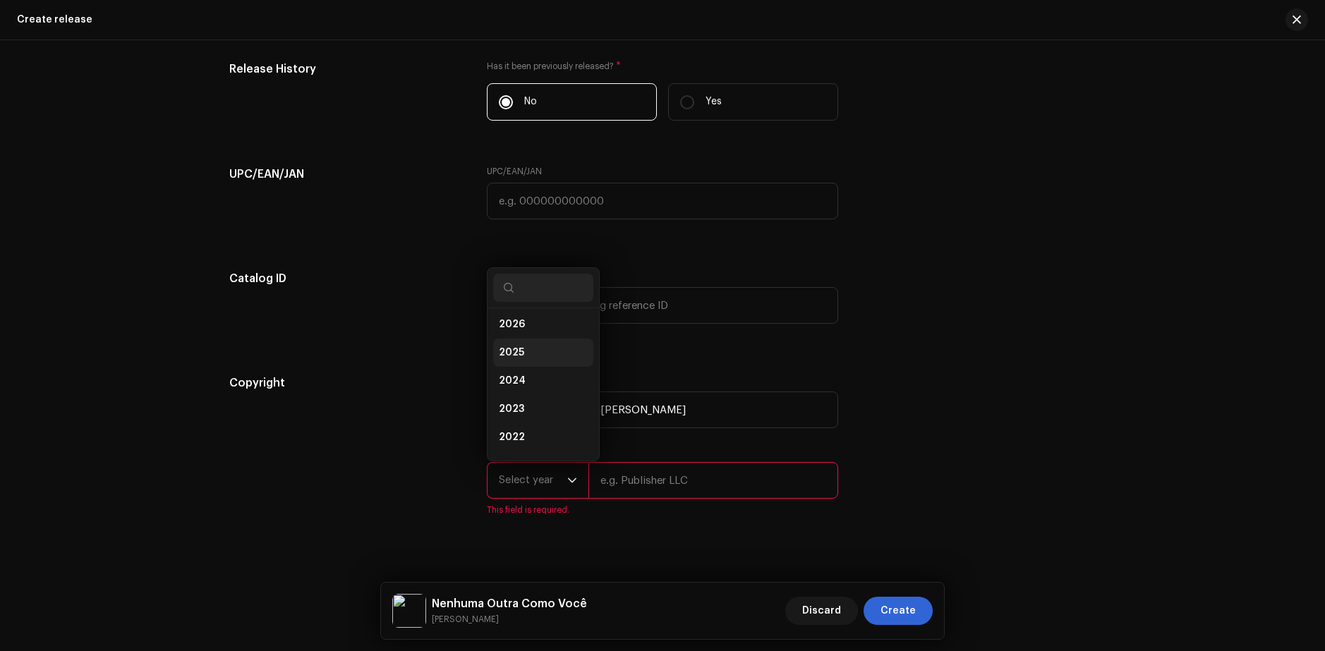
scroll to position [0, 0]
drag, startPoint x: 514, startPoint y: 358, endPoint x: 638, endPoint y: 462, distance: 161.8
click at [518, 359] on span "2025" at bounding box center [511, 356] width 25 height 14
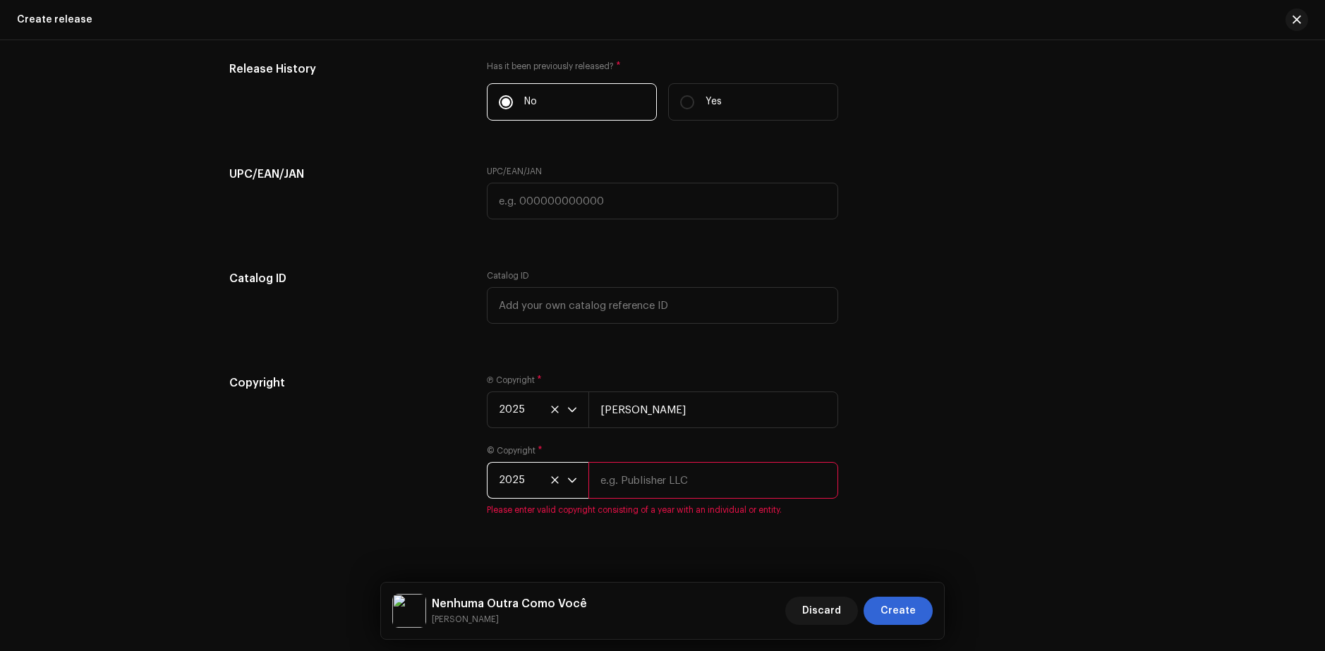
click at [642, 489] on input "text" at bounding box center [714, 480] width 250 height 37
type input "[PERSON_NAME]"
click at [857, 486] on div "Copyright Ⓟ Copyright * 2025 [PERSON_NAME] © Copyright * 2025 [PERSON_NAME] Ple…" at bounding box center [662, 454] width 867 height 158
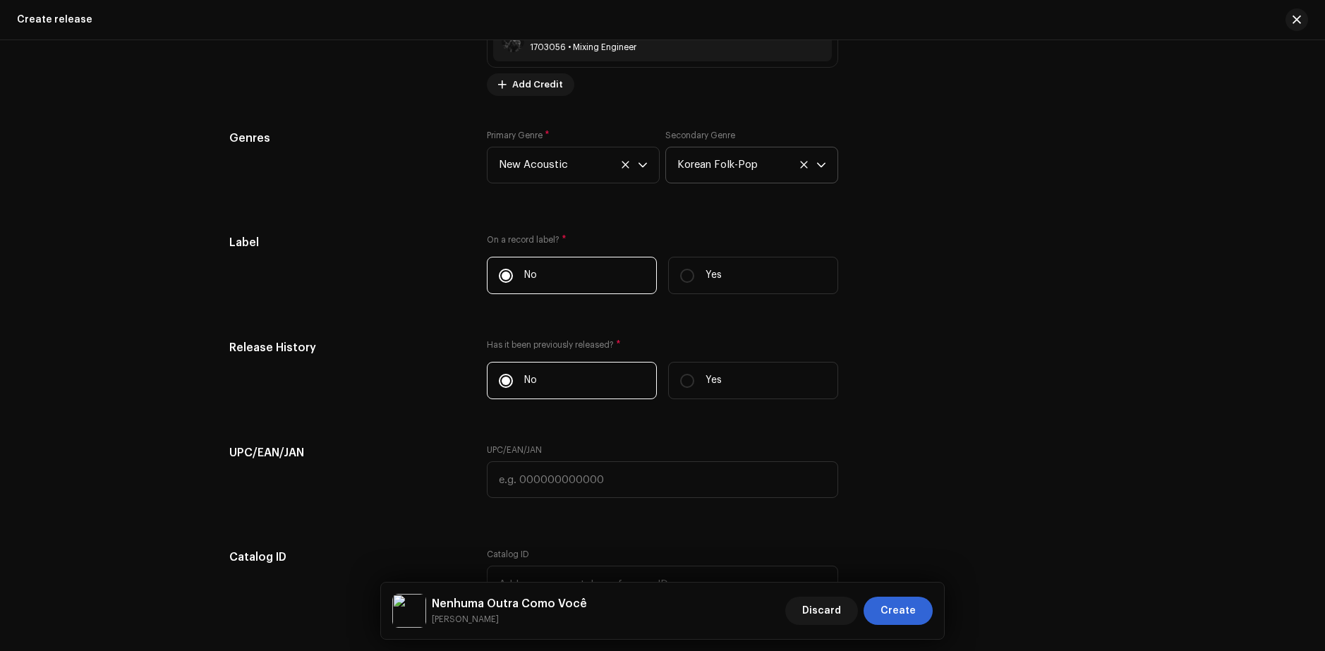
scroll to position [2325, 0]
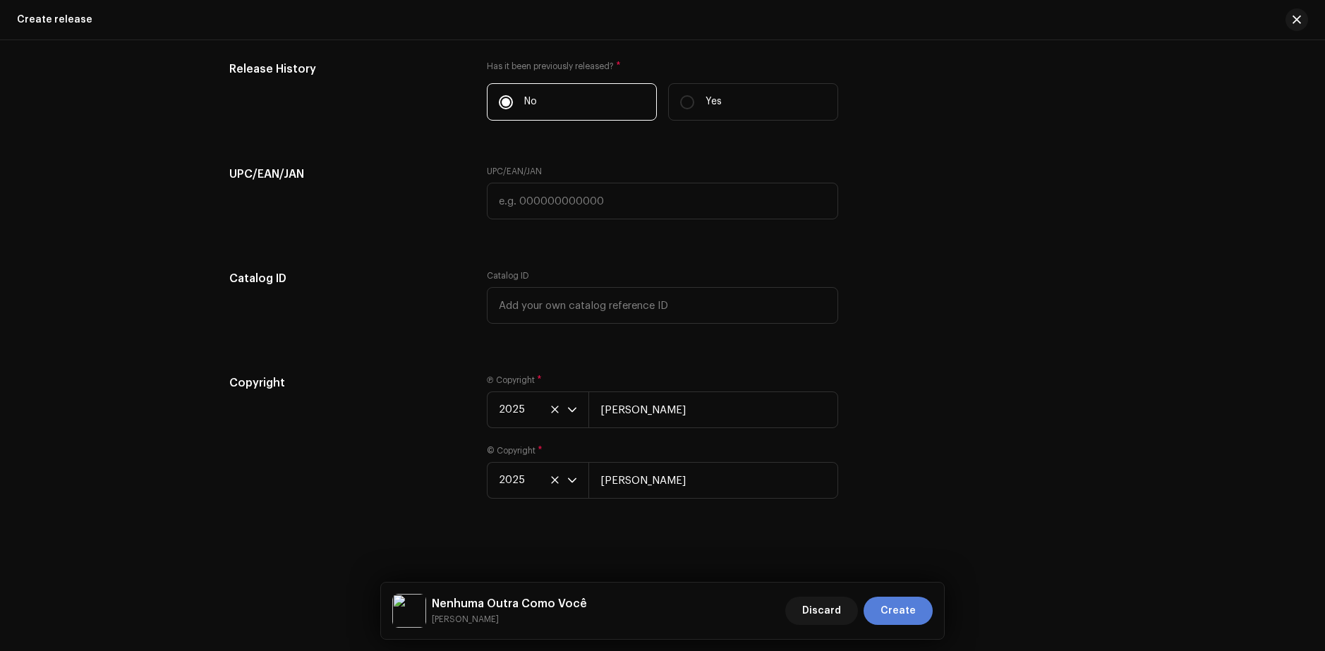
click at [896, 619] on span "Create" at bounding box center [898, 611] width 35 height 28
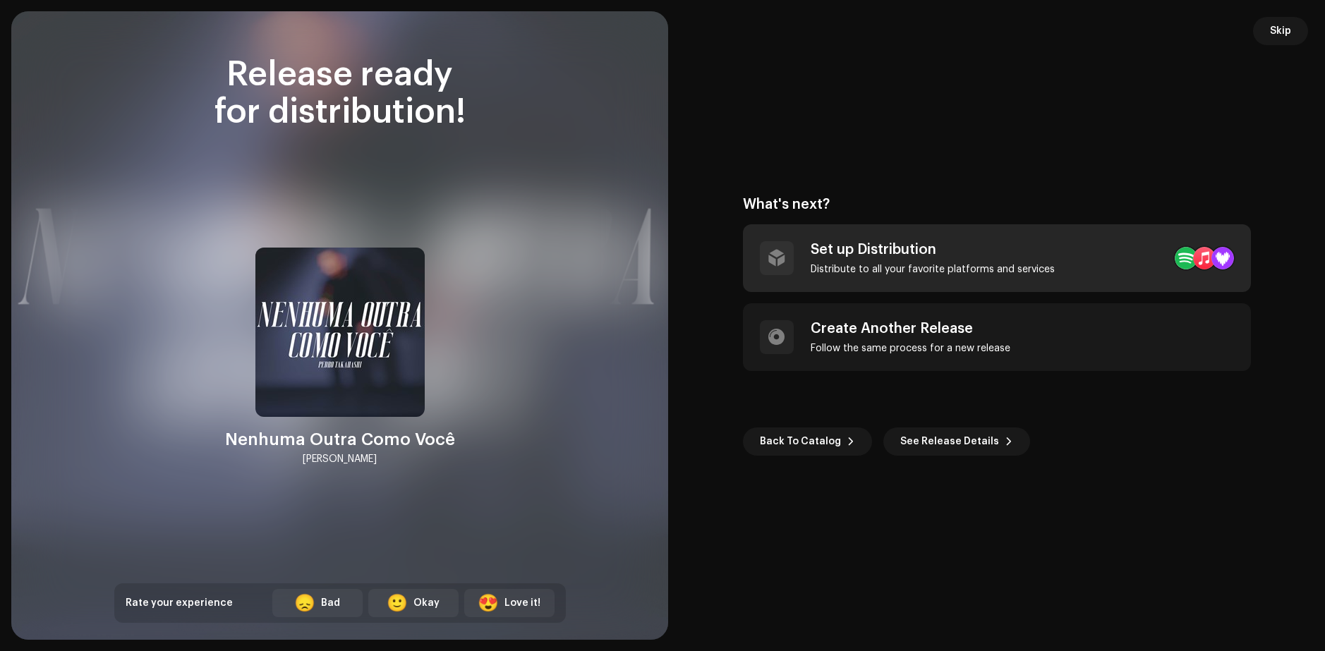
click at [879, 268] on div "Distribute to all your favorite platforms and services" at bounding box center [933, 269] width 244 height 11
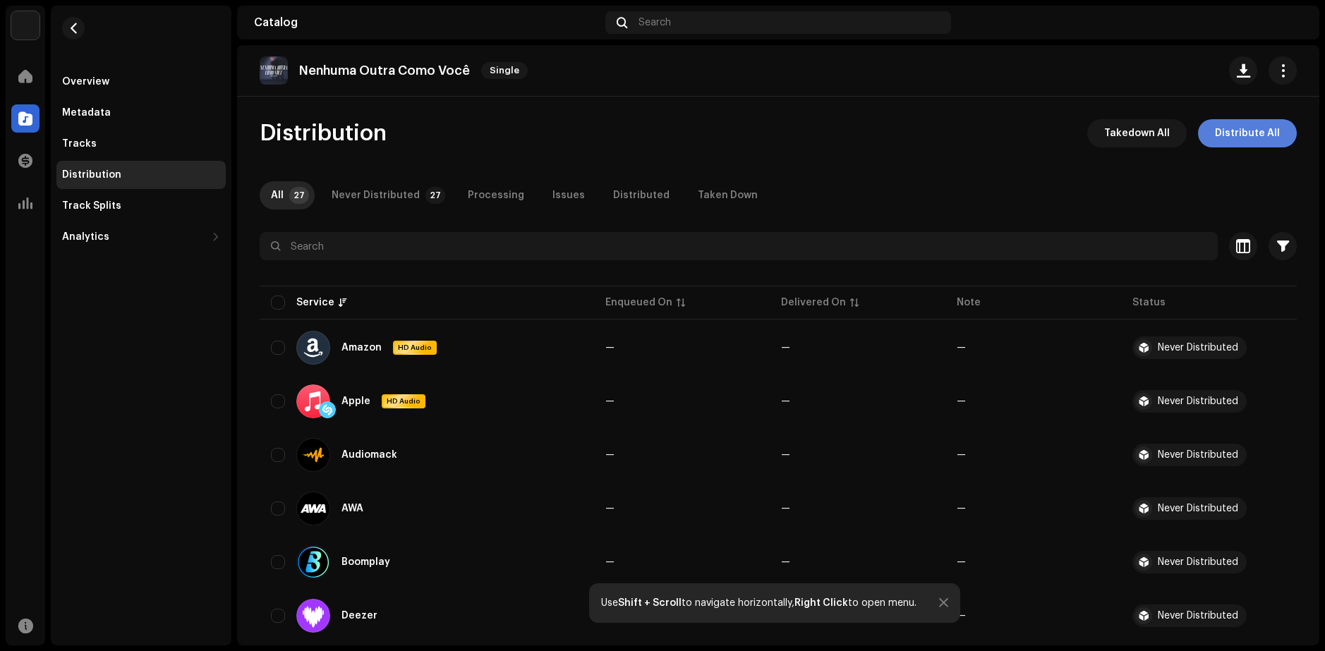
click at [1263, 131] on span "Distribute All" at bounding box center [1247, 133] width 65 height 28
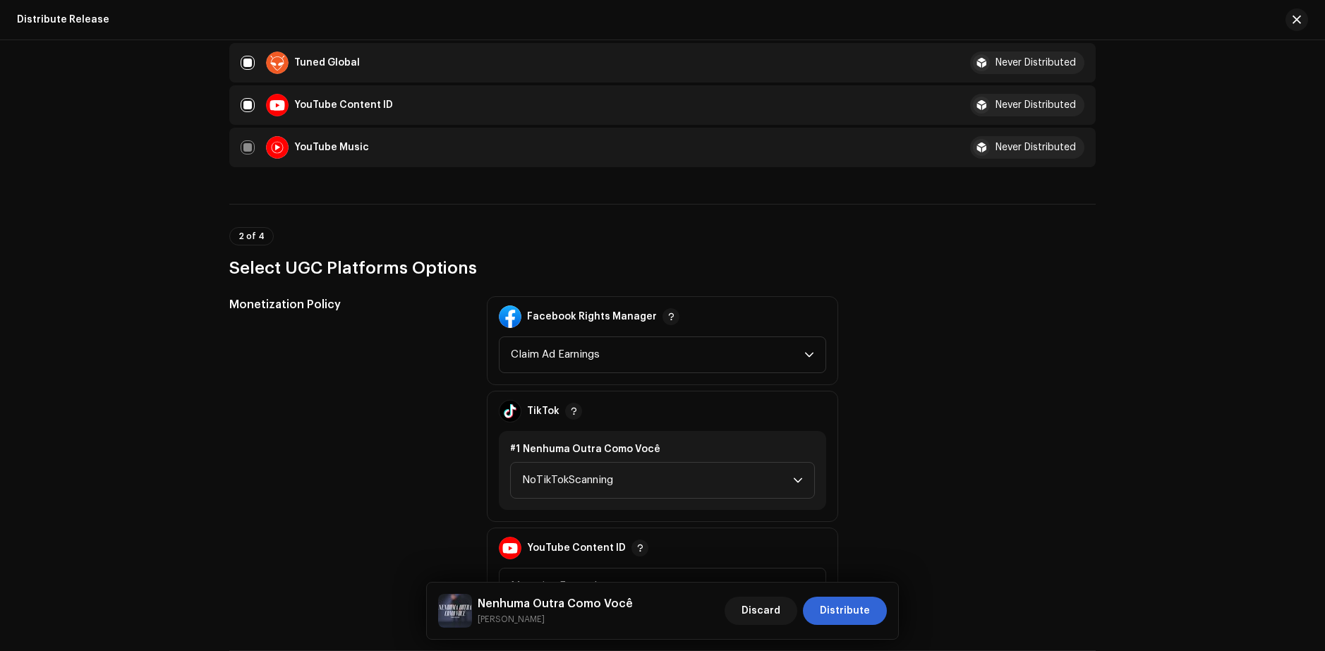
scroll to position [1270, 0]
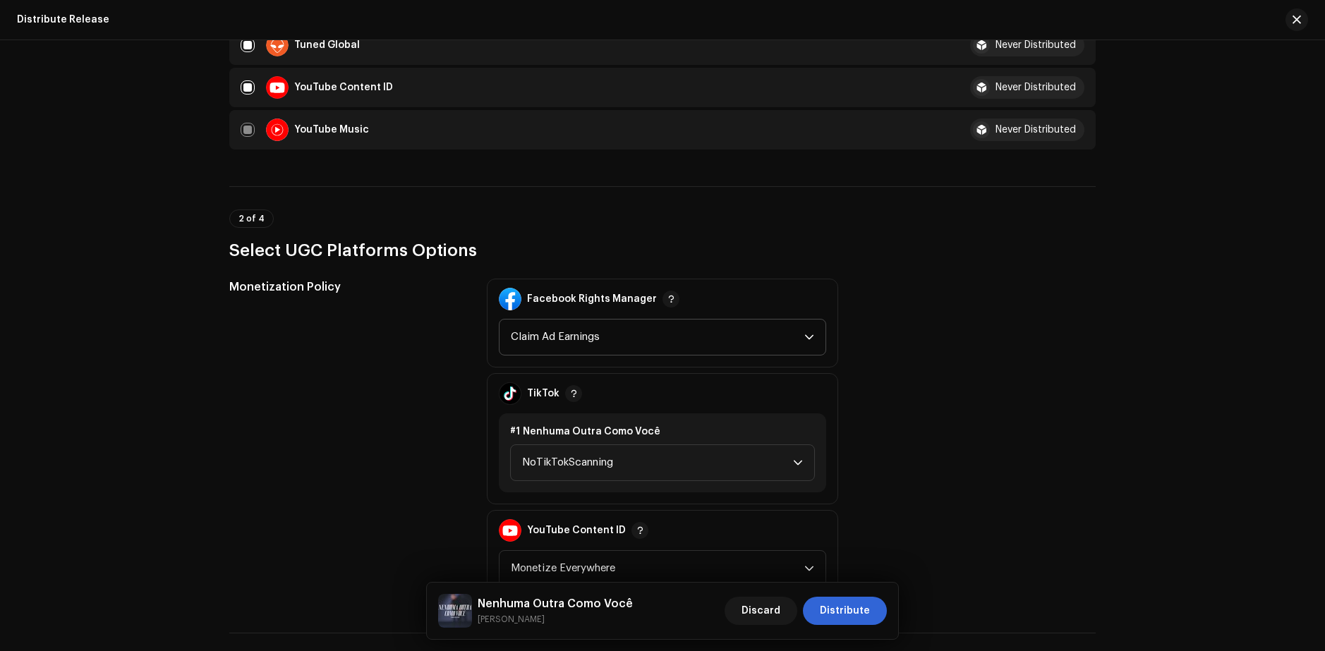
click at [586, 339] on span "Claim Ad Earnings" at bounding box center [658, 337] width 294 height 35
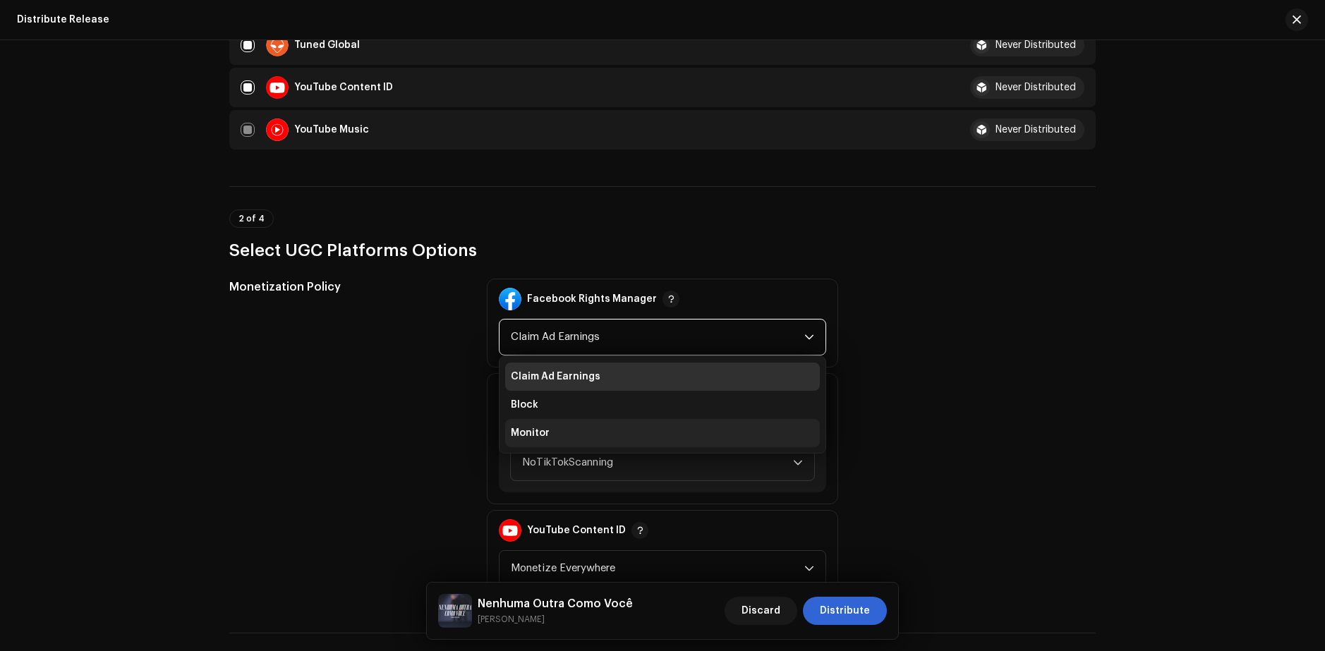
click at [553, 431] on li "Monitor" at bounding box center [662, 433] width 315 height 28
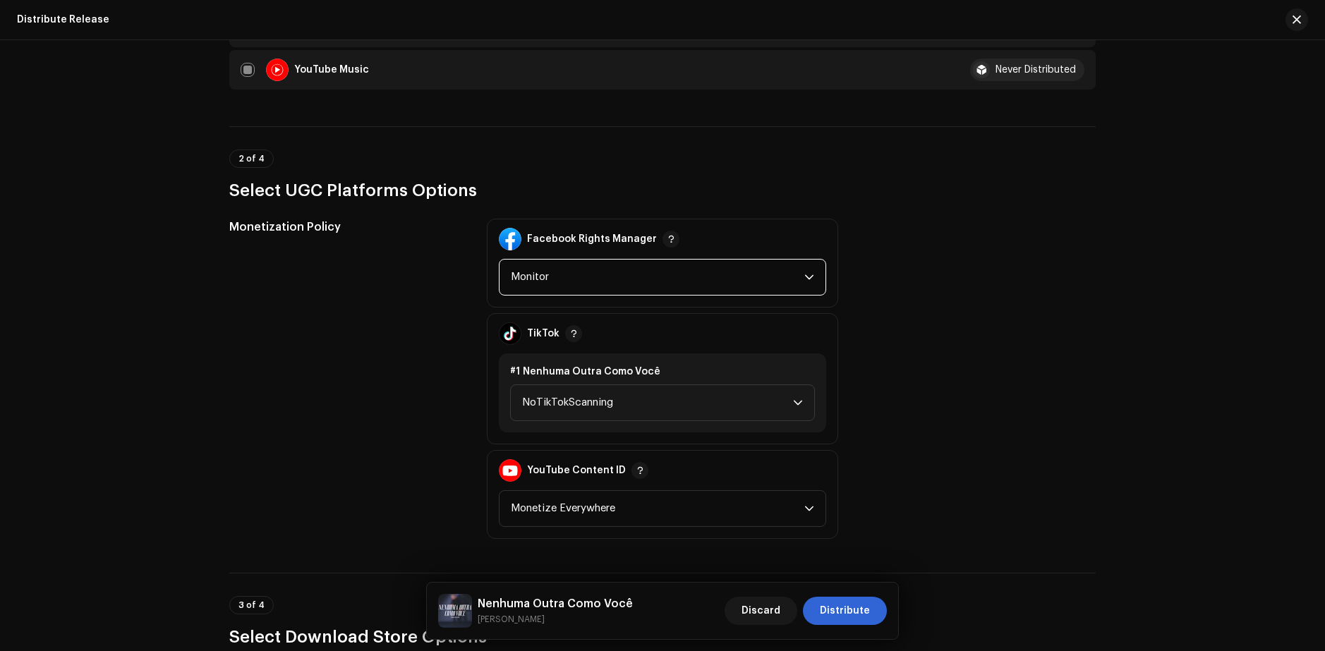
scroll to position [1341, 0]
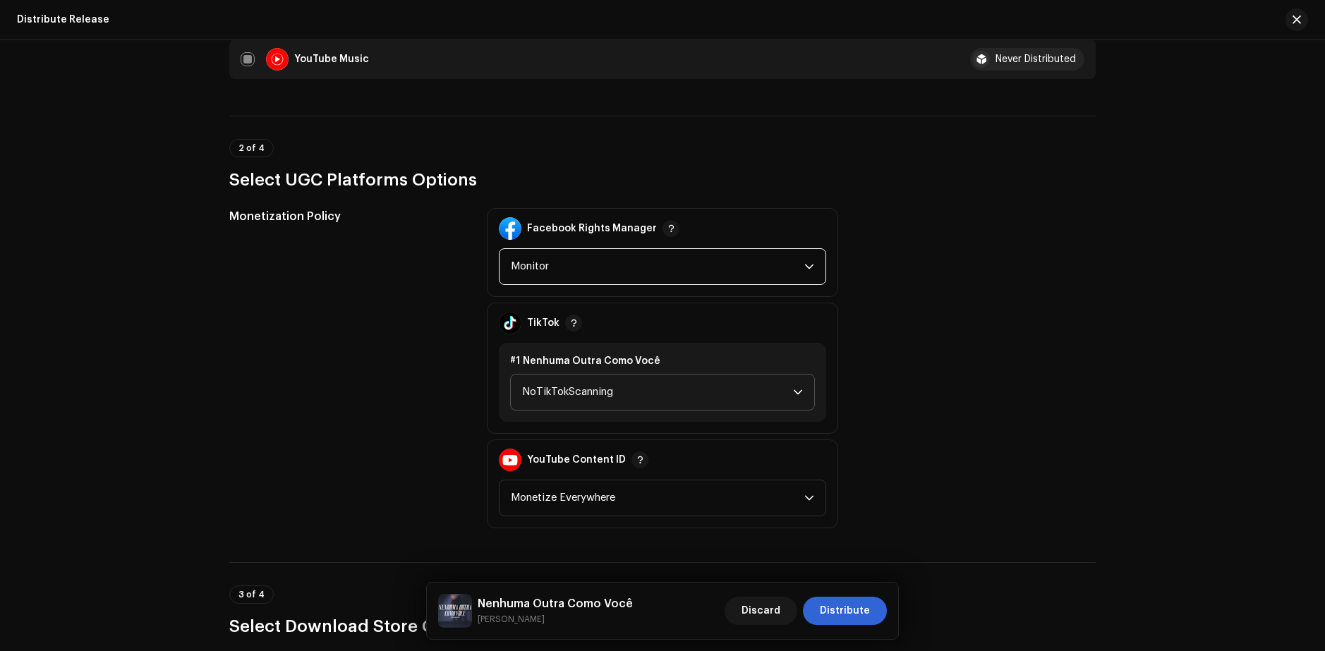
click at [666, 386] on span "NoTikTokScanning" at bounding box center [657, 392] width 271 height 35
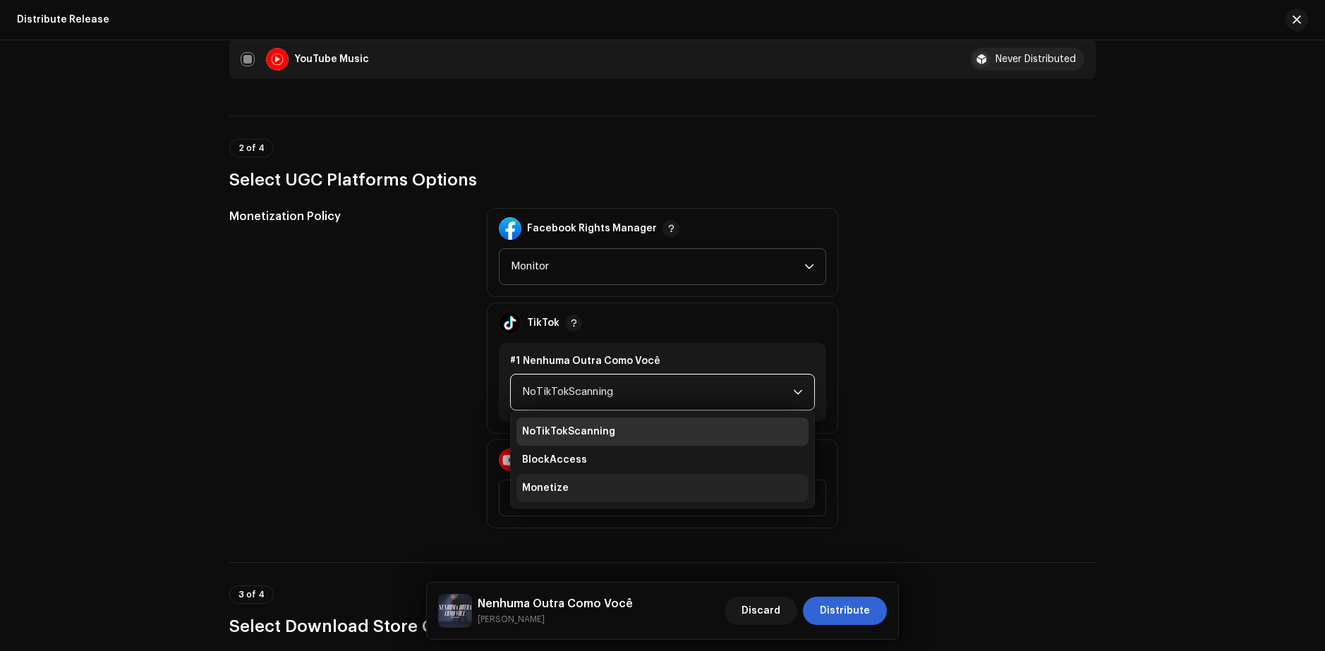
click at [578, 483] on li "Monetize" at bounding box center [663, 488] width 292 height 28
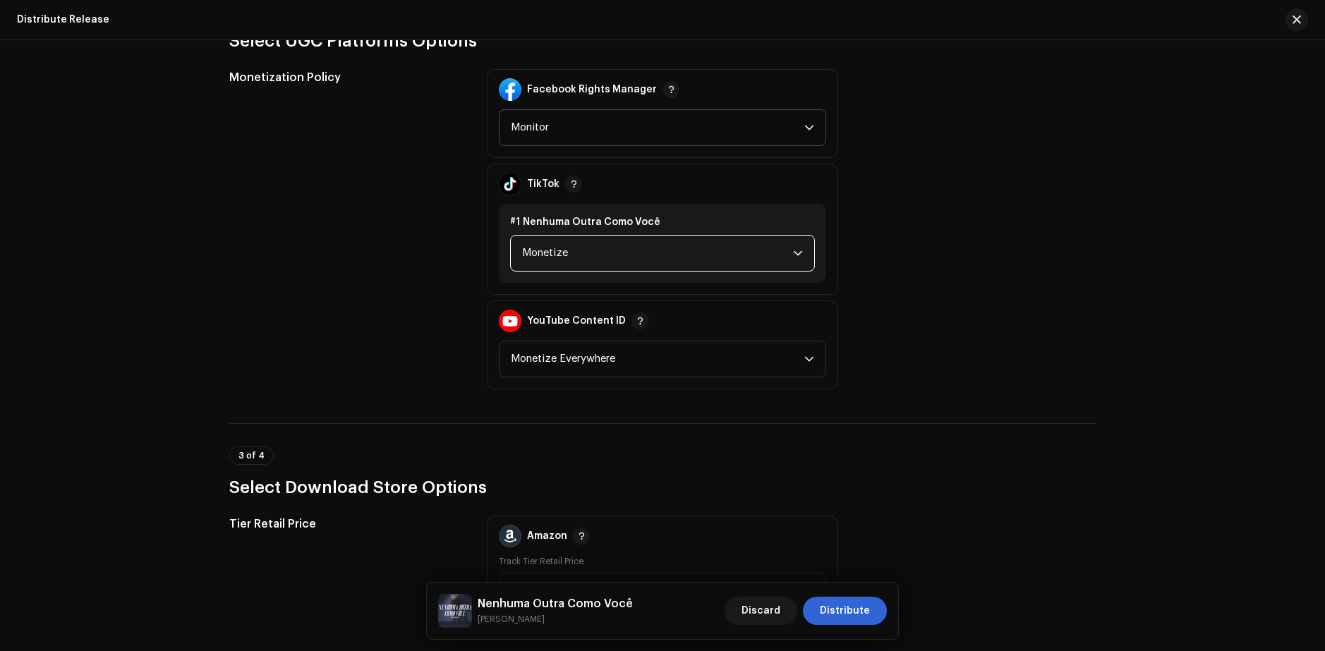
scroll to position [1482, 0]
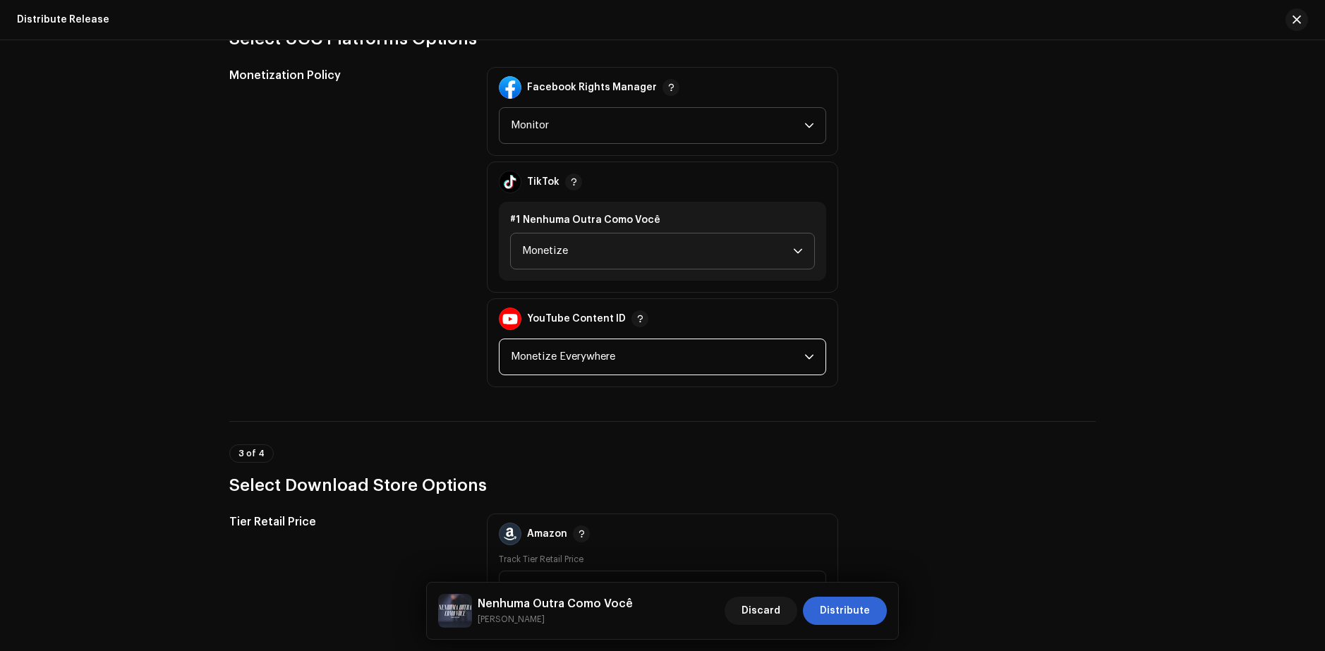
click at [644, 351] on span "Monetize Everywhere" at bounding box center [658, 356] width 294 height 35
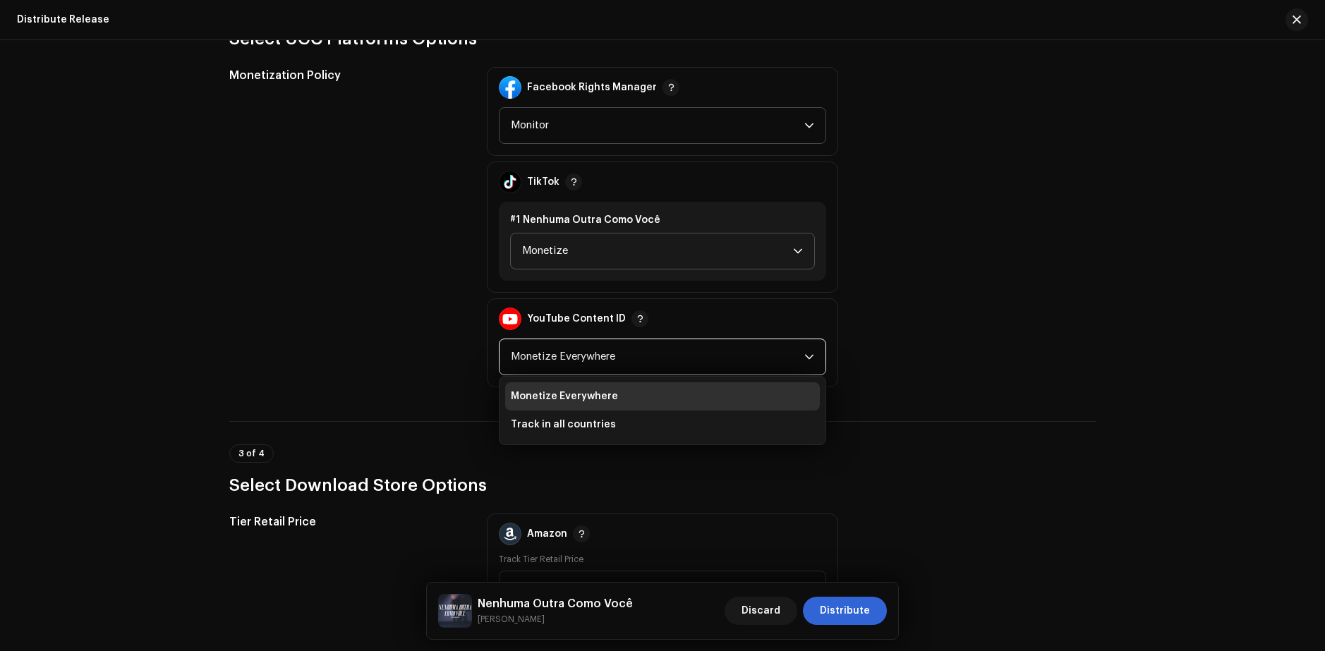
click at [644, 351] on span "Monetize Everywhere" at bounding box center [658, 356] width 294 height 35
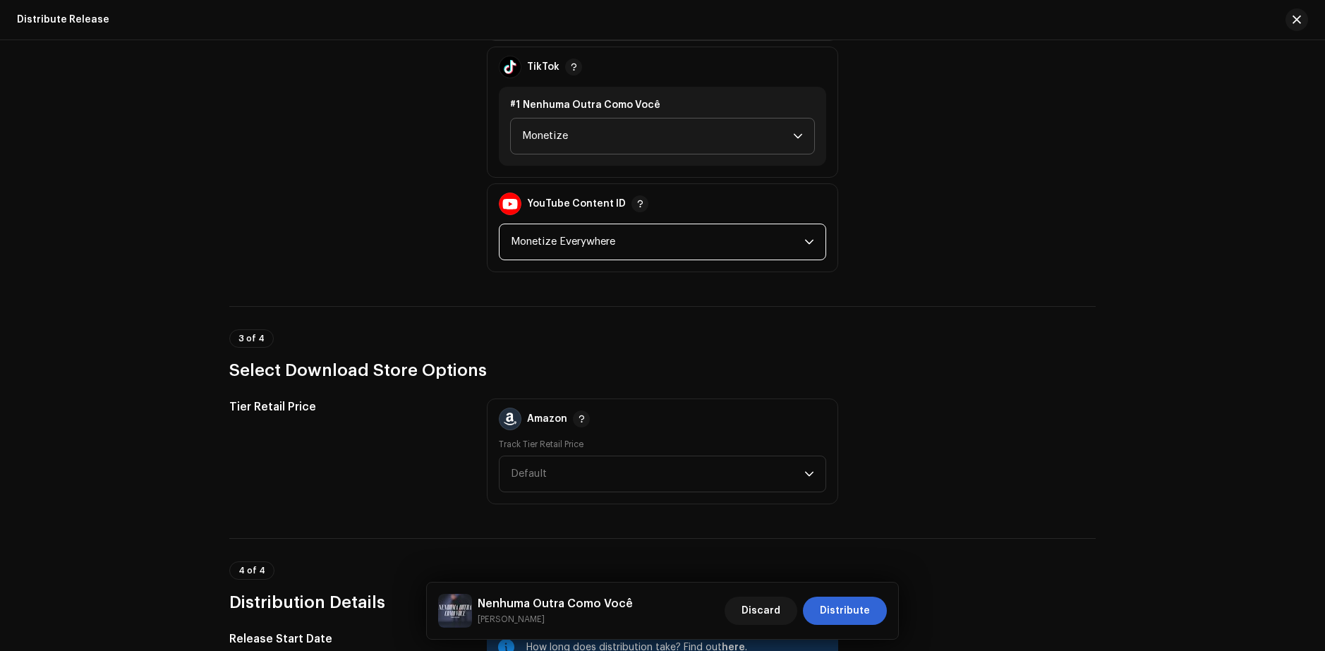
scroll to position [1623, 0]
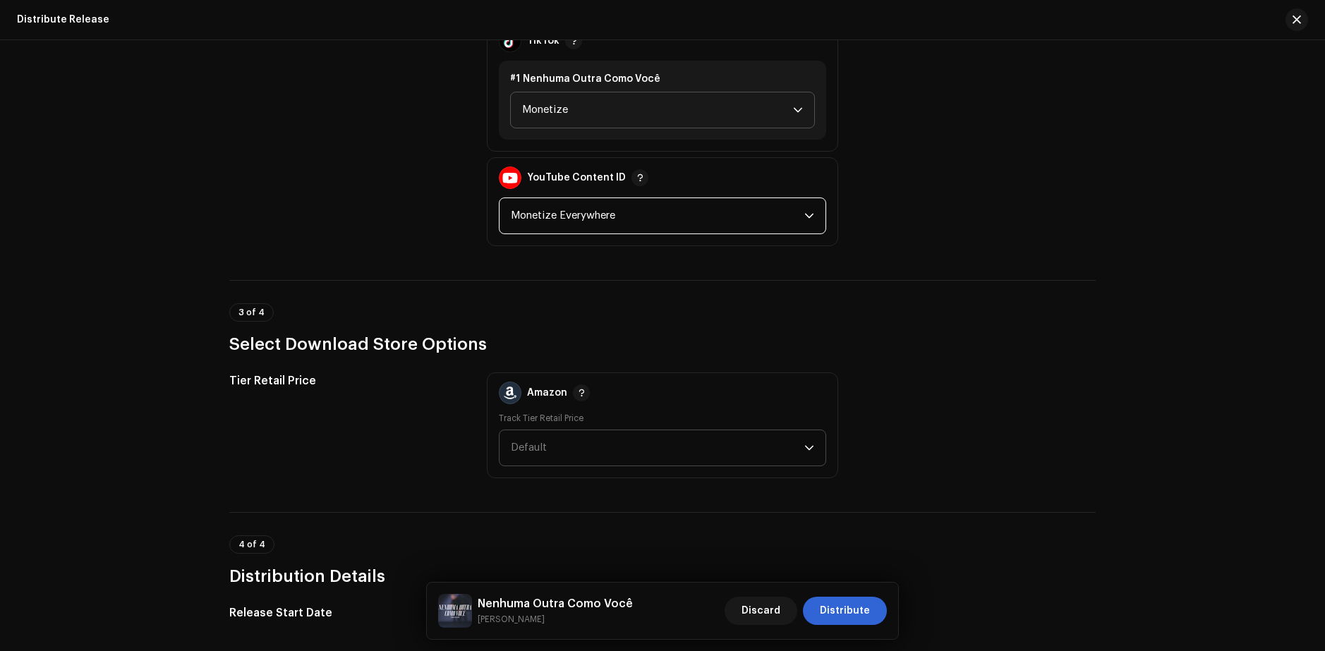
click at [559, 438] on span "Default" at bounding box center [658, 448] width 294 height 35
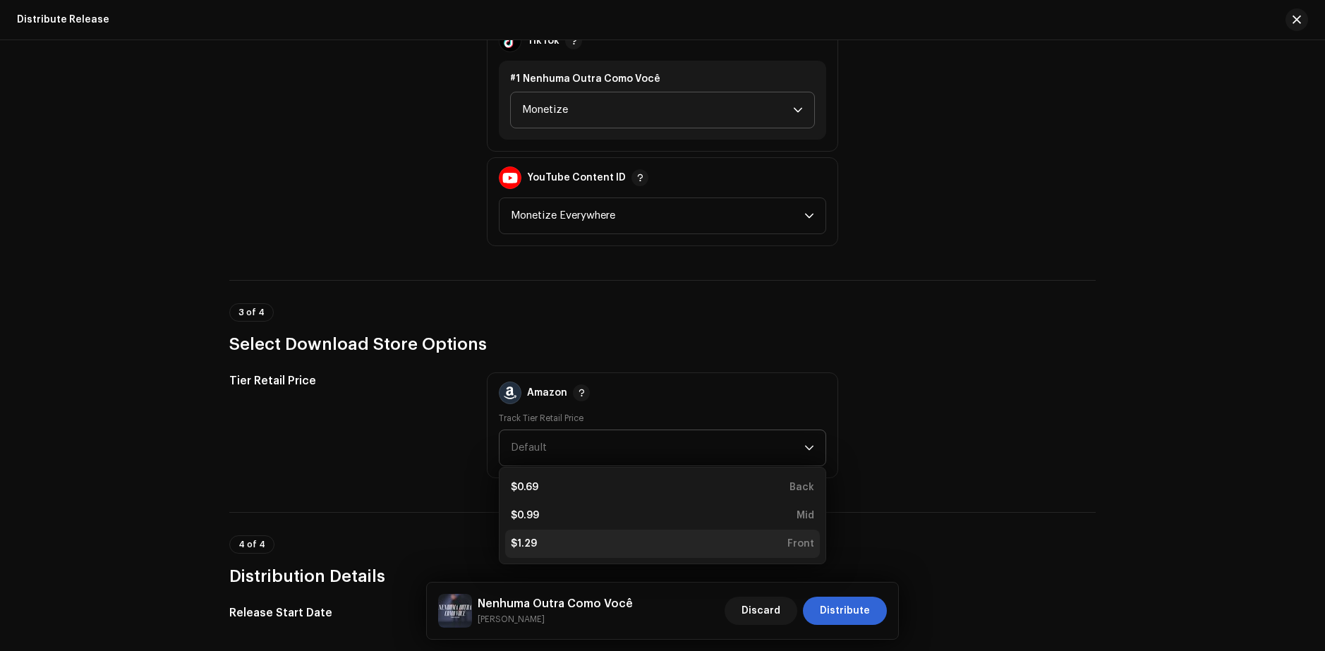
click at [556, 541] on div "$1.29 Front" at bounding box center [662, 544] width 303 height 14
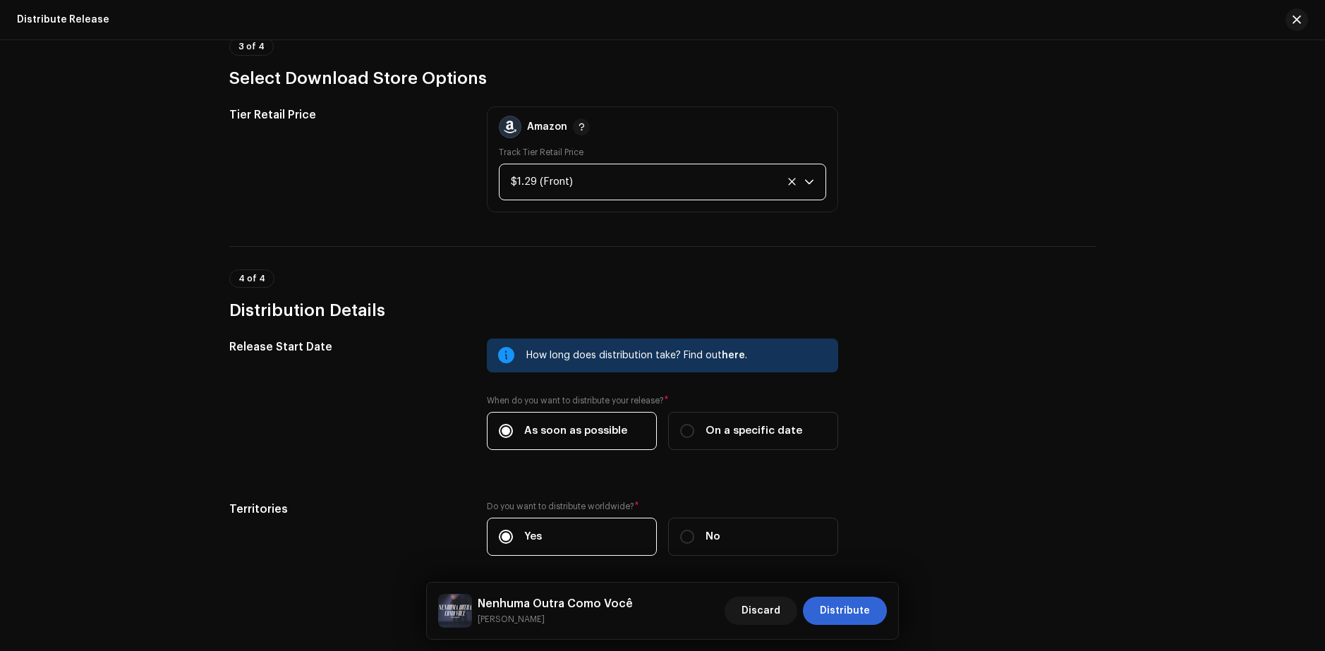
scroll to position [1946, 0]
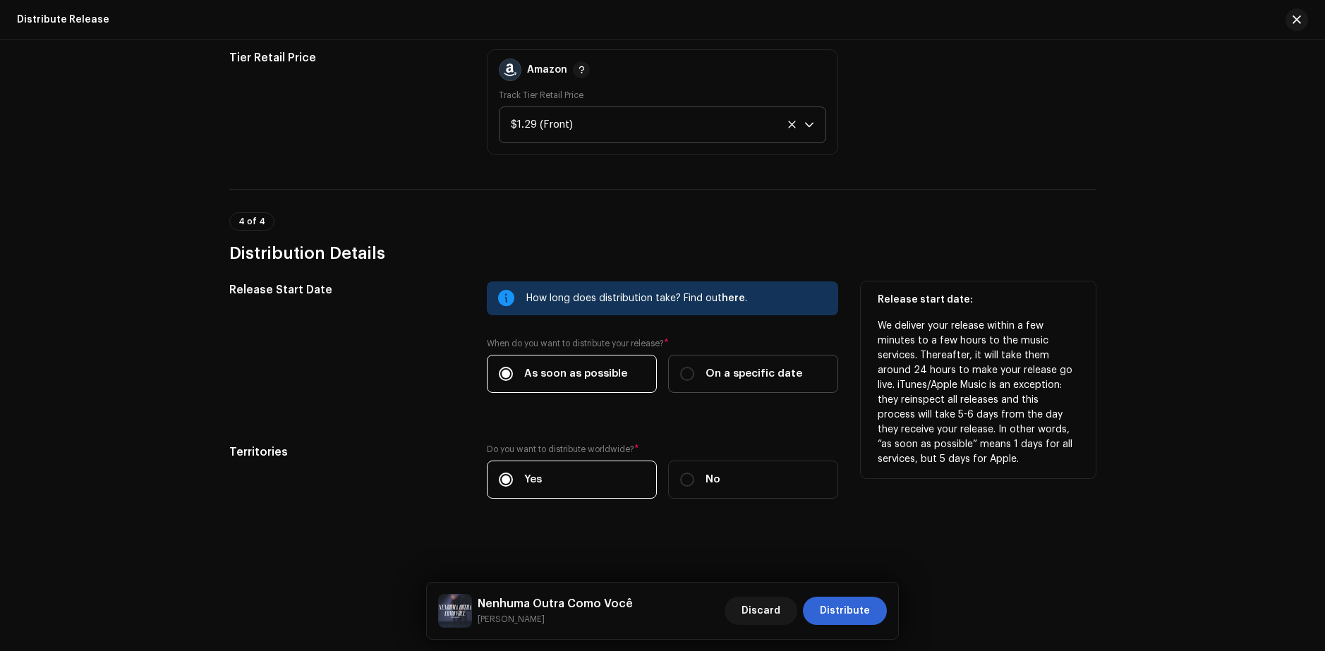
click at [717, 373] on span "On a specific date" at bounding box center [754, 374] width 97 height 16
click at [694, 373] on input "On a specific date" at bounding box center [687, 374] width 14 height 14
radio input "true"
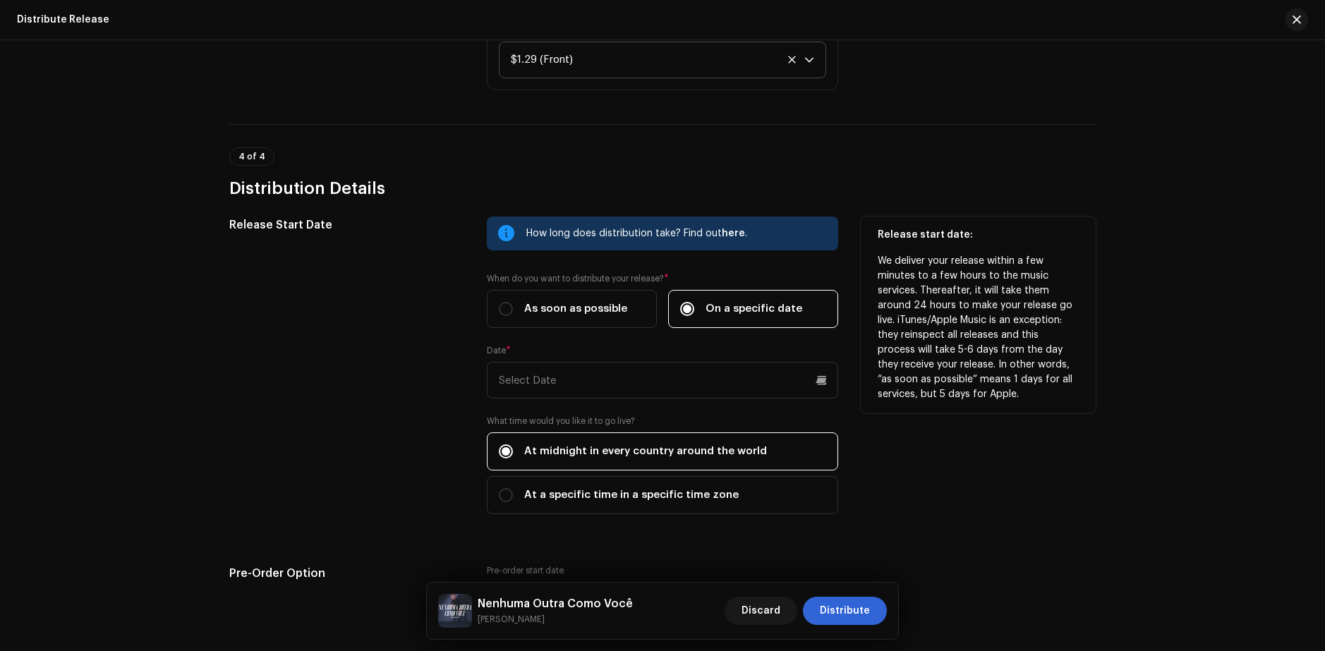
scroll to position [2017, 0]
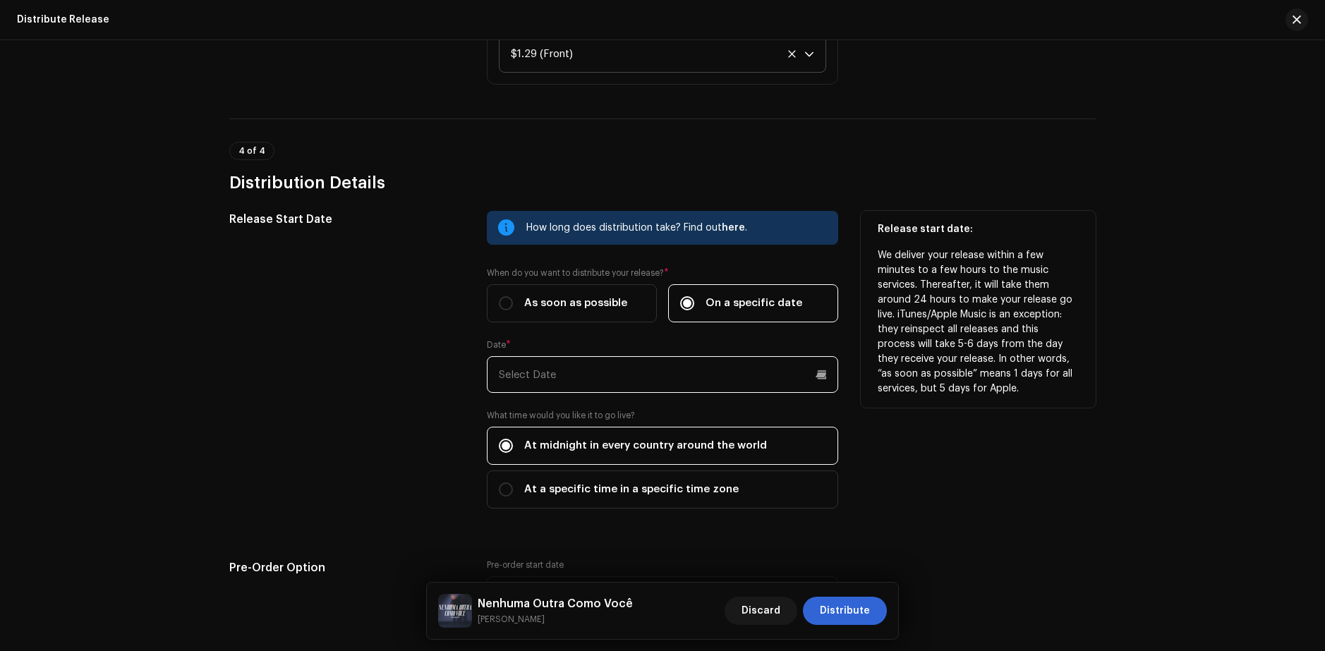
click at [519, 381] on input "text" at bounding box center [662, 374] width 351 height 37
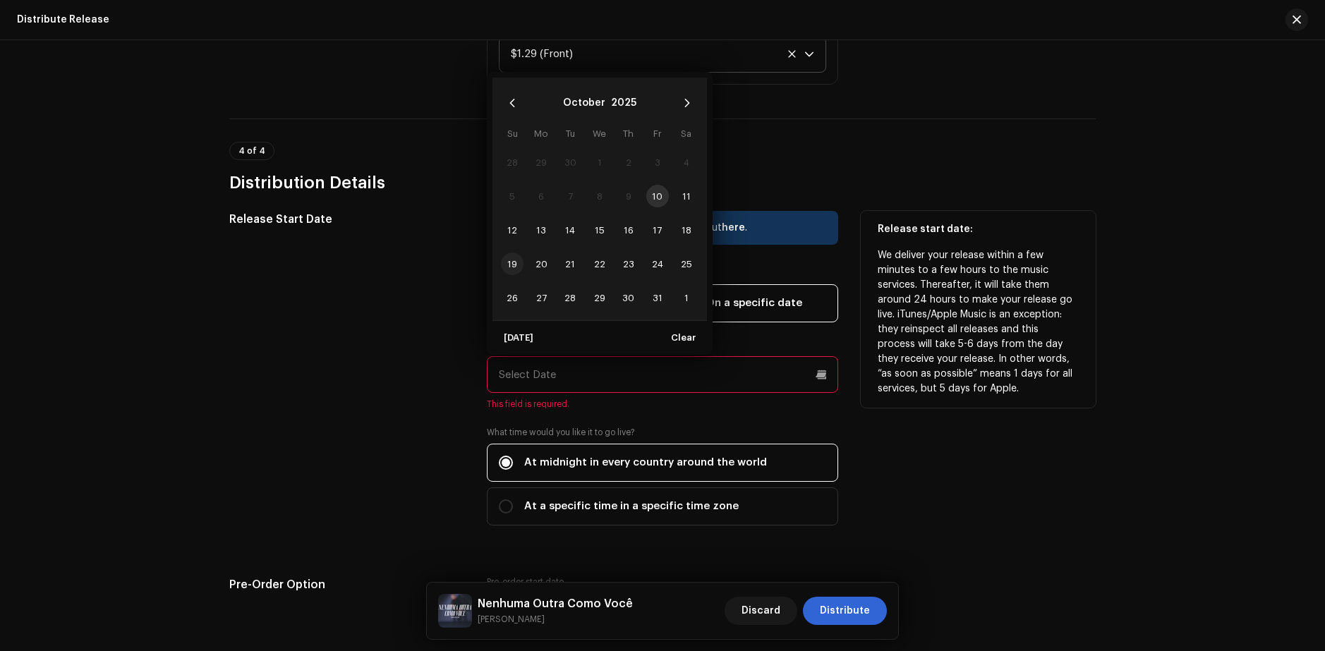
click at [515, 267] on span "19" at bounding box center [512, 264] width 23 height 23
type input "[DATE]"
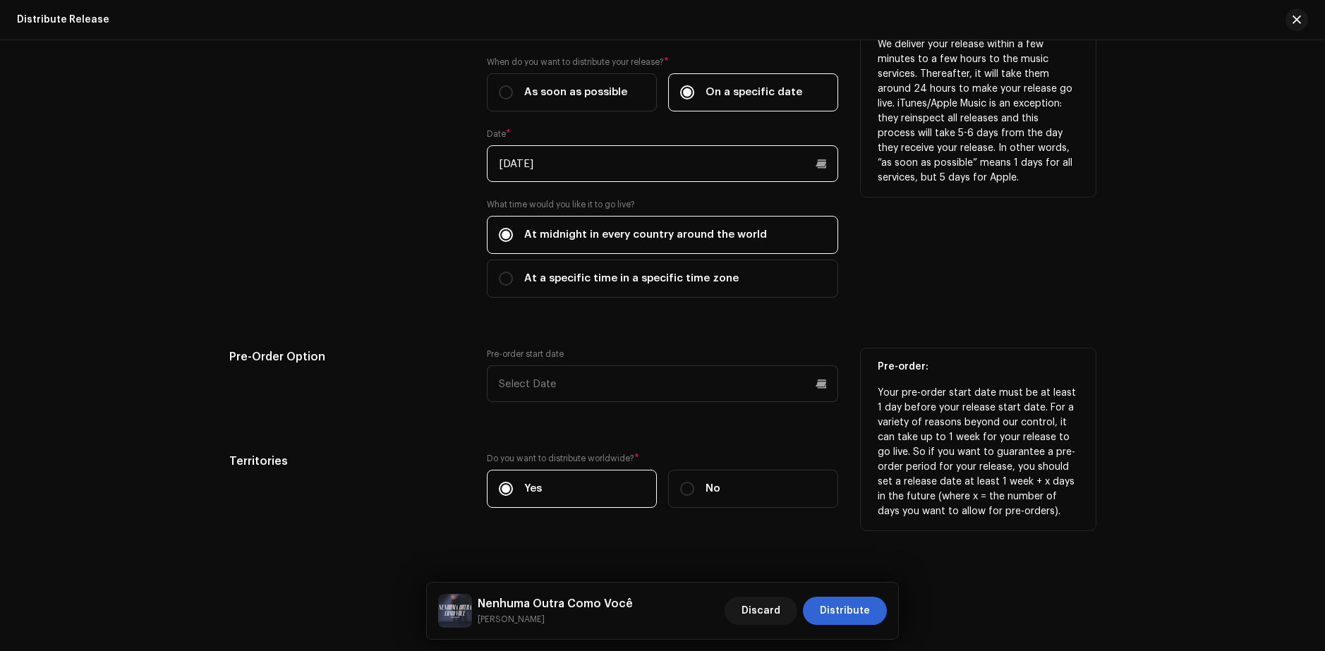
scroll to position [2229, 0]
click at [572, 389] on input "text" at bounding box center [662, 383] width 351 height 37
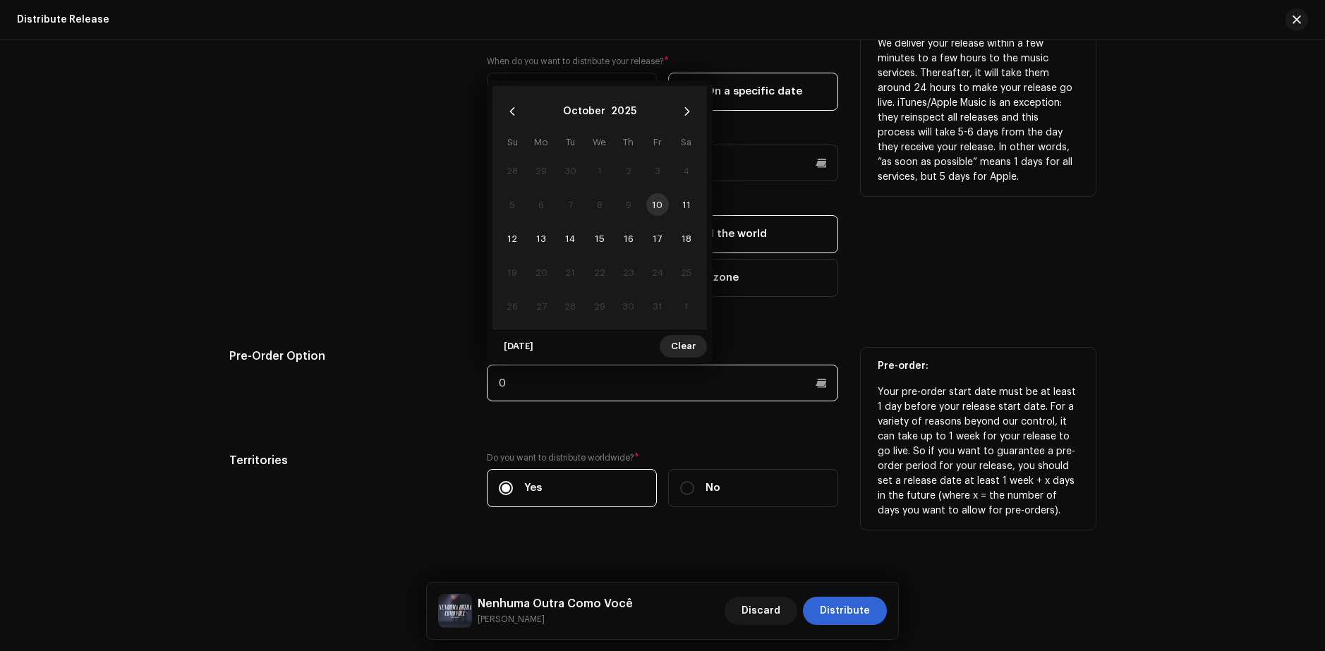
type input "0"
click at [692, 351] on span "Clear" at bounding box center [683, 346] width 25 height 28
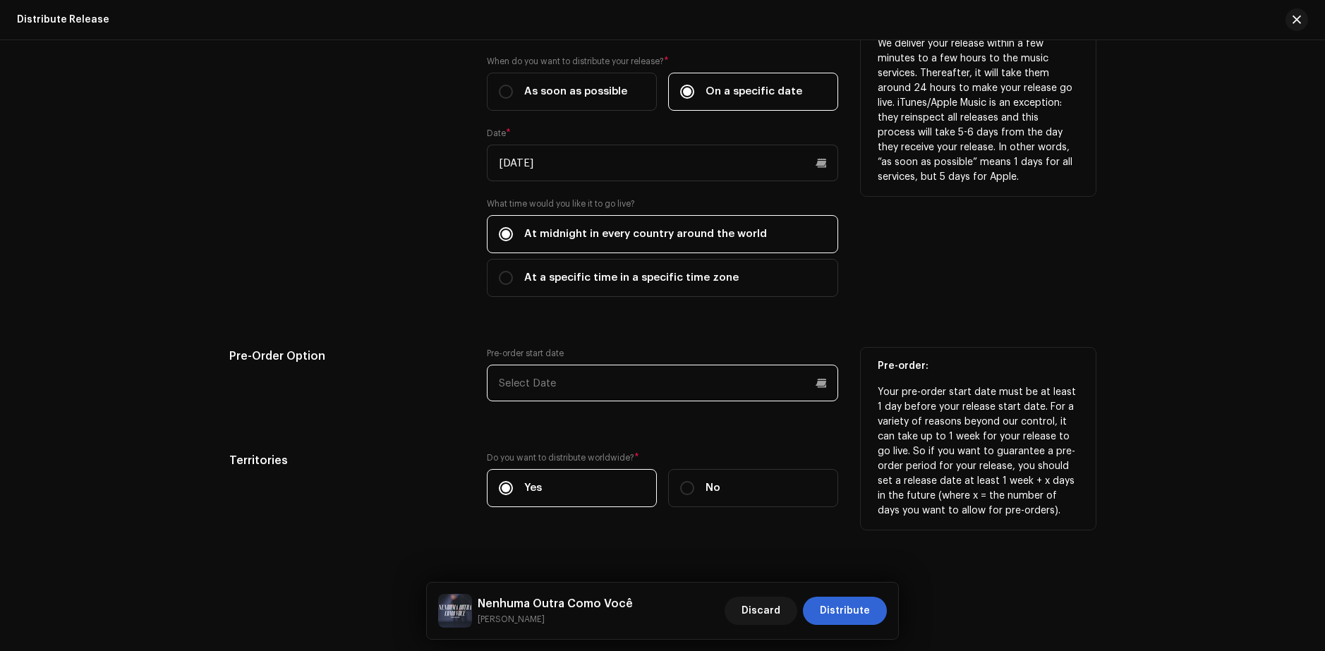
click at [597, 373] on input "text" at bounding box center [662, 383] width 351 height 37
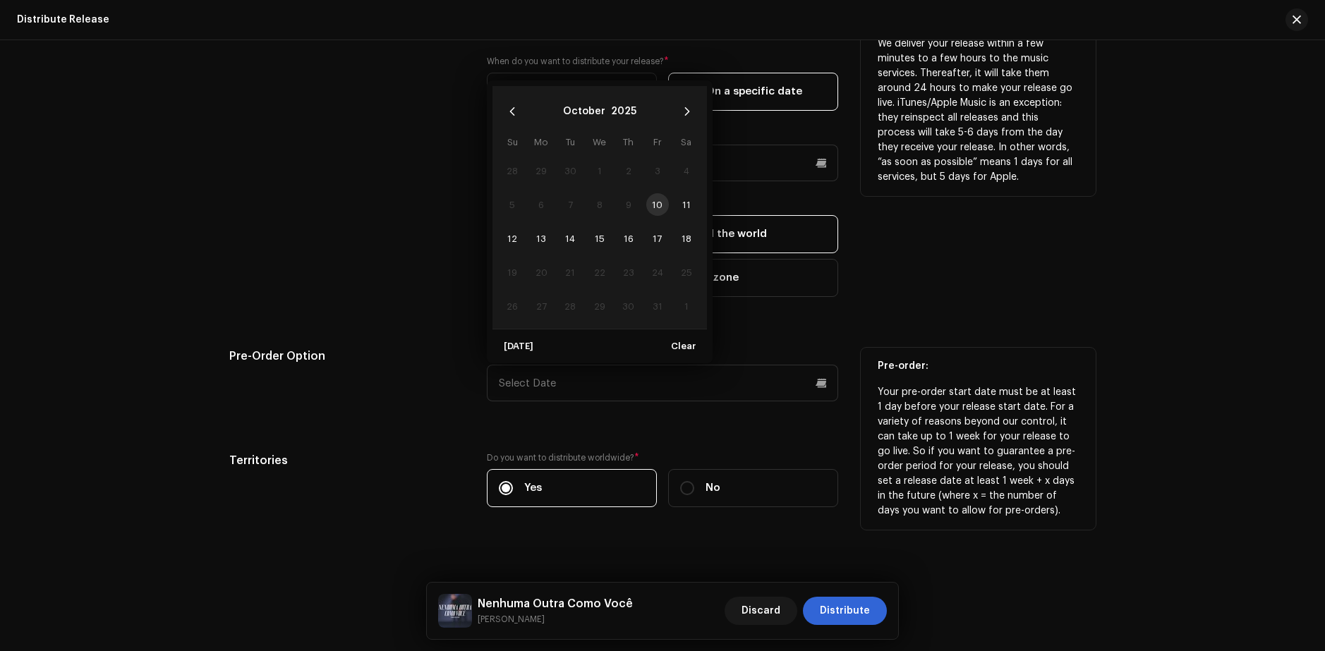
click at [654, 208] on td "10" at bounding box center [657, 205] width 29 height 34
click at [656, 204] on td "10" at bounding box center [657, 205] width 29 height 34
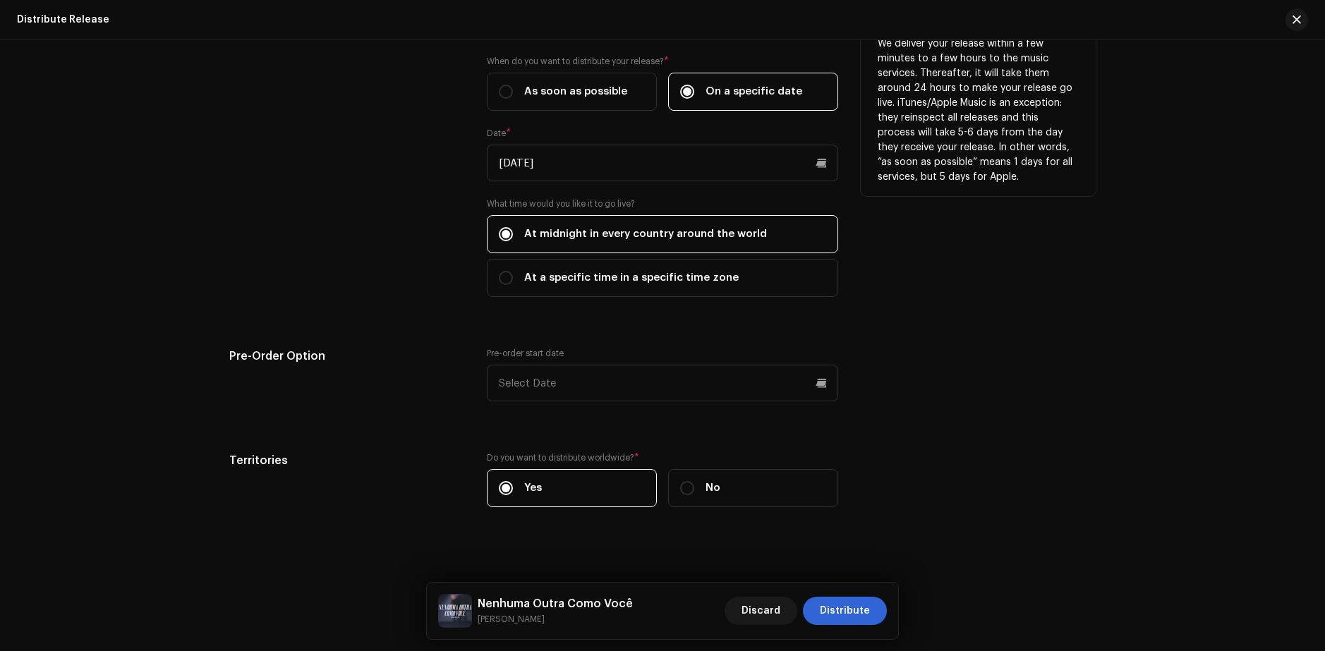
click at [1012, 347] on div "Release Start Date How long does distribution take? Find out here . When do you…" at bounding box center [662, 261] width 867 height 525
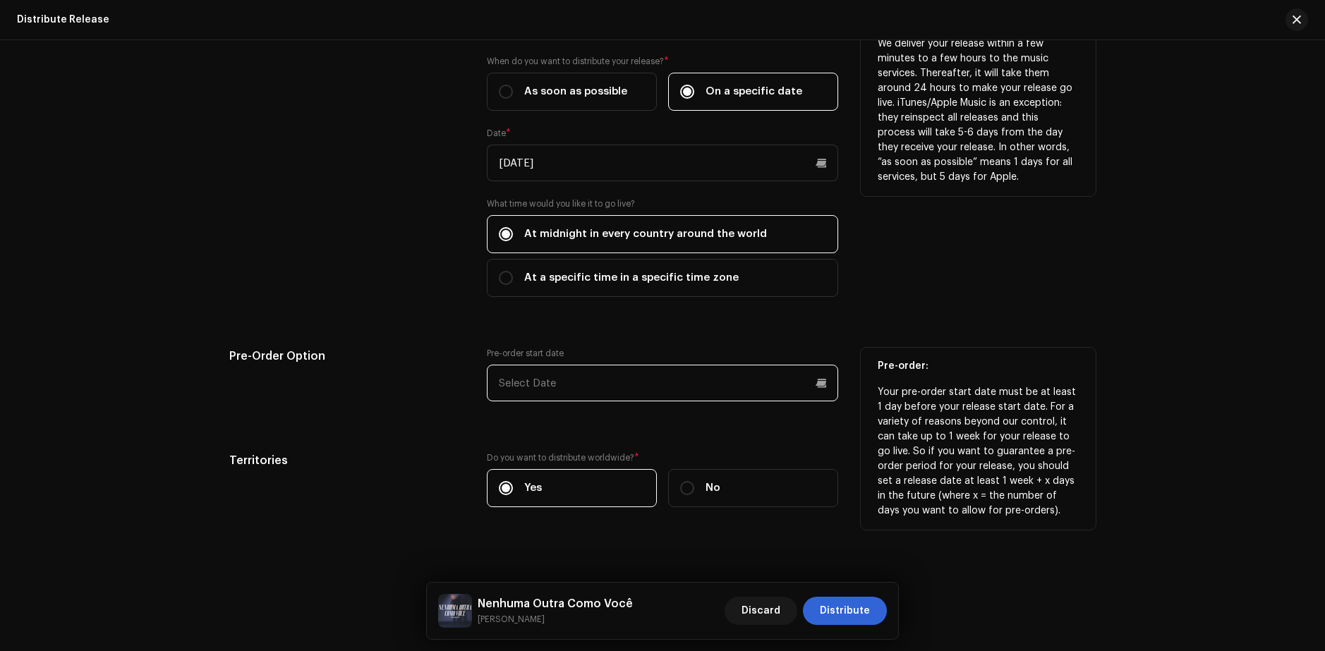
click at [591, 387] on input "text" at bounding box center [662, 383] width 351 height 37
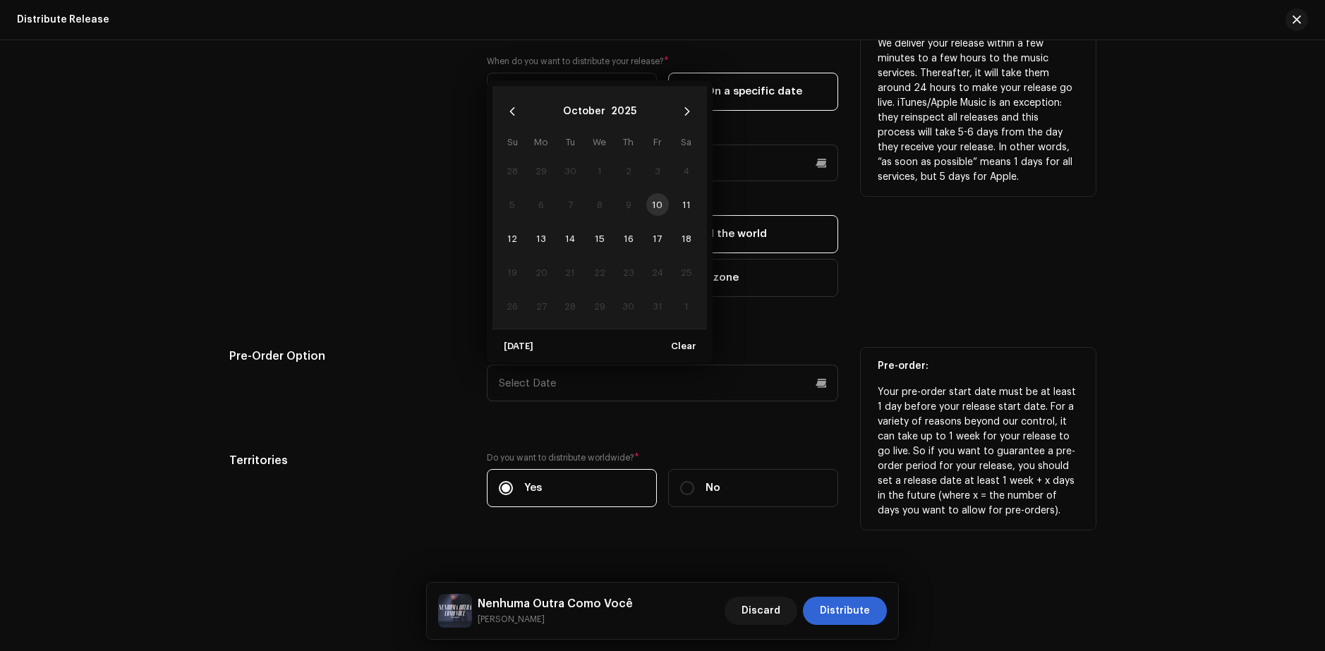
click at [658, 200] on td "10" at bounding box center [657, 205] width 29 height 34
drag, startPoint x: 658, startPoint y: 201, endPoint x: 678, endPoint y: 207, distance: 20.8
click at [660, 203] on td "10" at bounding box center [657, 205] width 29 height 34
click at [678, 207] on span "11" at bounding box center [686, 204] width 23 height 23
type input "[DATE]"
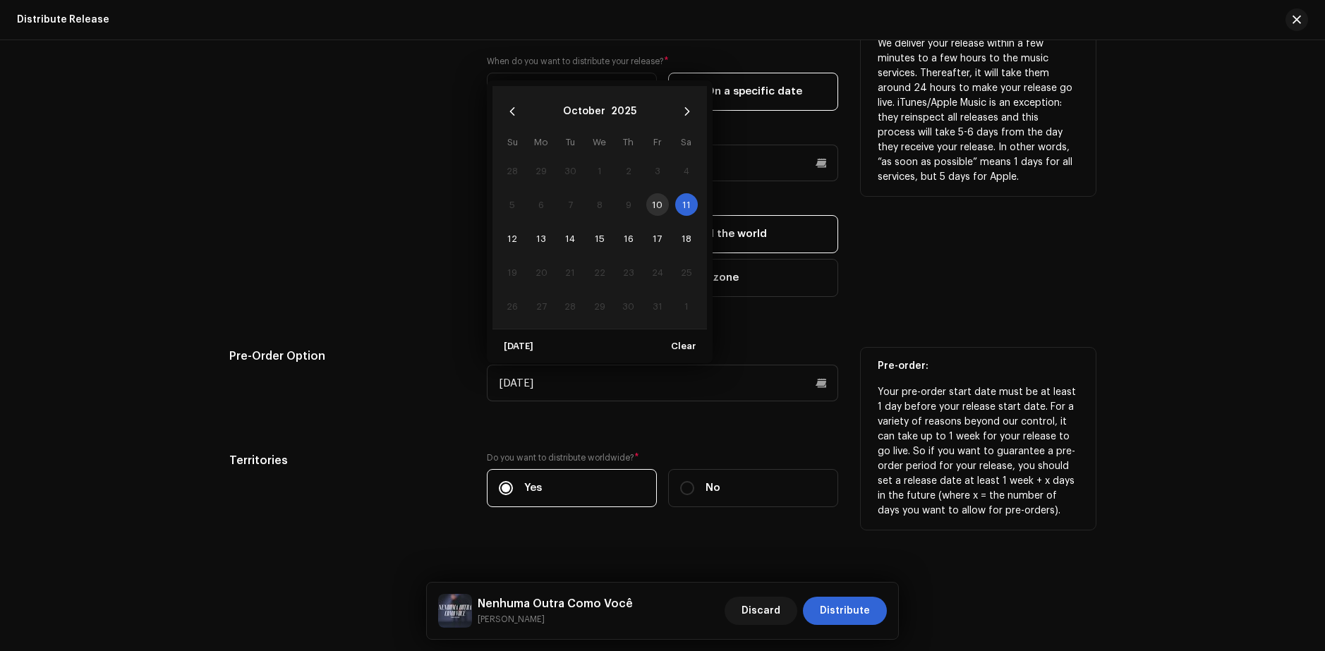
click at [682, 207] on label "What time would you like it to go live?" at bounding box center [662, 203] width 351 height 11
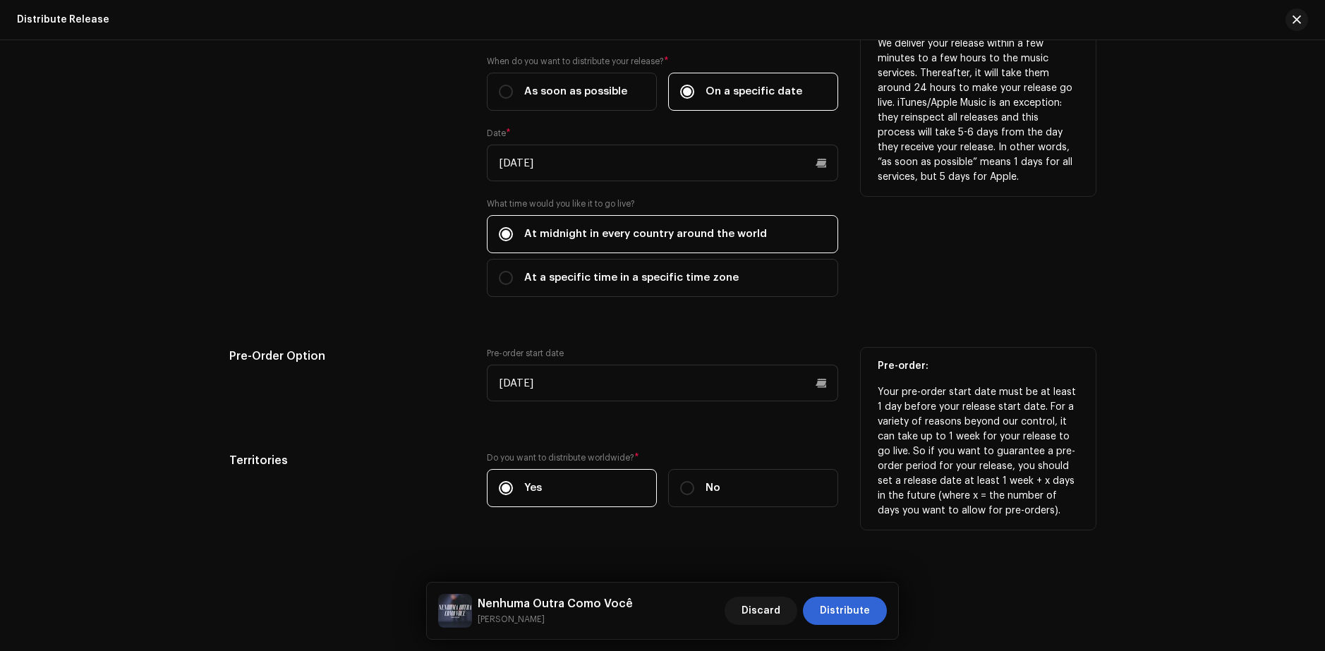
click at [683, 318] on div "Release Start Date How long does distribution take? Find out here . When do you…" at bounding box center [662, 261] width 867 height 525
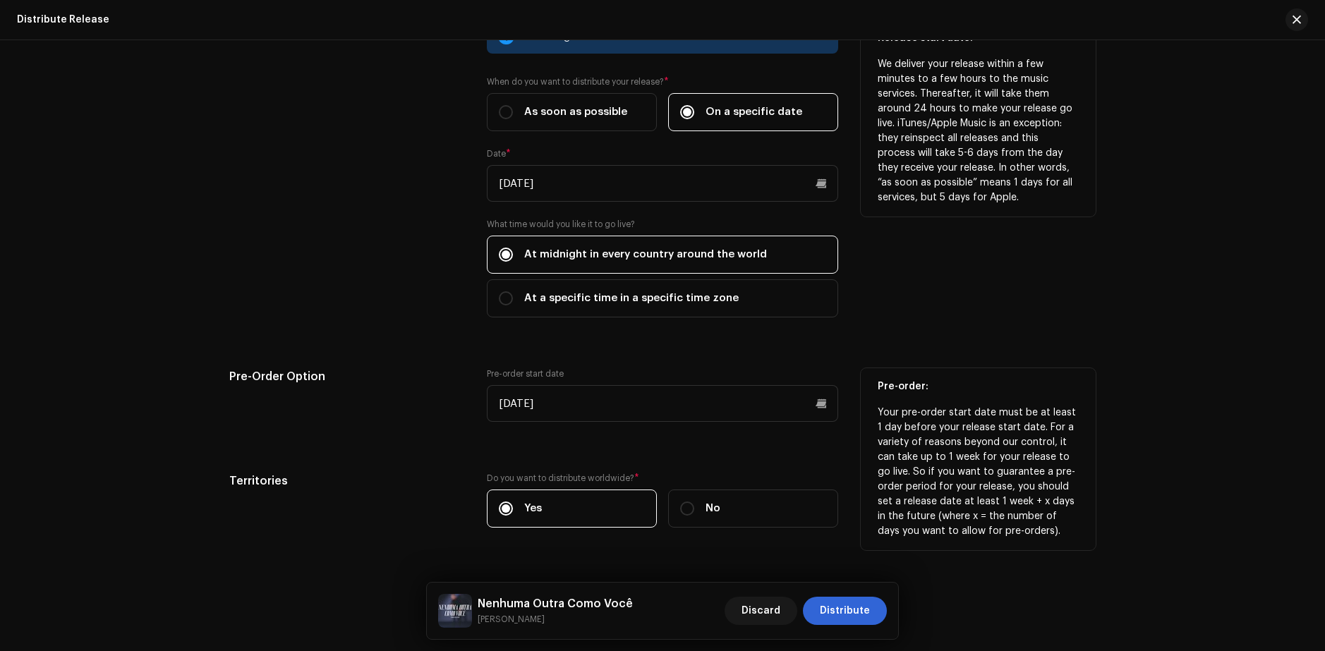
scroll to position [2237, 0]
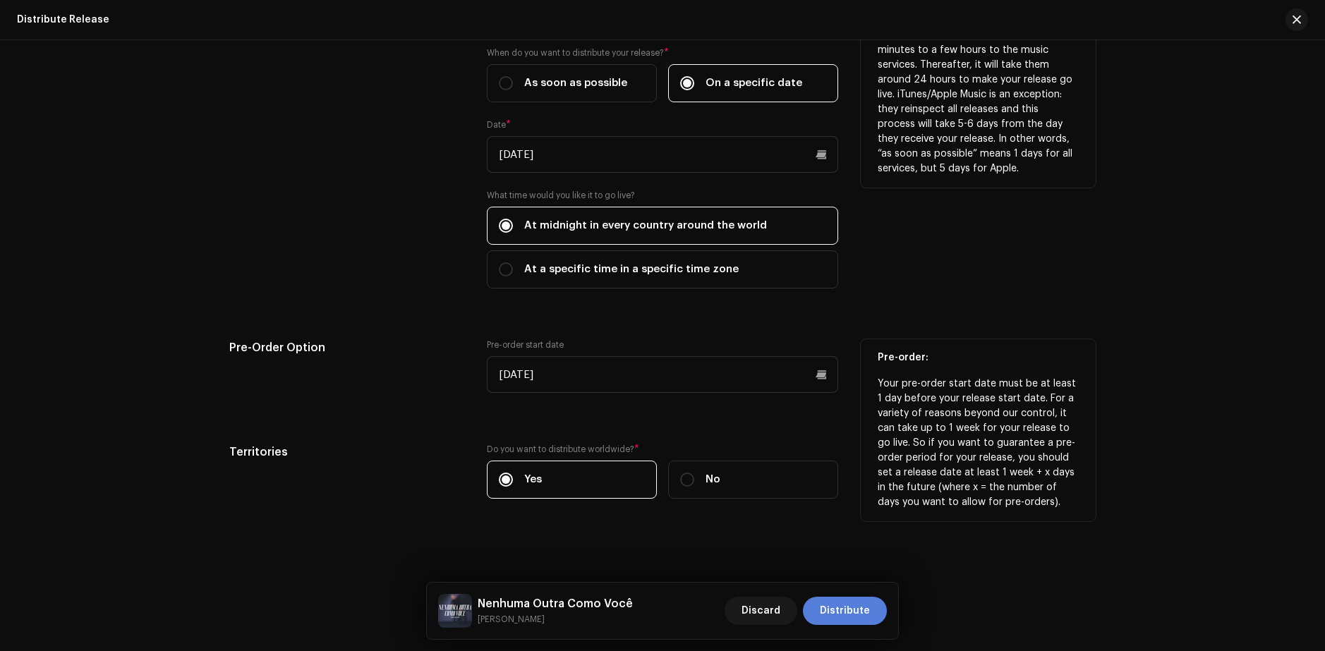
click at [852, 615] on span "Distribute" at bounding box center [845, 611] width 50 height 28
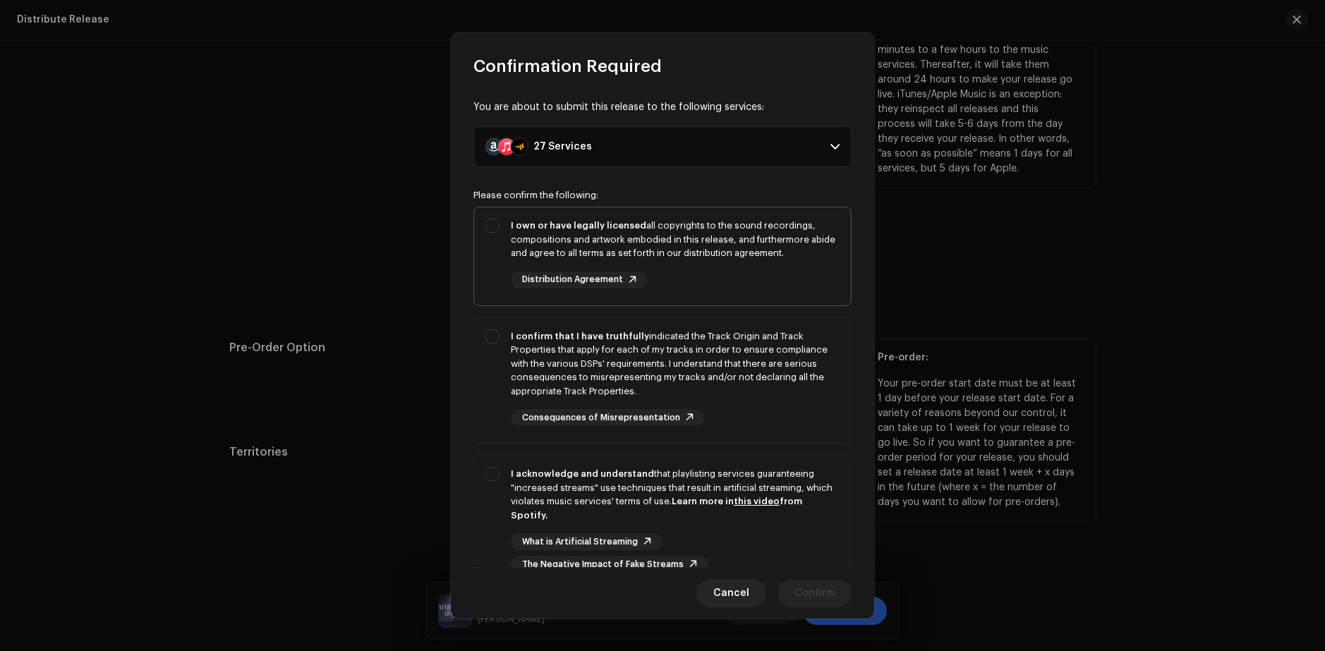
click at [505, 227] on div "I own or have legally licensed all copyrights to the sound recordings, composit…" at bounding box center [662, 253] width 377 height 92
checkbox input "true"
drag, startPoint x: 518, startPoint y: 349, endPoint x: 538, endPoint y: 372, distance: 30.5
click at [529, 361] on div "I confirm that I have truthfully indicated the Track Origin and Track Propertie…" at bounding box center [675, 364] width 329 height 69
checkbox input "true"
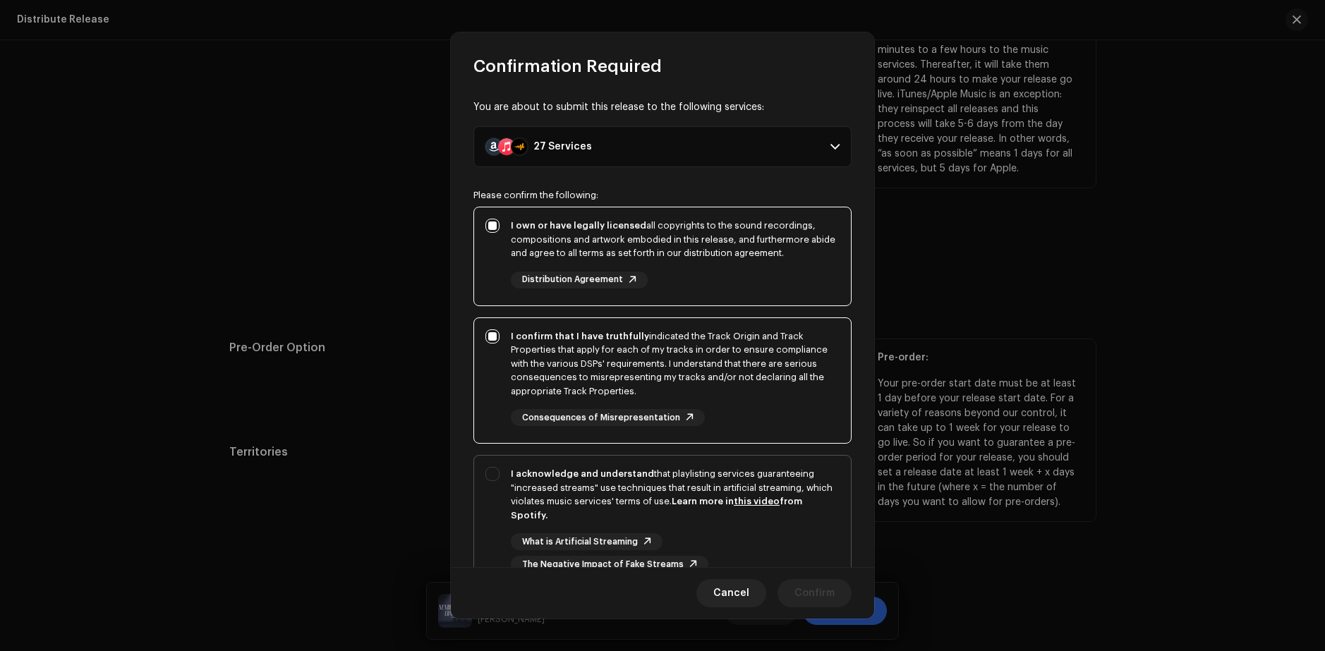
click at [581, 477] on strong "I acknowledge and understand" at bounding box center [582, 473] width 143 height 9
checkbox input "true"
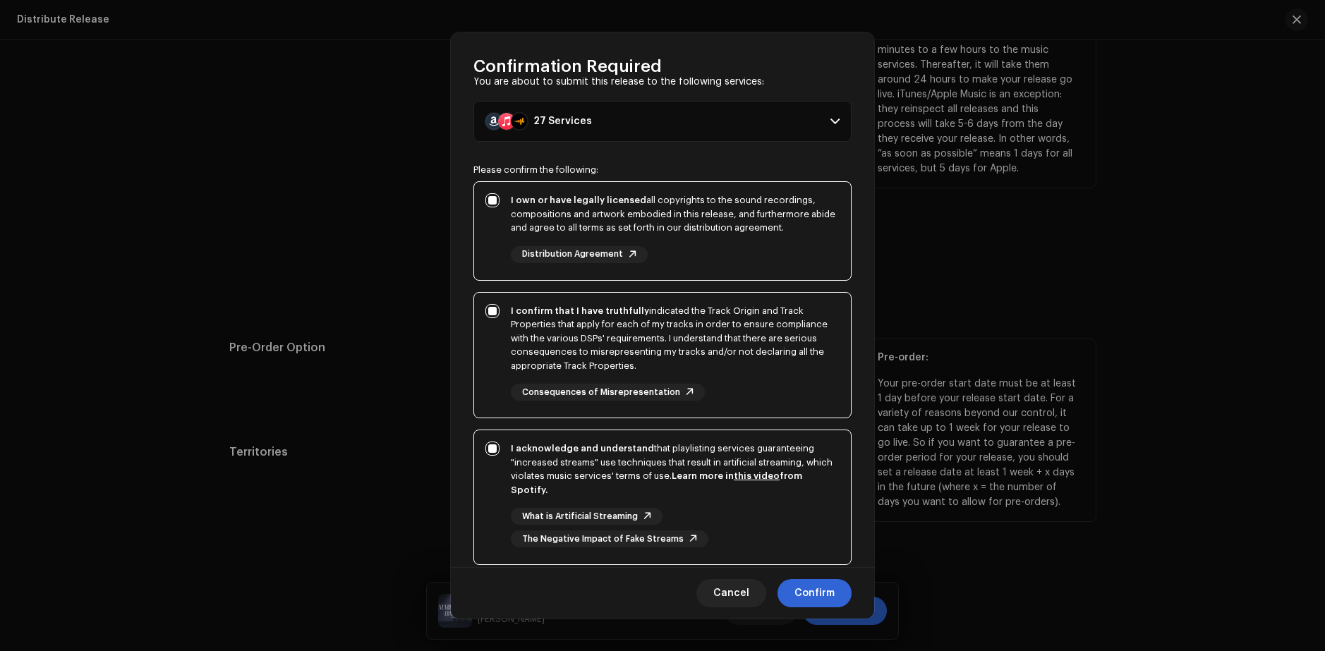
scroll to position [119, 0]
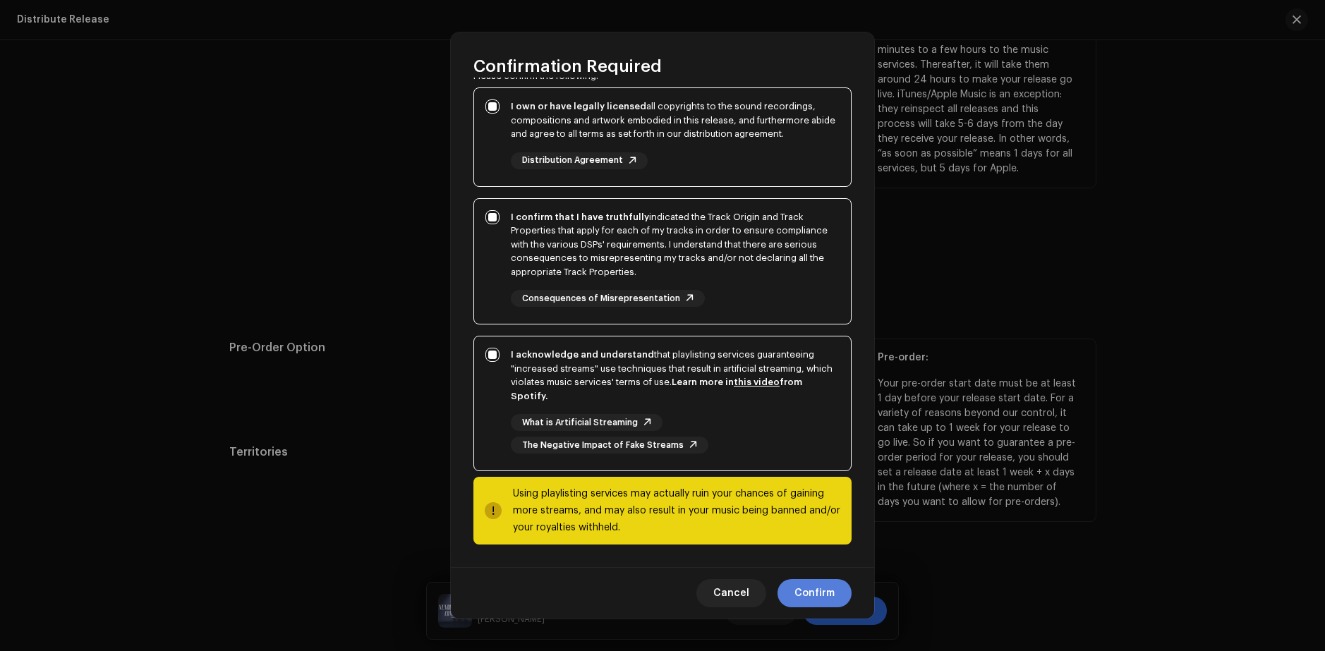
click at [822, 596] on span "Confirm" at bounding box center [815, 593] width 40 height 28
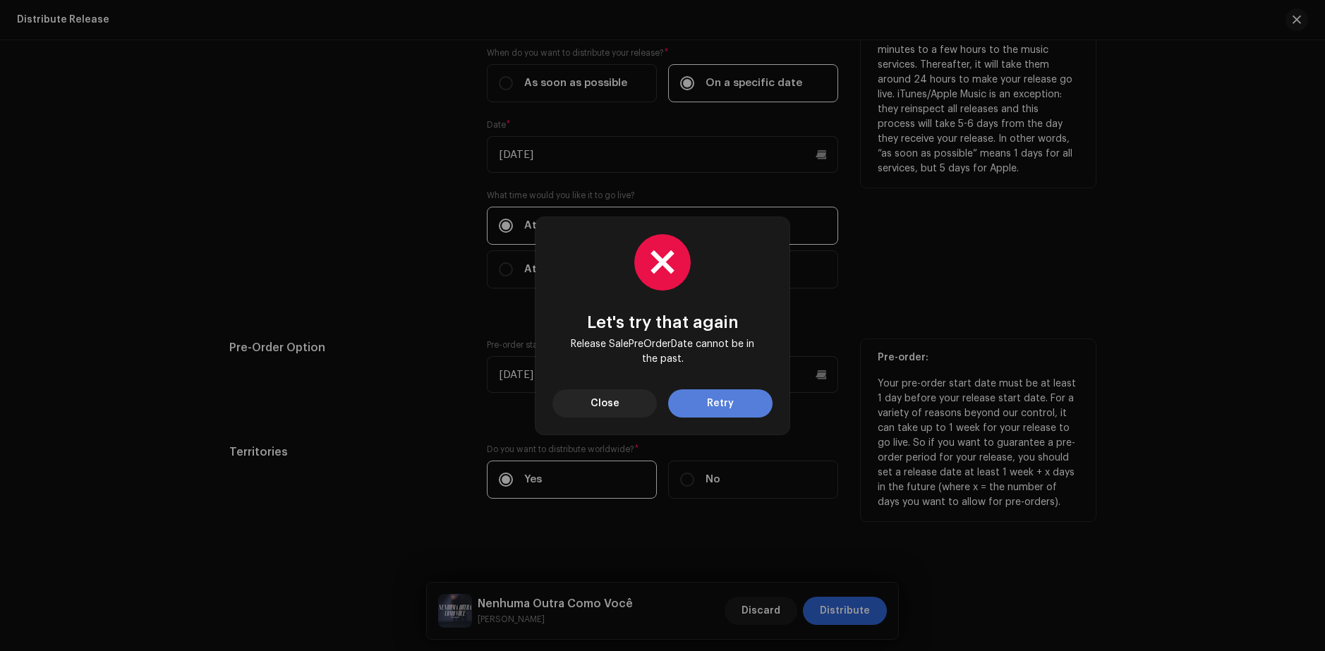
click at [731, 406] on span "Retry" at bounding box center [720, 404] width 27 height 28
click at [602, 408] on span "Close" at bounding box center [605, 404] width 29 height 28
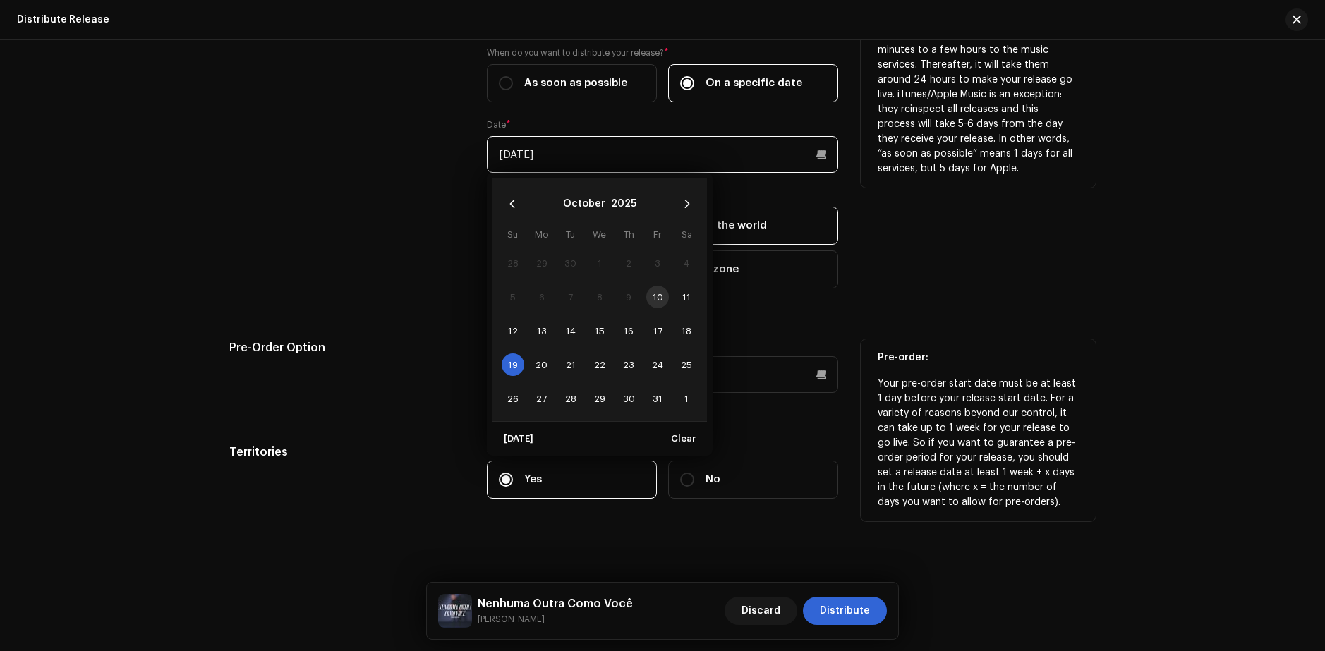
click at [723, 156] on input "[DATE]" at bounding box center [662, 154] width 351 height 37
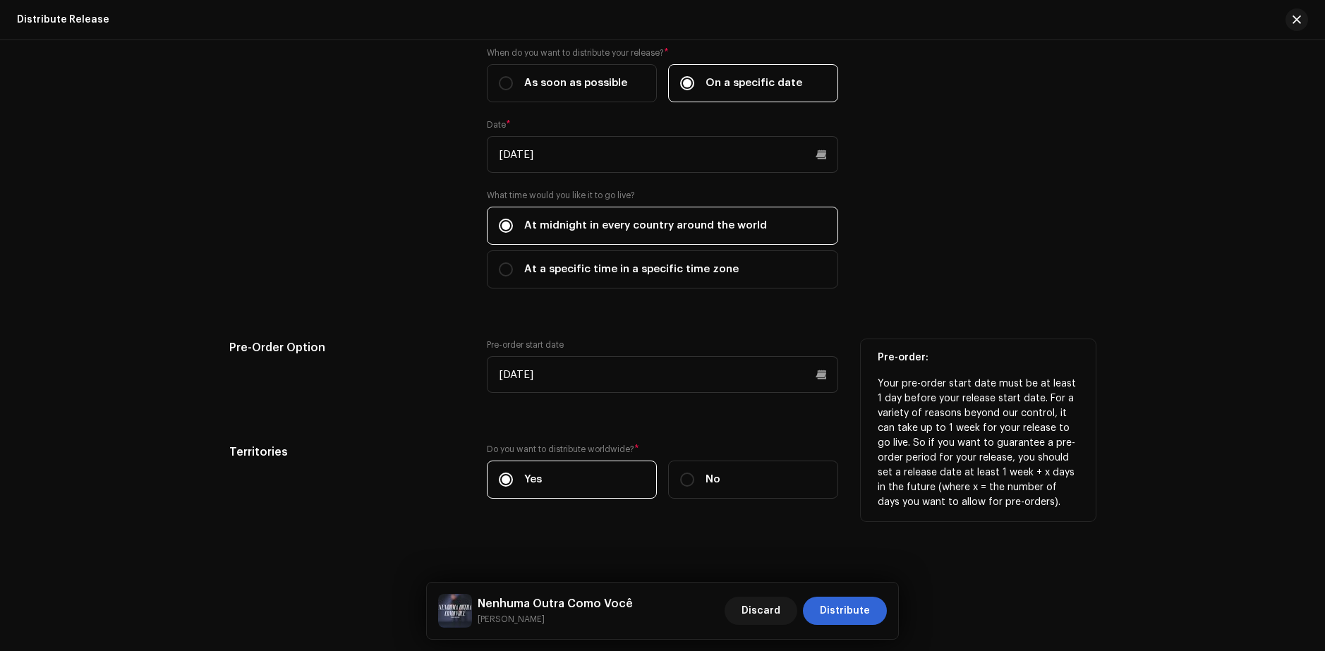
click at [959, 332] on div "Release Start Date How long does distribution take? Find out here . When do you…" at bounding box center [662, 253] width 867 height 525
click at [649, 398] on div "Pre-order start date [DATE]" at bounding box center [662, 374] width 351 height 71
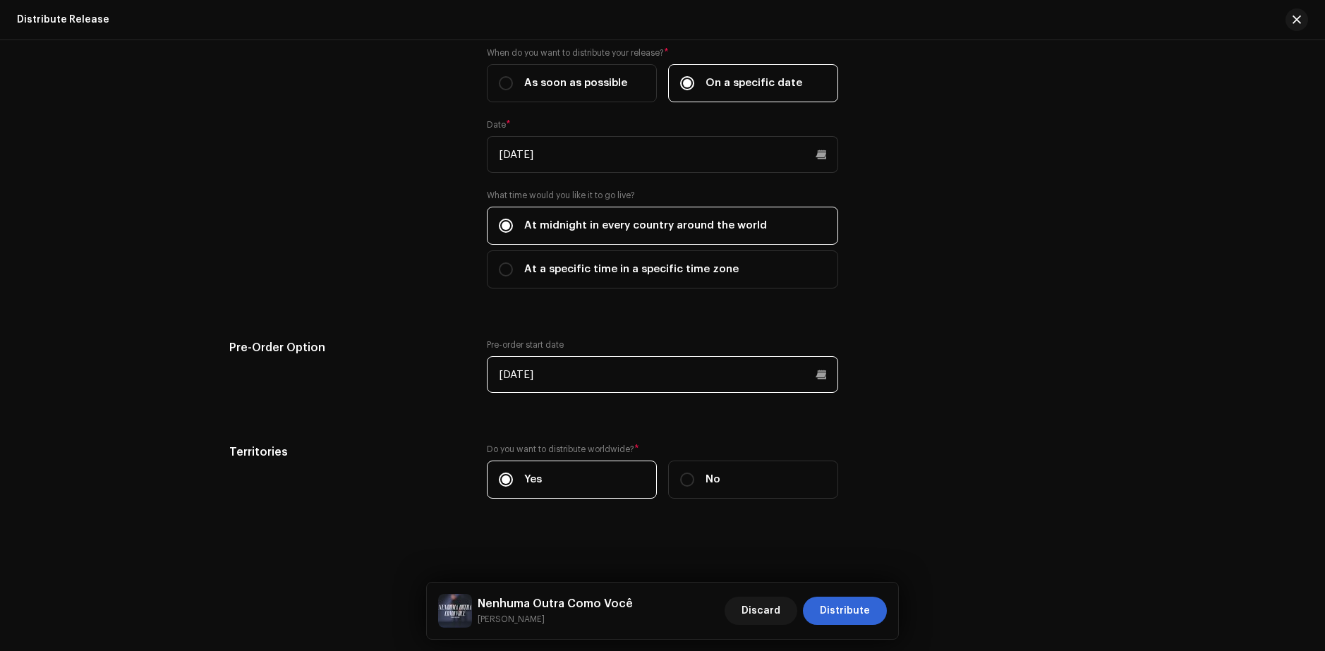
click at [724, 383] on input "[DATE]" at bounding box center [662, 374] width 351 height 37
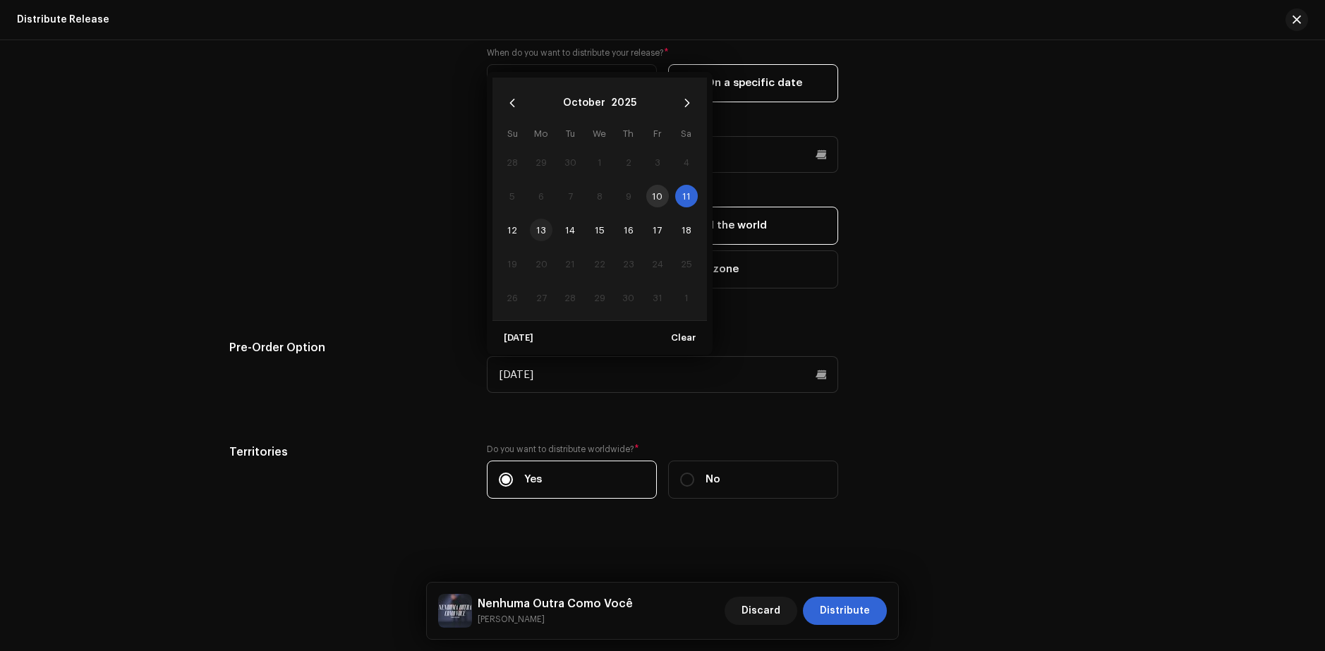
click at [544, 234] on span "13" at bounding box center [541, 230] width 23 height 23
type input "[DATE]"
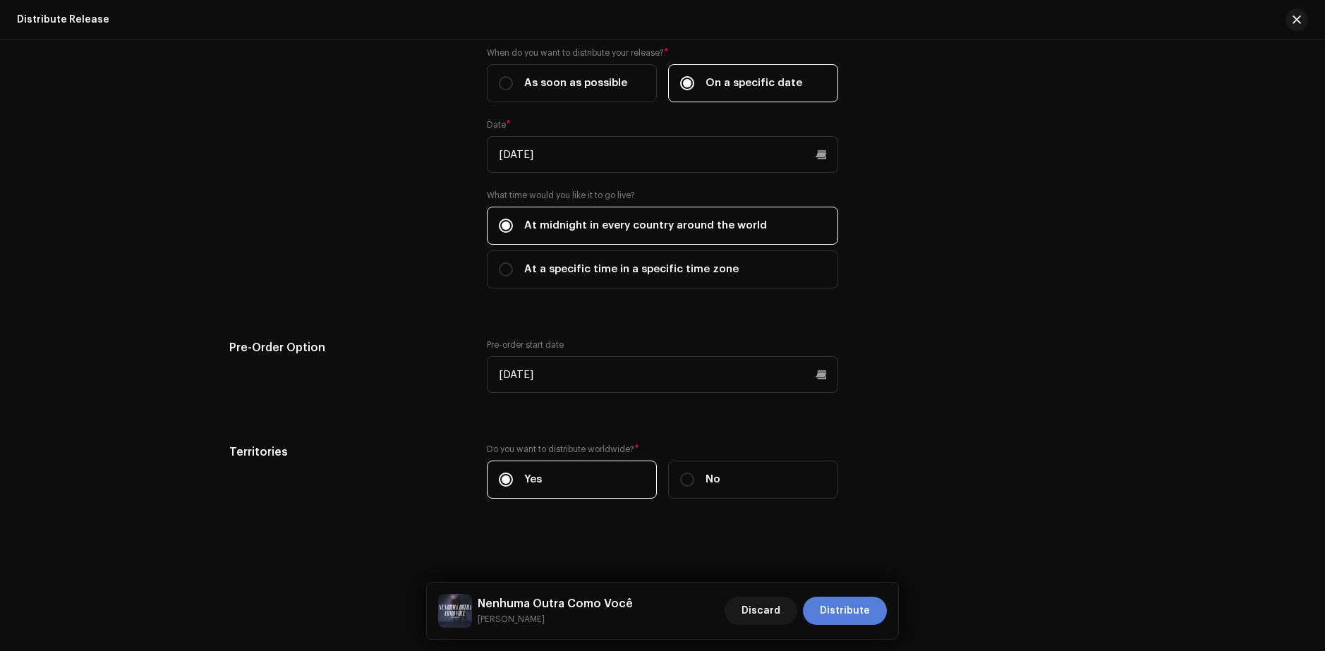
click at [867, 612] on span "Distribute" at bounding box center [845, 611] width 50 height 28
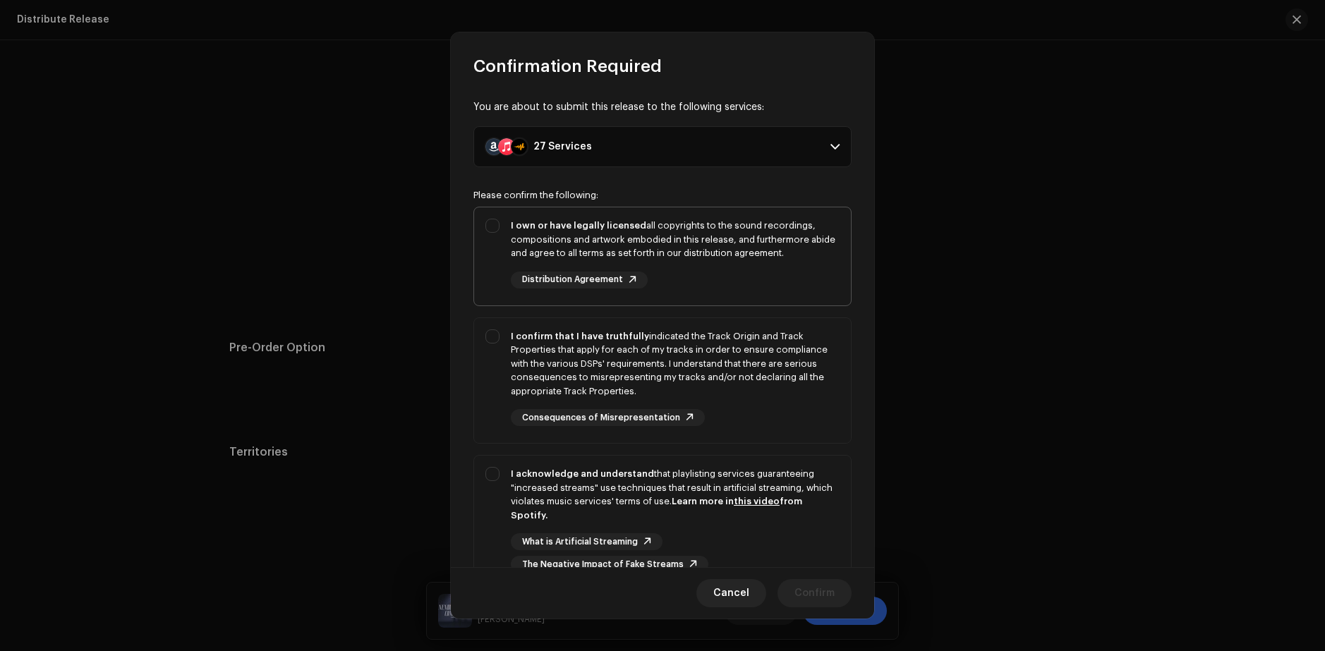
click at [620, 251] on div "I own or have legally licensed all copyrights to the sound recordings, composit…" at bounding box center [675, 240] width 329 height 42
checkbox input "true"
click at [646, 359] on div "I confirm that I have truthfully indicated the Track Origin and Track Propertie…" at bounding box center [675, 364] width 329 height 69
checkbox input "true"
click at [699, 494] on div "I acknowledge and understand that playlisting services guaranteeing "increased …" at bounding box center [675, 494] width 329 height 55
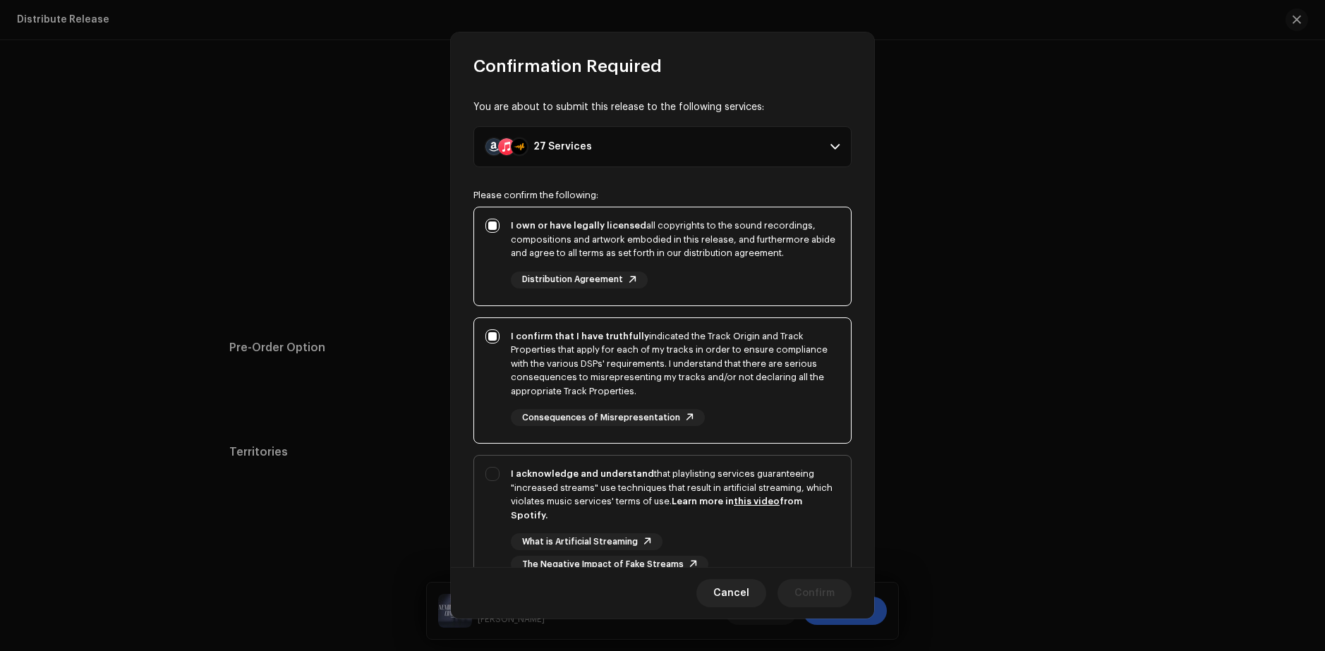
checkbox input "true"
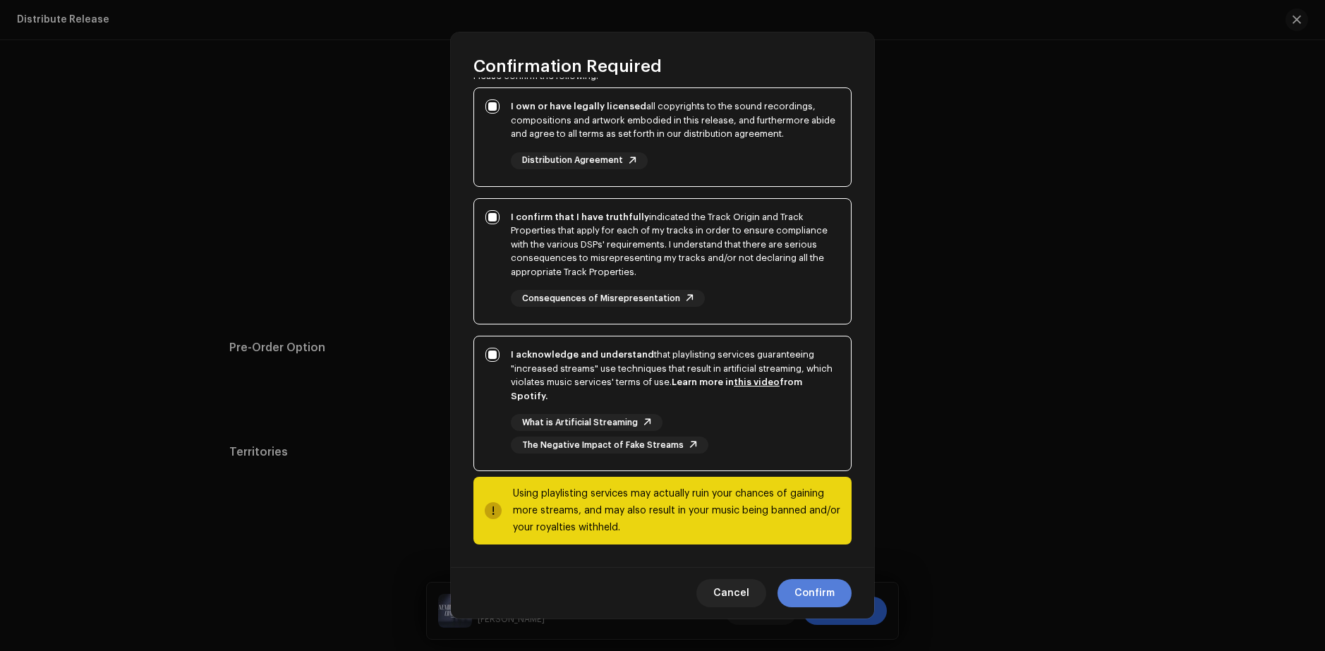
click at [833, 595] on span "Confirm" at bounding box center [815, 593] width 40 height 28
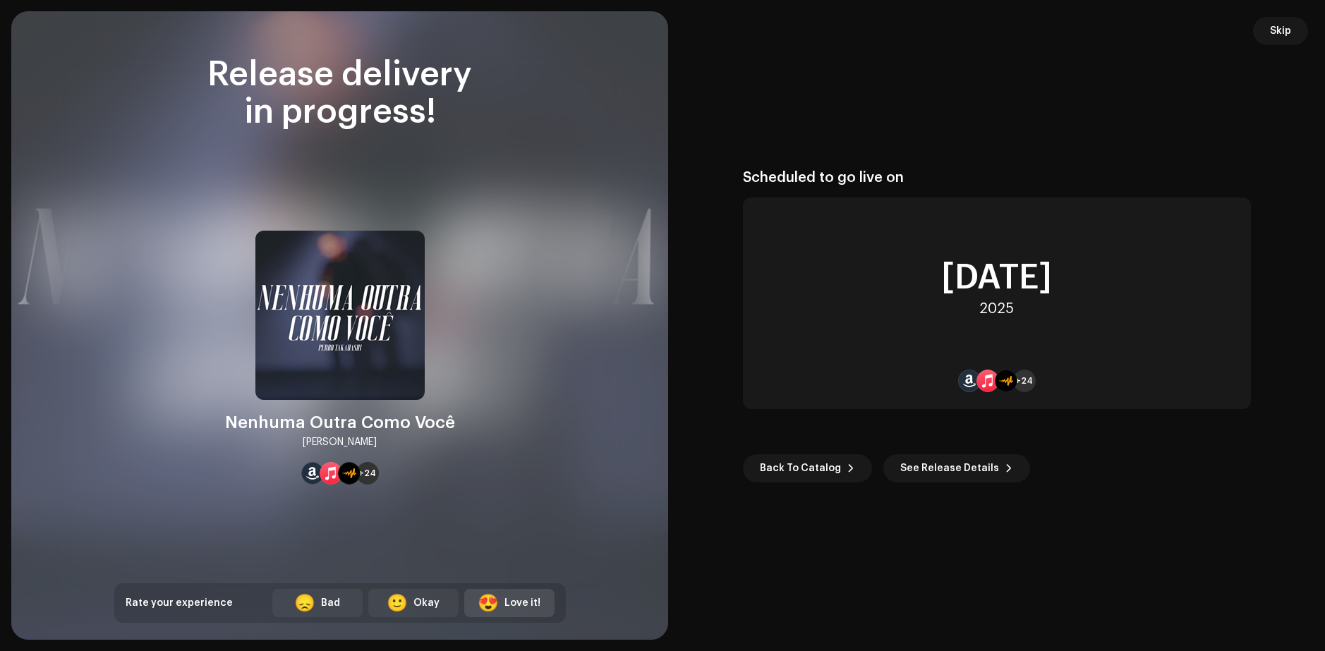
click at [524, 605] on div "Love it!" at bounding box center [523, 603] width 36 height 15
click at [1280, 28] on span "Skip" at bounding box center [1280, 31] width 21 height 28
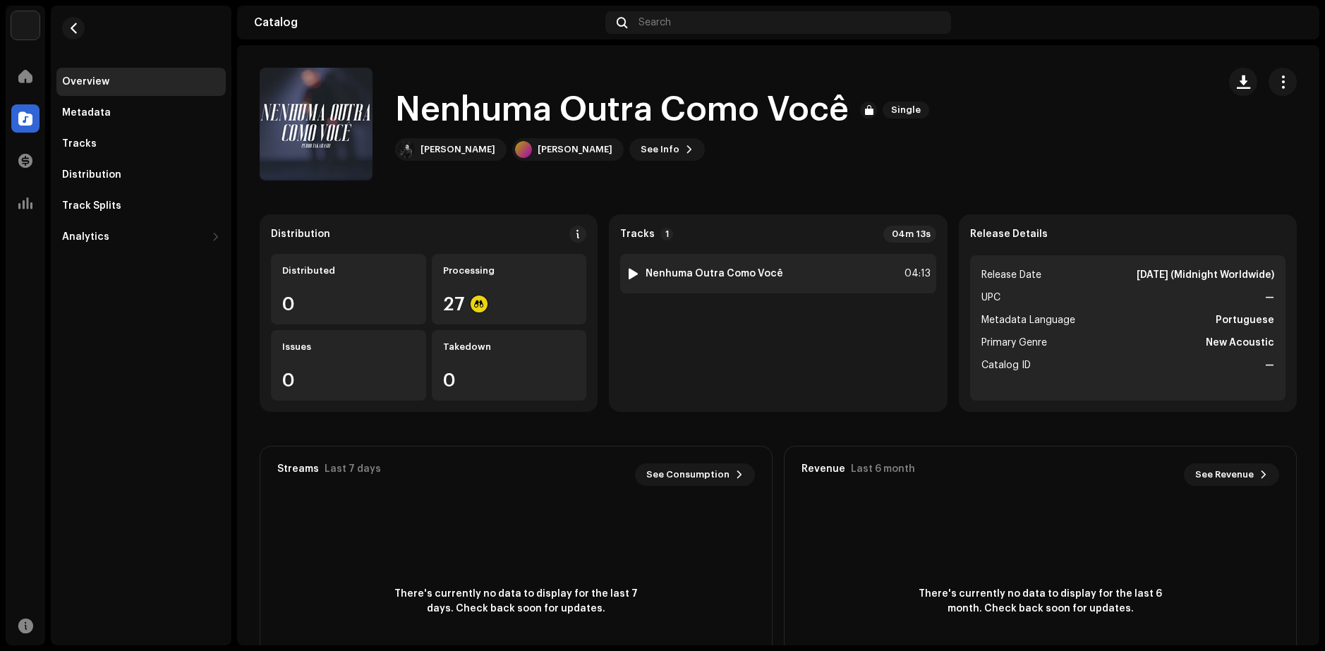
click at [869, 272] on div "1 Nenhuma Outra Como Você 04:13" at bounding box center [777, 274] width 315 height 40
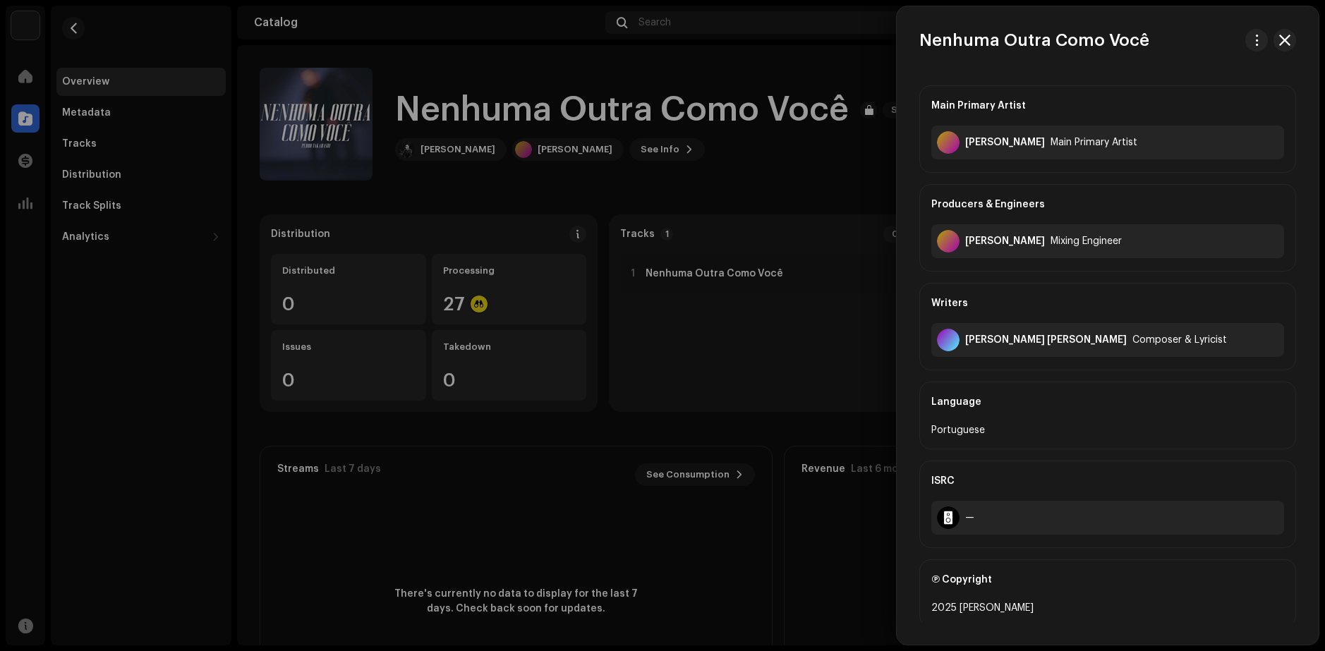
click at [778, 183] on div at bounding box center [662, 325] width 1325 height 651
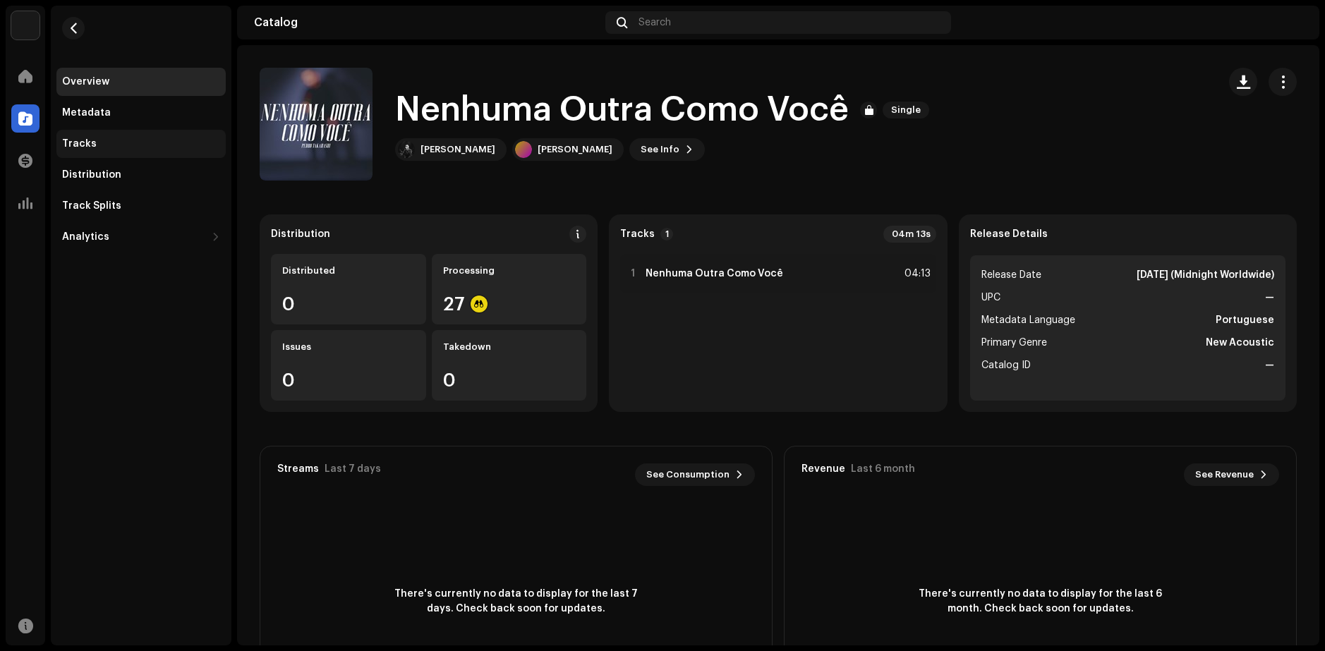
click at [114, 149] on div "Tracks" at bounding box center [141, 143] width 158 height 11
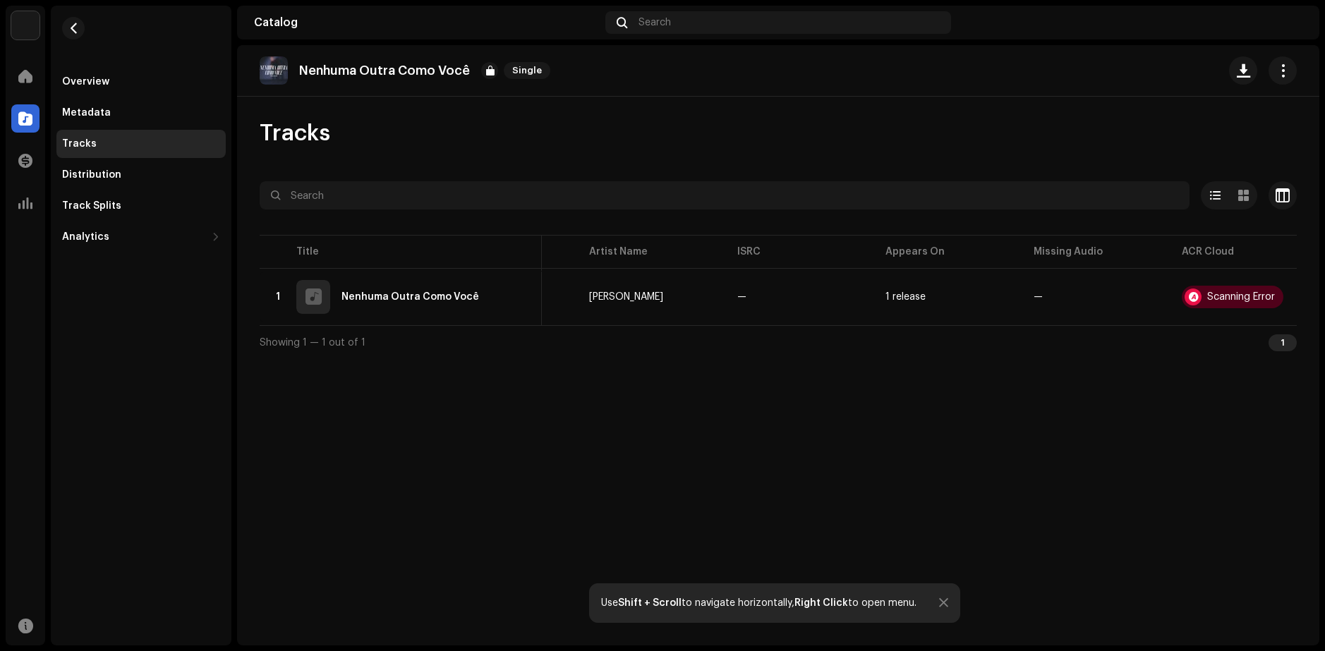
scroll to position [0, 134]
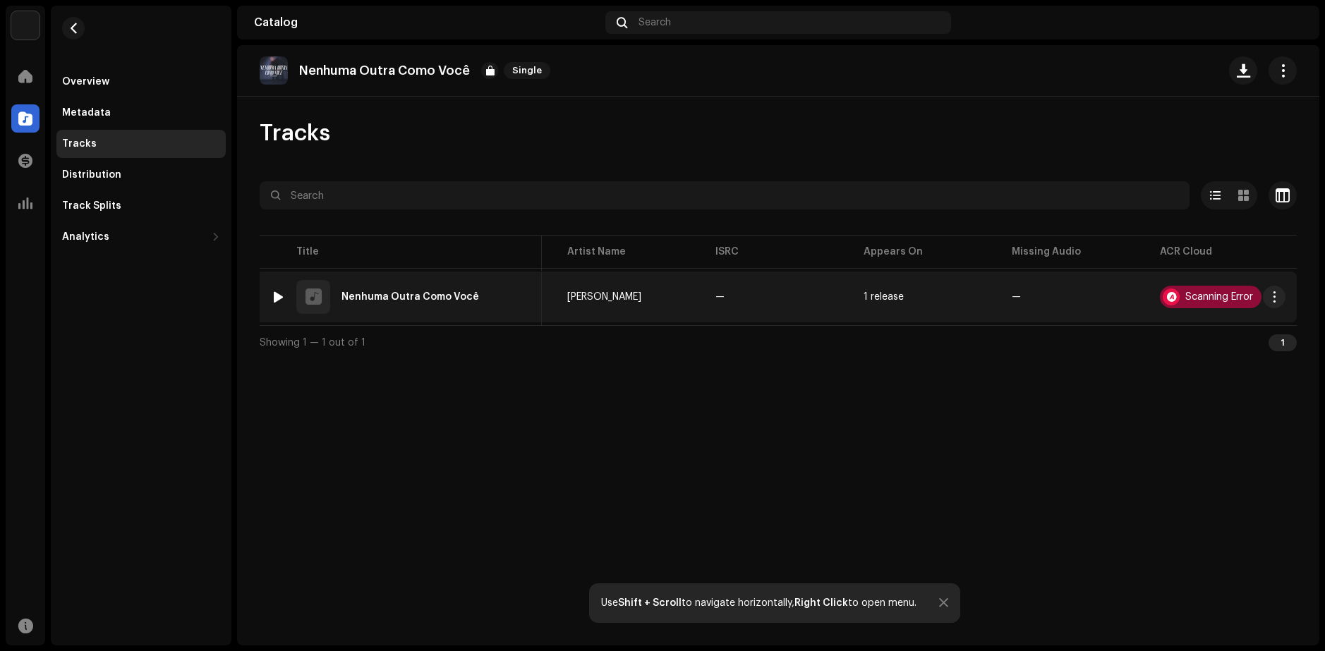
click at [1212, 294] on div "Scanning Error" at bounding box center [1220, 297] width 68 height 10
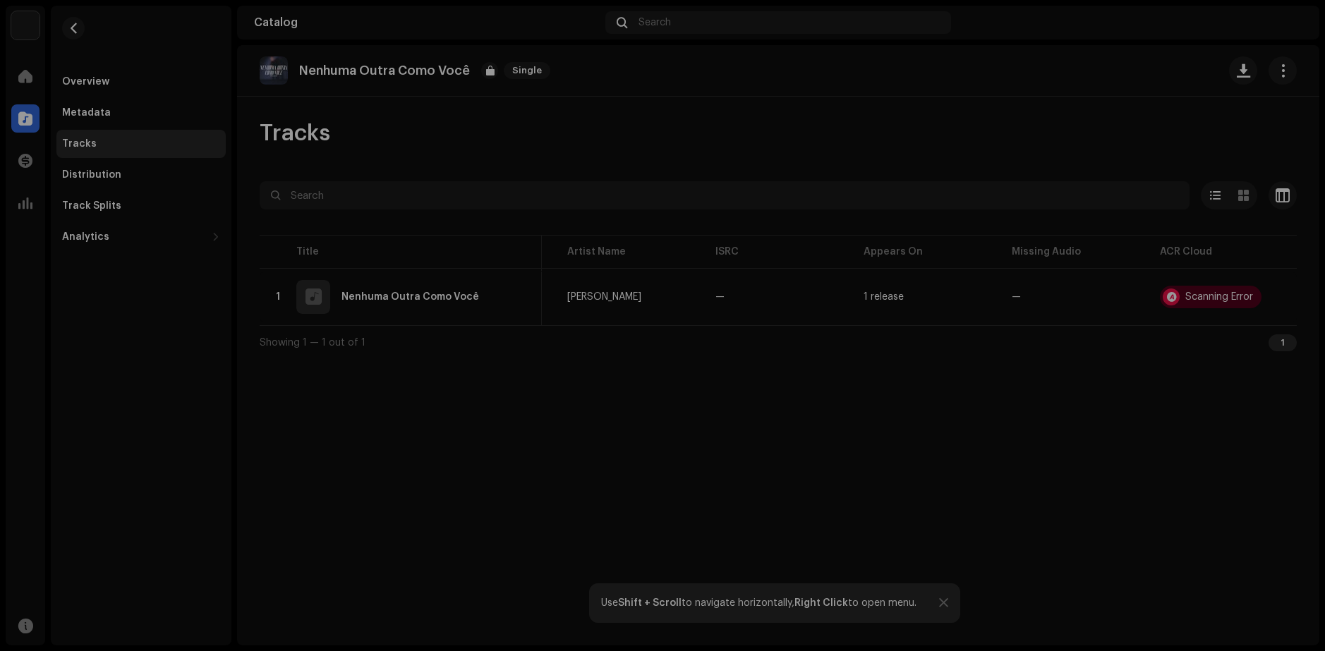
click at [1063, 379] on div "Audio Recognition by AcrCloud is still processing the audio file. Do NOT approv…" at bounding box center [662, 325] width 1325 height 651
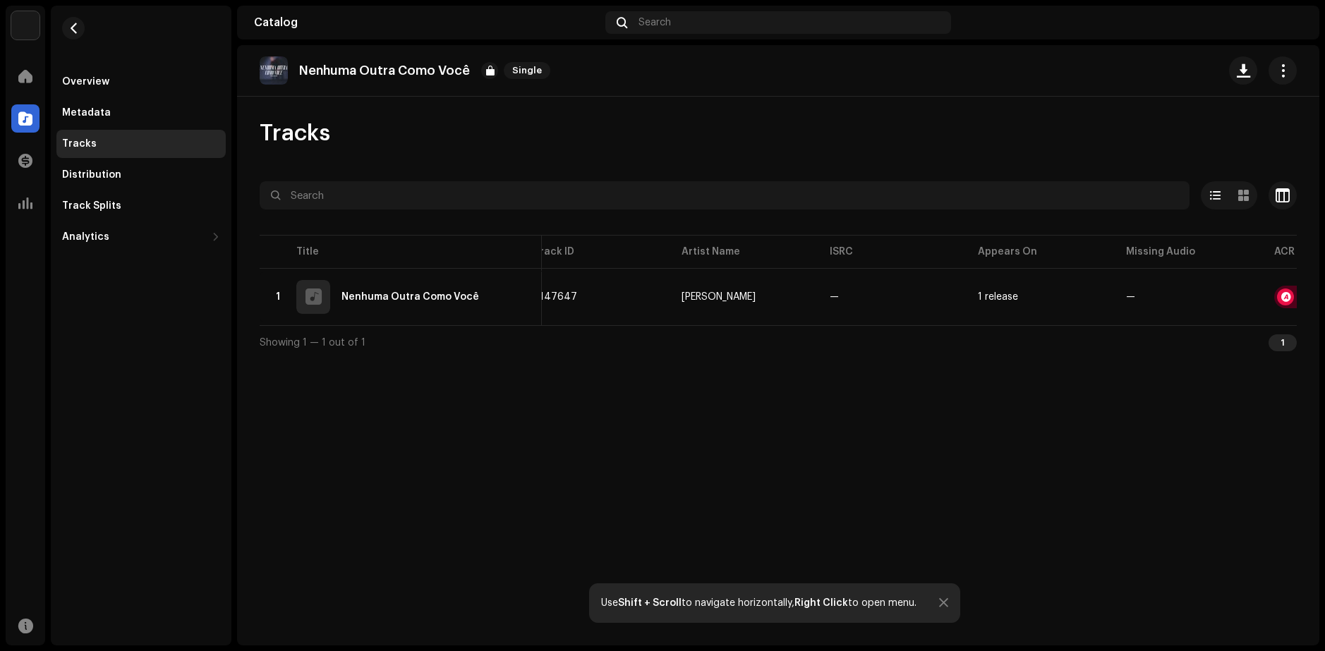
scroll to position [0, 0]
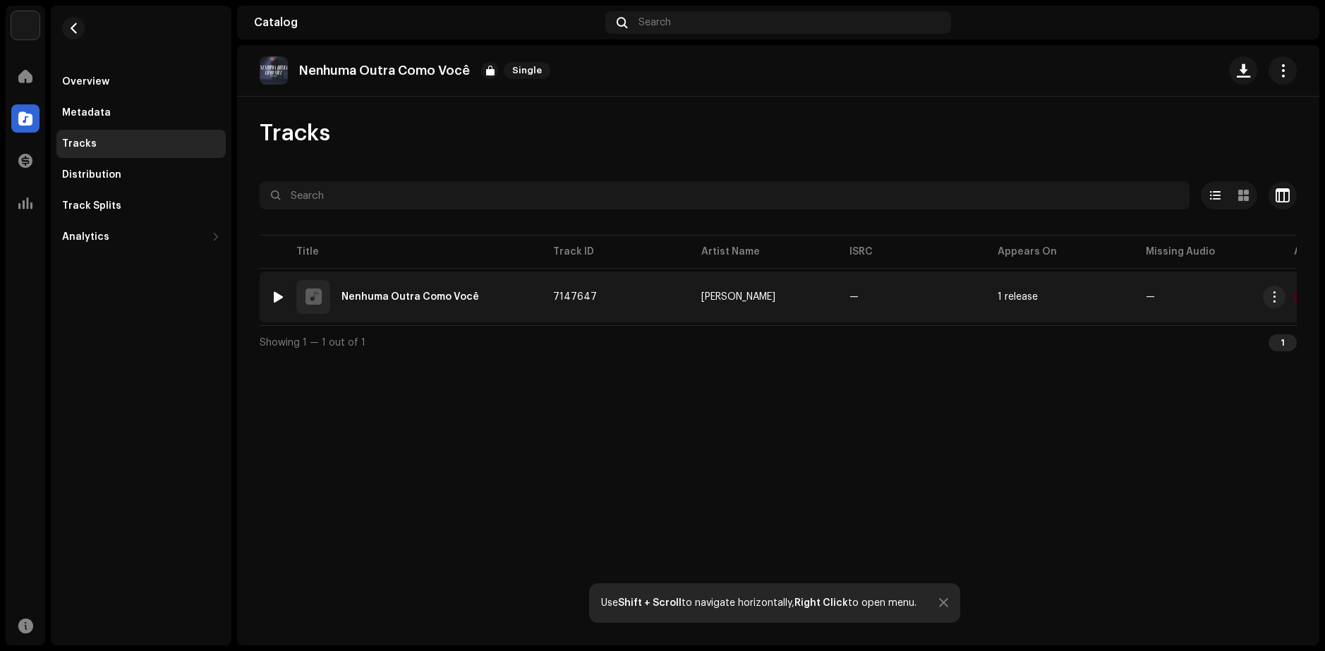
click at [373, 292] on div "Nenhuma Outra Como Você" at bounding box center [411, 297] width 138 height 10
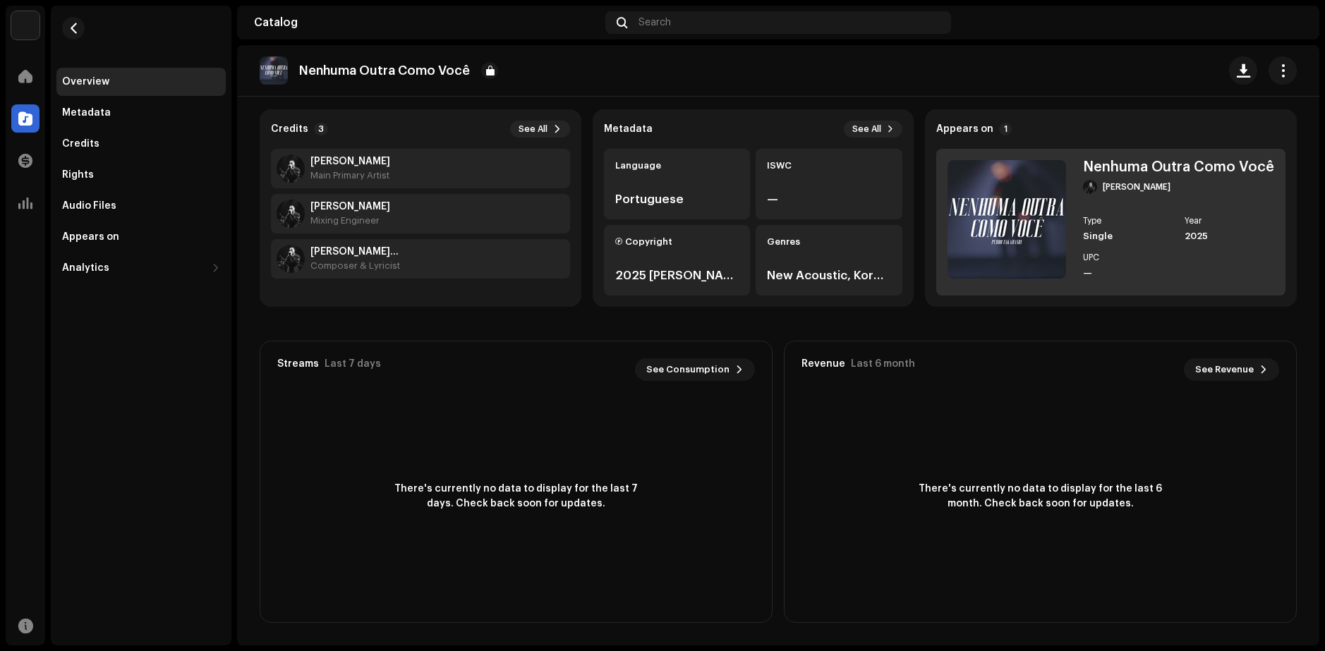
scroll to position [35, 0]
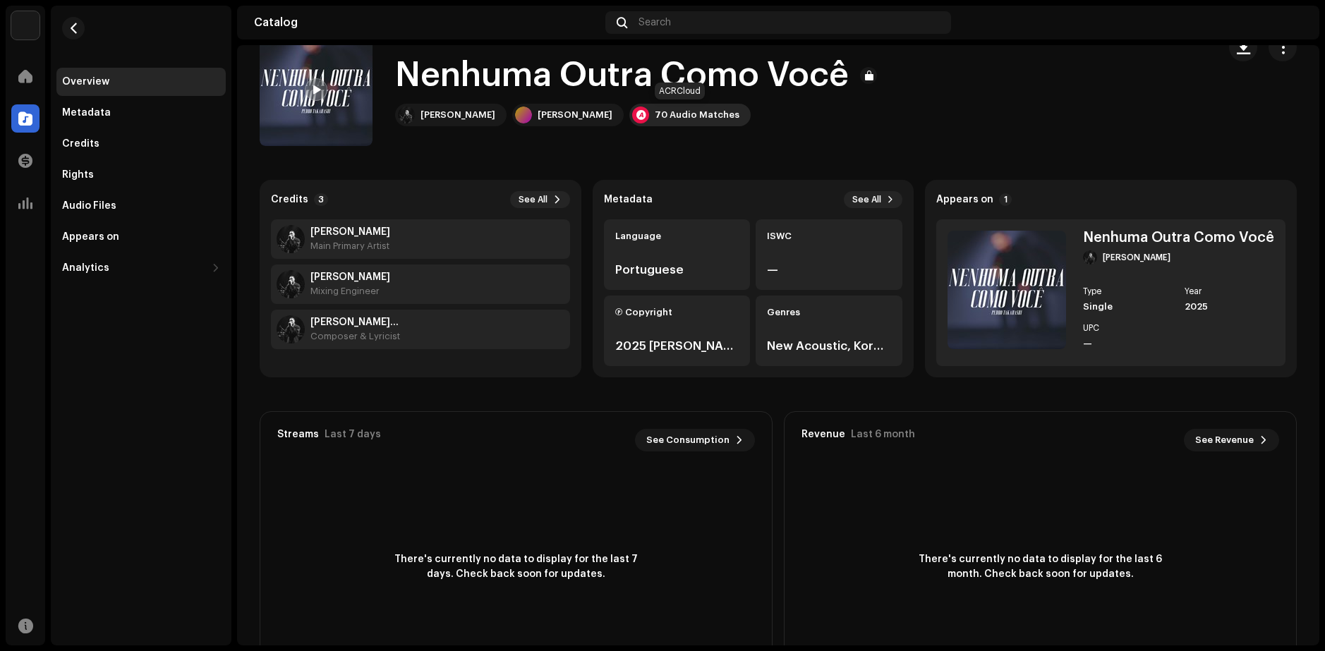
click at [664, 115] on div "70 Audio Matches" at bounding box center [697, 114] width 85 height 11
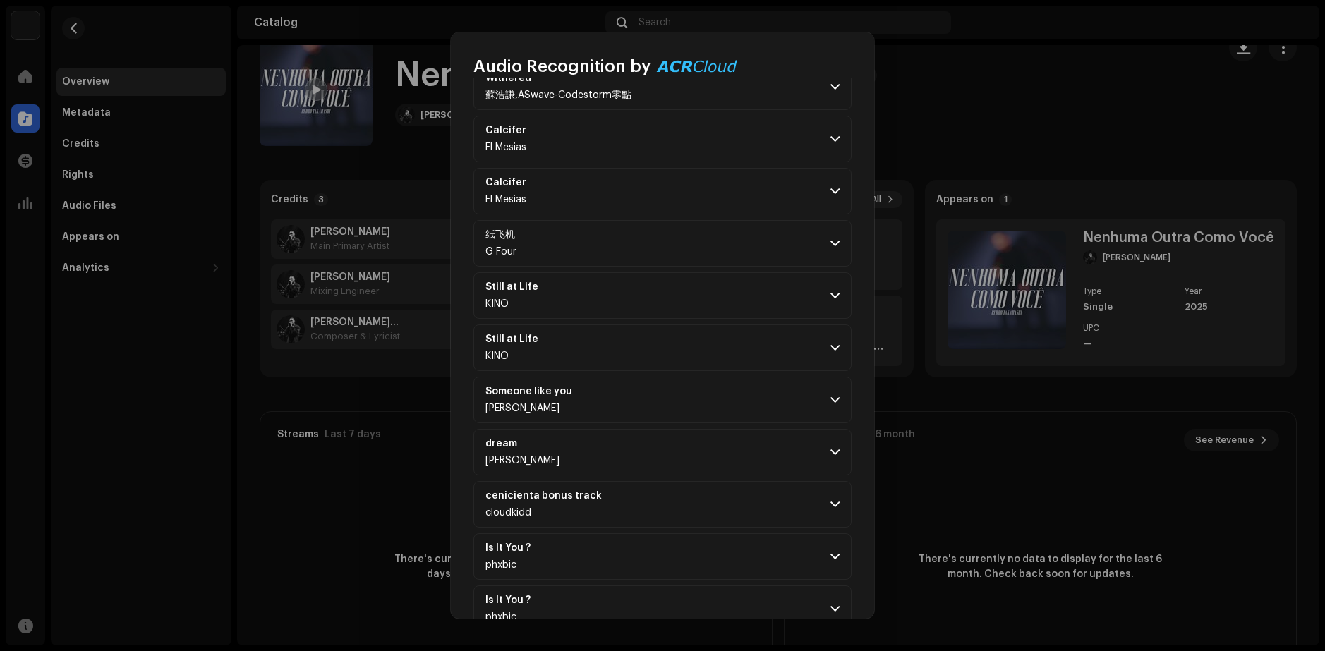
scroll to position [1482, 0]
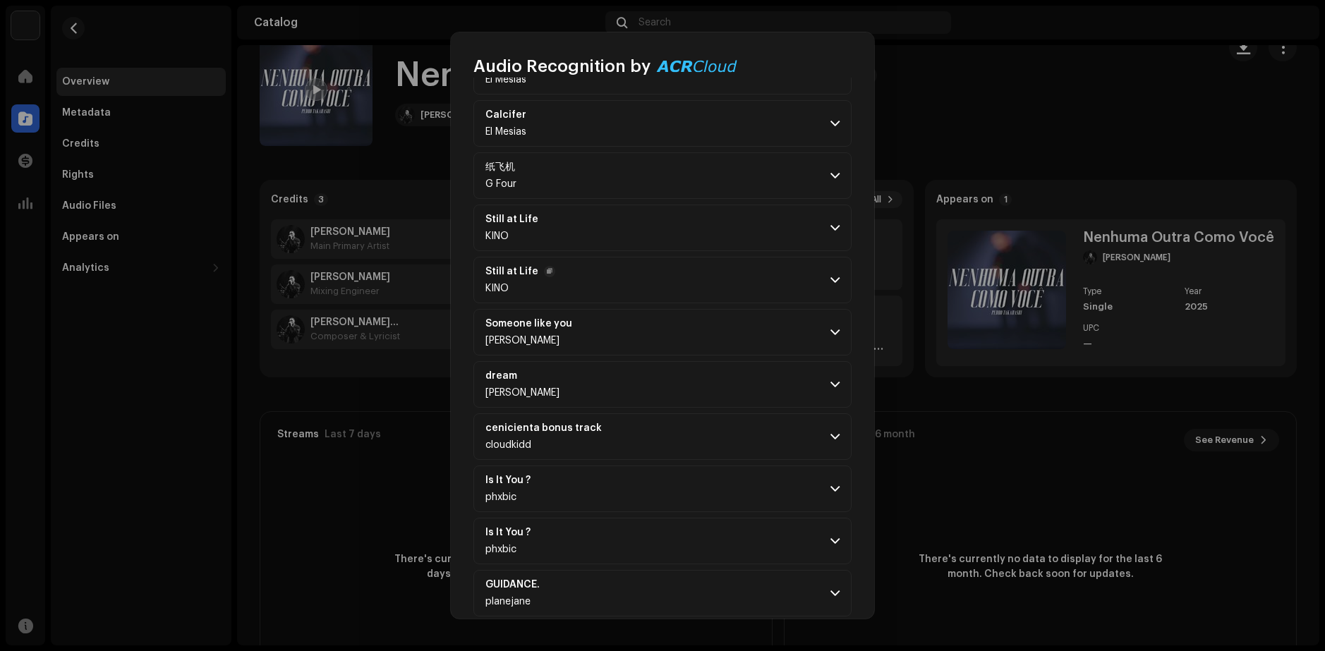
click at [801, 282] on p-accordion-header "Still at Life KINO" at bounding box center [663, 280] width 378 height 47
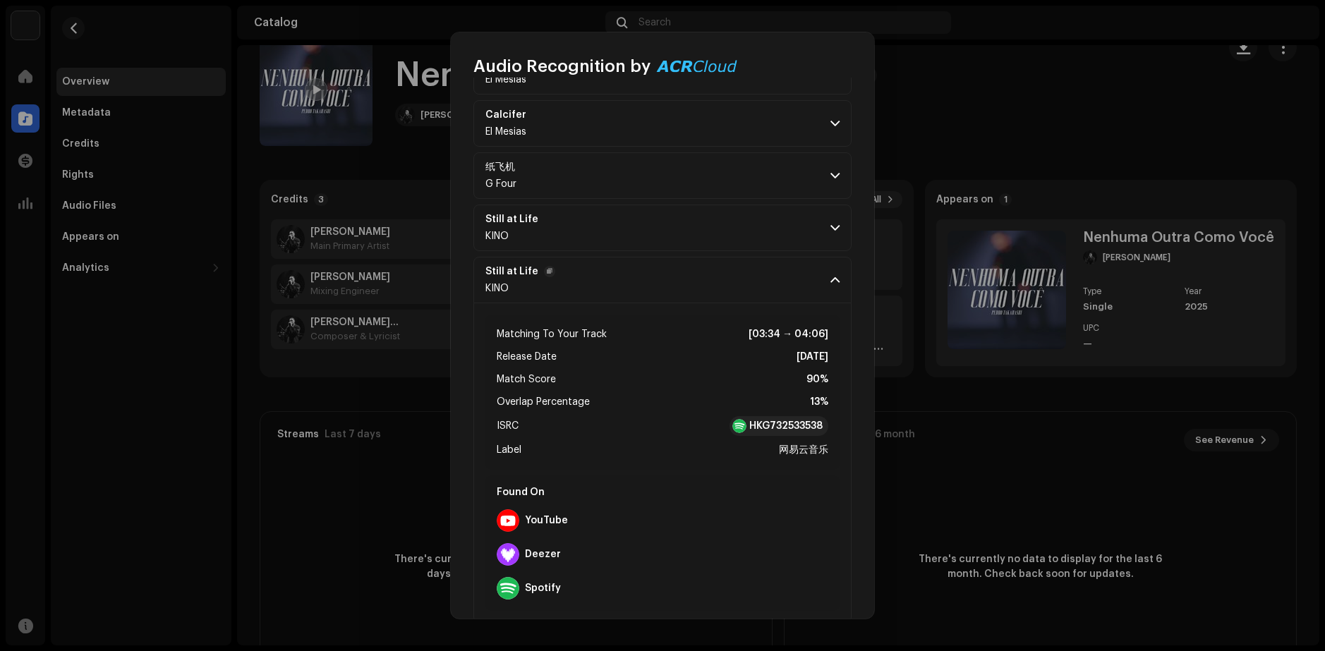
click at [712, 272] on p-accordion-header "Still at Life KINO" at bounding box center [663, 280] width 378 height 47
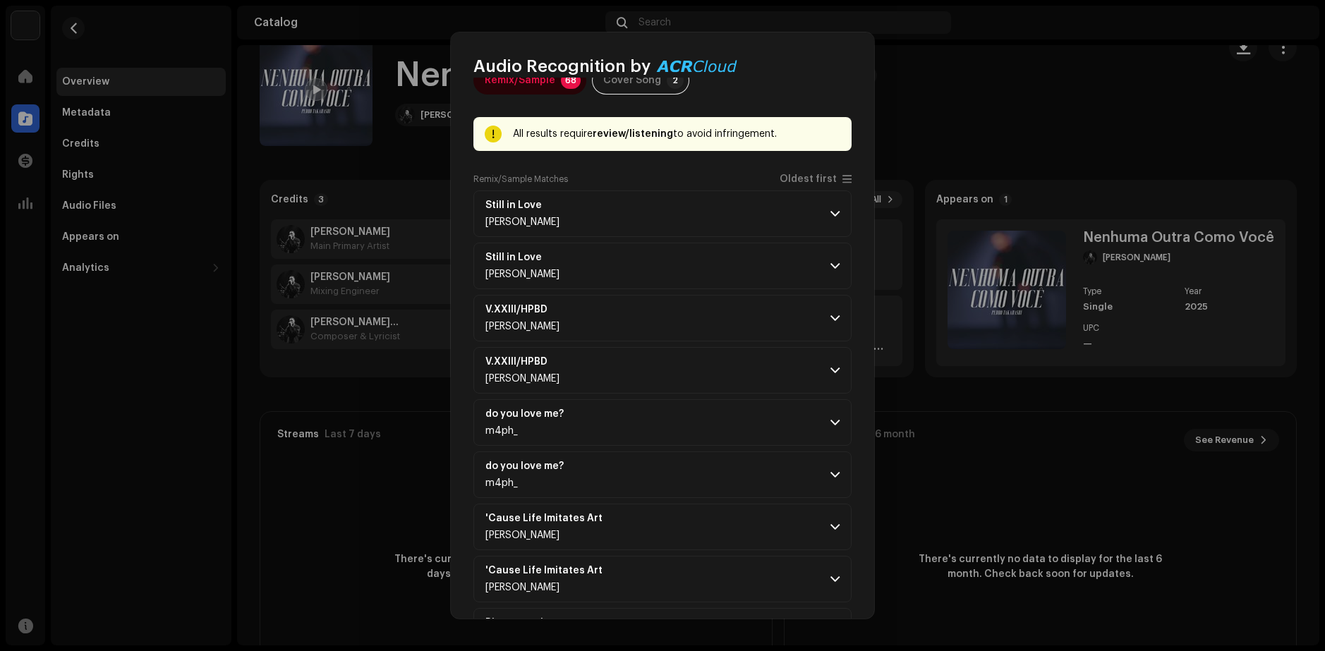
scroll to position [0, 0]
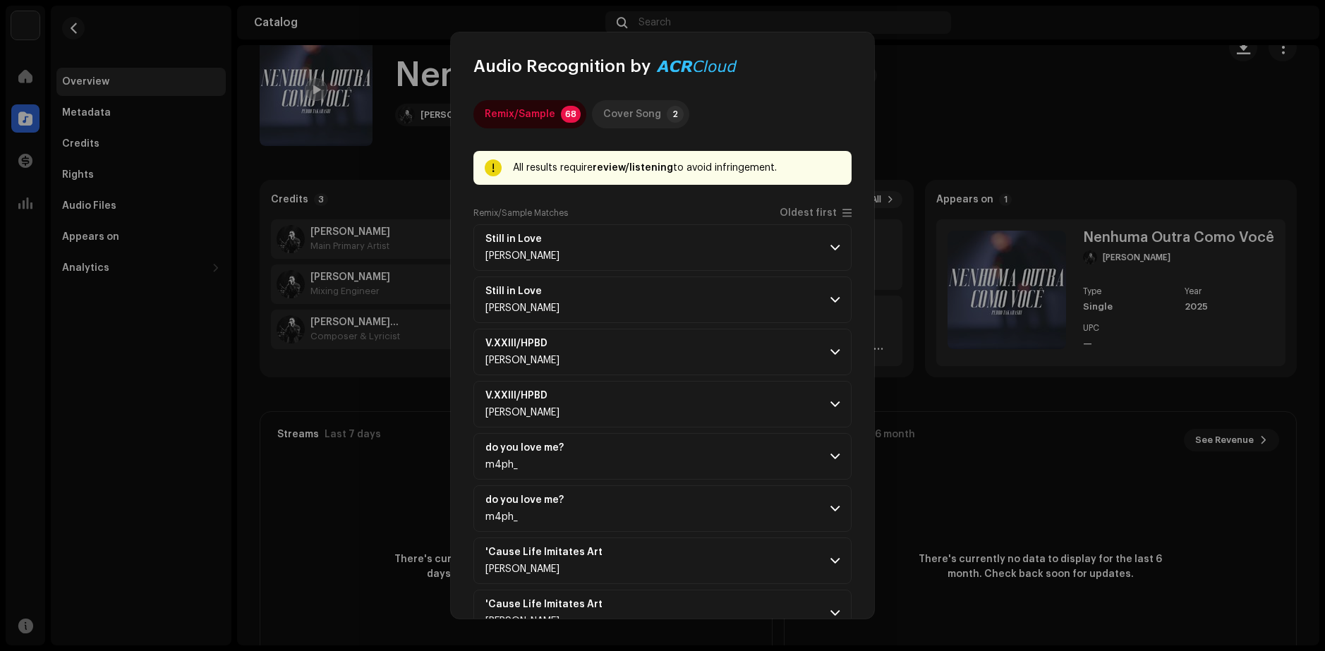
click at [624, 119] on div "Cover Song" at bounding box center [632, 114] width 58 height 28
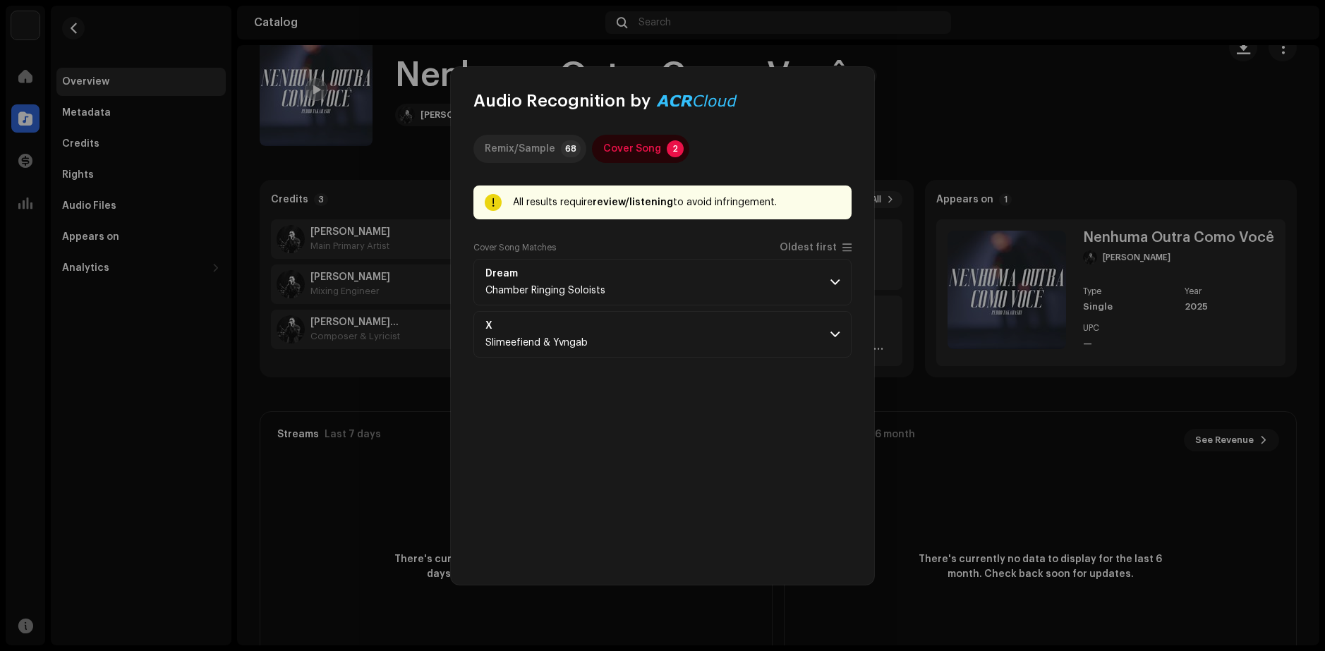
click at [514, 147] on div "Remix/Sample" at bounding box center [520, 149] width 71 height 28
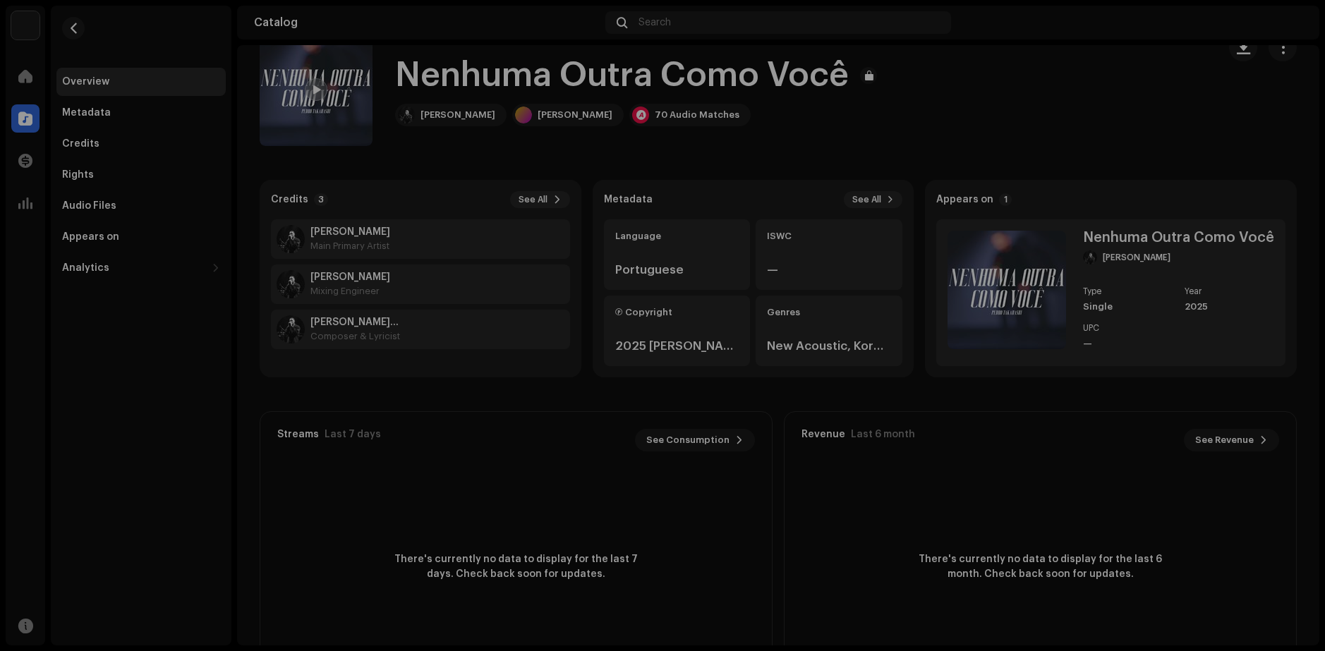
click at [970, 150] on div "Audio Recognition by Remix/Sample 68 Cover Song 2 All results require review/li…" at bounding box center [662, 325] width 1325 height 651
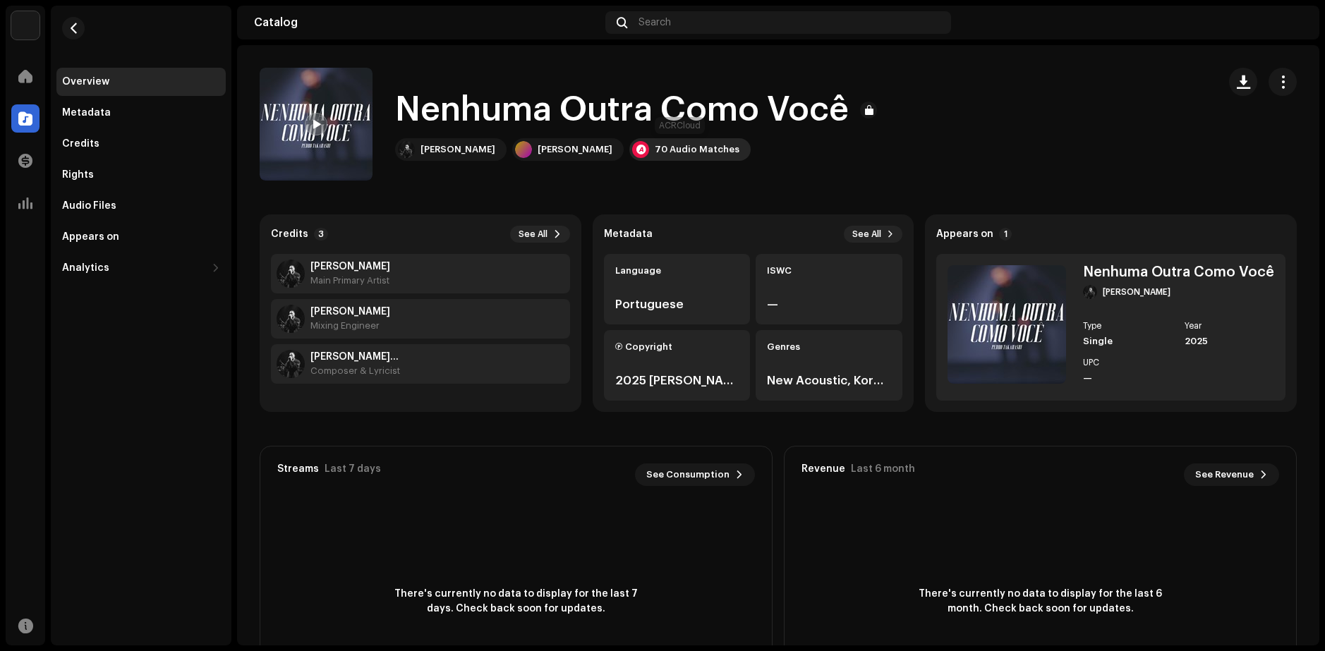
click at [668, 139] on div "70 Audio Matches" at bounding box center [690, 149] width 121 height 23
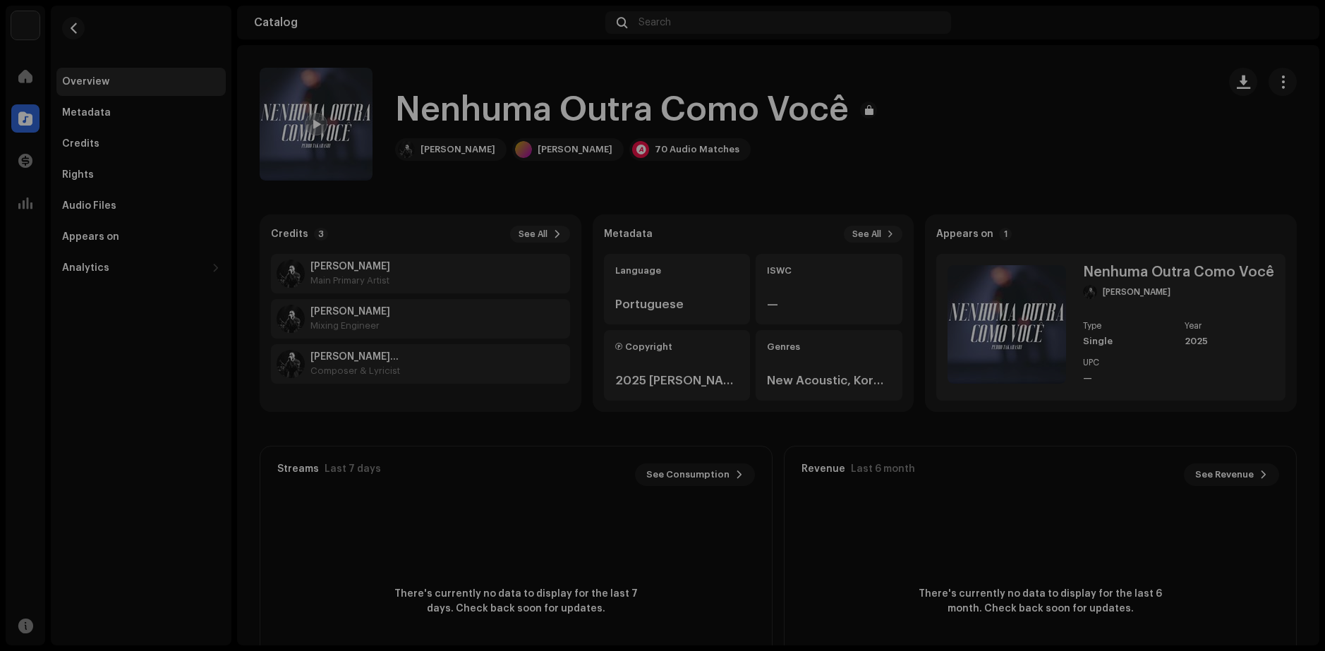
click at [980, 179] on div "Audio Recognition by Remix/Sample 68 Cover Song 2 All results require review/li…" at bounding box center [662, 325] width 1325 height 651
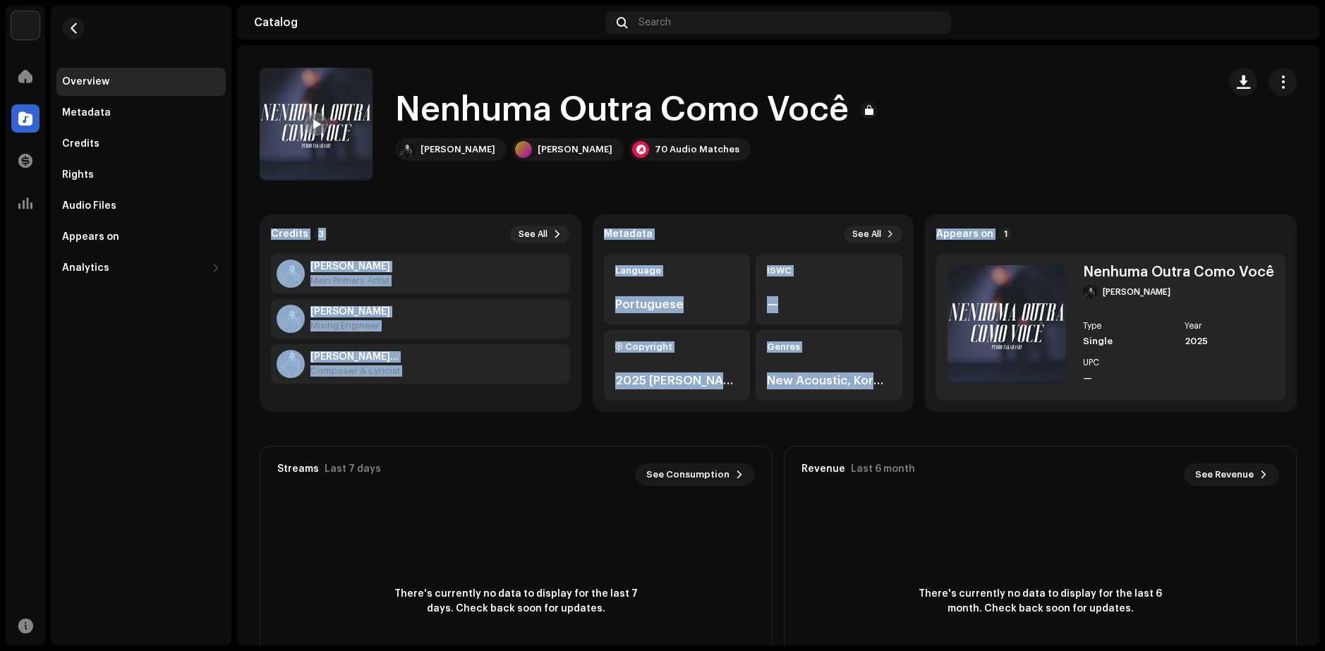
drag, startPoint x: 922, startPoint y: 176, endPoint x: 994, endPoint y: 191, distance: 73.6
click at [989, 188] on catalog-tracks-details-overview "Nenhuma Outra Como Você Nenhuma Outra Como Você [PERSON_NAME] [PERSON_NAME] 70 …" at bounding box center [778, 398] width 1083 height 706
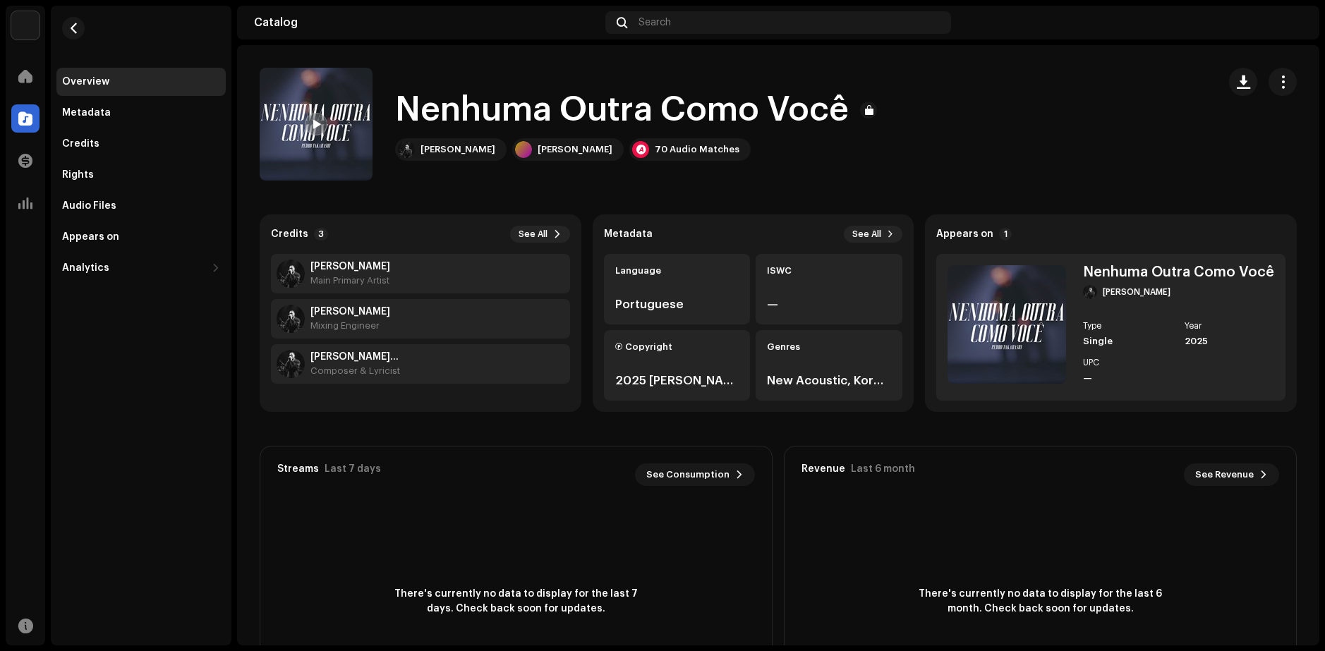
click at [1001, 196] on catalog-tracks-details-overview "Nenhuma Outra Como Você Nenhuma Outra Como Você [PERSON_NAME] [PERSON_NAME] 70 …" at bounding box center [778, 398] width 1083 height 706
click at [1269, 86] on button "button" at bounding box center [1283, 82] width 28 height 28
click at [133, 115] on div "Metadata" at bounding box center [141, 112] width 158 height 11
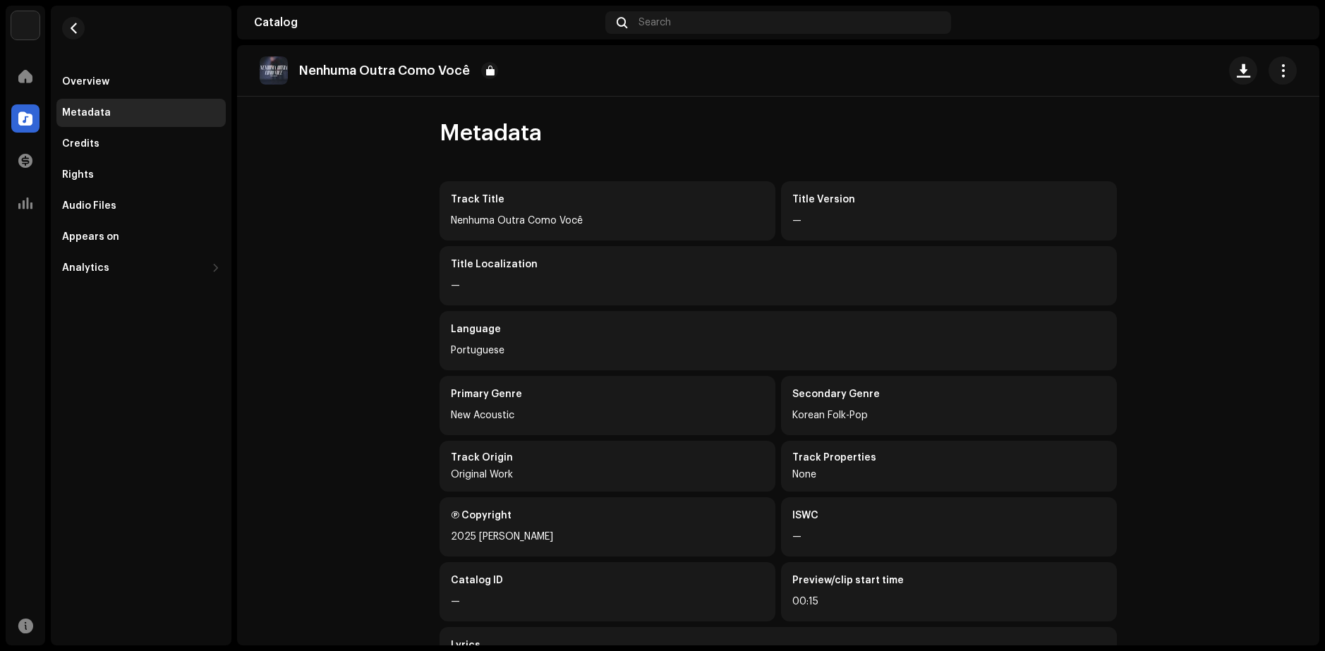
click at [160, 129] on div "Overview Metadata Credits Rights Audio Files Appears on Analytics Consumption E…" at bounding box center [140, 175] width 169 height 215
click at [176, 138] on div "Credits" at bounding box center [140, 144] width 169 height 28
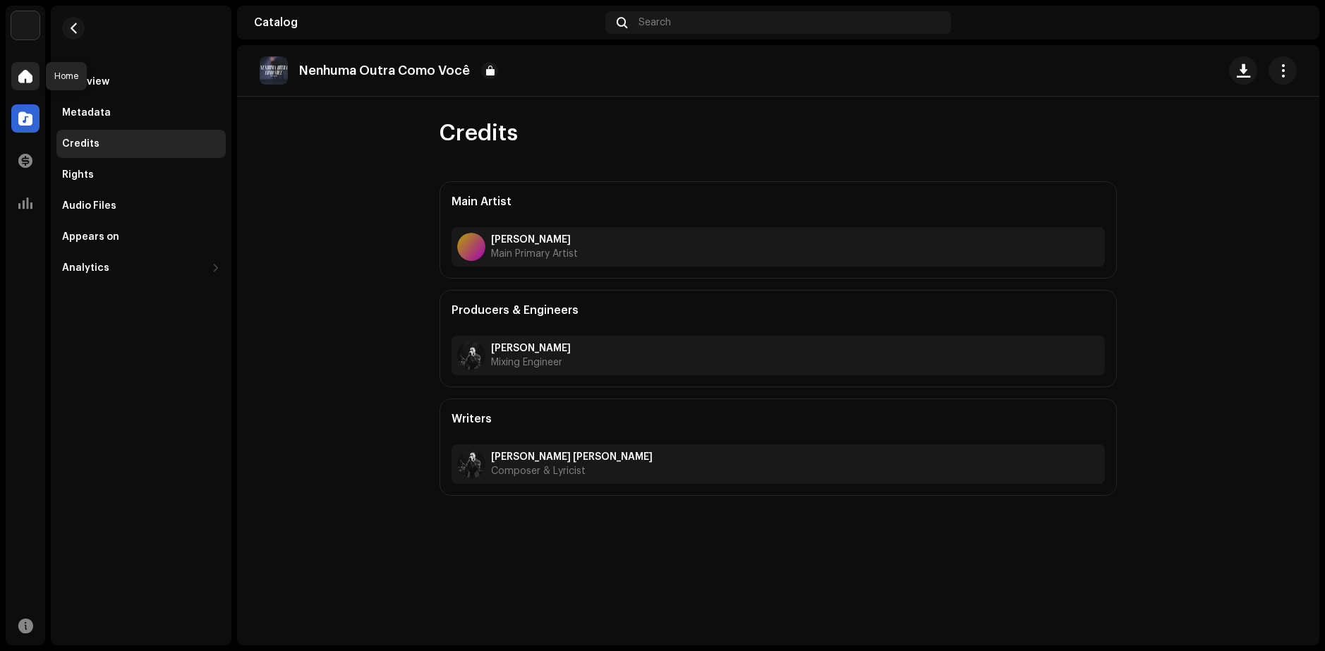
click at [14, 62] on div at bounding box center [25, 76] width 28 height 28
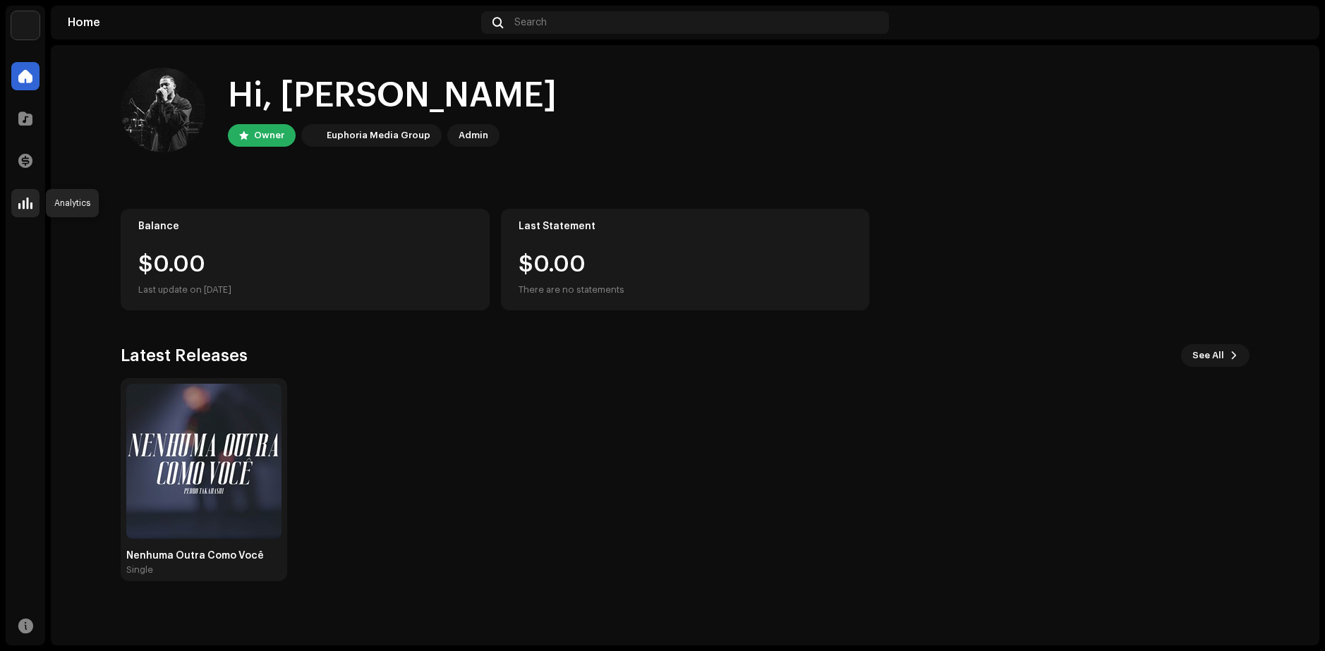
click at [25, 203] on span at bounding box center [25, 203] width 14 height 11
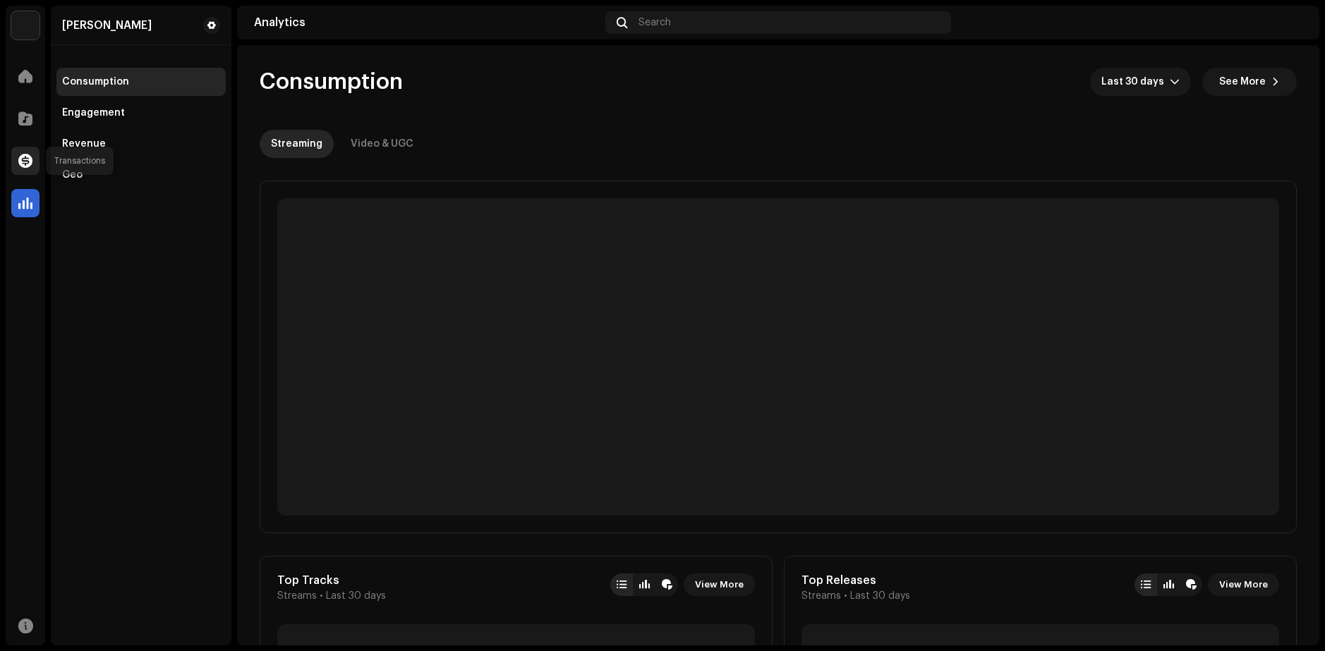
click at [33, 164] on div at bounding box center [25, 161] width 28 height 28
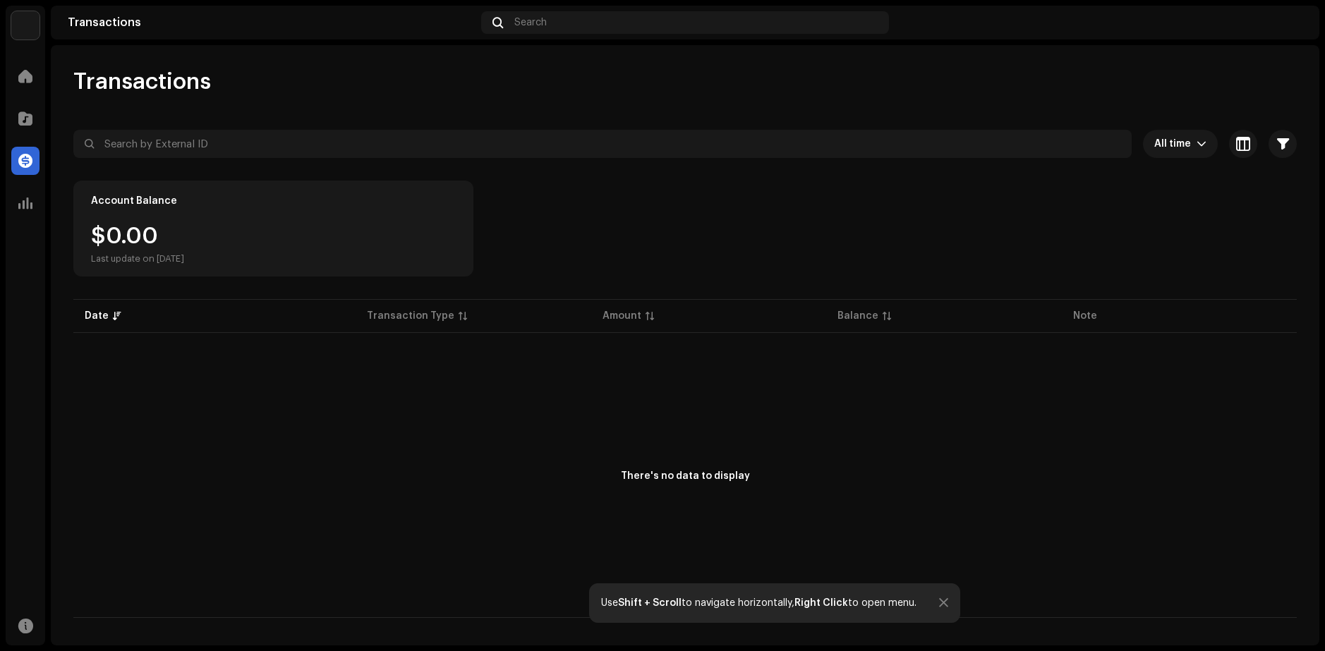
click at [951, 603] on div "Use Shift + Scroll to navigate horizontally, Right Click to open menu." at bounding box center [774, 604] width 371 height 40
click at [940, 603] on div at bounding box center [943, 603] width 9 height 11
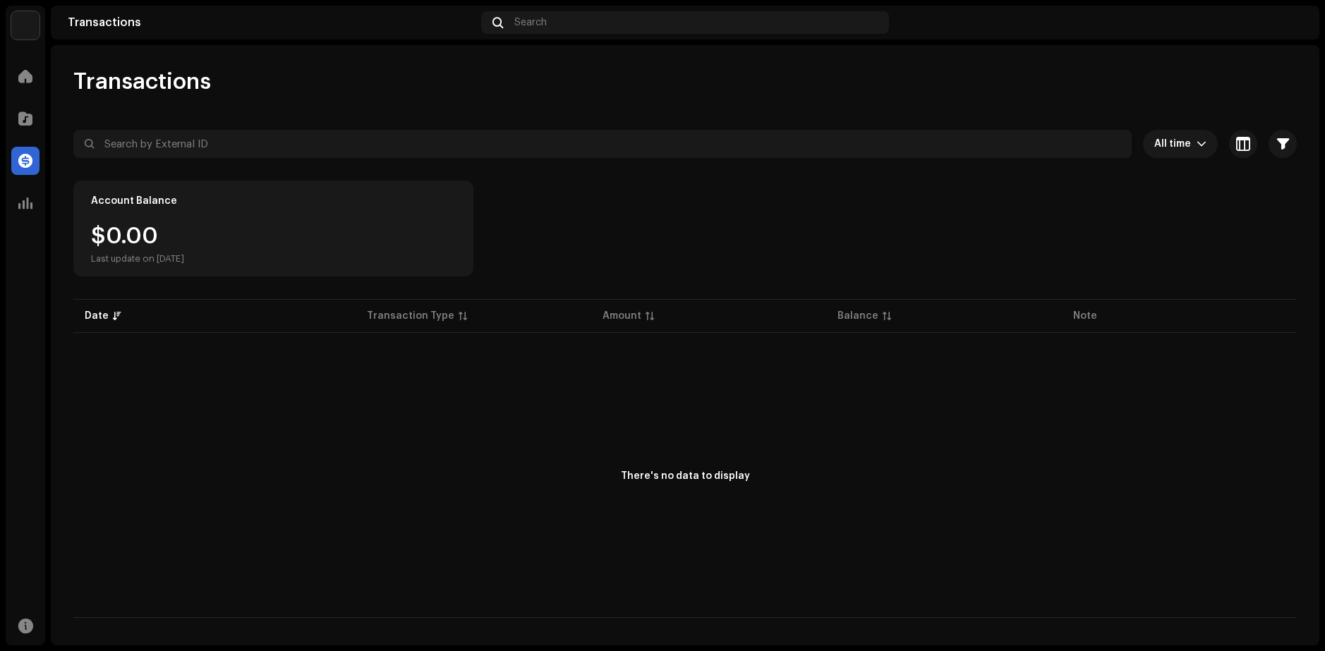
click at [402, 321] on p-table "Date Transaction Type Amount Balance Note" at bounding box center [685, 316] width 1224 height 40
click at [570, 324] on p-table "Date Transaction Type Amount Balance Note" at bounding box center [685, 316] width 1224 height 40
click at [646, 324] on p-table "Date Transaction Type Amount Balance Note" at bounding box center [685, 316] width 1224 height 40
drag, startPoint x: 209, startPoint y: 239, endPoint x: 384, endPoint y: 296, distance: 183.9
click at [384, 296] on div "All time Selected 0 Select all Options Filters Types Statements Payments Fees R…" at bounding box center [685, 374] width 1224 height 488
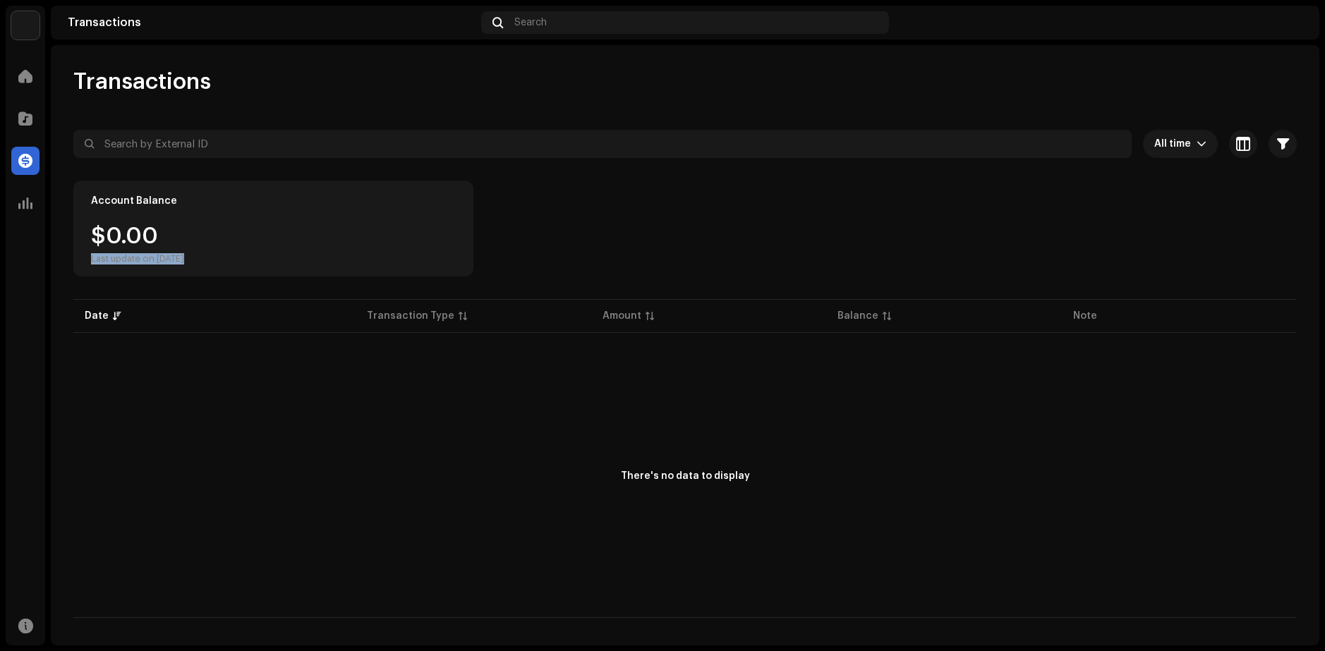
click at [159, 234] on div "$0.00 Last update on [DATE]" at bounding box center [137, 245] width 93 height 40
click at [18, 101] on div "Catalog" at bounding box center [26, 119] width 40 height 40
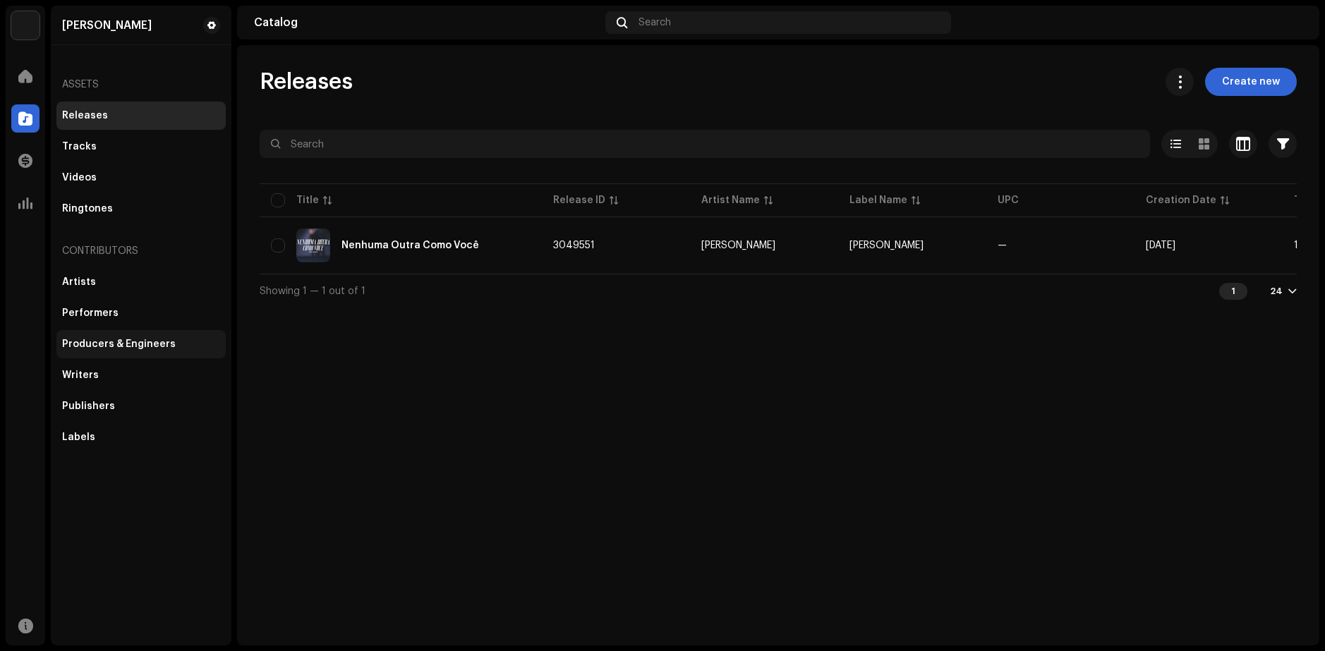
click at [143, 351] on div "Producers & Engineers" at bounding box center [140, 344] width 169 height 28
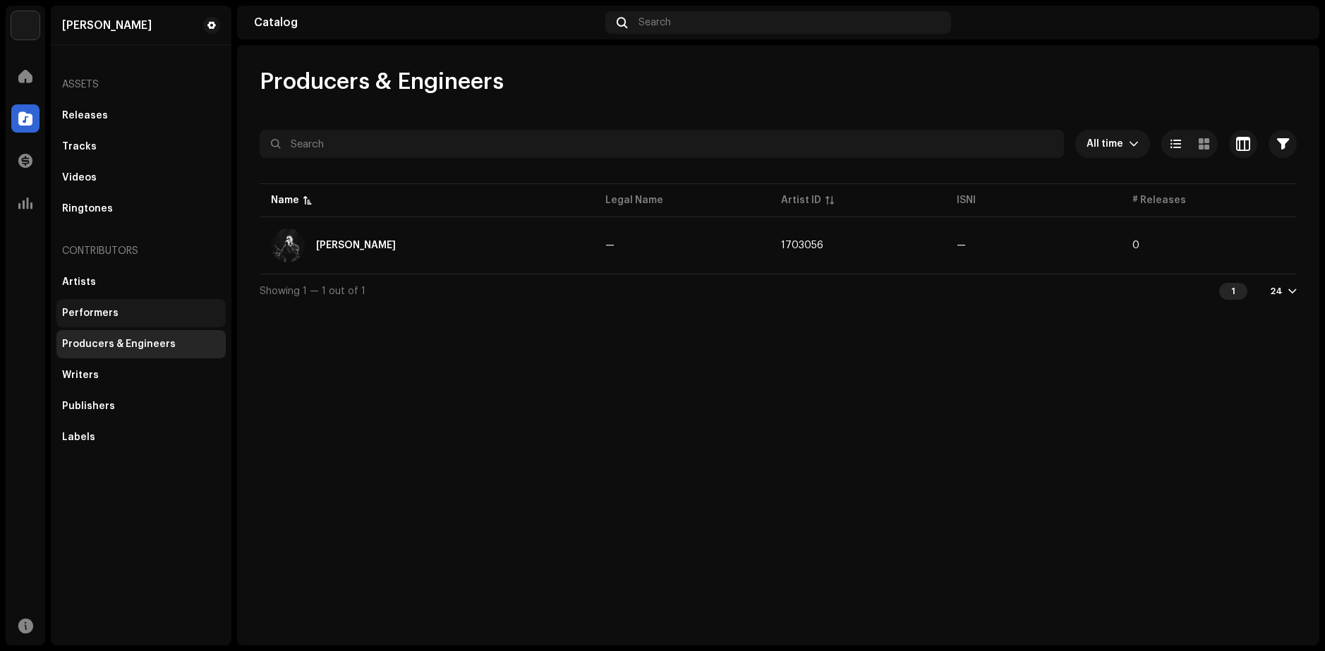
click at [138, 308] on div "Performers" at bounding box center [141, 313] width 158 height 11
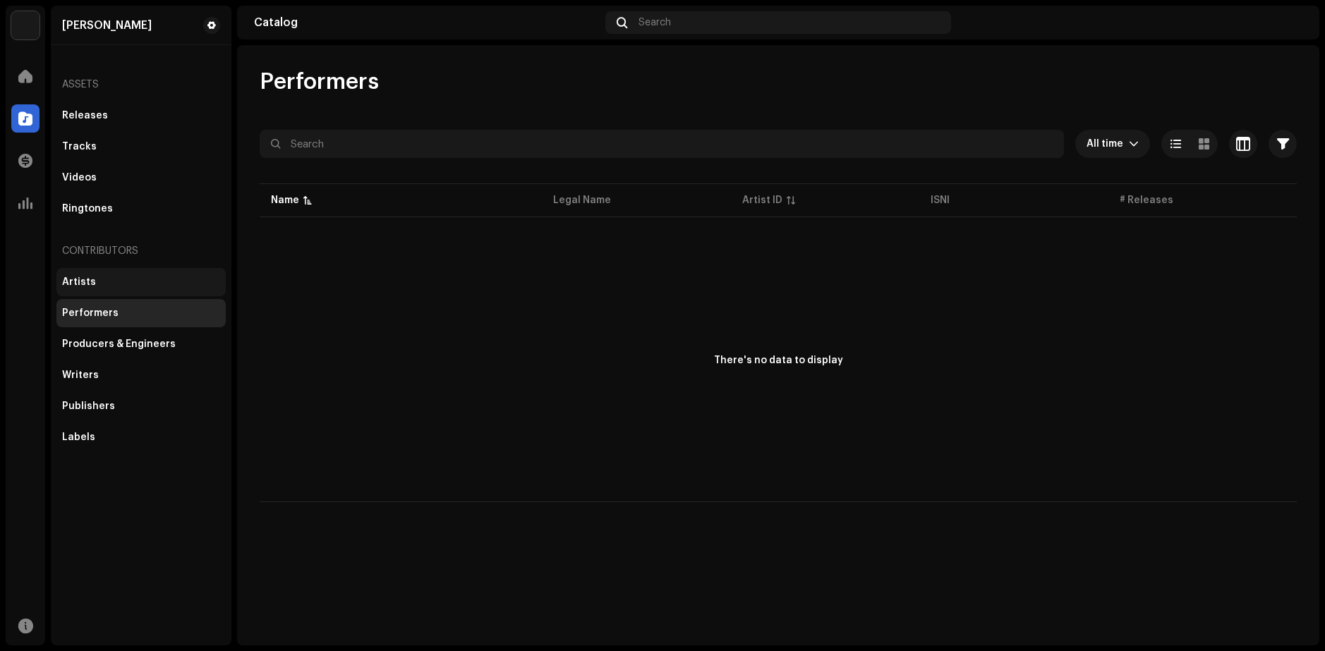
click at [98, 288] on div "Artists" at bounding box center [140, 282] width 169 height 28
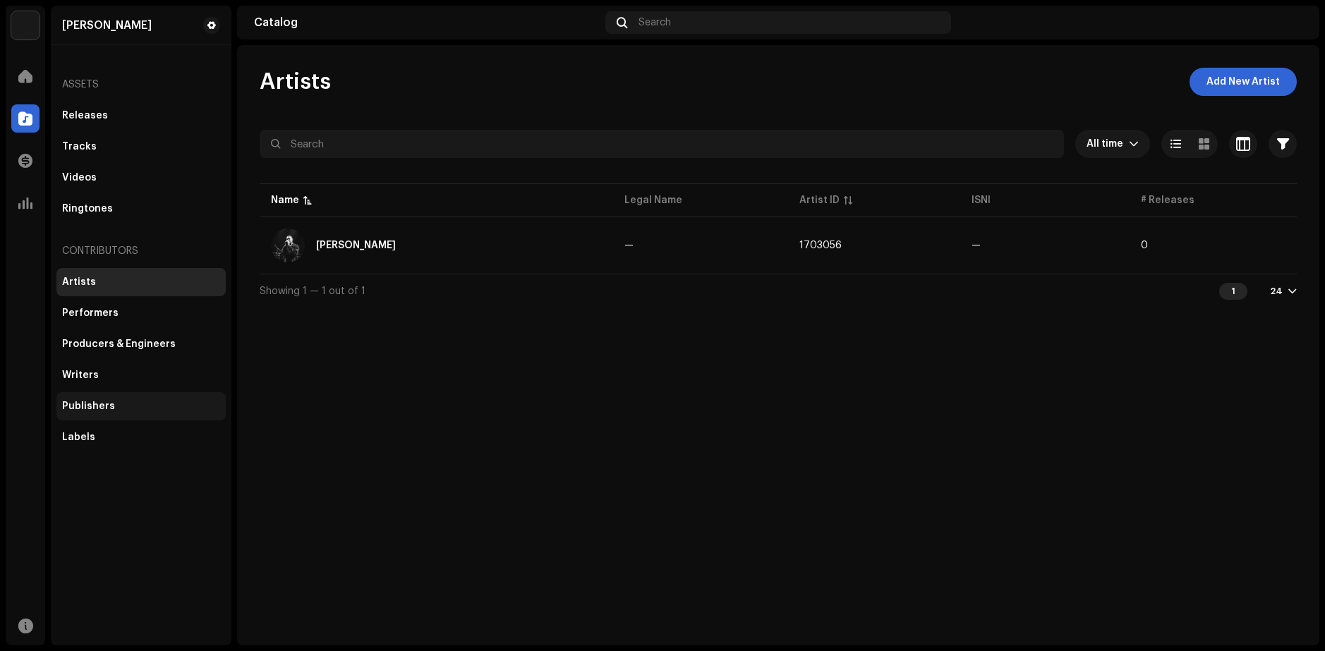
click at [123, 407] on div "Publishers" at bounding box center [141, 406] width 158 height 11
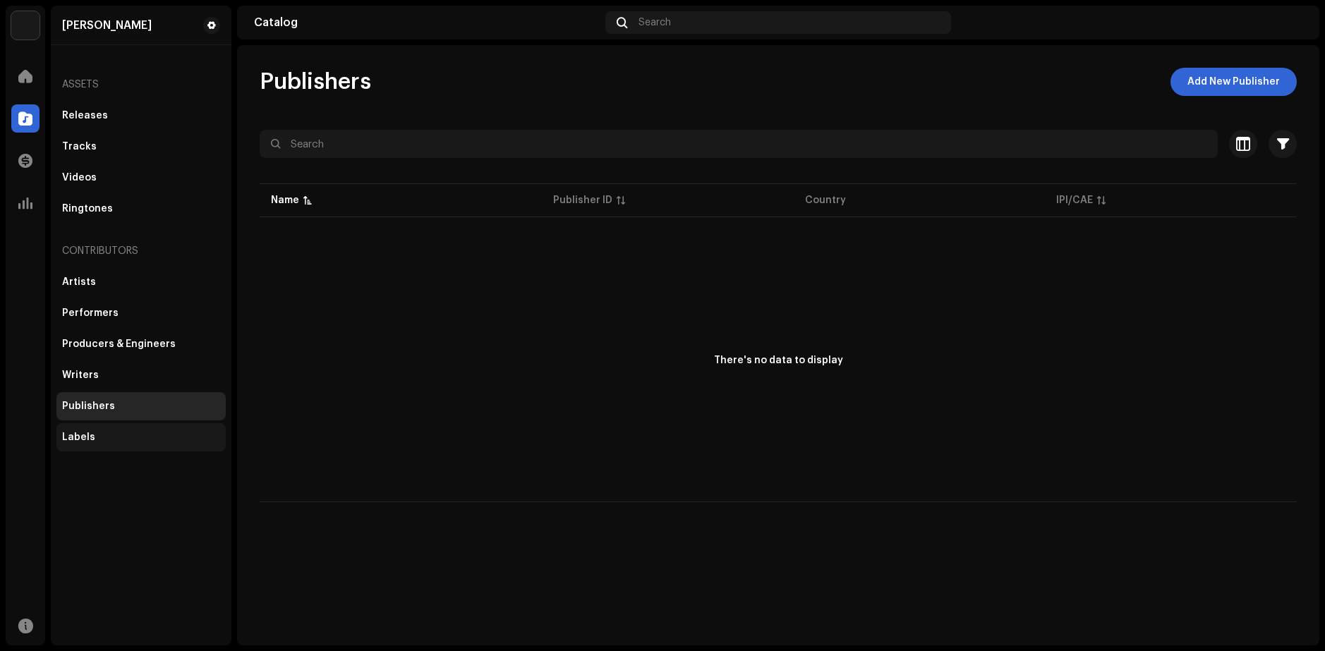
click at [128, 427] on div "Labels" at bounding box center [140, 437] width 169 height 28
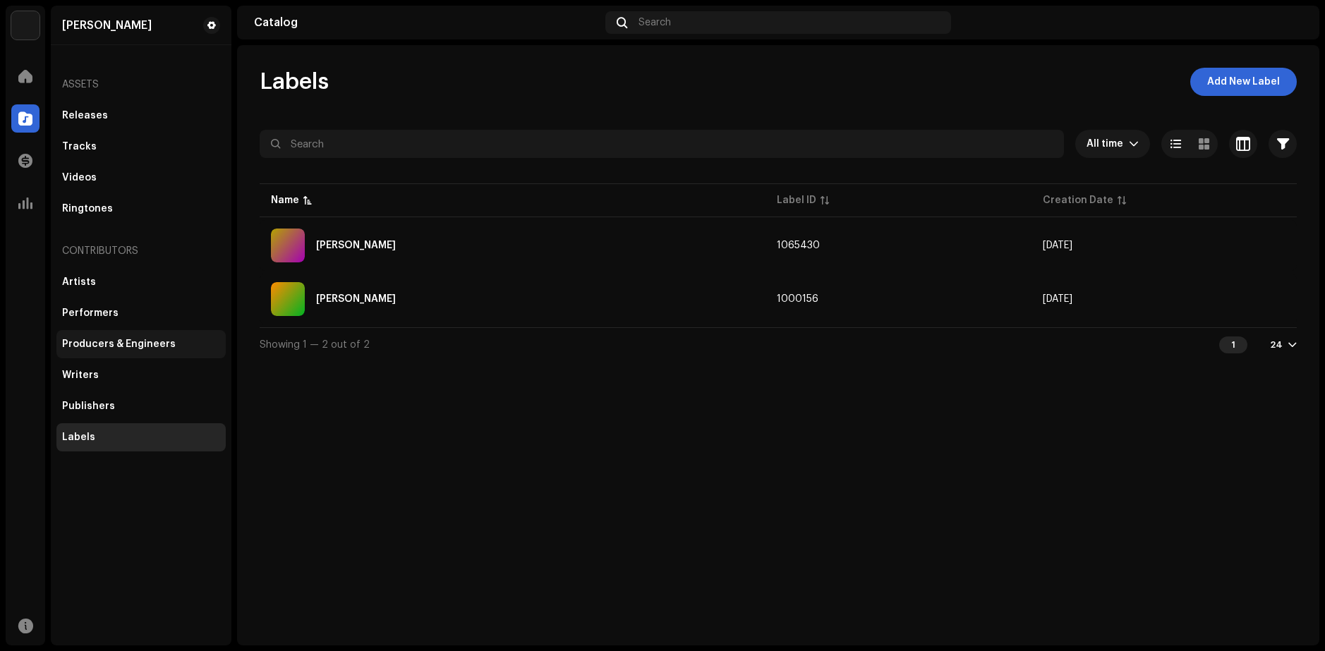
click at [147, 354] on div "Producers & Engineers" at bounding box center [140, 344] width 169 height 28
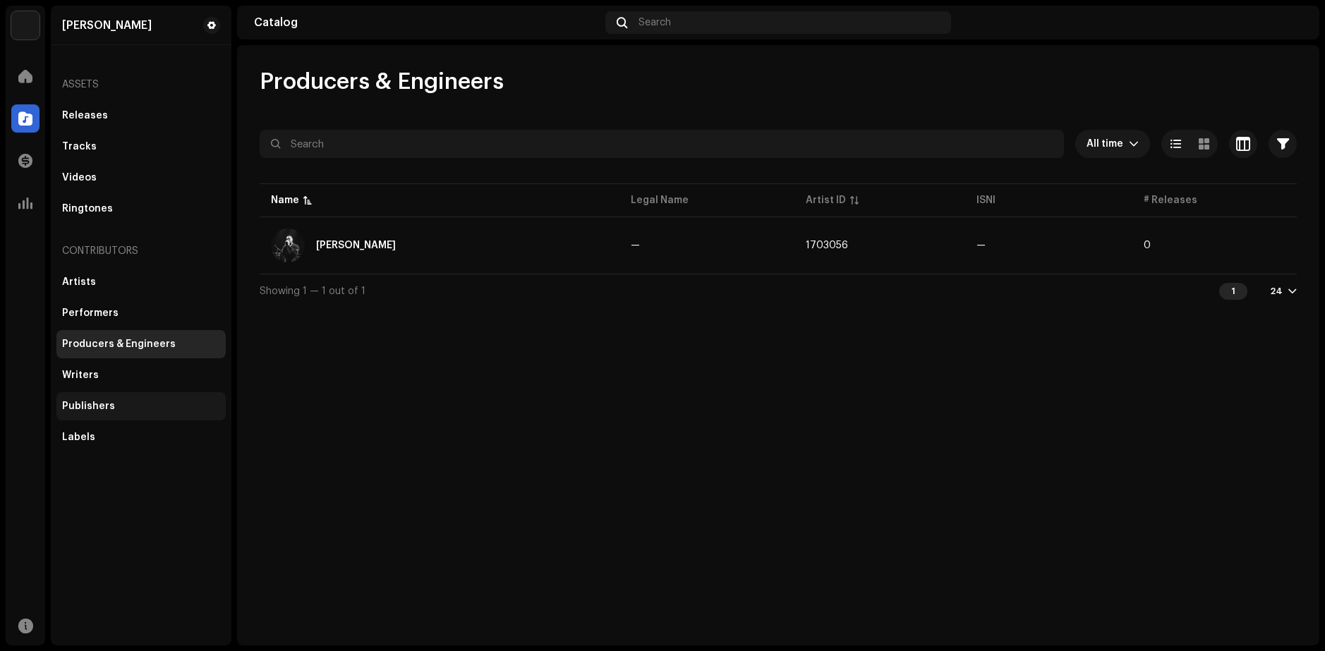
click at [145, 414] on div "Publishers" at bounding box center [140, 406] width 169 height 28
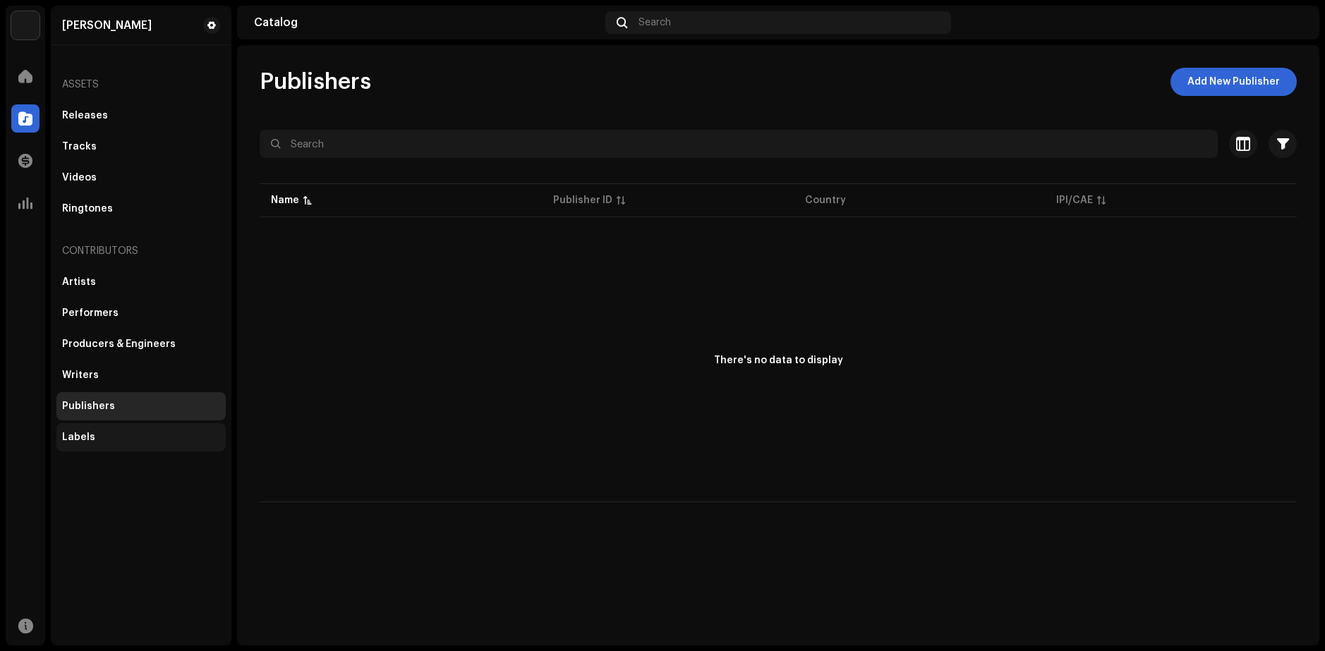
click at [135, 433] on div "Labels" at bounding box center [141, 437] width 158 height 11
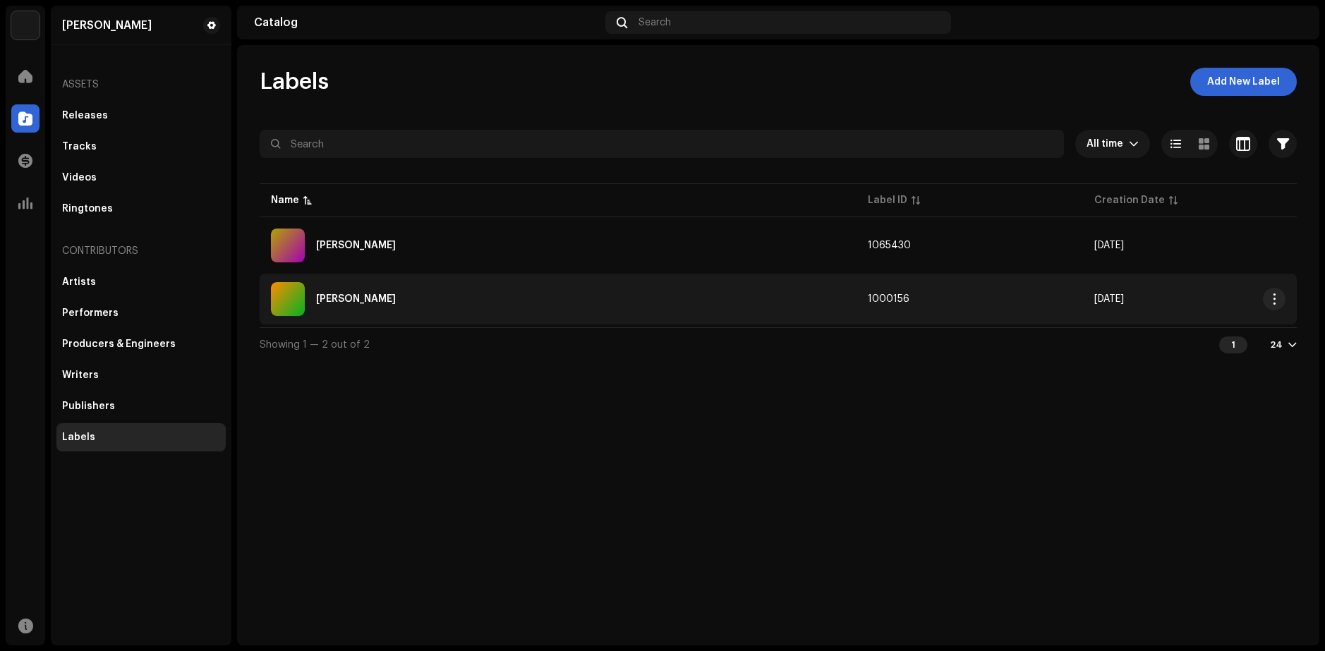
click at [845, 310] on td "[PERSON_NAME]" at bounding box center [558, 299] width 597 height 51
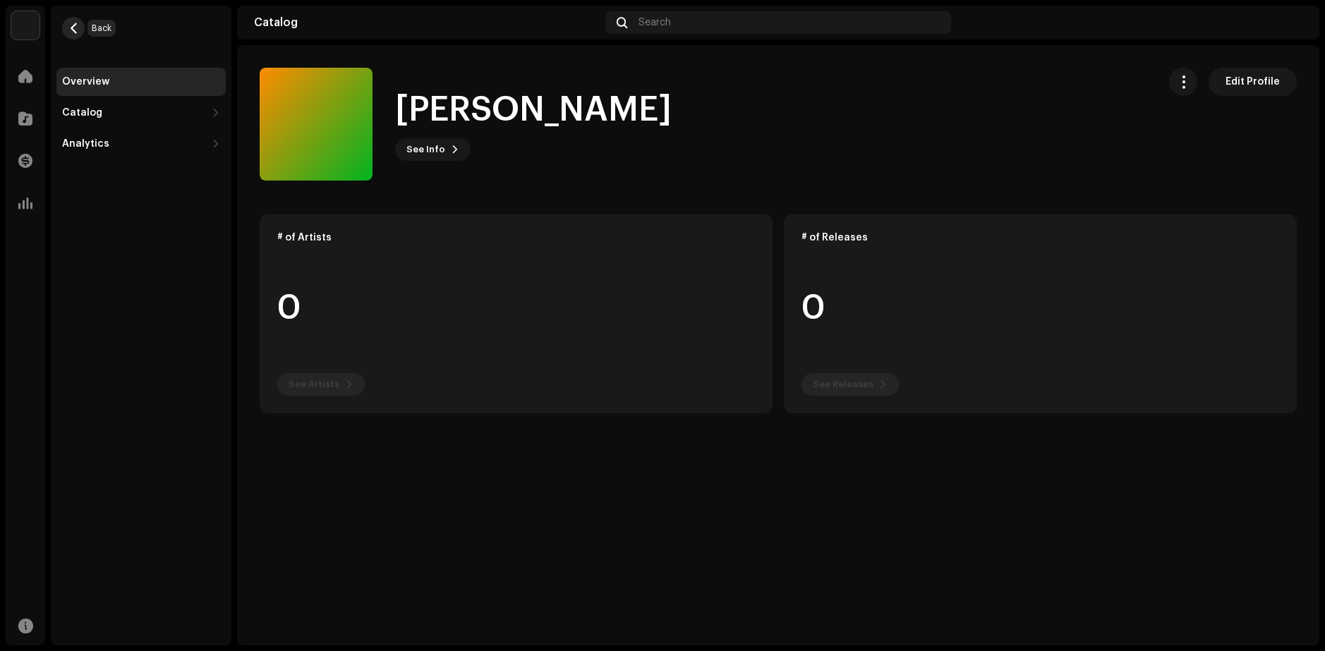
click at [77, 20] on button "button" at bounding box center [73, 28] width 23 height 23
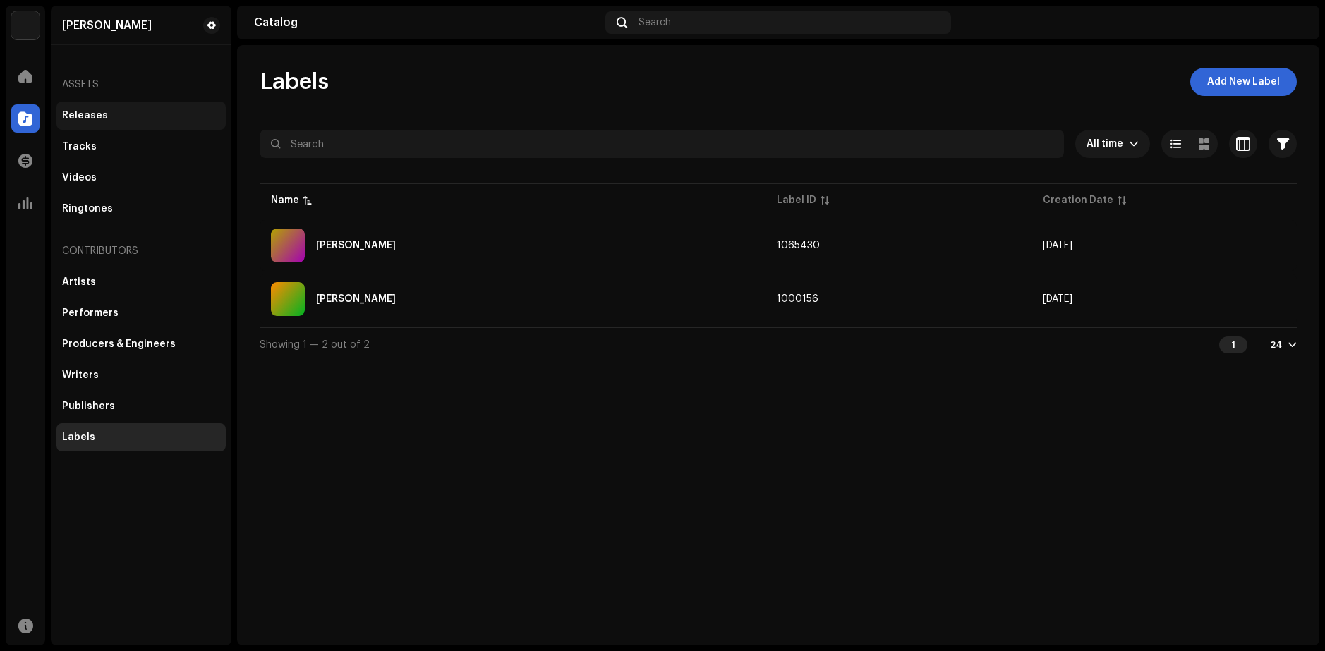
click at [84, 112] on div "Releases" at bounding box center [85, 115] width 46 height 11
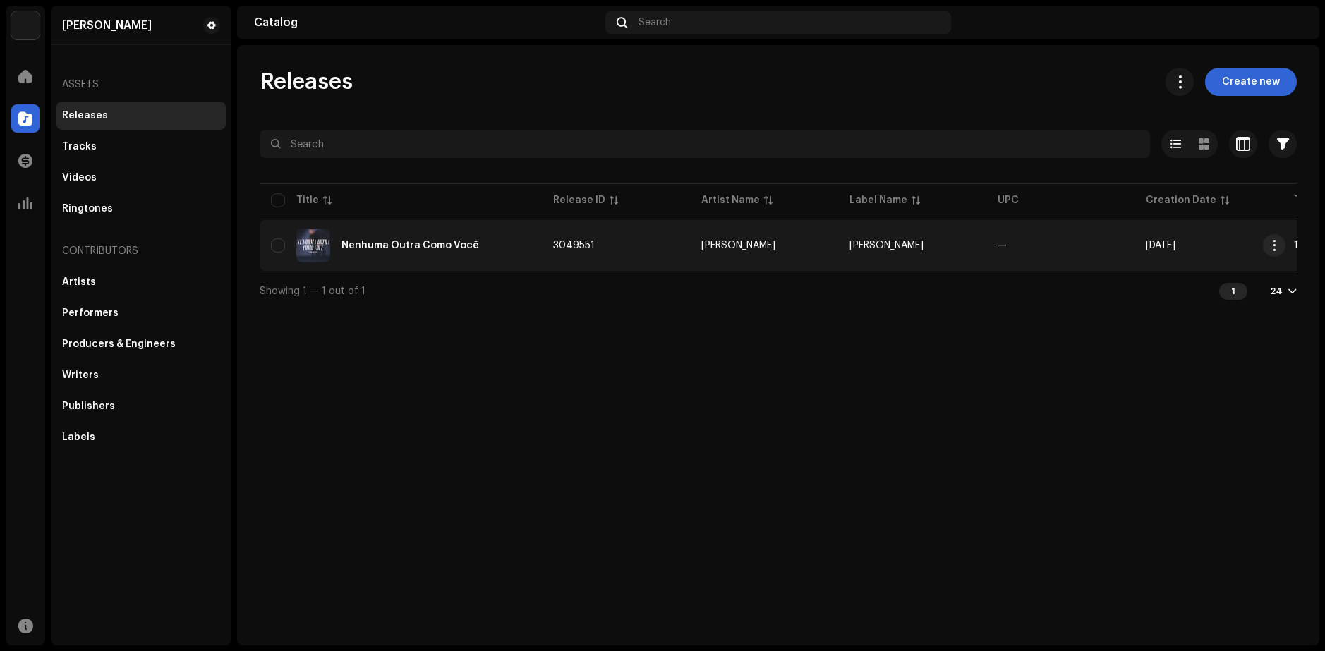
click at [744, 260] on td "[PERSON_NAME]" at bounding box center [764, 245] width 148 height 51
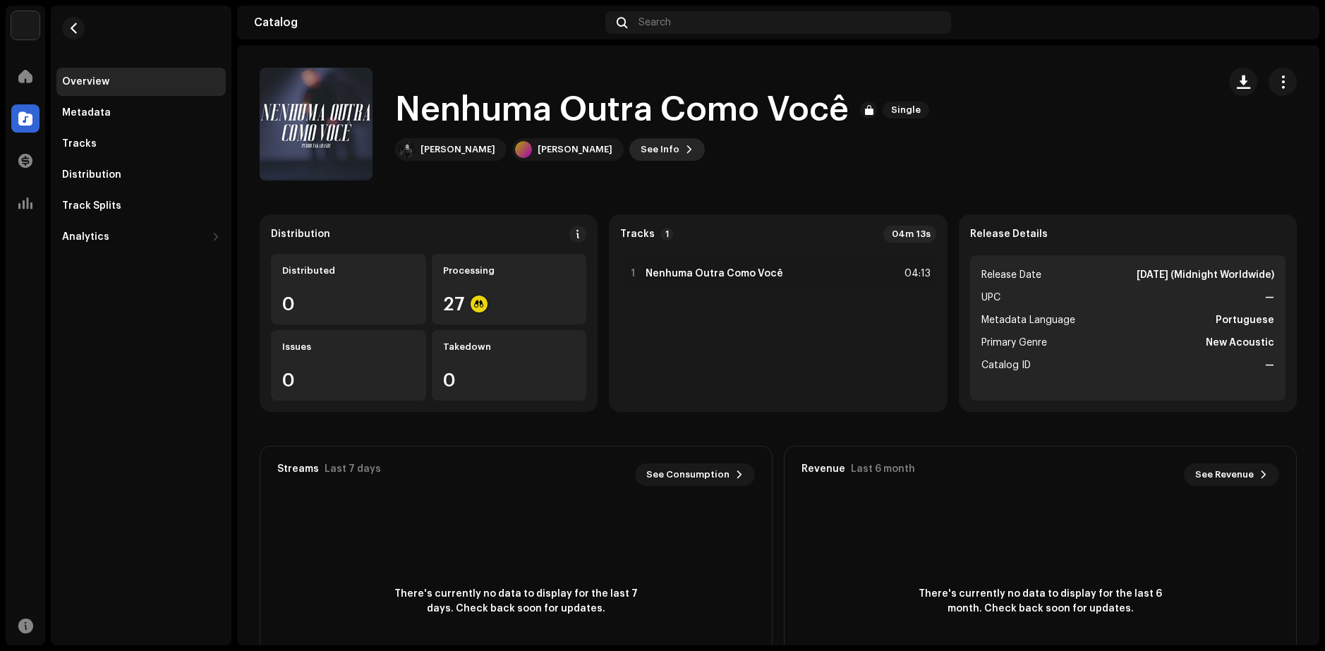
click at [685, 147] on span at bounding box center [689, 149] width 8 height 11
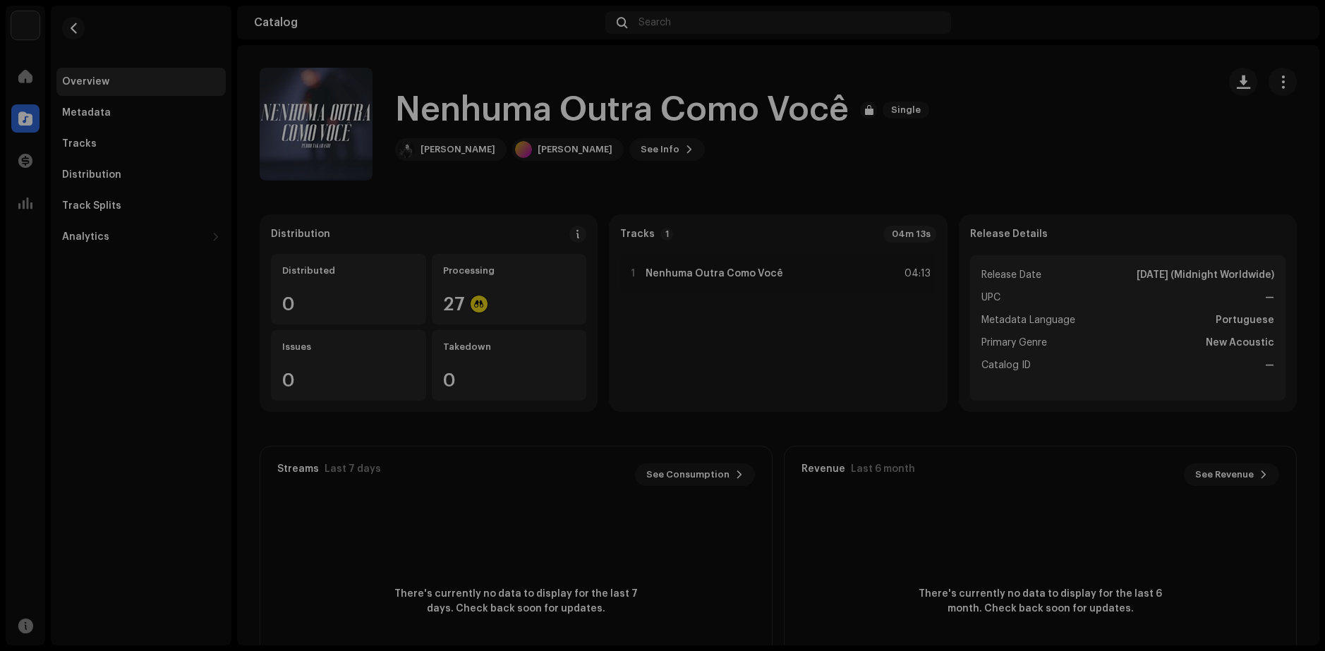
click at [928, 110] on div "Nenhuma Outra Como Você 3049551 Metadata Distribution Metadata Language Portugu…" at bounding box center [662, 325] width 1325 height 651
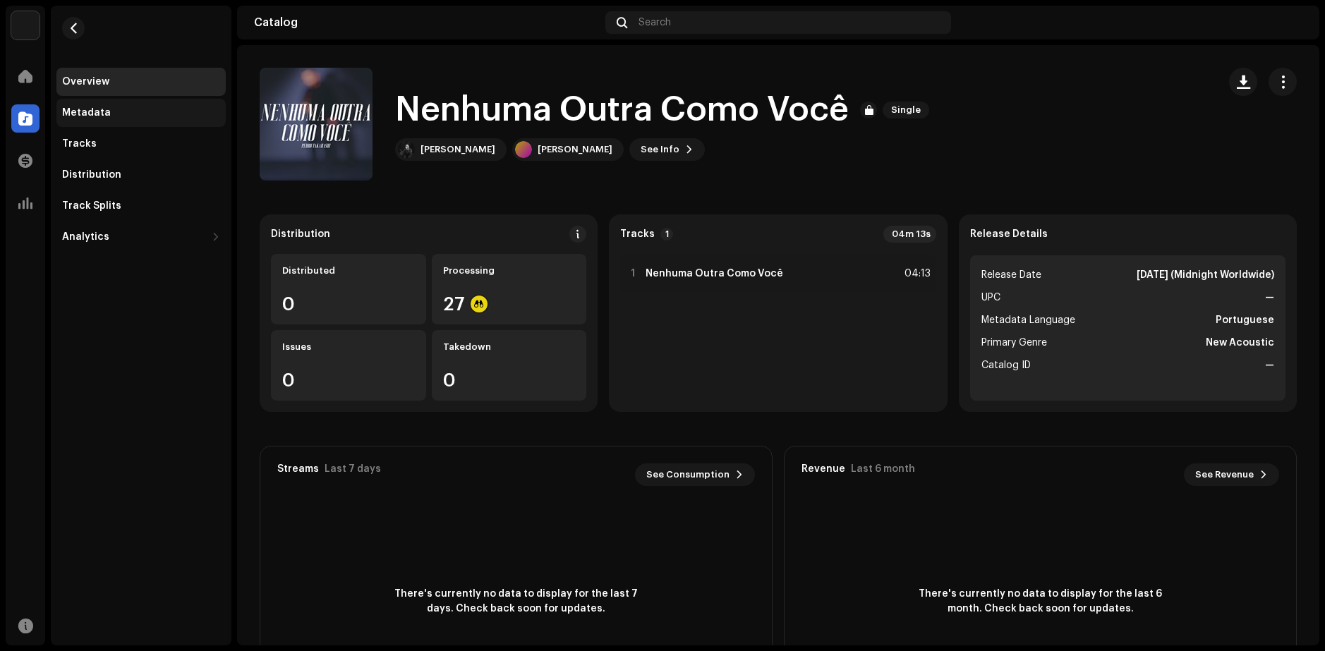
click at [111, 126] on div "Metadata" at bounding box center [140, 113] width 169 height 28
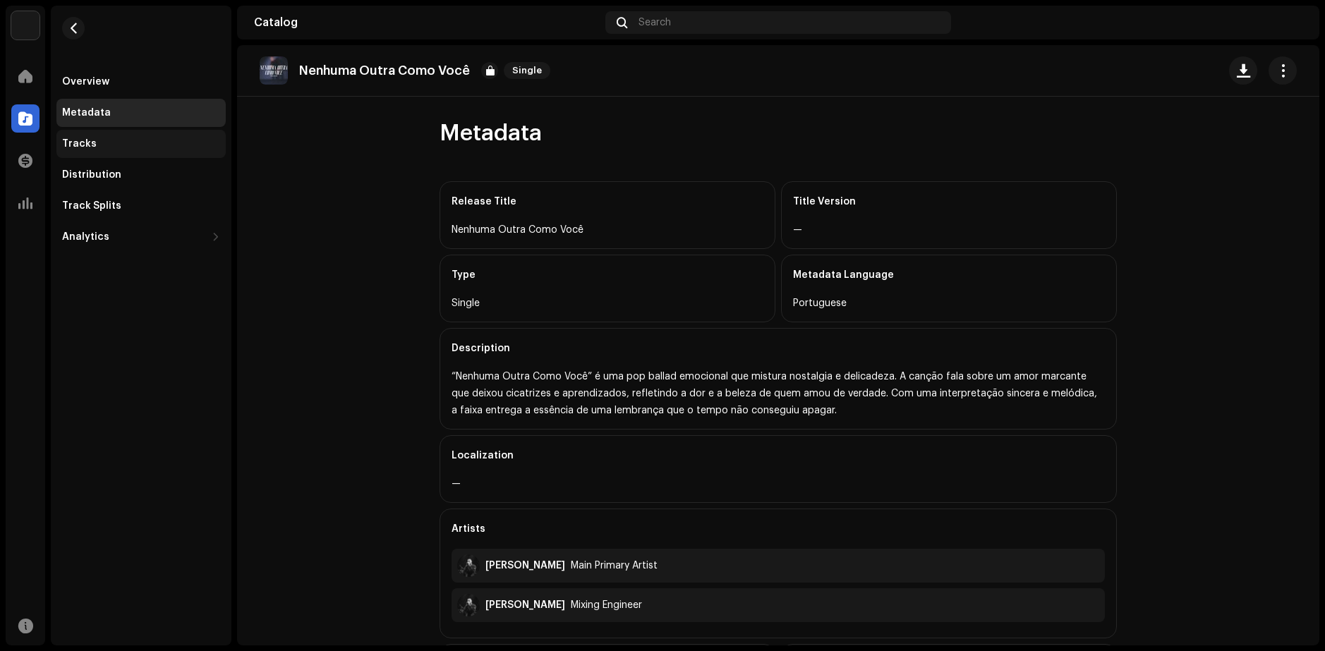
click at [128, 138] on div "Tracks" at bounding box center [141, 143] width 158 height 11
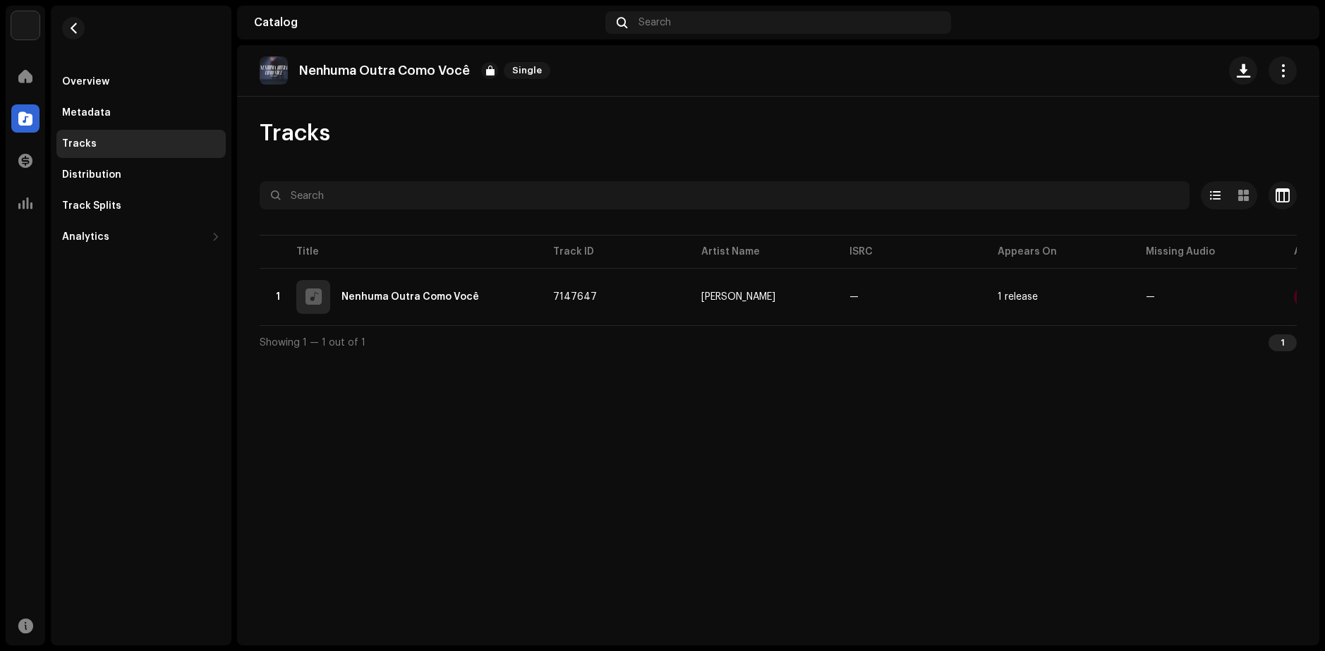
scroll to position [0, 134]
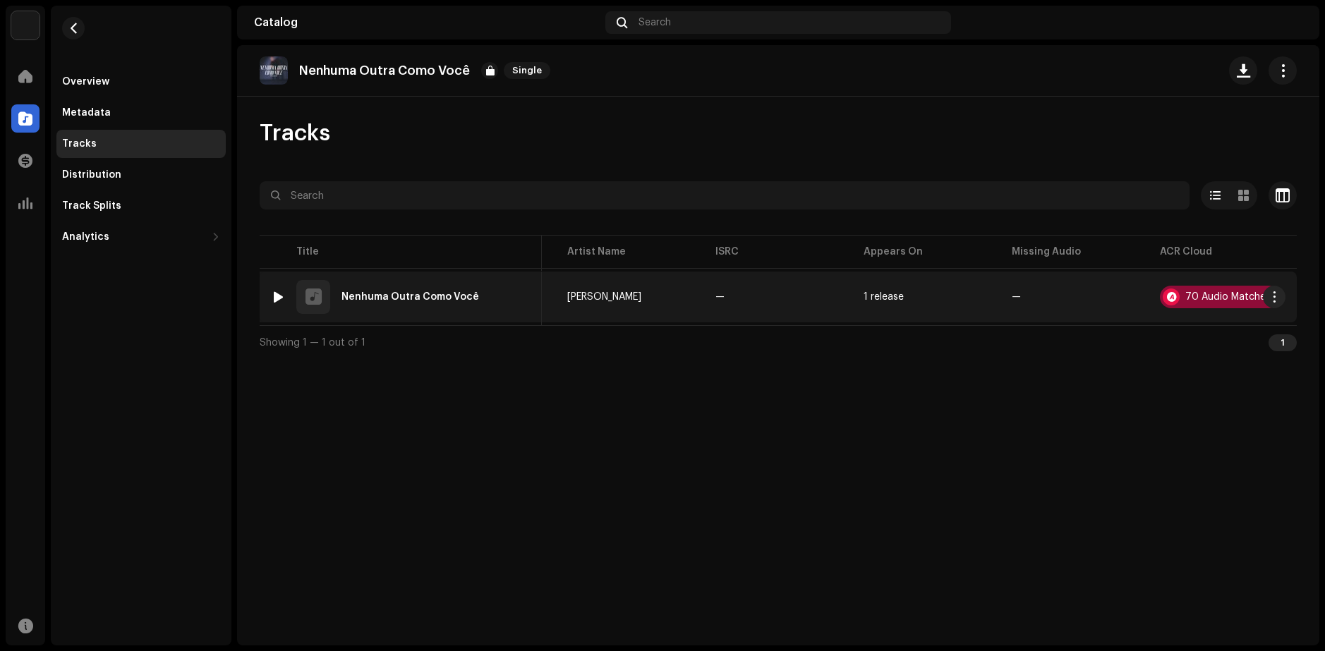
click at [1208, 291] on div "70 Audio Matches" at bounding box center [1219, 297] width 119 height 23
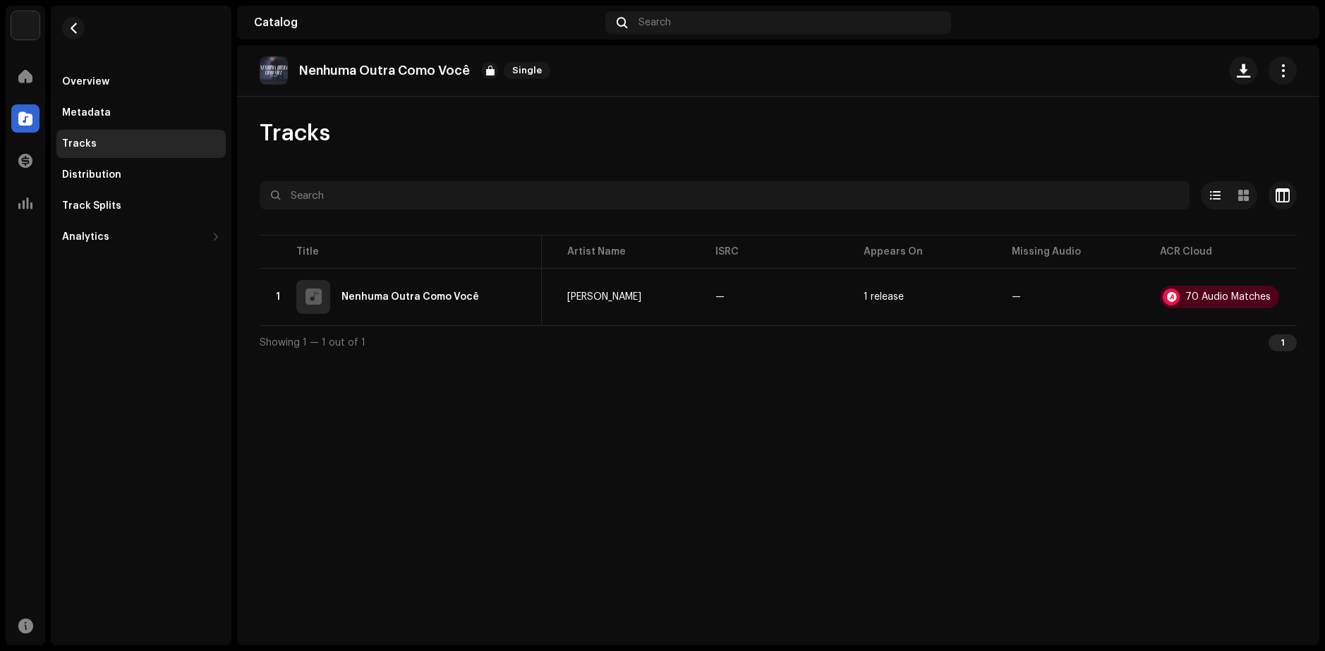
click at [1044, 344] on div "Audio Recognition by Remix/Sample 68 Cover Song 2 All results require review/li…" at bounding box center [662, 325] width 1325 height 651
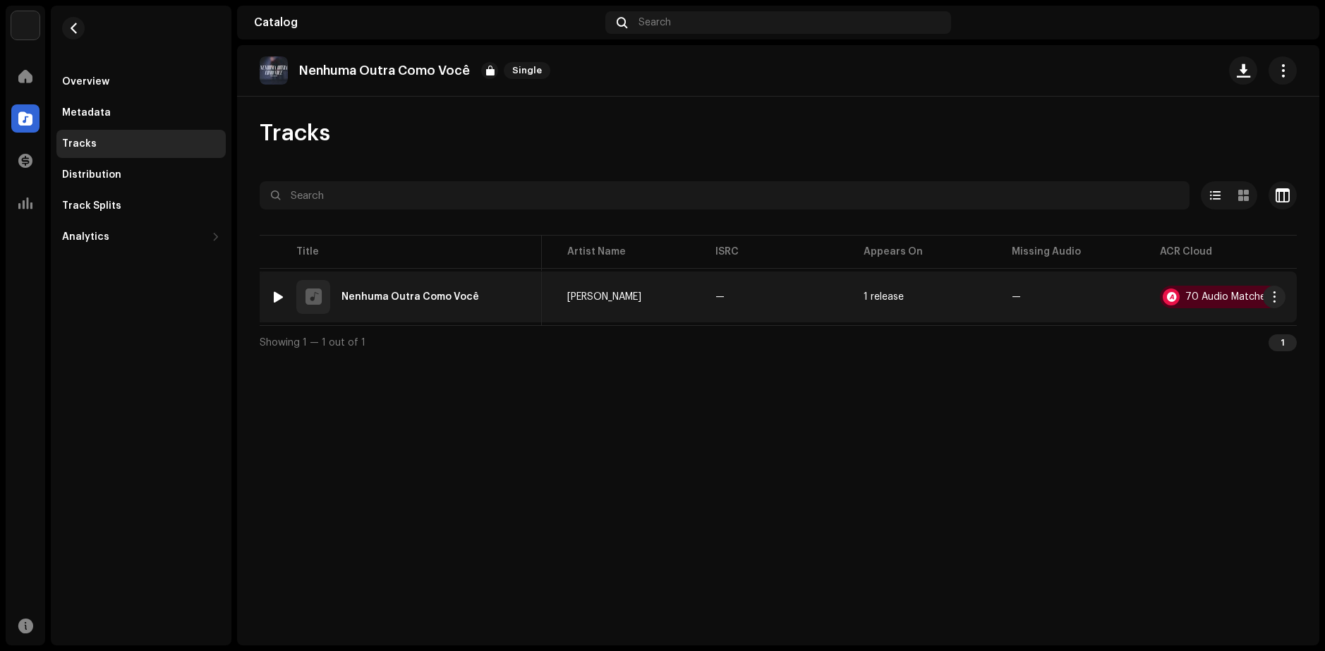
click at [359, 308] on div "1 Nenhuma Outra Como Você" at bounding box center [401, 297] width 260 height 34
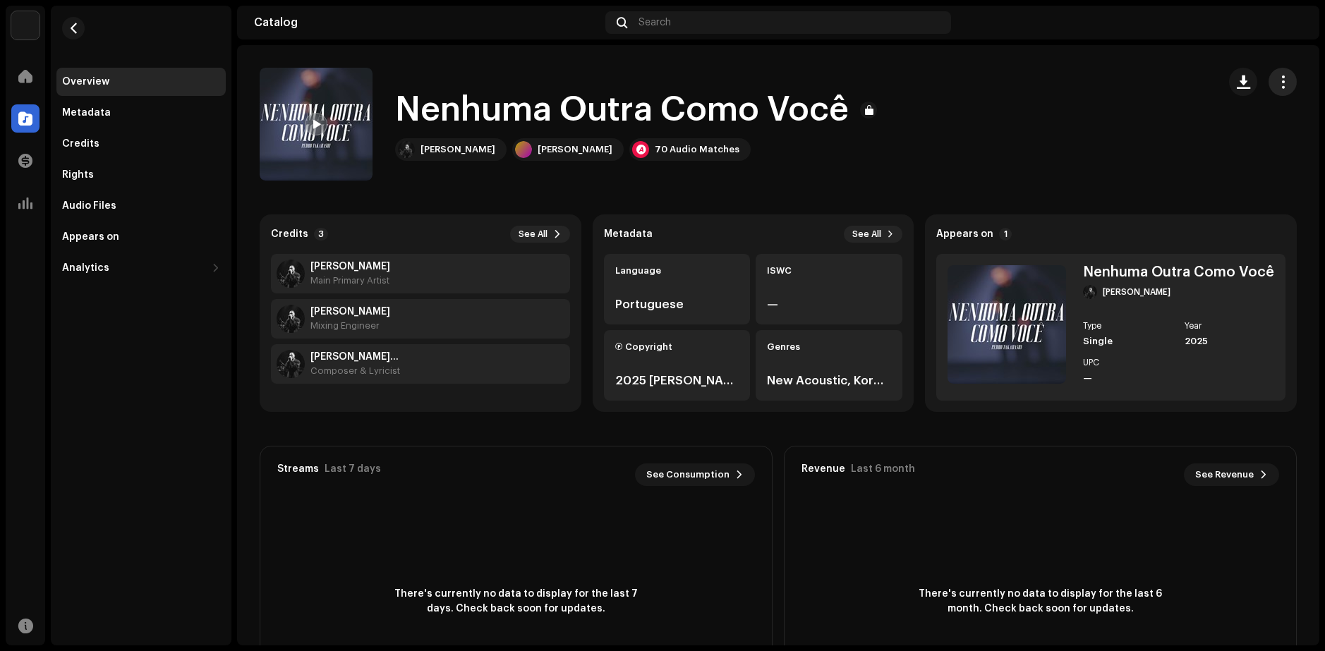
click at [1277, 76] on span "button" at bounding box center [1283, 81] width 13 height 11
click at [982, 97] on div "Nenhuma Outra Como Você [PERSON_NAME] [PERSON_NAME] 70 Audio Matches" at bounding box center [733, 124] width 947 height 113
click at [25, 72] on span at bounding box center [25, 76] width 14 height 11
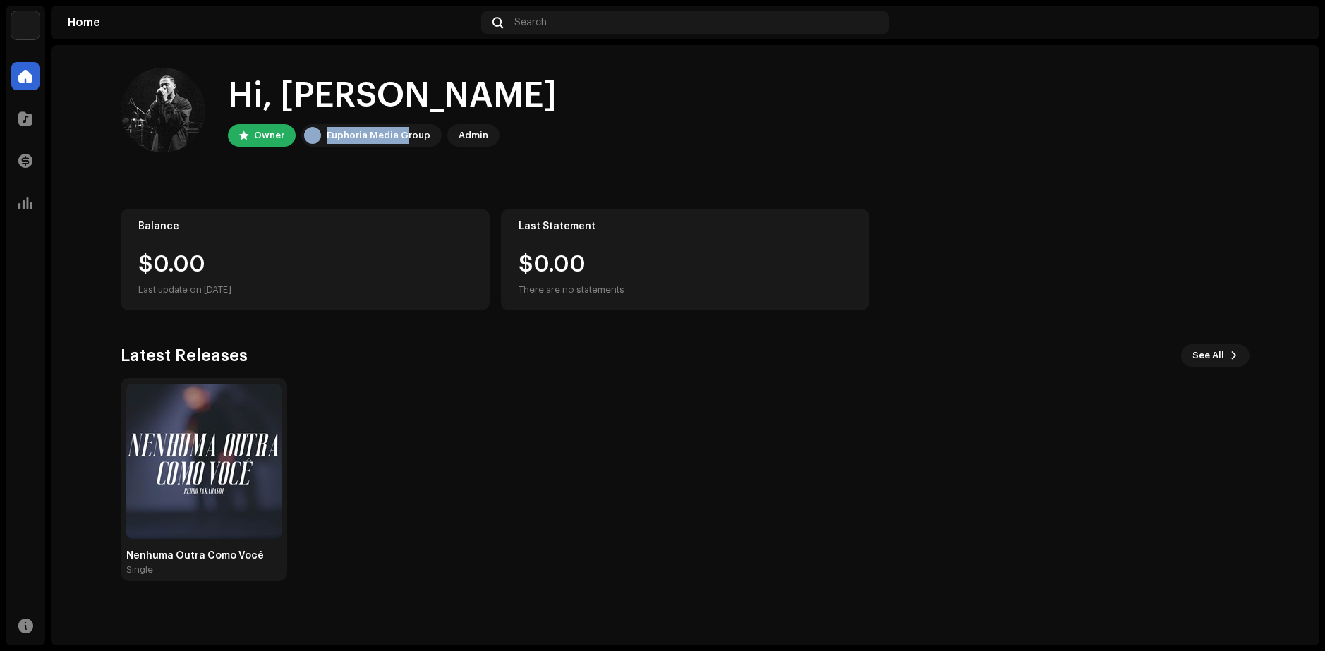
drag, startPoint x: 405, startPoint y: 138, endPoint x: 311, endPoint y: 131, distance: 94.8
click at [311, 131] on div "Euphoria Media Group" at bounding box center [371, 135] width 140 height 23
click at [383, 155] on home-user "Hi, [PERSON_NAME] Owner Euphoria Media Group Admin" at bounding box center [685, 121] width 1129 height 107
